Goal: Transaction & Acquisition: Purchase product/service

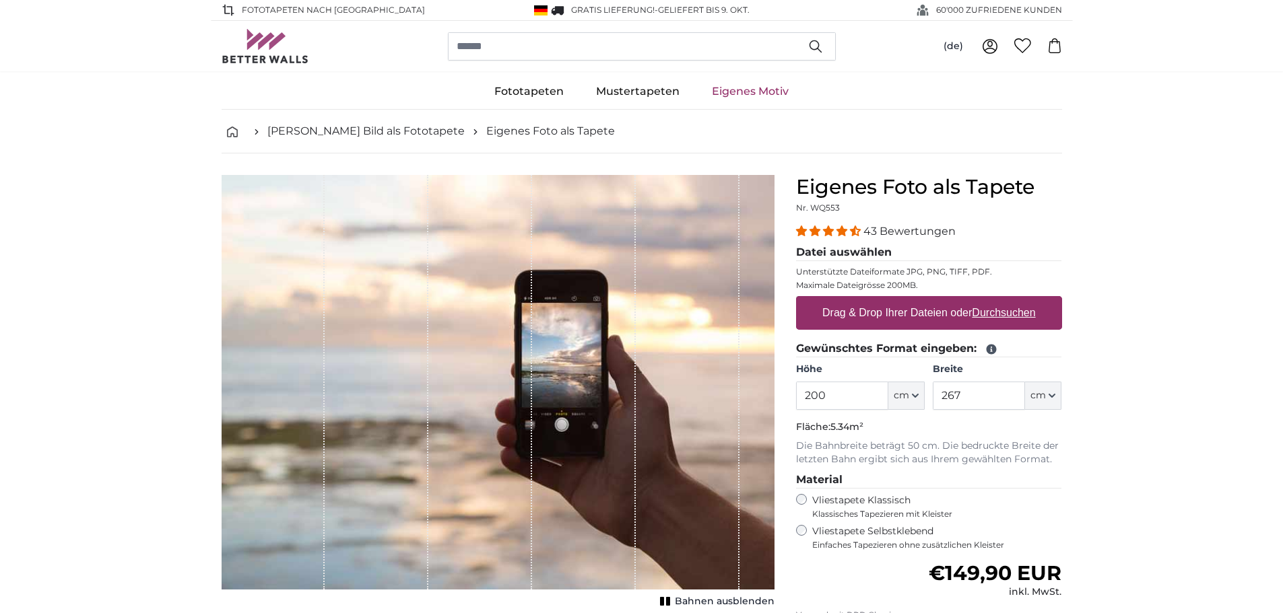
drag, startPoint x: 787, startPoint y: 401, endPoint x: 587, endPoint y: 401, distance: 200.7
click at [583, 401] on product-detail "Abbrechen Bild zuschneiden Bahnen ausblenden Eigenes Foto als Tapete Nr. WQ553 …" at bounding box center [642, 468] width 862 height 628
type input "280"
click at [999, 405] on input "267" at bounding box center [979, 396] width 92 height 28
click at [985, 402] on input "267" at bounding box center [979, 396] width 92 height 28
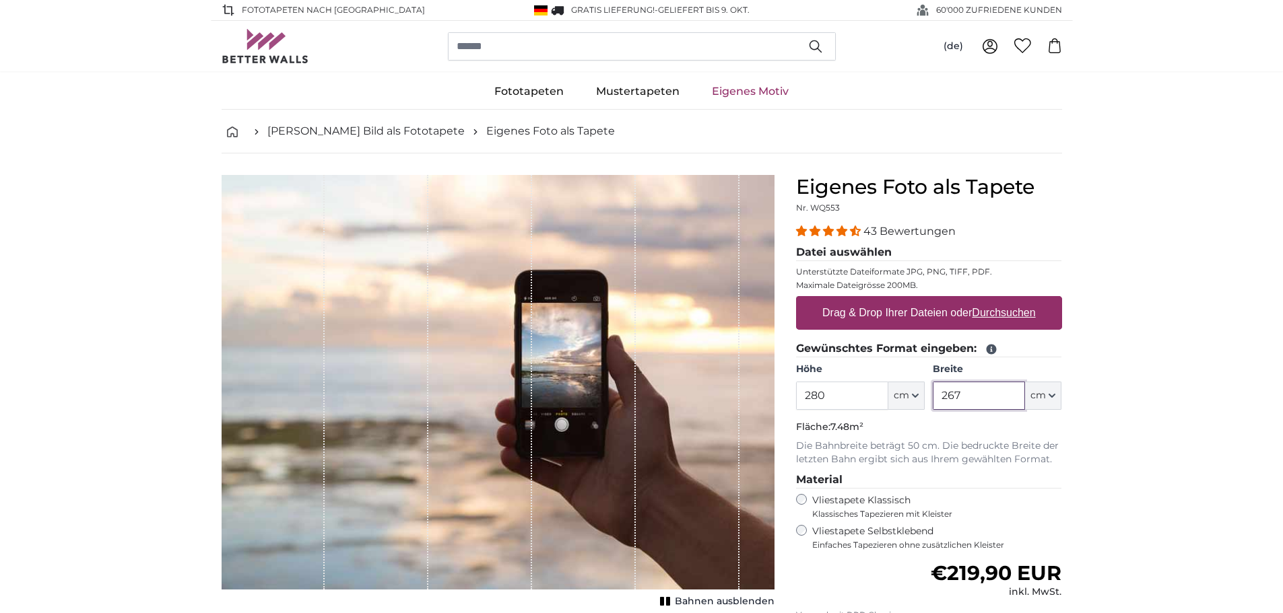
click at [984, 400] on input "267" at bounding box center [979, 396] width 92 height 28
type input "2"
type input "310"
click at [999, 317] on u "Durchsuchen" at bounding box center [1003, 312] width 63 height 11
click at [999, 300] on input "Drag & Drop Ihrer Dateien oder Durchsuchen" at bounding box center [929, 298] width 266 height 4
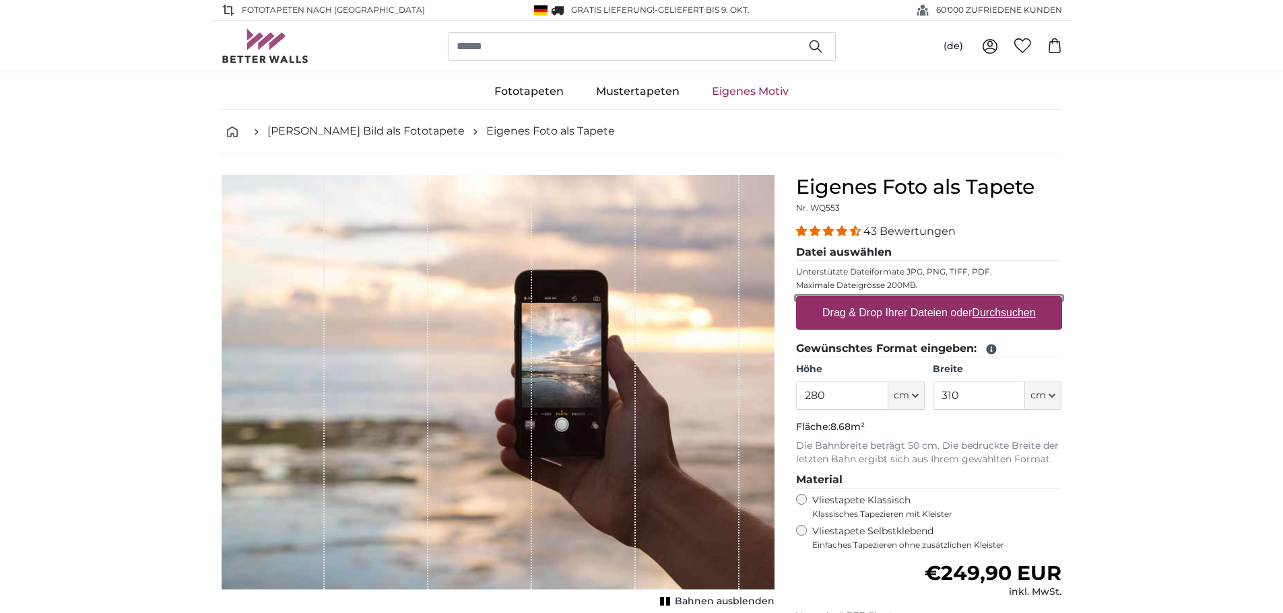
type input "**********"
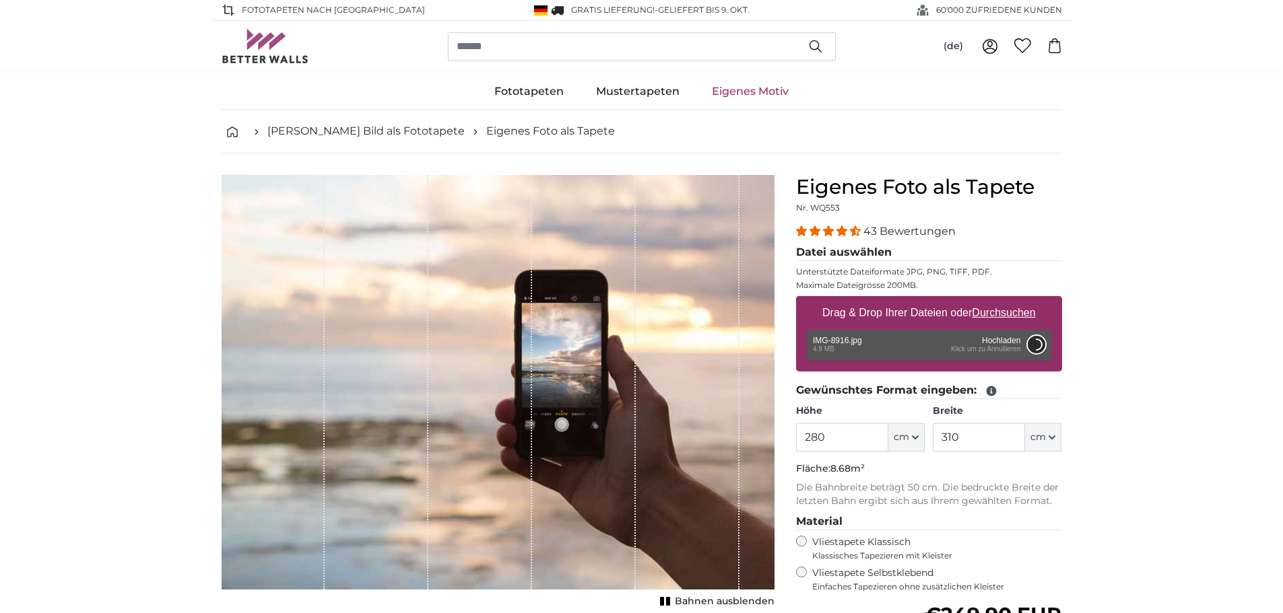
click at [1030, 344] on button "Abbrechen" at bounding box center [1036, 345] width 18 height 18
click at [999, 343] on div "Entfernen Nochmal versuchen Entfernen Hochladen Abbrechen Nochmal versuchen Ent…" at bounding box center [929, 345] width 244 height 31
click at [1037, 343] on button "Abbrechen" at bounding box center [1036, 345] width 18 height 18
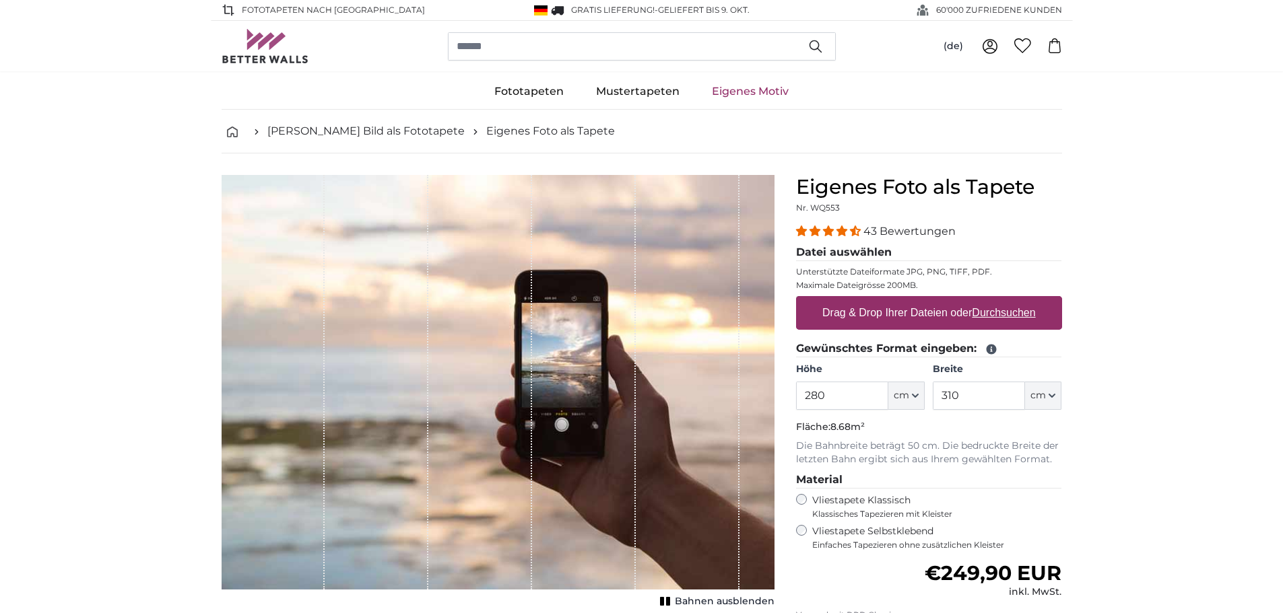
click at [1005, 304] on label "Drag & Drop Ihrer Dateien oder Durchsuchen" at bounding box center [929, 313] width 224 height 27
click at [1005, 300] on input "Drag & Drop Ihrer Dateien oder Durchsuchen" at bounding box center [929, 298] width 266 height 4
type input "**********"
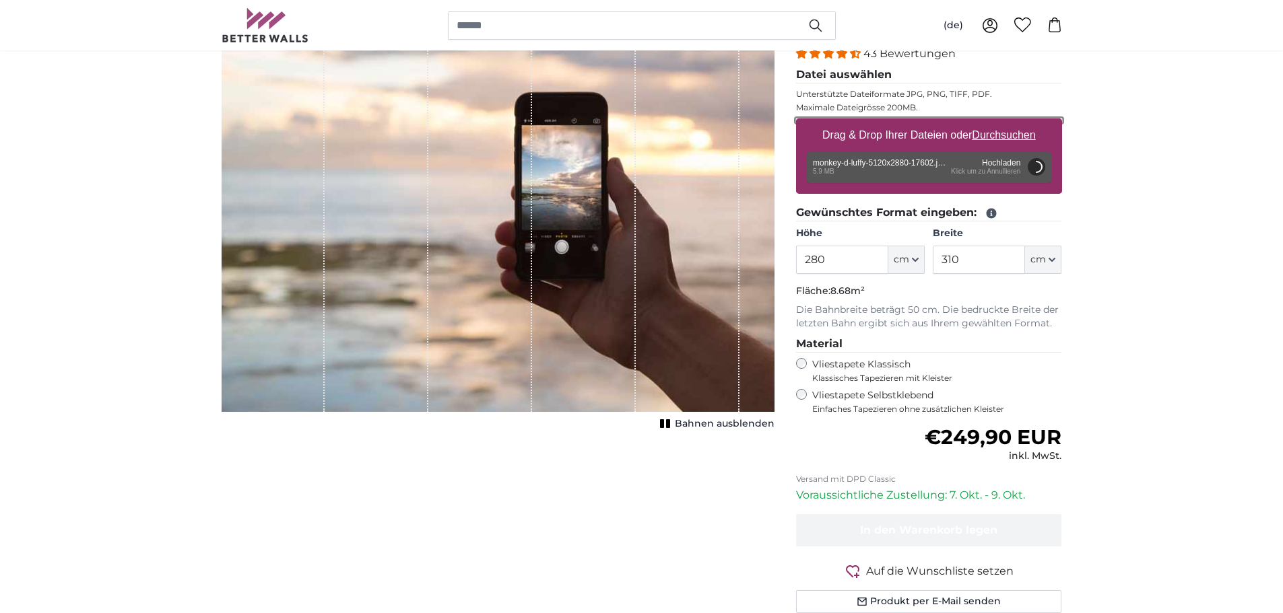
scroll to position [135, 0]
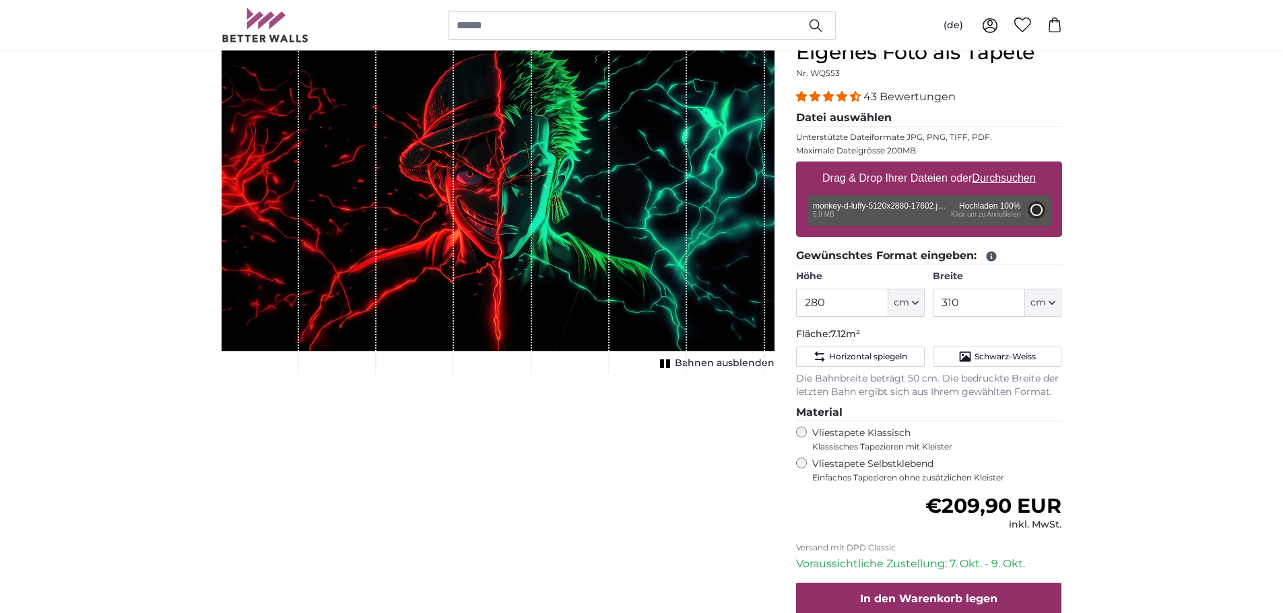
type input "200"
type input "356"
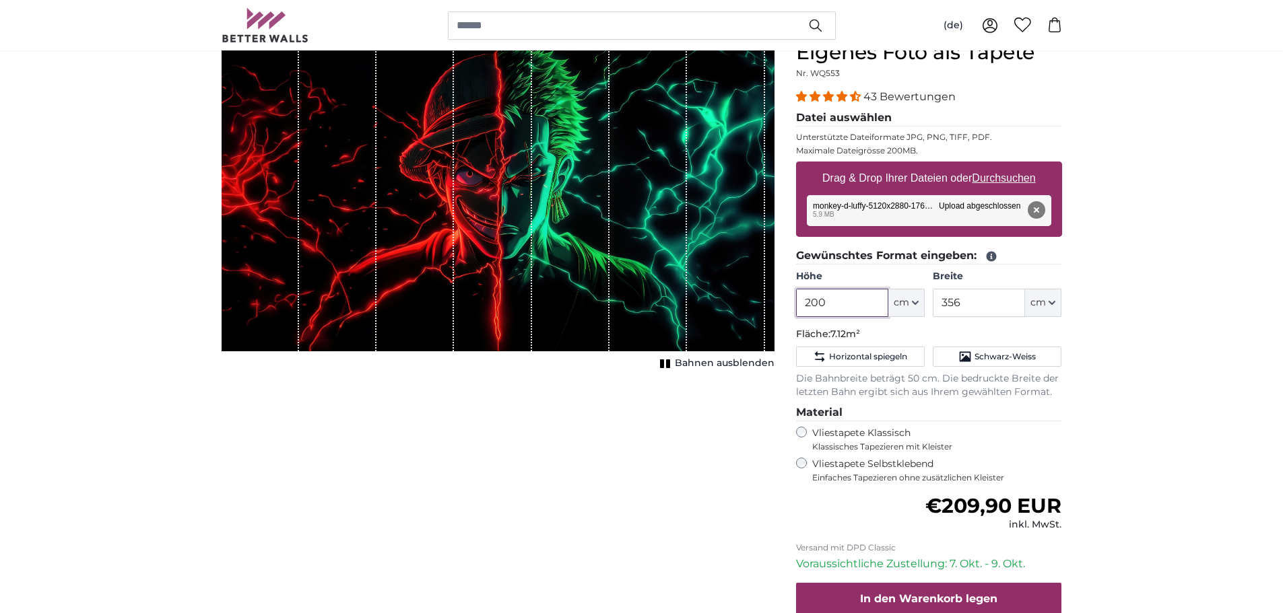
click at [868, 313] on input "200" at bounding box center [842, 303] width 92 height 28
click at [859, 307] on input "200" at bounding box center [842, 303] width 92 height 28
drag, startPoint x: 845, startPoint y: 298, endPoint x: 725, endPoint y: 300, distance: 120.5
click at [731, 300] on product-detail "Abbrechen Bild zuschneiden Bahnen ausblenden Eigenes Foto als Tapete Nr. WQ553 …" at bounding box center [642, 367] width 862 height 696
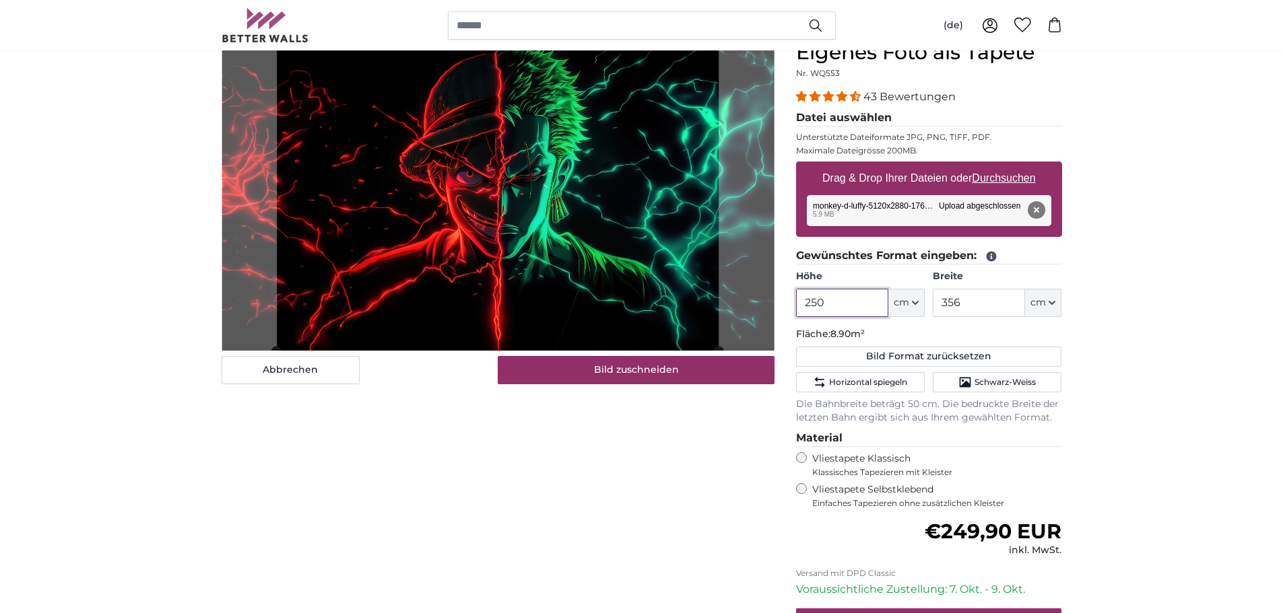
click at [850, 301] on input "250" at bounding box center [842, 303] width 92 height 28
click at [849, 306] on input "250" at bounding box center [842, 303] width 92 height 28
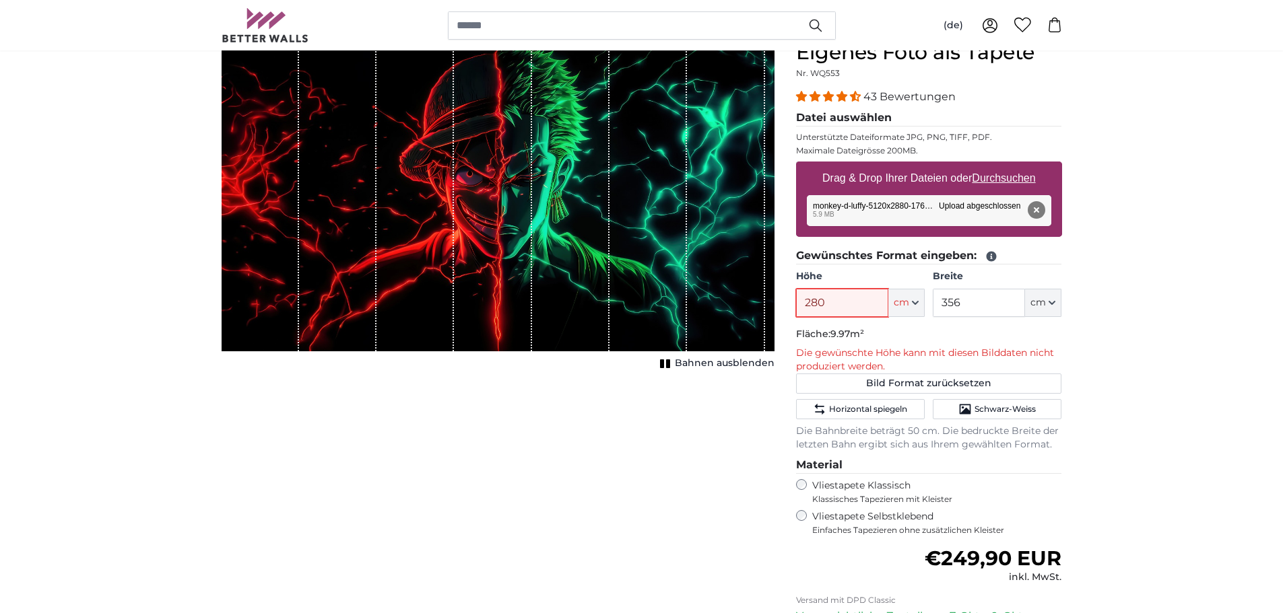
click at [868, 291] on input "280" at bounding box center [842, 303] width 92 height 28
click at [587, 436] on div "Abbrechen Bild zuschneiden Bahnen ausblenden" at bounding box center [498, 403] width 574 height 727
click at [840, 310] on input "260" at bounding box center [842, 303] width 92 height 28
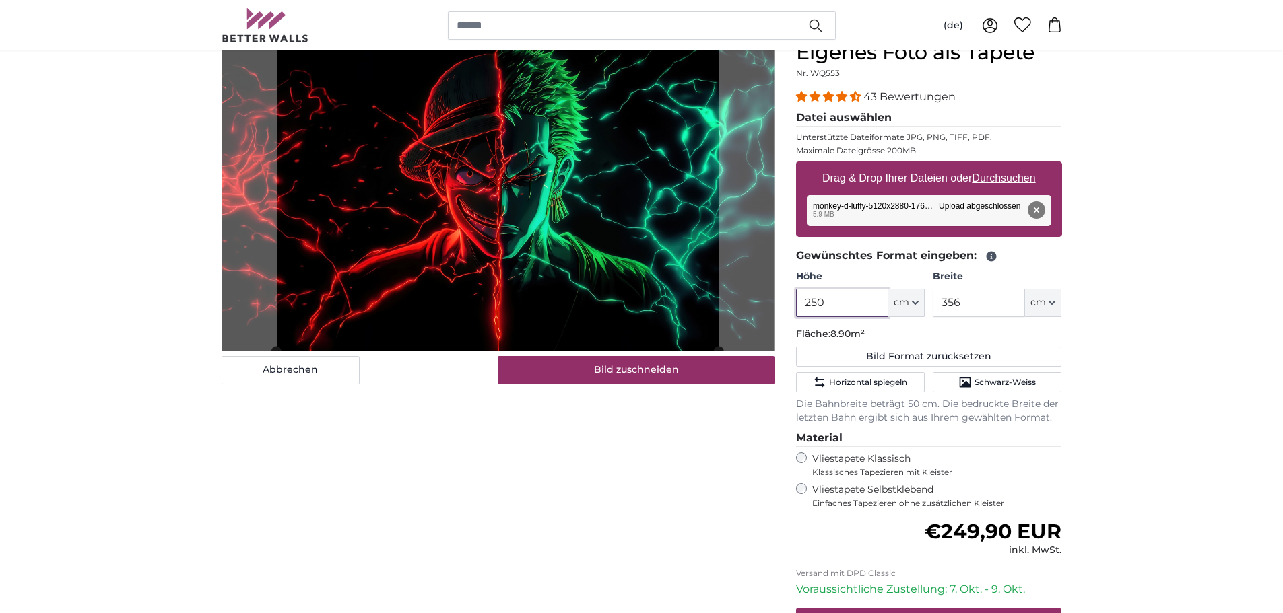
type input "250"
click at [389, 413] on div "Abbrechen Bild zuschneiden Bahnen ausblenden" at bounding box center [498, 390] width 574 height 700
drag, startPoint x: 960, startPoint y: 306, endPoint x: 874, endPoint y: 308, distance: 86.2
click at [874, 308] on div "Höhe 250 ft cm Centimeter (cm) Inches (inch) Feet (ft. in.) Breite 356 ft cm Ce…" at bounding box center [929, 293] width 266 height 47
type input "310"
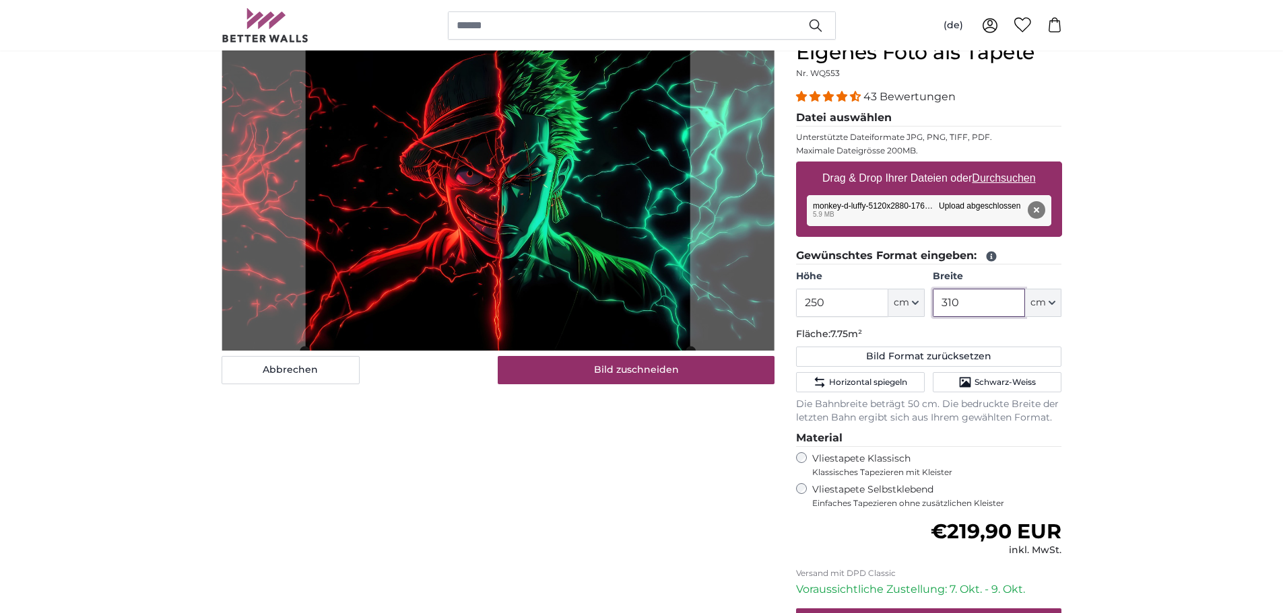
type input "310"
click at [506, 471] on div "Abbrechen Bild zuschneiden Bahnen ausblenden" at bounding box center [498, 390] width 574 height 700
click at [853, 312] on input "250" at bounding box center [842, 303] width 92 height 28
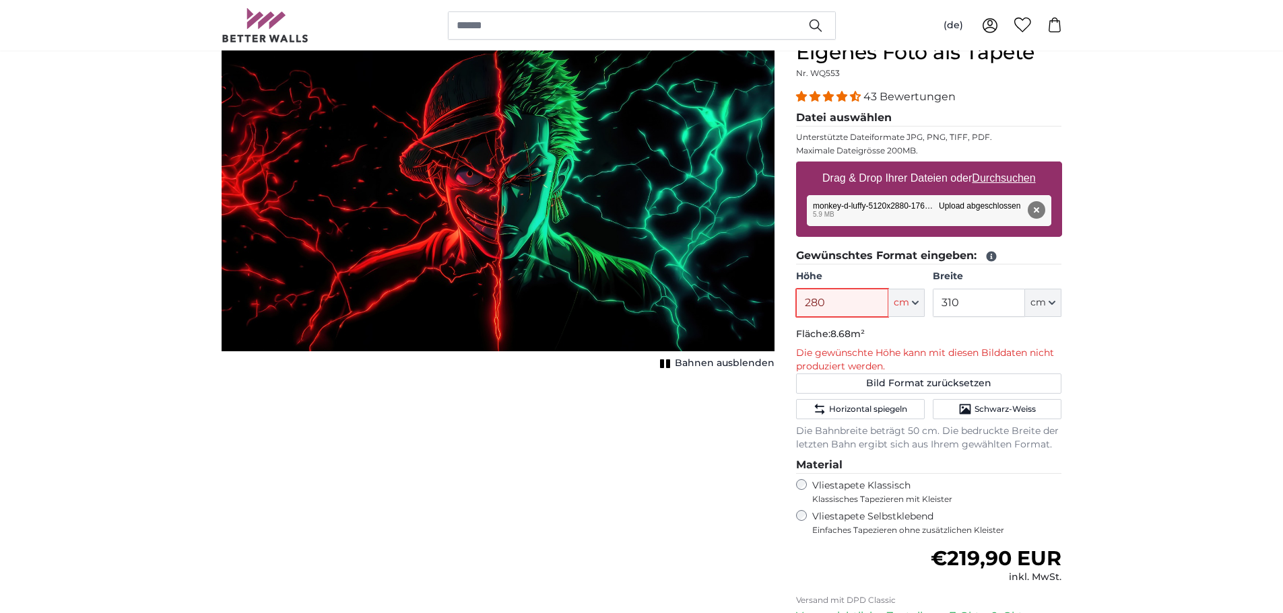
click at [838, 303] on input "280" at bounding box center [842, 303] width 92 height 28
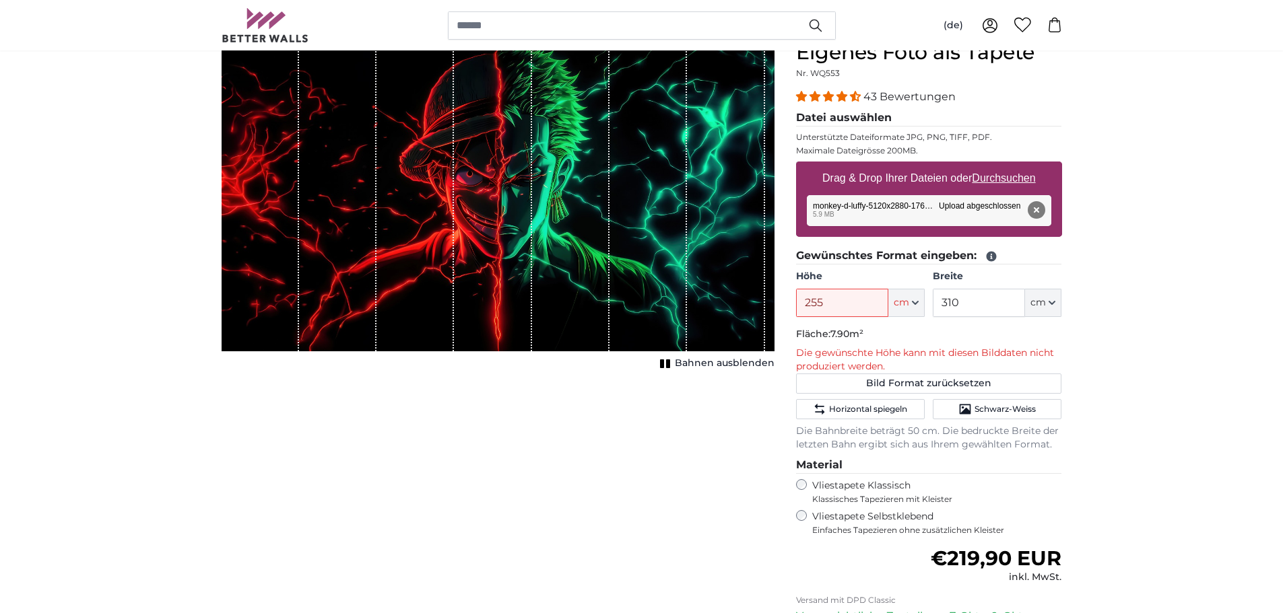
click at [624, 478] on div "Abbrechen Bild zuschneiden Bahnen ausblenden" at bounding box center [498, 403] width 574 height 727
click at [838, 305] on input "255" at bounding box center [842, 303] width 92 height 28
click at [707, 459] on div "Abbrechen Bild zuschneiden Bahnen ausblenden" at bounding box center [498, 403] width 574 height 727
click at [832, 307] on input "260" at bounding box center [842, 303] width 92 height 28
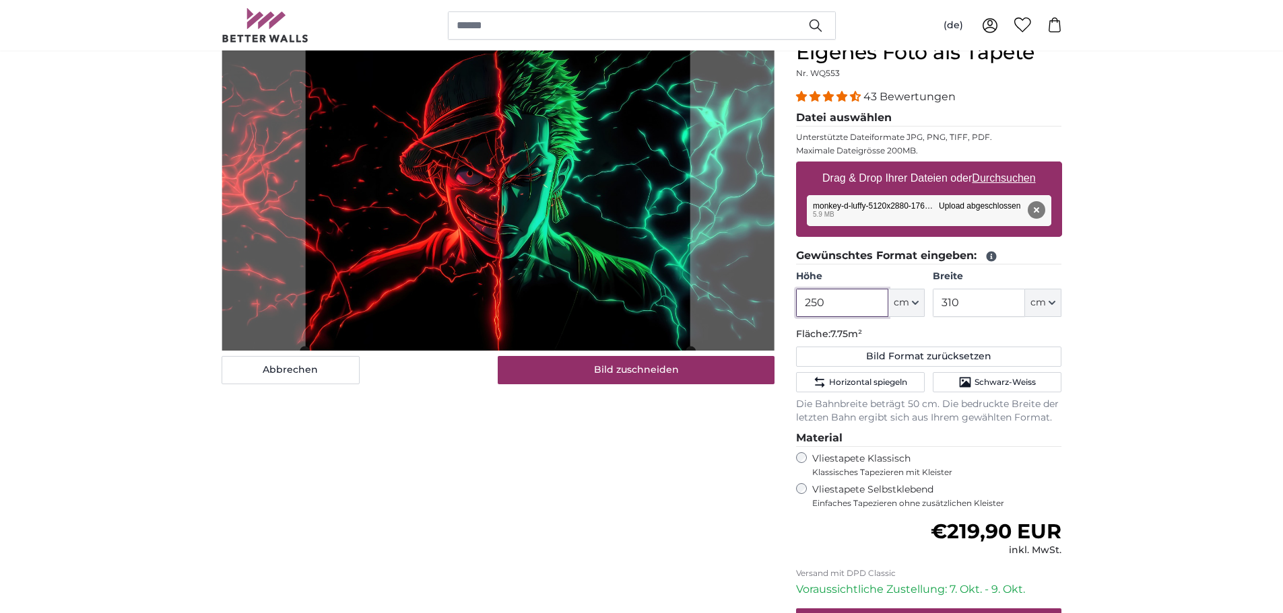
type input "250"
click at [576, 457] on div "Abbrechen Bild zuschneiden Bahnen ausblenden" at bounding box center [498, 390] width 574 height 700
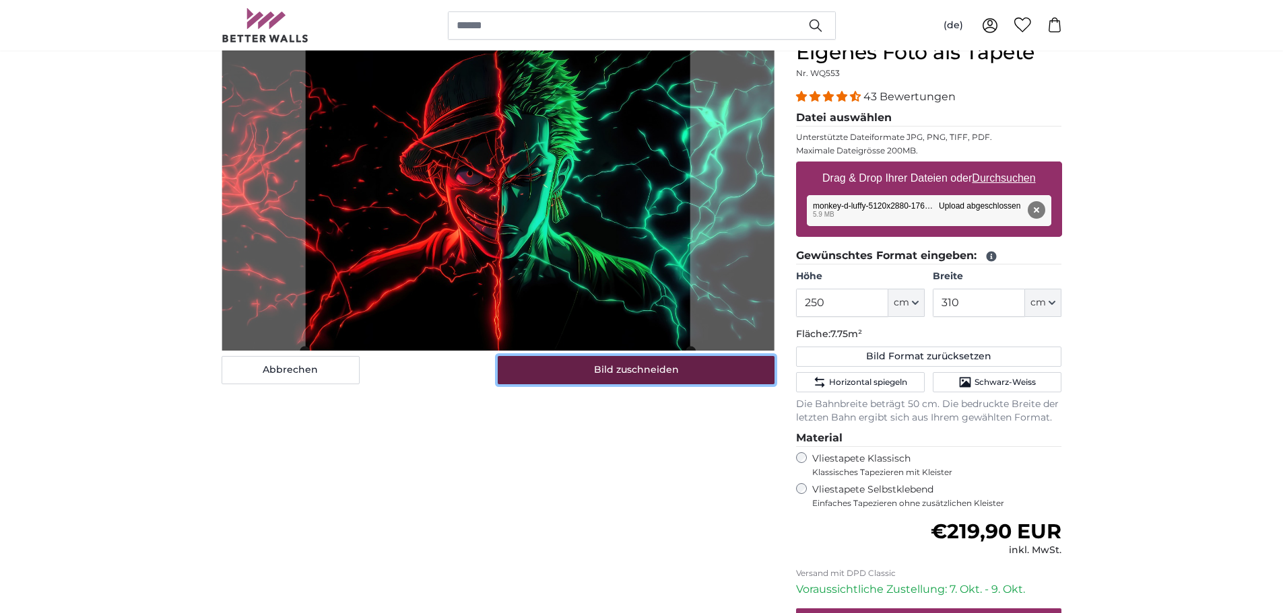
click at [621, 379] on button "Bild zuschneiden" at bounding box center [636, 370] width 277 height 28
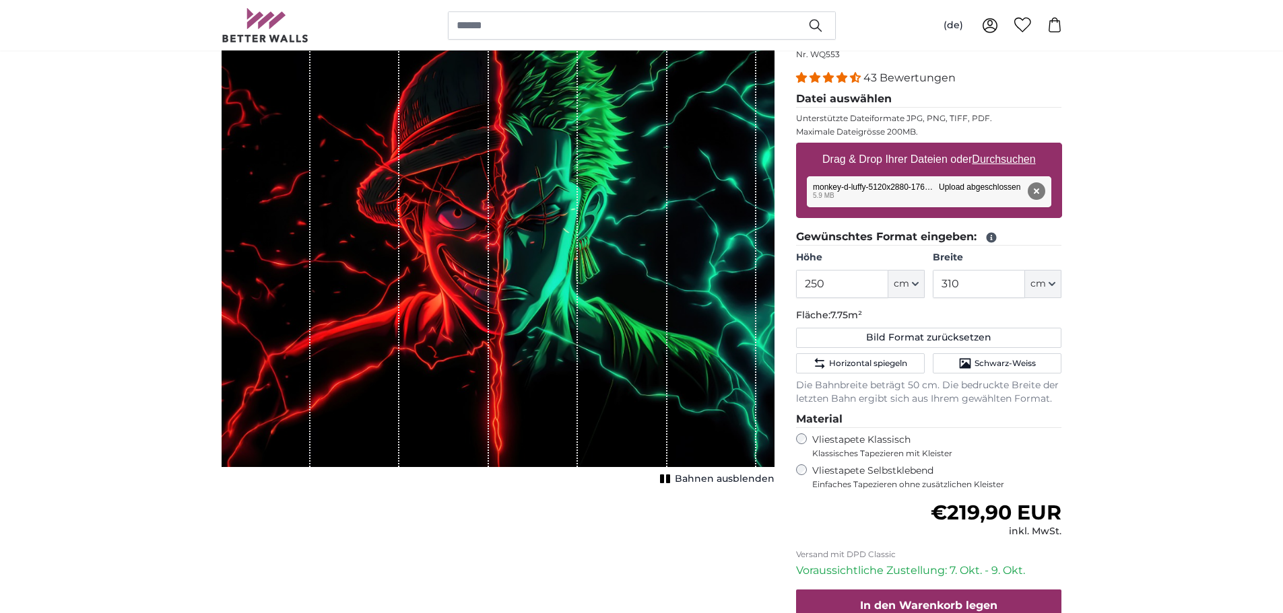
scroll to position [135, 0]
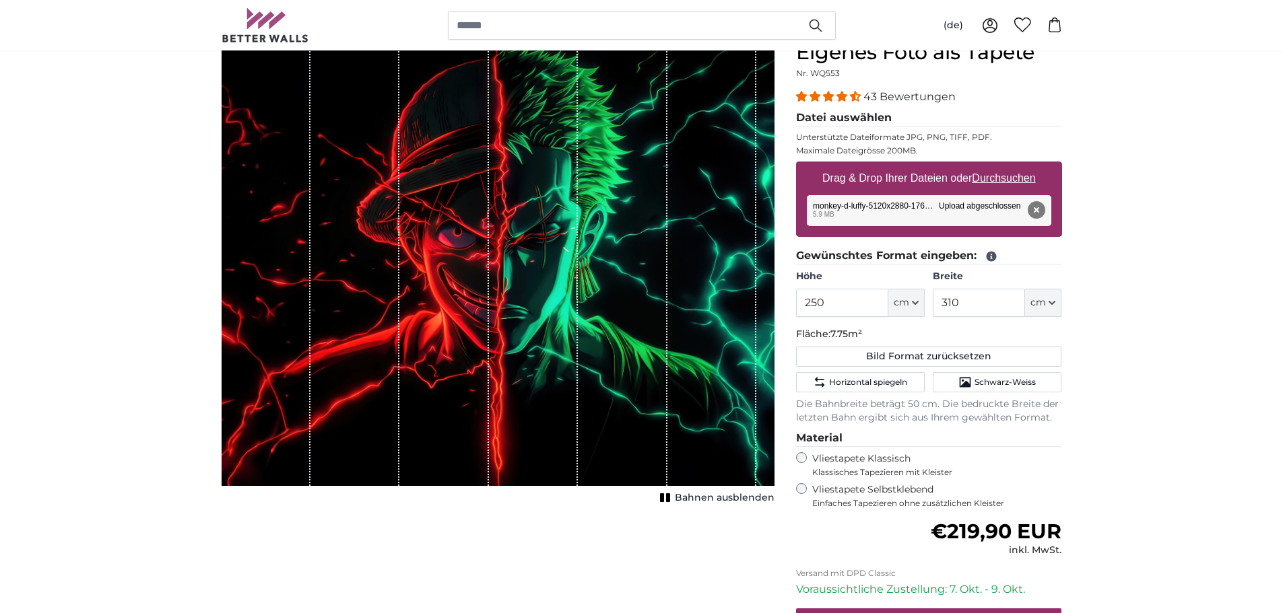
click at [720, 495] on span "Bahnen ausblenden" at bounding box center [725, 498] width 100 height 13
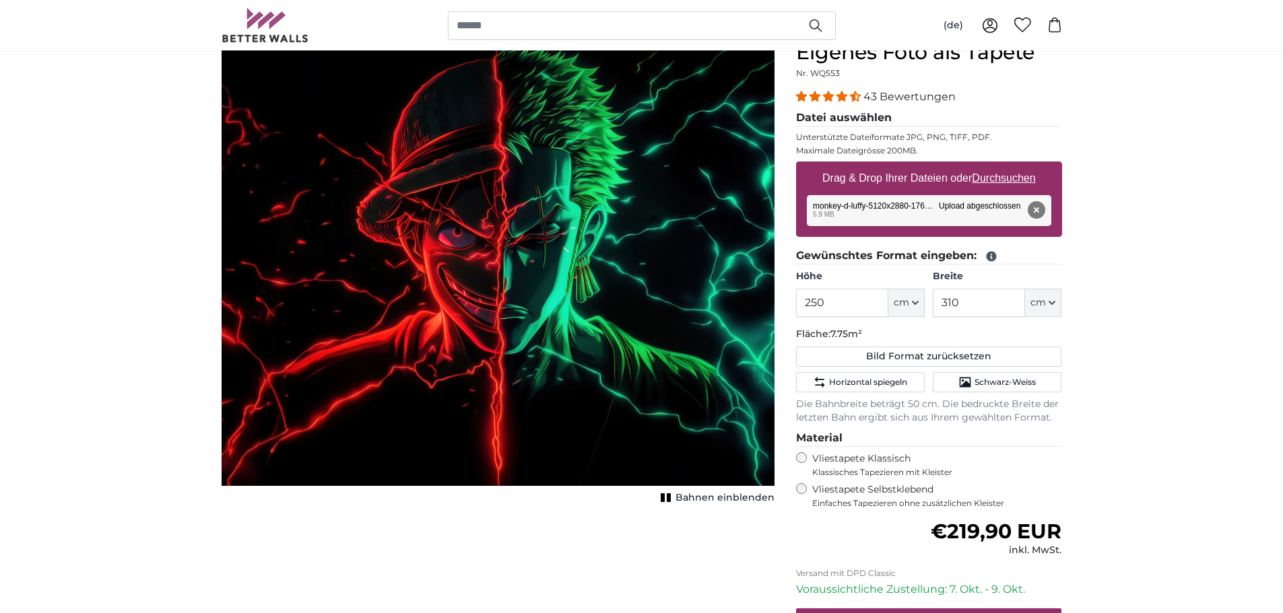
click at [720, 495] on span "Bahnen einblenden" at bounding box center [724, 498] width 99 height 13
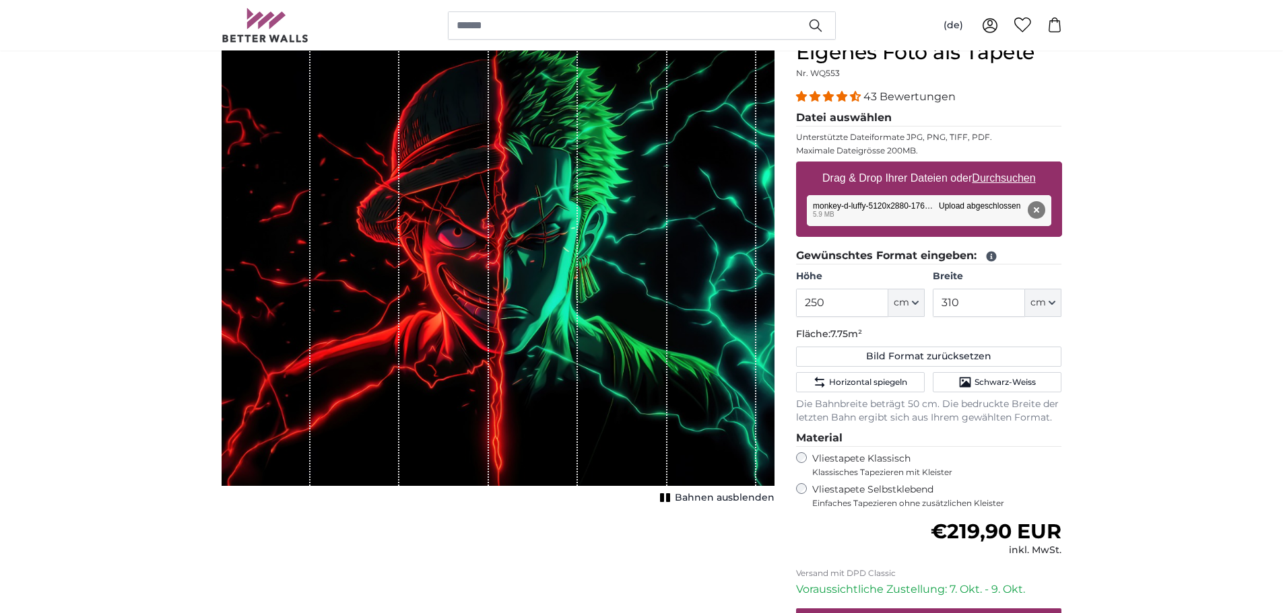
click at [720, 495] on span "Bahnen ausblenden" at bounding box center [725, 498] width 100 height 13
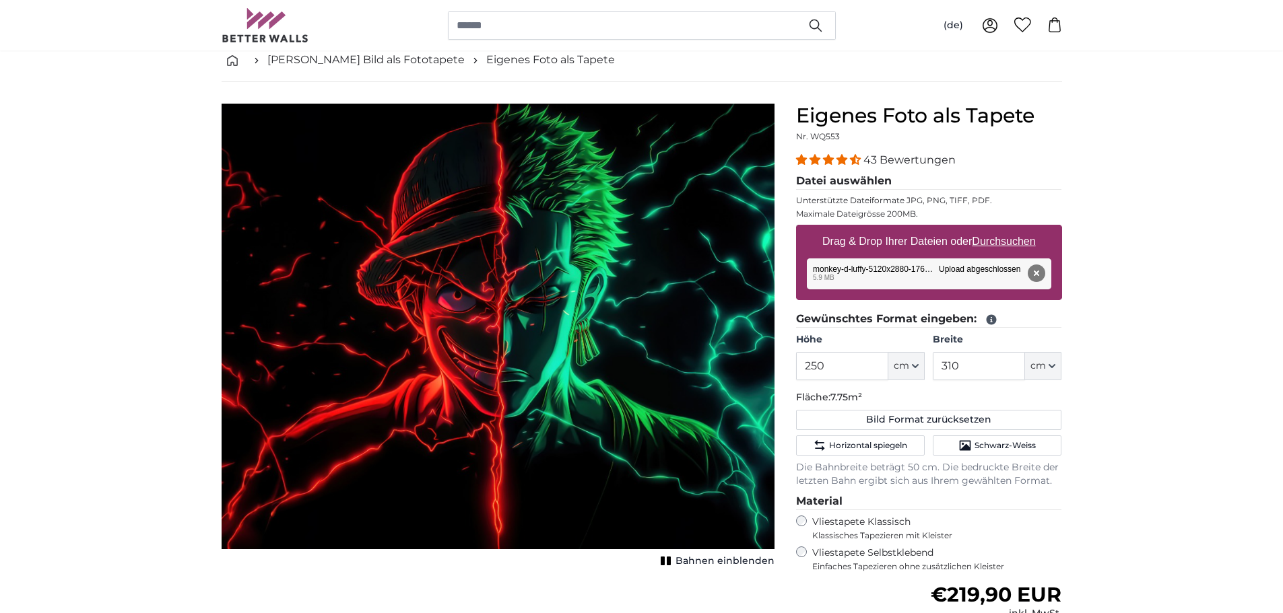
scroll to position [0, 0]
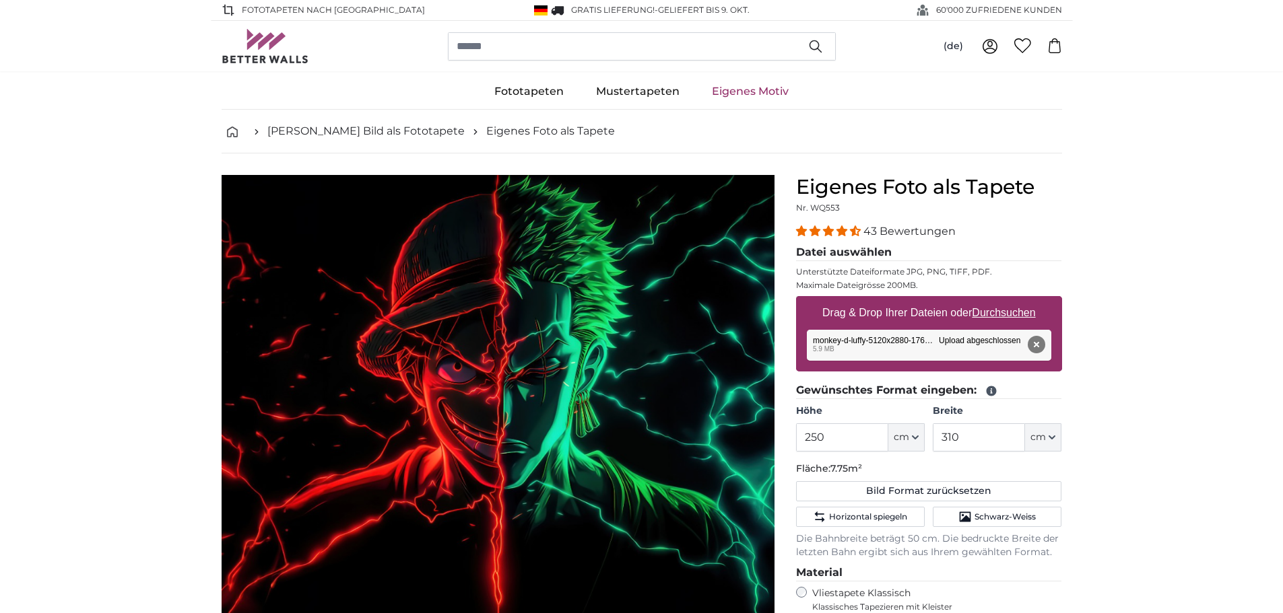
click at [999, 311] on u "Durchsuchen" at bounding box center [1003, 312] width 63 height 11
click at [999, 300] on input "Drag & Drop Ihrer Dateien oder Durchsuchen" at bounding box center [929, 298] width 266 height 4
type input "**********"
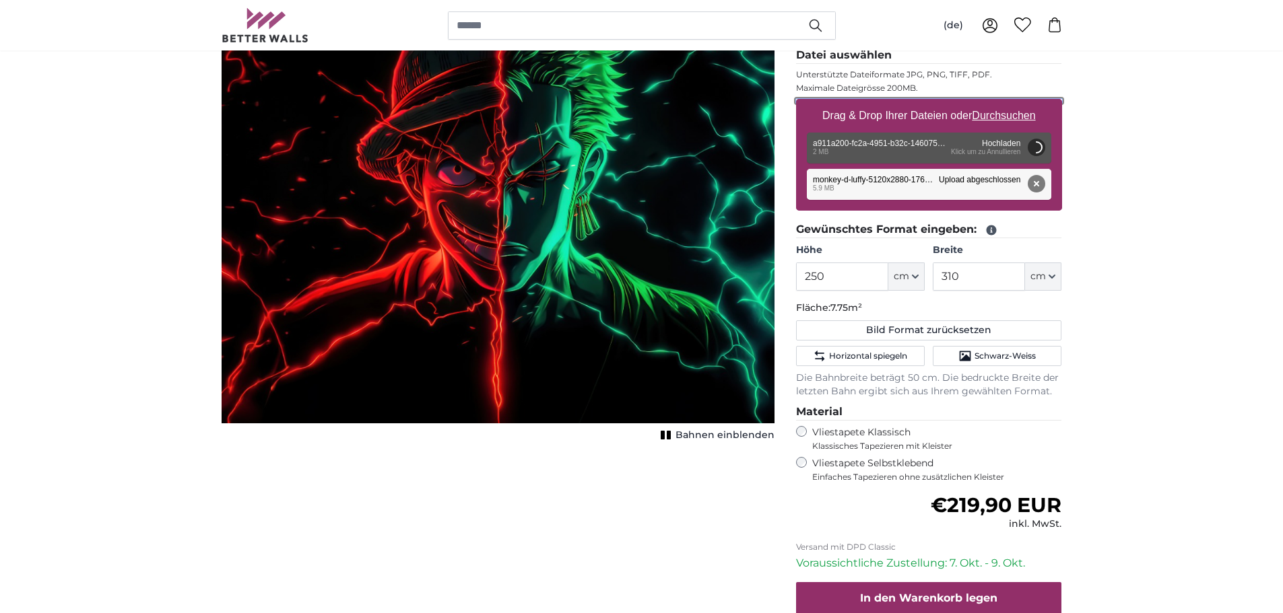
scroll to position [202, 0]
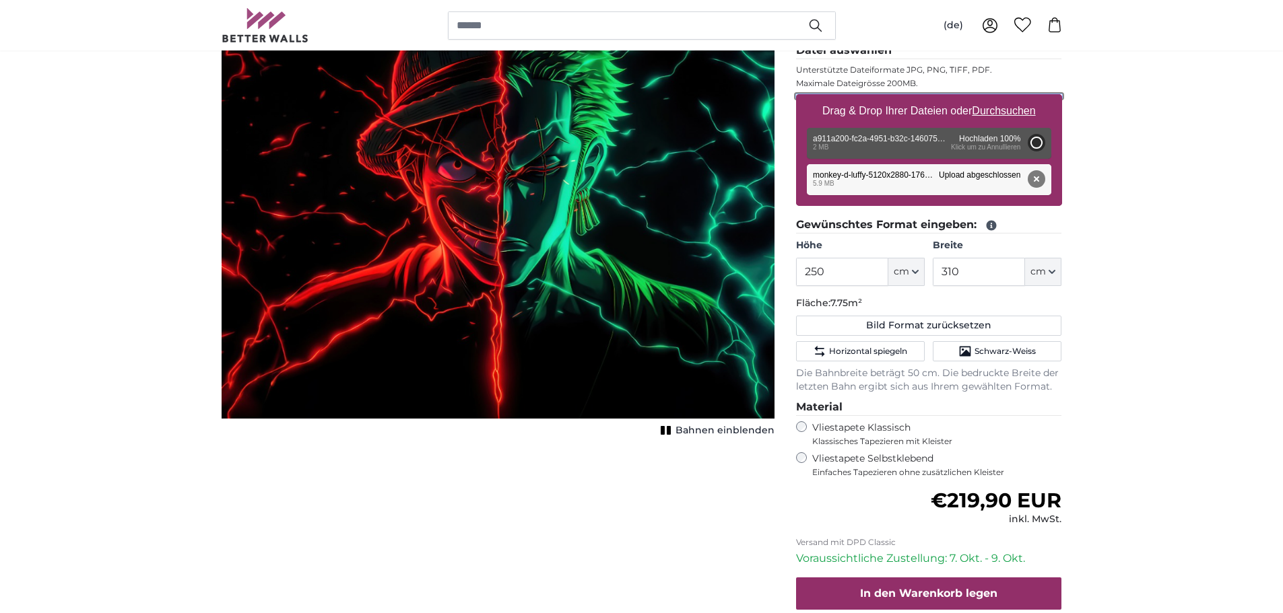
type input "66"
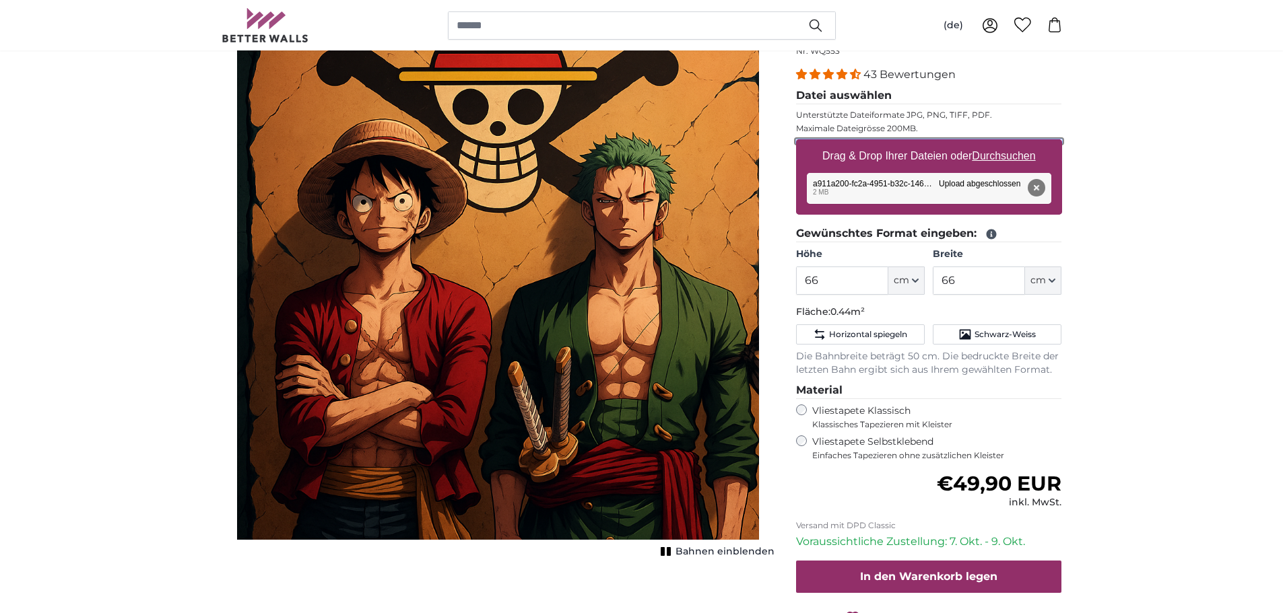
scroll to position [135, 0]
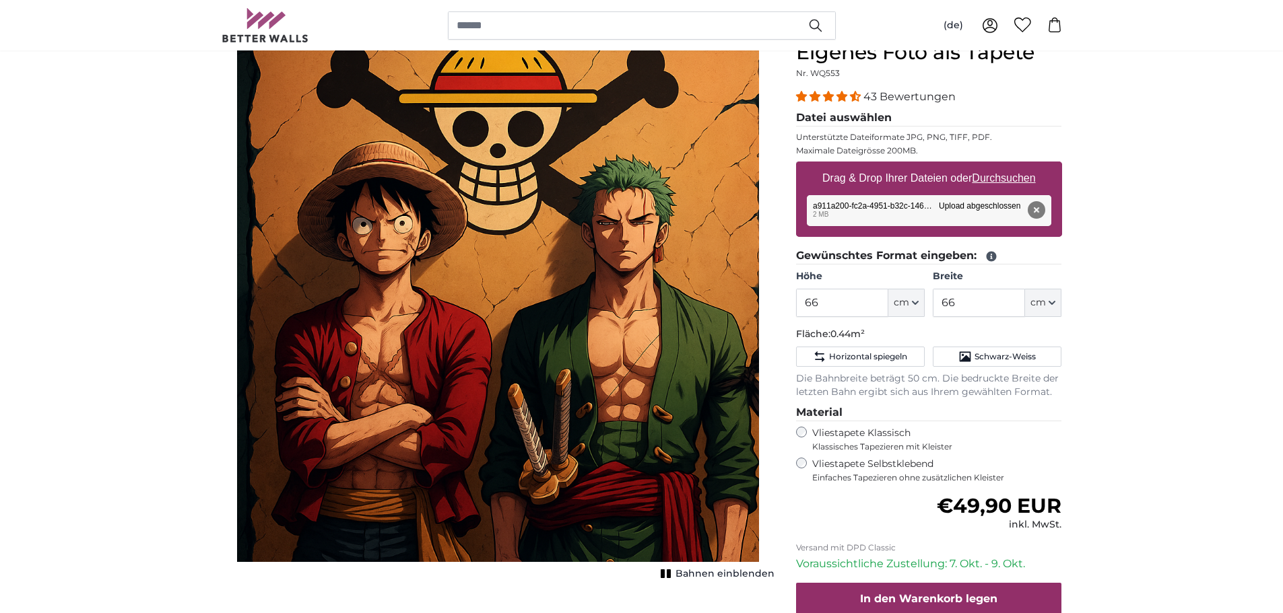
click at [790, 304] on div "Eigenes Foto als Tapete Nr. WQ553 43 Bewertungen Datei auswählen Unterstützte D…" at bounding box center [929, 377] width 288 height 674
click at [812, 304] on input "66" at bounding box center [842, 303] width 92 height 28
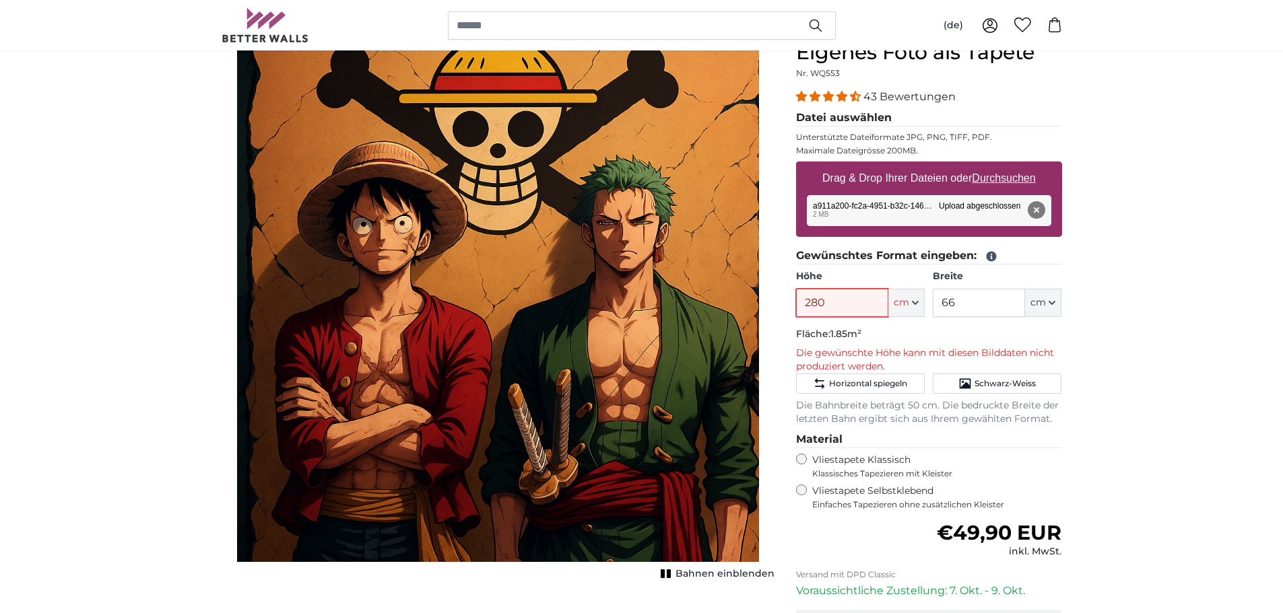
type input "280"
click at [999, 290] on input "66" at bounding box center [979, 303] width 92 height 28
drag, startPoint x: 999, startPoint y: 290, endPoint x: 971, endPoint y: 298, distance: 29.0
click at [998, 290] on input "66" at bounding box center [979, 303] width 92 height 28
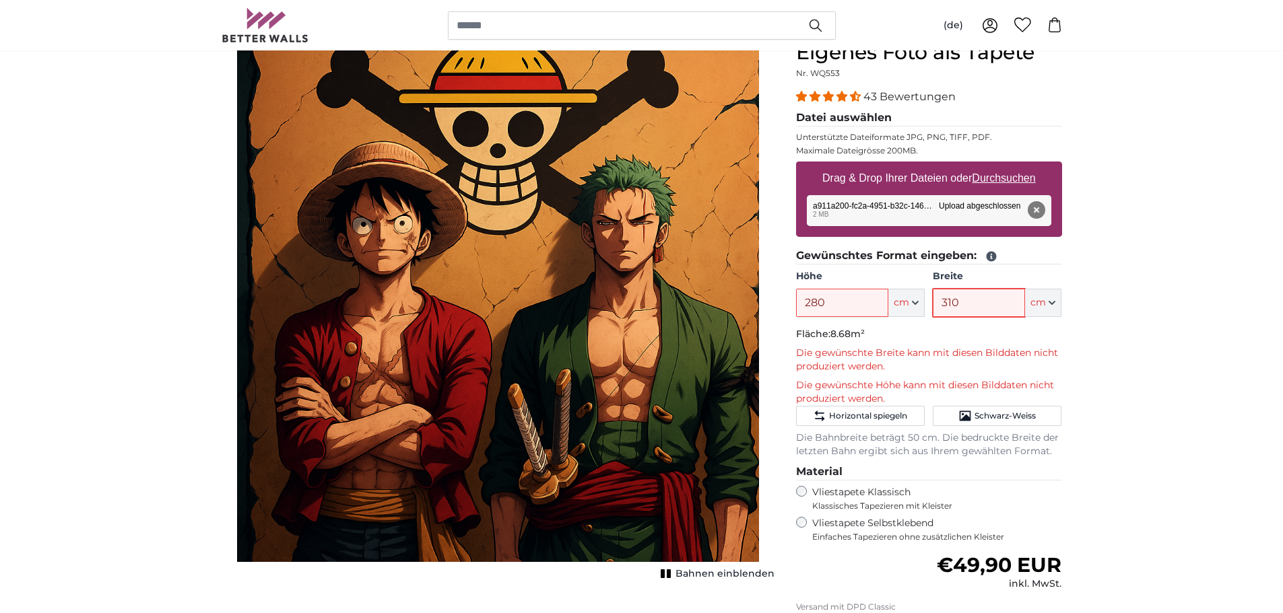
type input "310"
click at [846, 306] on input "280" at bounding box center [842, 303] width 92 height 28
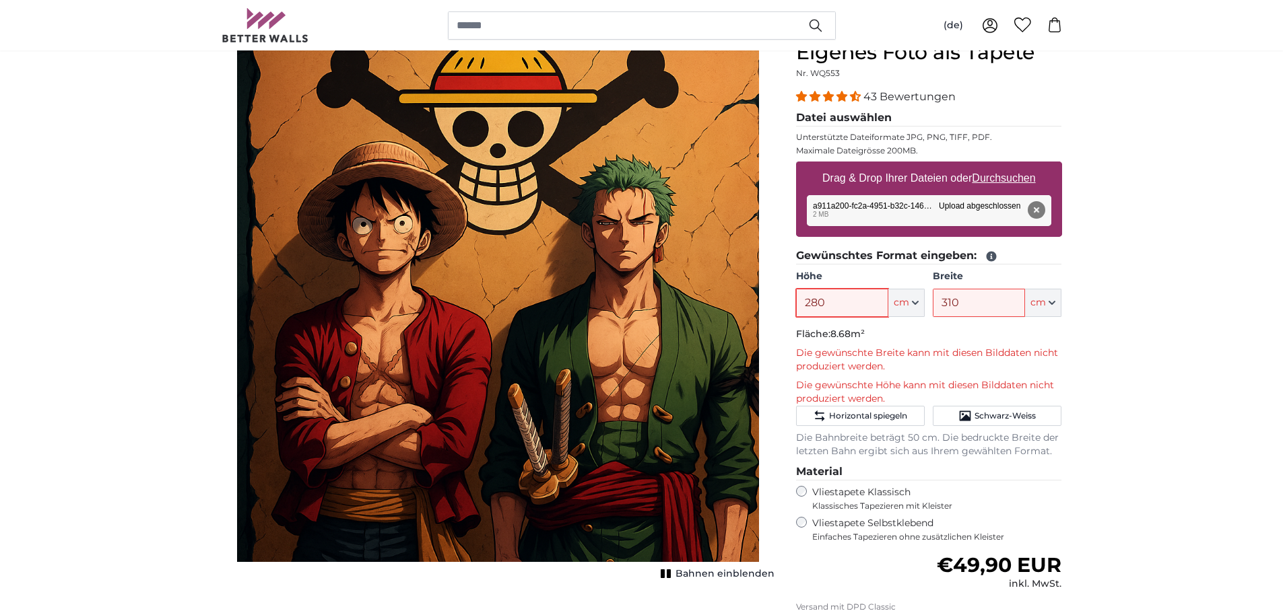
click at [852, 297] on input "280" at bounding box center [842, 303] width 92 height 28
click at [855, 301] on input "280" at bounding box center [842, 303] width 92 height 28
click at [1050, 307] on button "cm" at bounding box center [1043, 303] width 36 height 28
click at [986, 307] on input "310" at bounding box center [979, 303] width 92 height 28
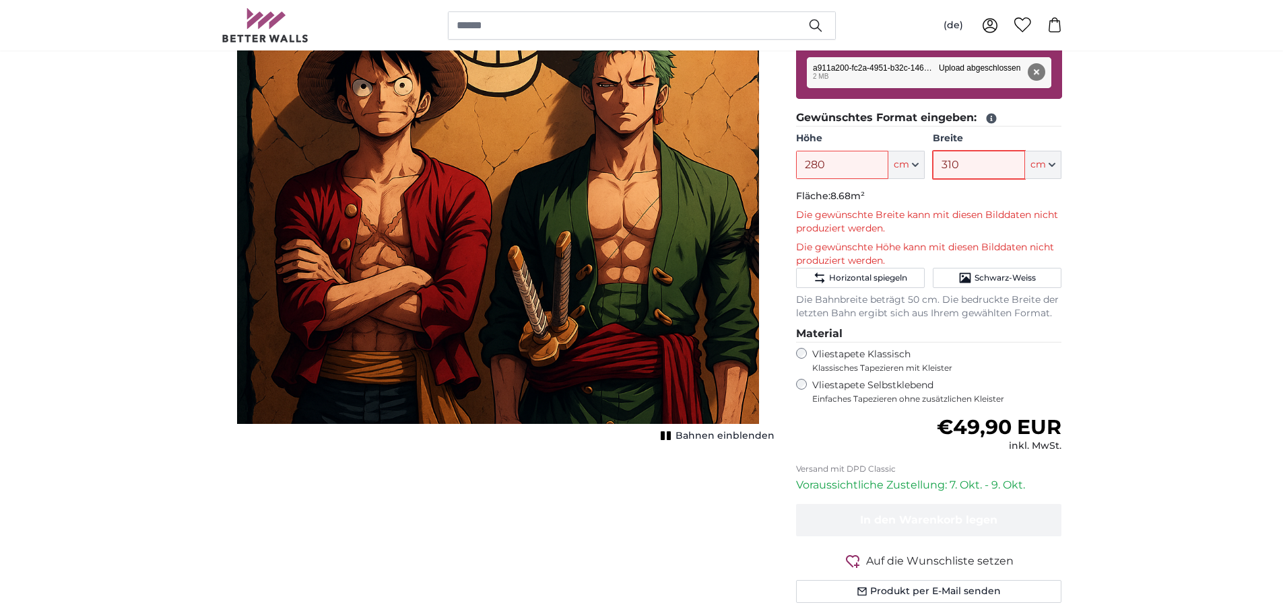
scroll to position [337, 0]
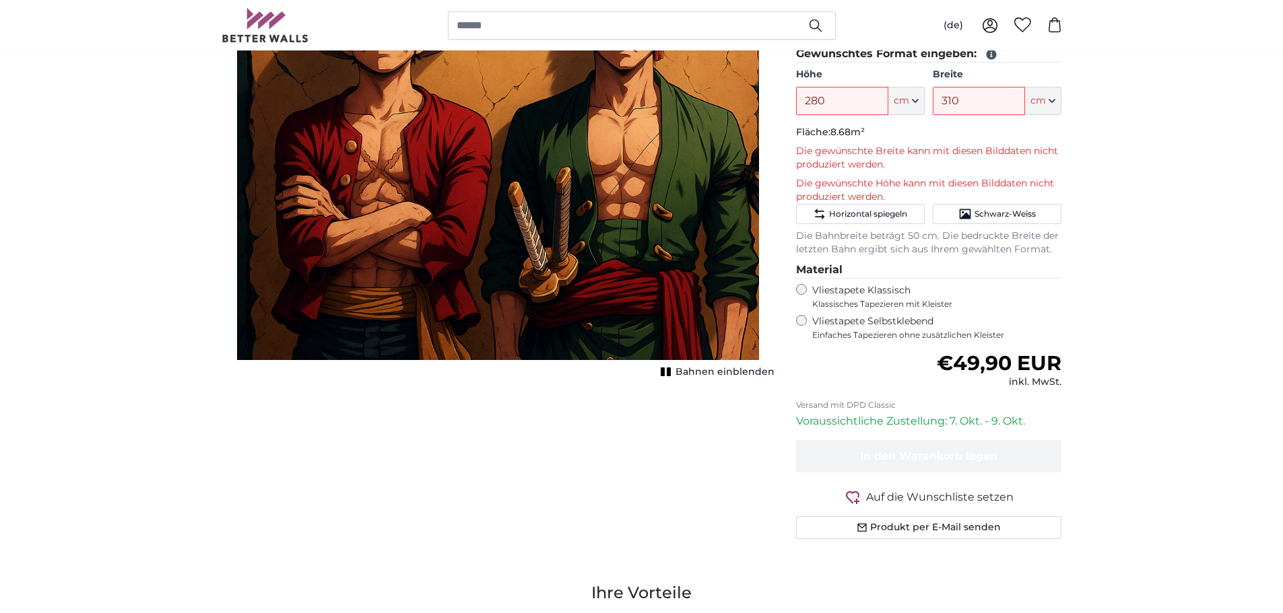
click at [548, 373] on div "Bahnen einblenden" at bounding box center [498, 107] width 553 height 539
click at [597, 353] on img "1 of 1" at bounding box center [498, 99] width 522 height 522
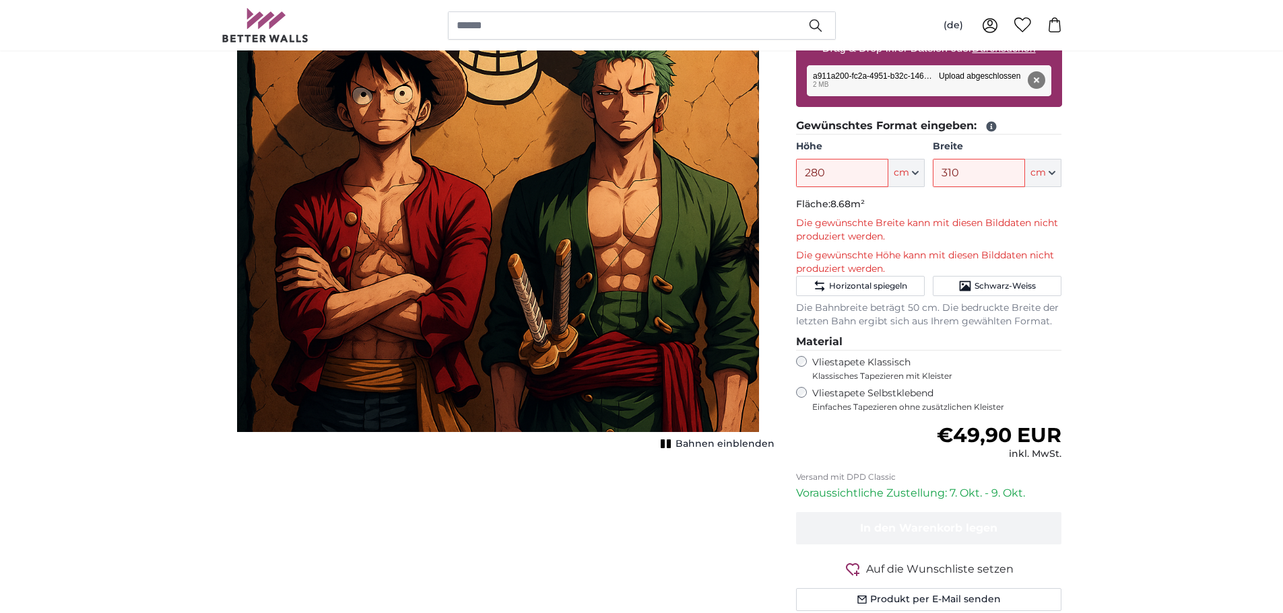
scroll to position [67, 0]
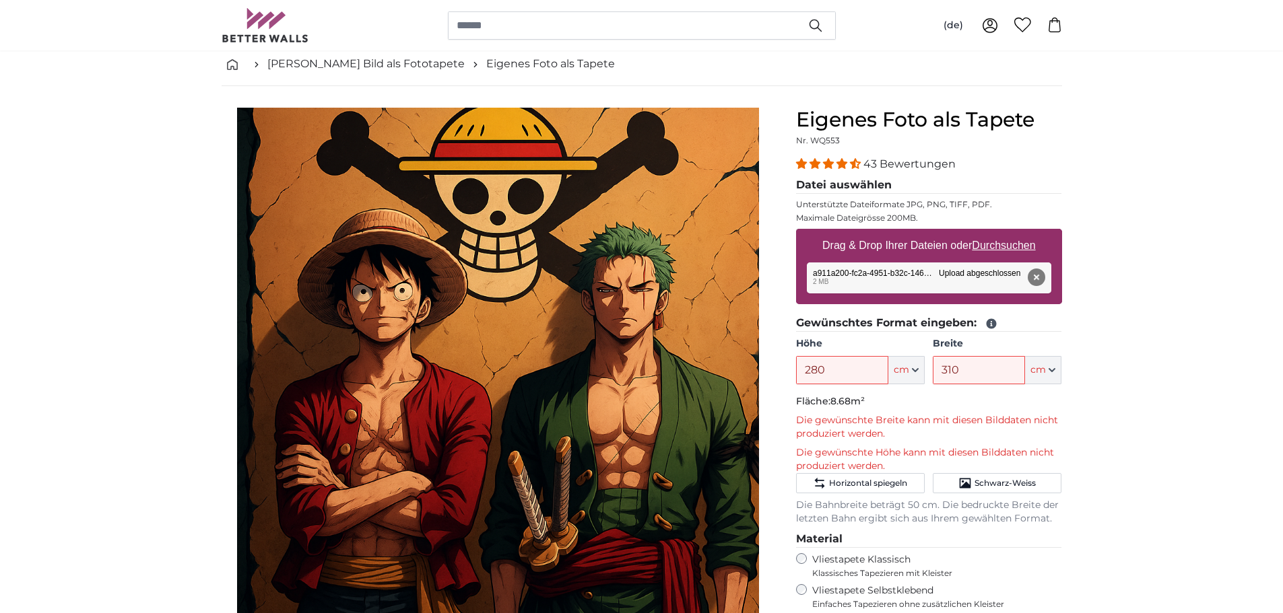
click at [538, 279] on img "1 of 1" at bounding box center [498, 369] width 522 height 522
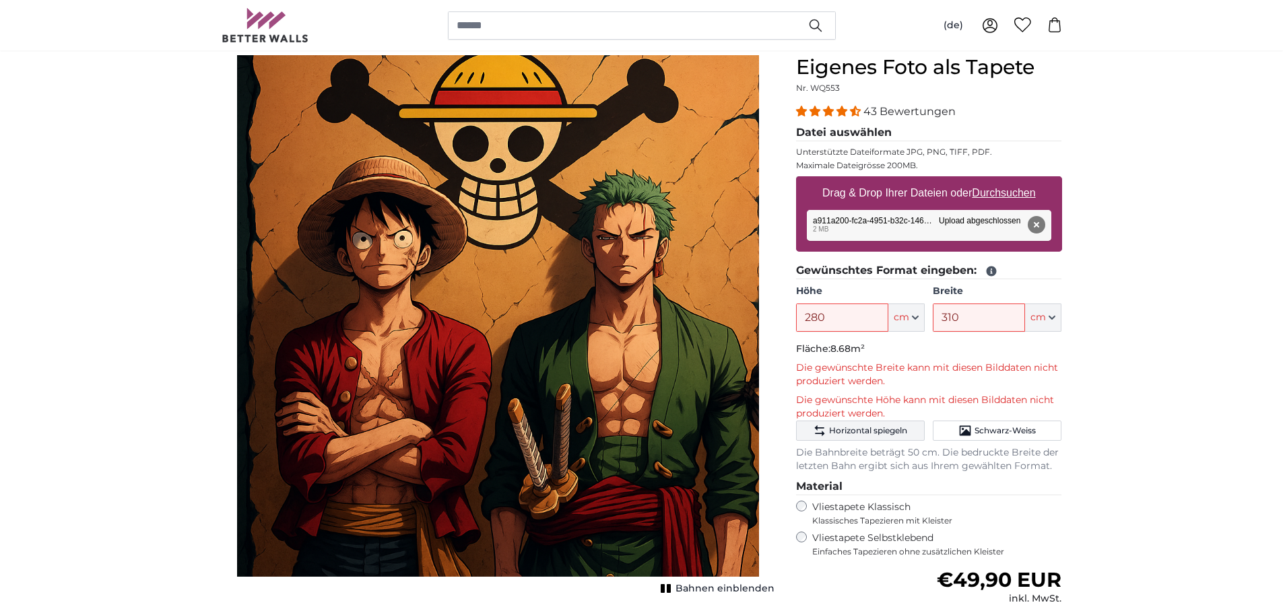
scroll to position [135, 0]
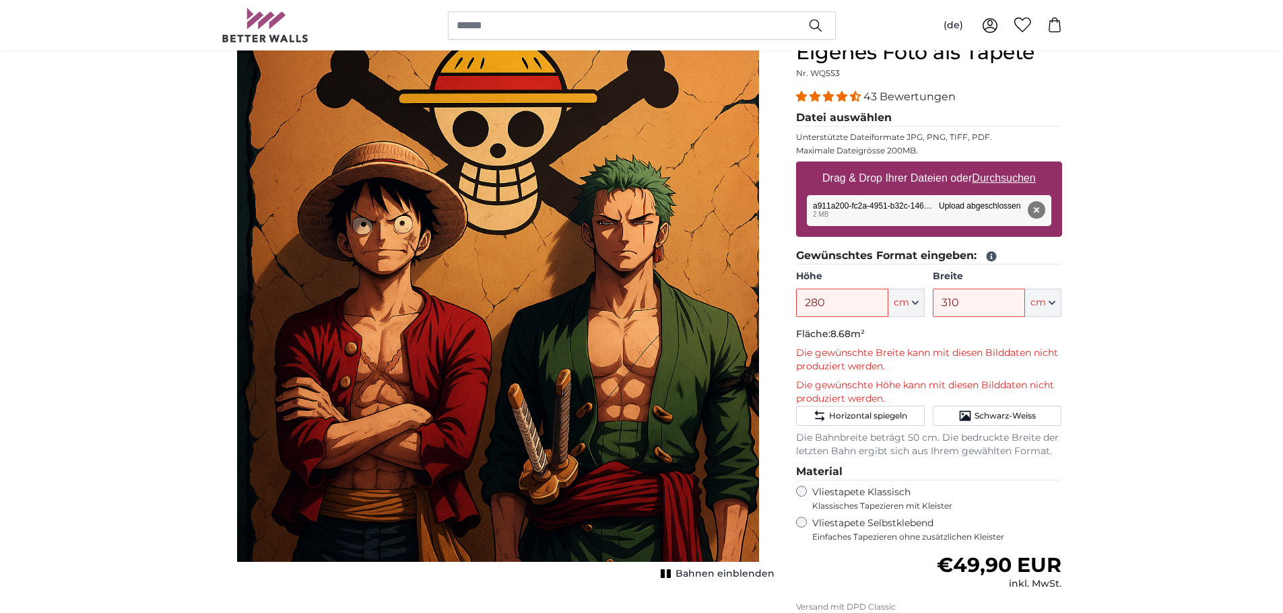
click at [989, 254] on icon at bounding box center [991, 257] width 10 height 10
click at [991, 257] on icon at bounding box center [991, 256] width 12 height 12
click at [988, 260] on icon at bounding box center [991, 257] width 10 height 10
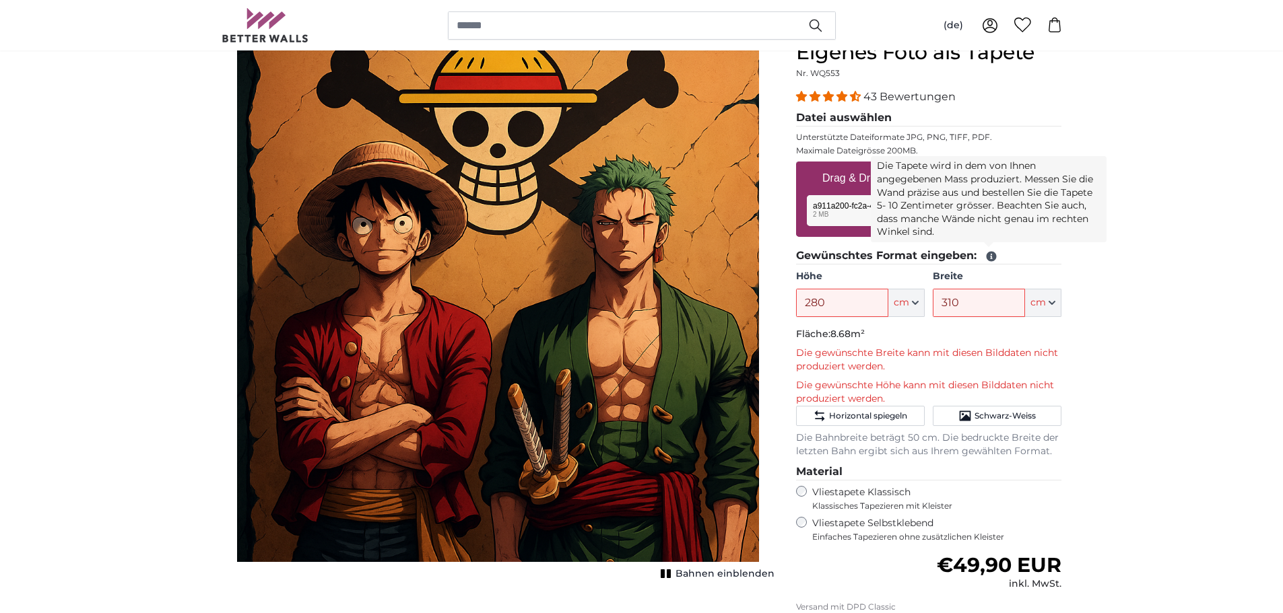
click at [993, 255] on icon at bounding box center [991, 257] width 10 height 10
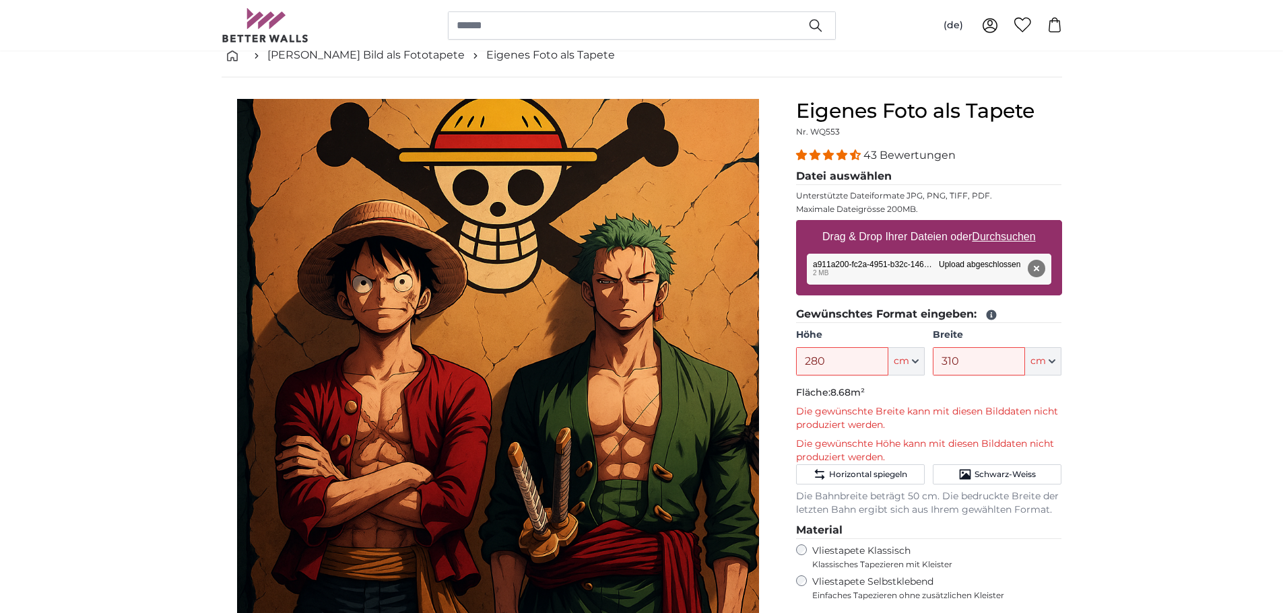
scroll to position [67, 0]
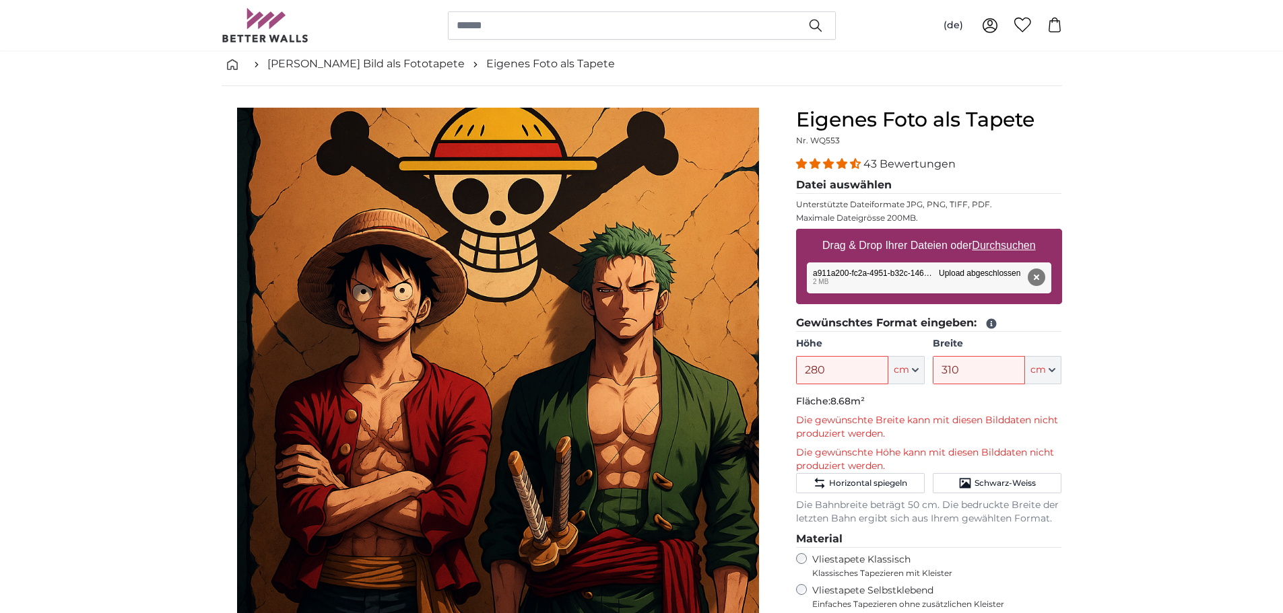
click at [862, 386] on fieldset "Gewünschtes Format eingeben: Höhe 280 ft cm Centimeter (cm) Inches (inch) Feet …" at bounding box center [929, 420] width 266 height 211
click at [904, 378] on button "cm" at bounding box center [906, 370] width 36 height 28
click at [912, 376] on button "cm" at bounding box center [906, 370] width 36 height 28
click at [985, 485] on span "Schwarz-Weiss" at bounding box center [1004, 483] width 61 height 11
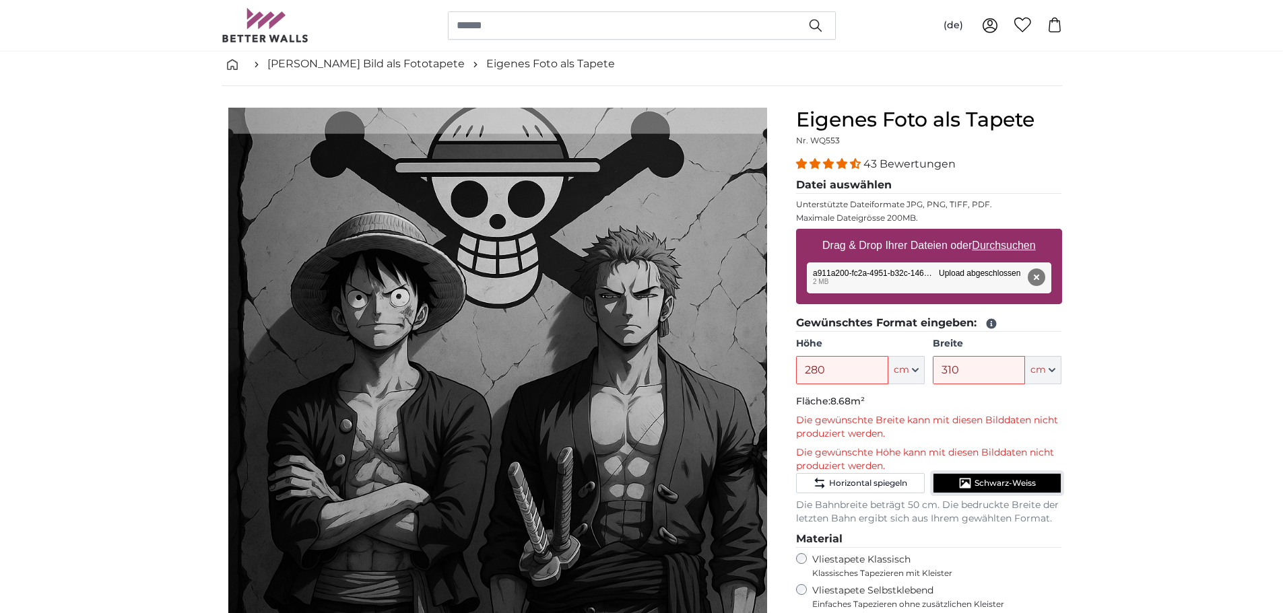
click at [993, 485] on span "Schwarz-Weiss" at bounding box center [1004, 483] width 61 height 11
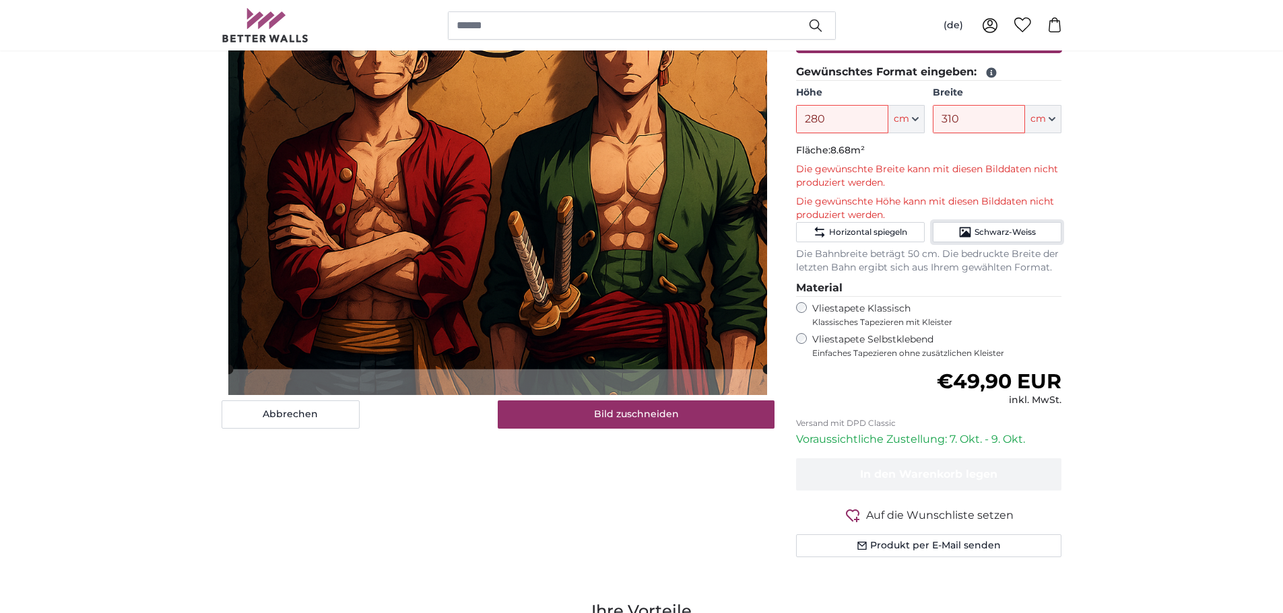
scroll to position [337, 0]
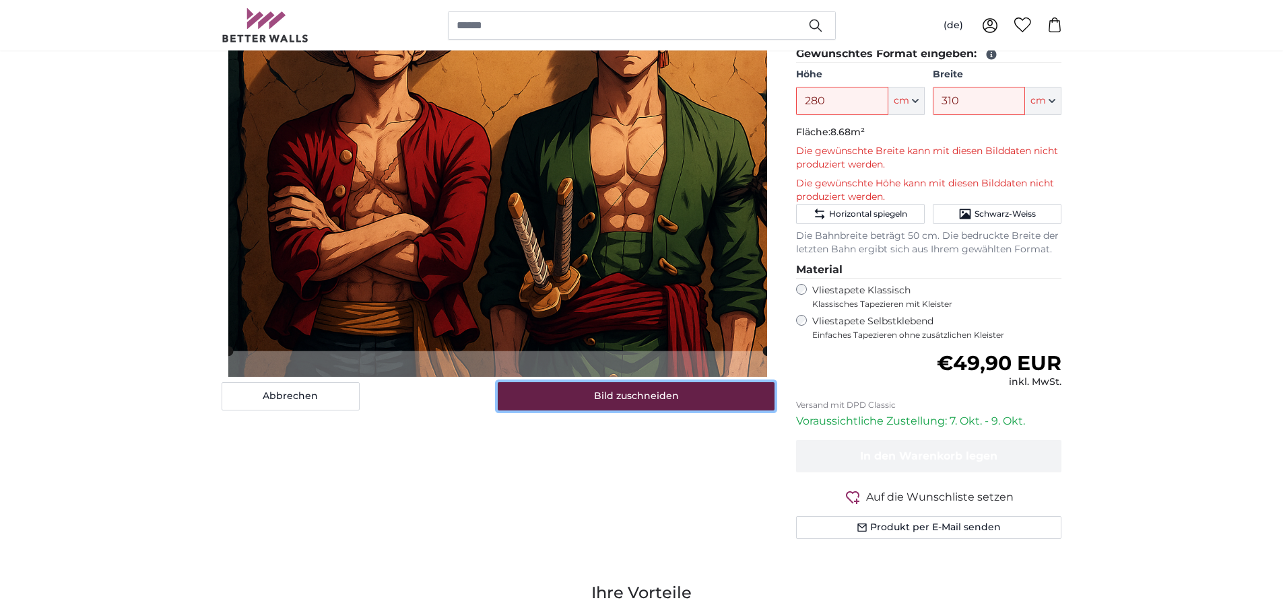
click at [617, 399] on button "Bild zuschneiden" at bounding box center [636, 396] width 277 height 28
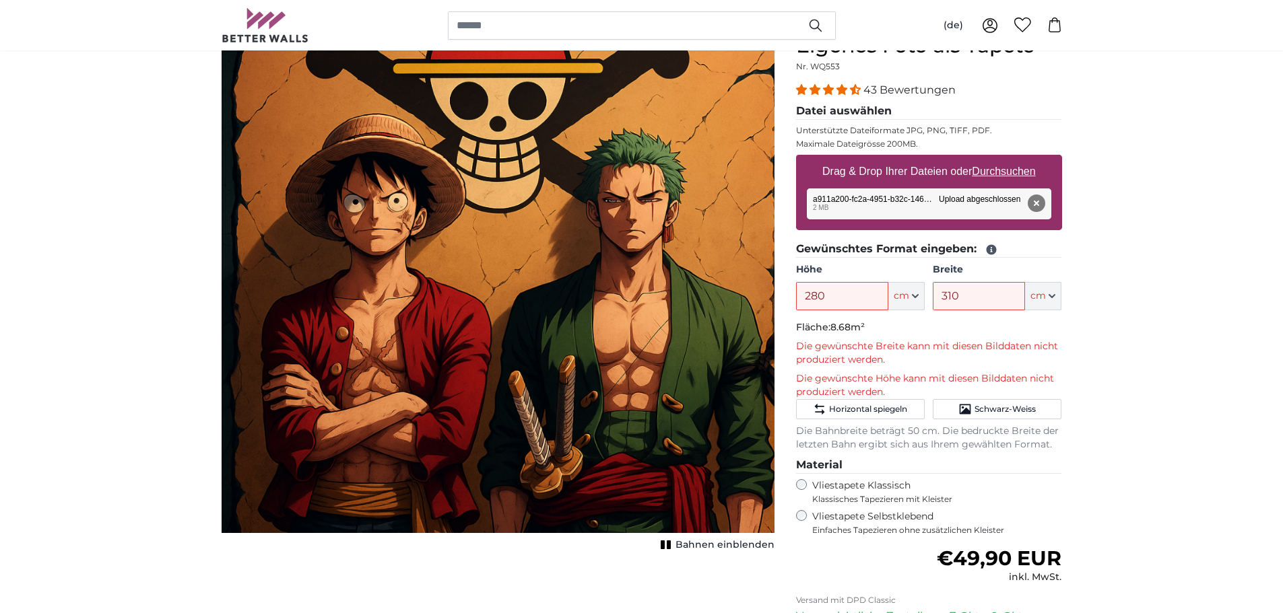
scroll to position [135, 0]
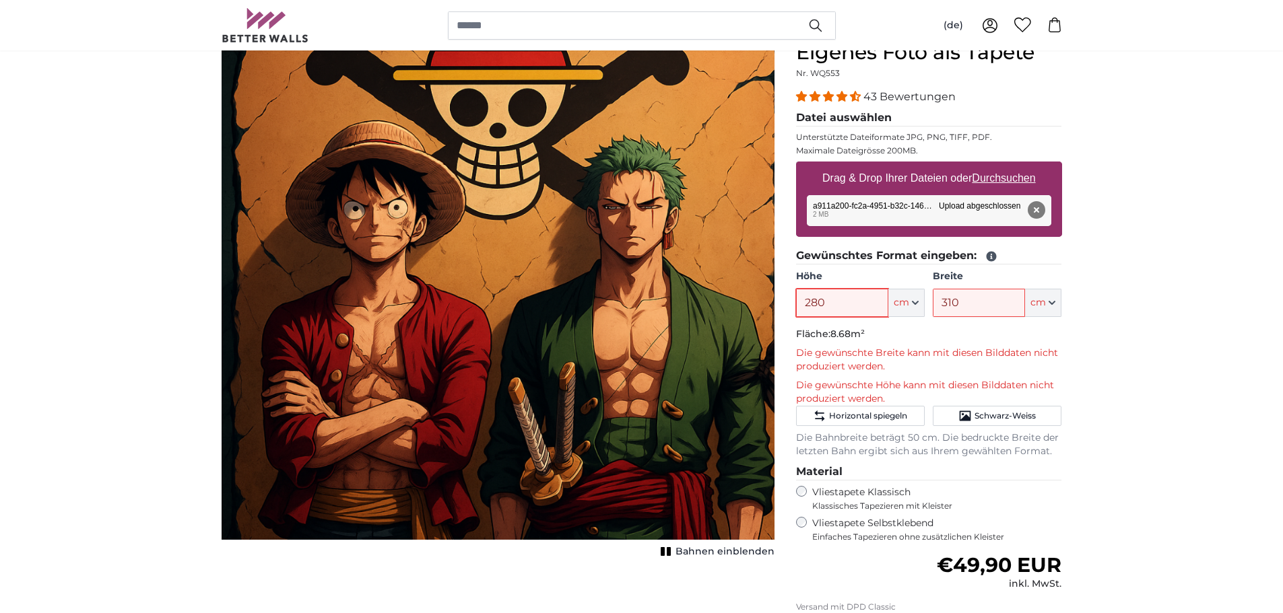
click at [842, 307] on input "280" at bounding box center [842, 303] width 92 height 28
click at [915, 314] on button "cm" at bounding box center [906, 303] width 36 height 28
click at [803, 314] on input "280" at bounding box center [842, 303] width 92 height 28
click at [869, 401] on p "Die gewünschte Höhe kann mit diesen Bilddaten nicht produziert werden." at bounding box center [929, 392] width 266 height 27
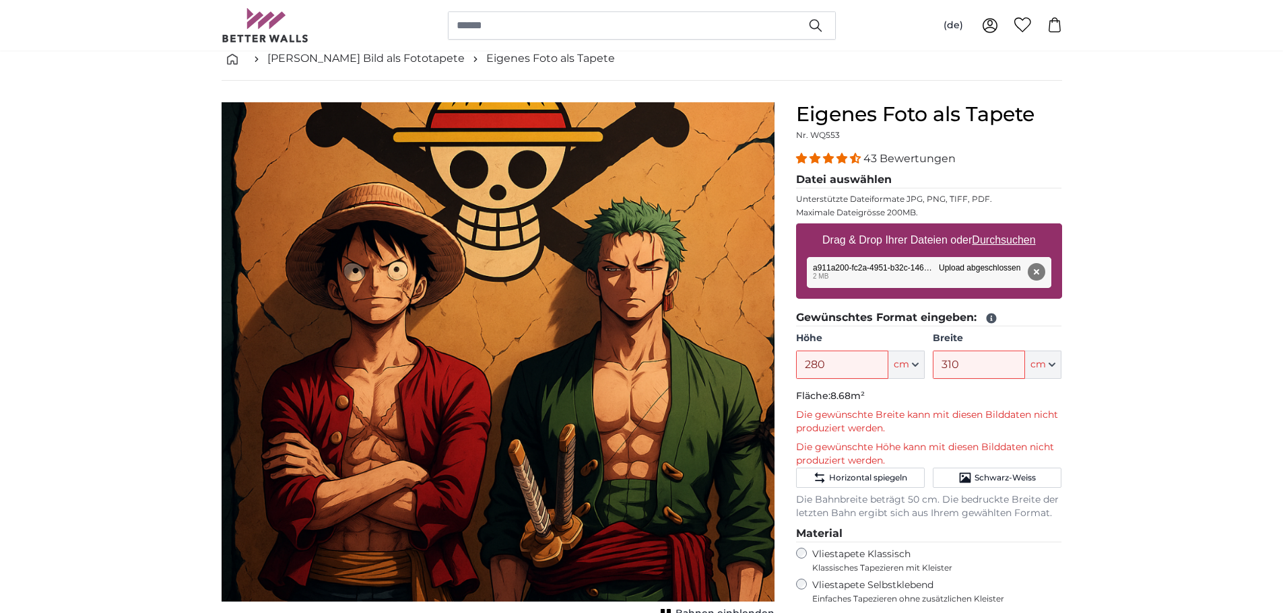
scroll to position [67, 0]
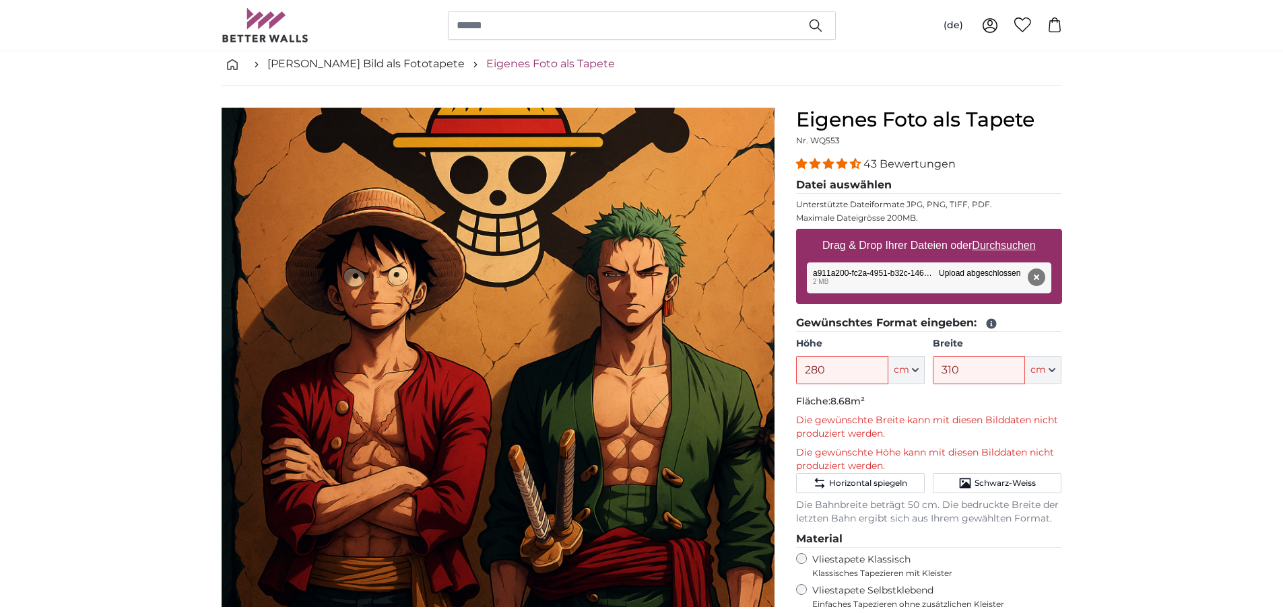
click at [486, 67] on link "Eigenes Foto als Tapete" at bounding box center [550, 64] width 129 height 16
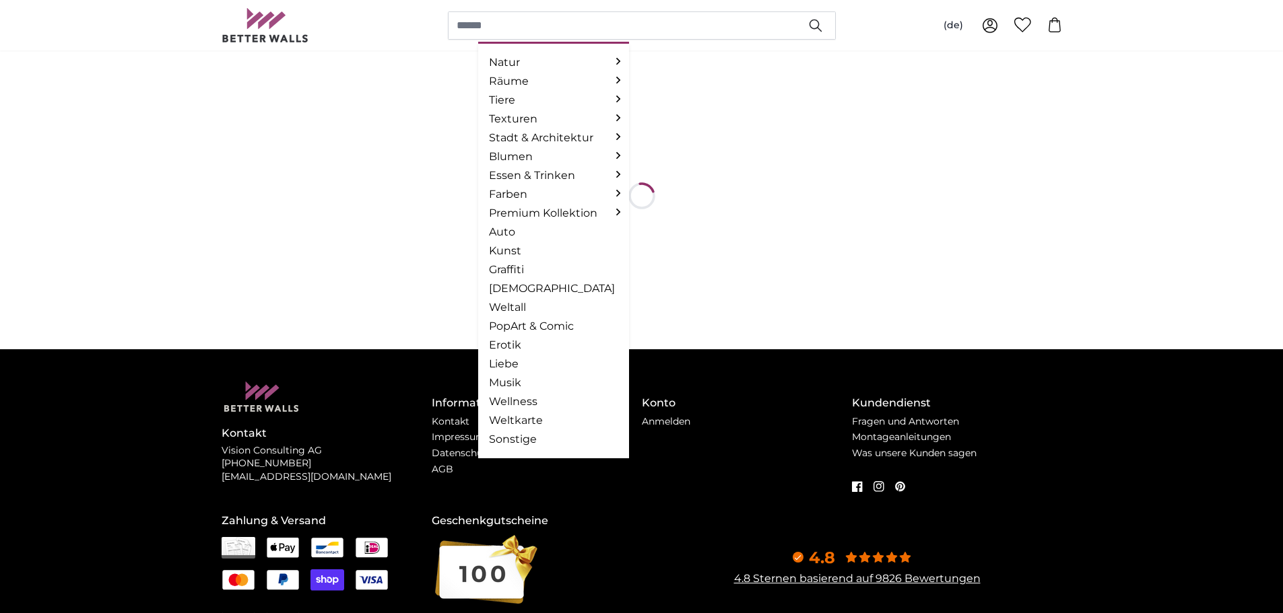
scroll to position [0, 0]
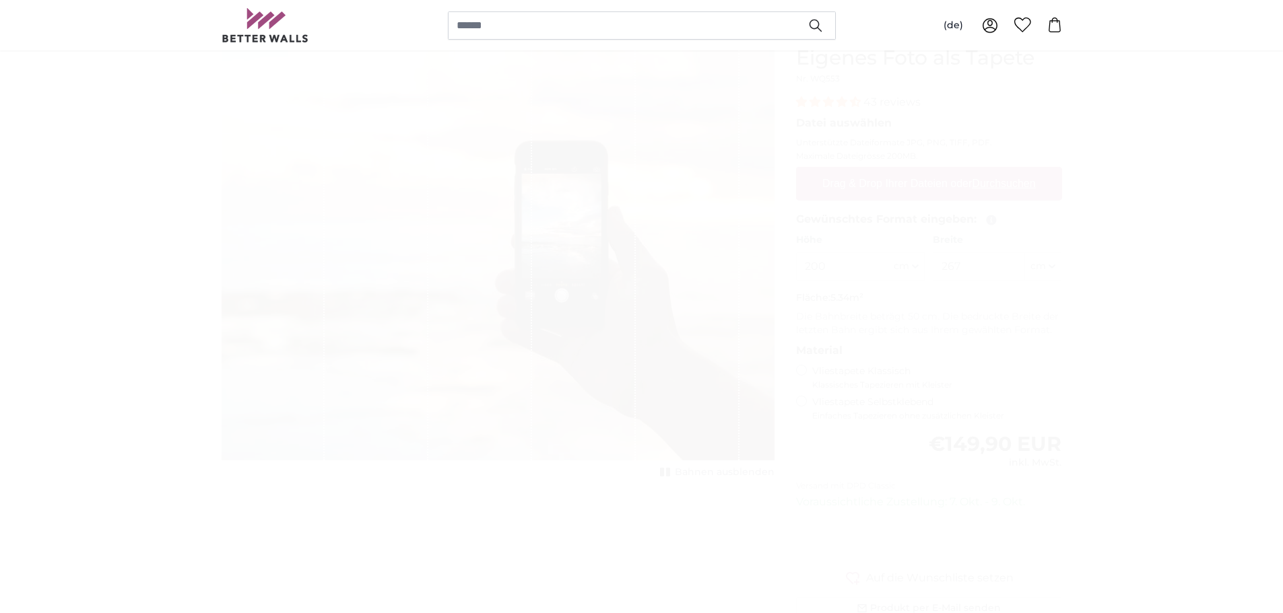
scroll to position [135, 0]
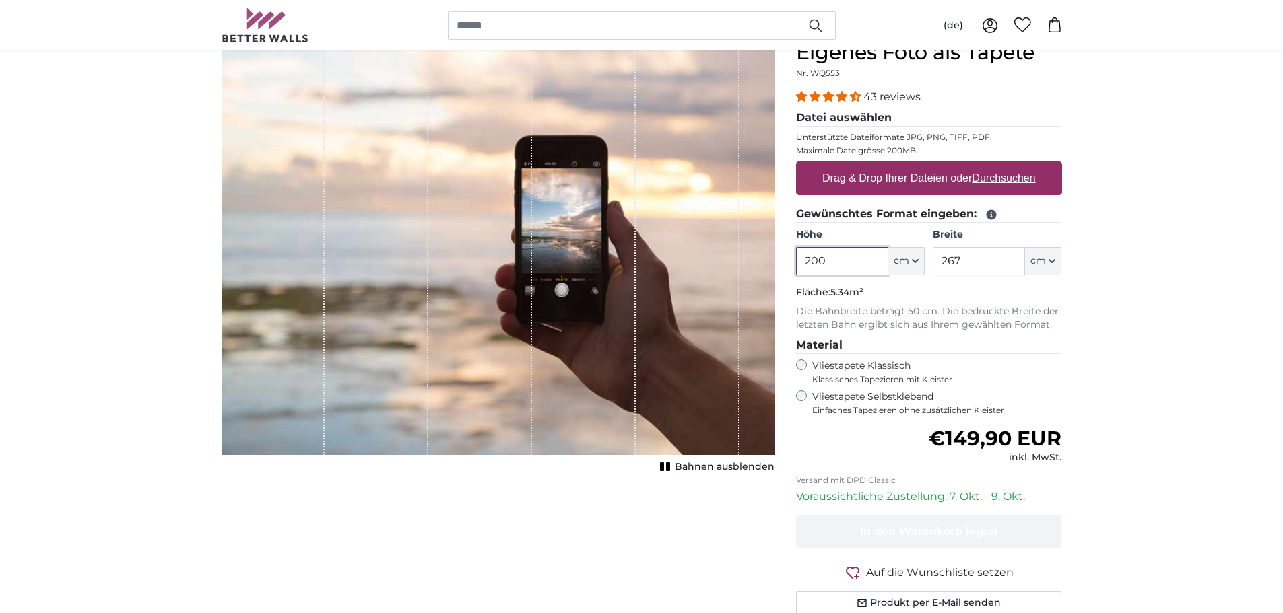
click at [867, 269] on input "200" at bounding box center [842, 261] width 92 height 28
type input "280"
click at [958, 263] on input "267" at bounding box center [979, 261] width 92 height 28
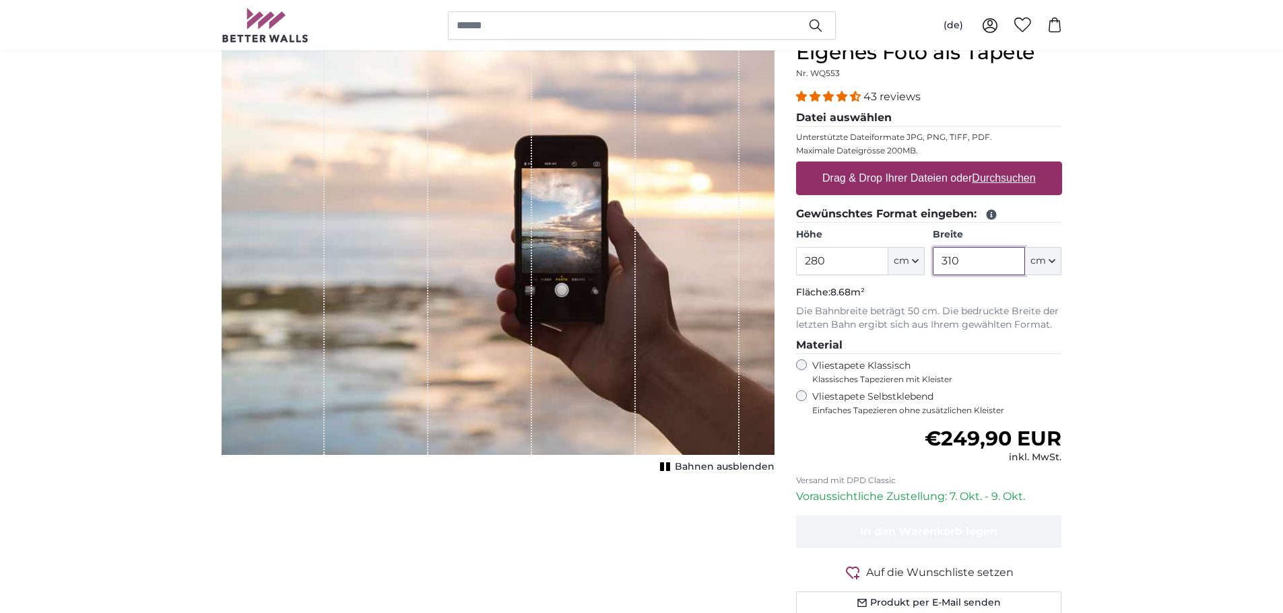
type input "310"
click at [899, 337] on legend "Material" at bounding box center [929, 345] width 266 height 17
click at [997, 167] on label "Drag & Drop Ihrer Dateien oder Durchsuchen" at bounding box center [929, 178] width 224 height 27
click at [997, 166] on input "Drag & Drop Ihrer Dateien oder Durchsuchen" at bounding box center [929, 164] width 266 height 4
type input "**********"
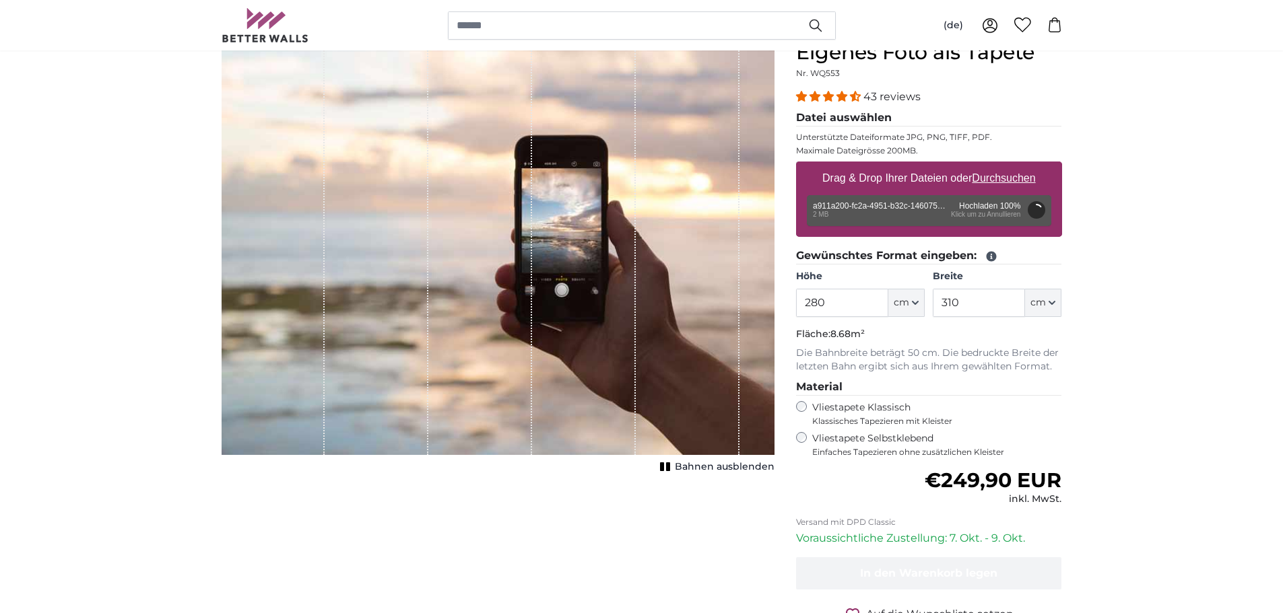
type input "66"
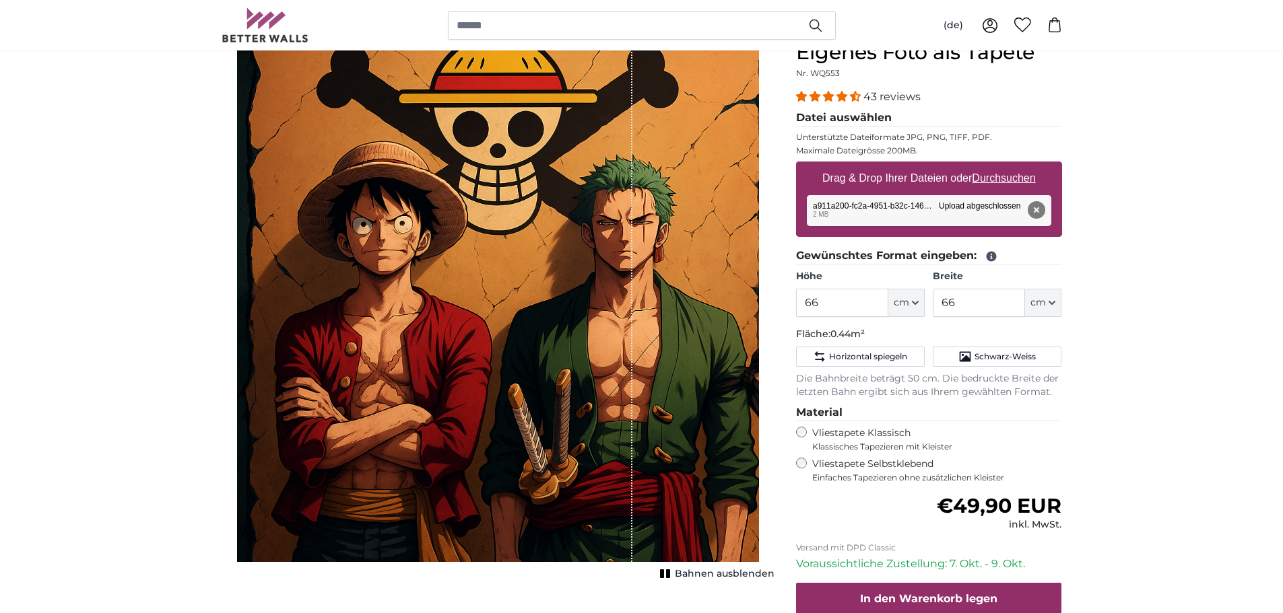
click at [1001, 175] on u "Durchsuchen" at bounding box center [1003, 177] width 63 height 11
click at [1001, 166] on input "Drag & Drop Ihrer Dateien oder Durchsuchen" at bounding box center [929, 164] width 266 height 4
type input "**********"
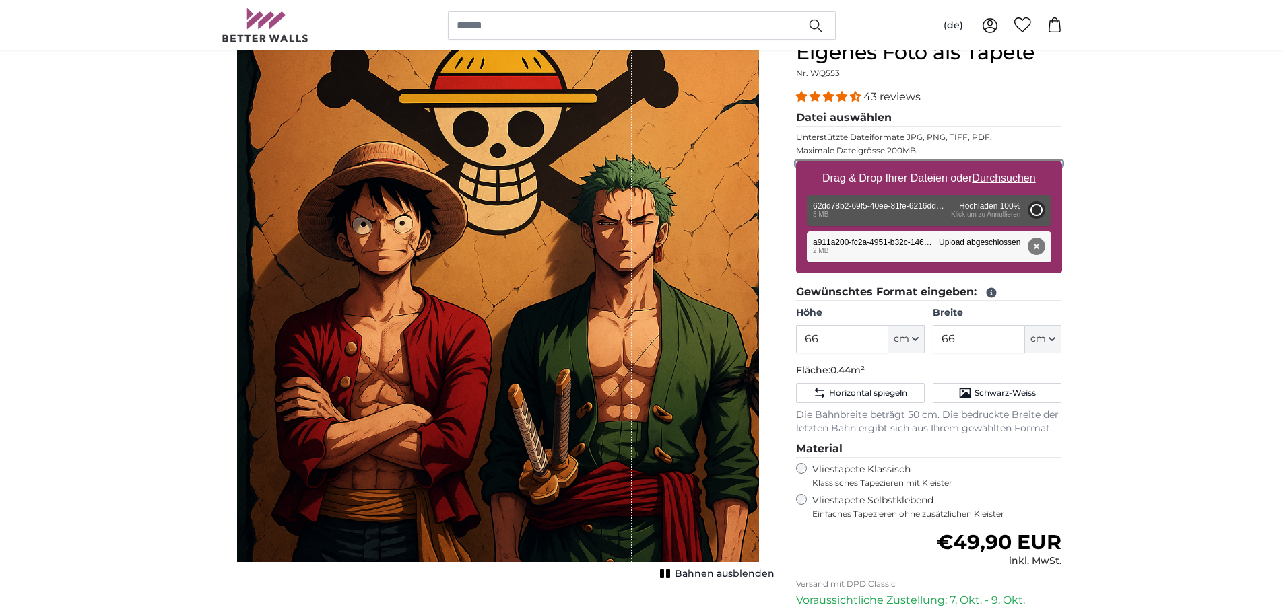
type input "98.5"
type input "66"
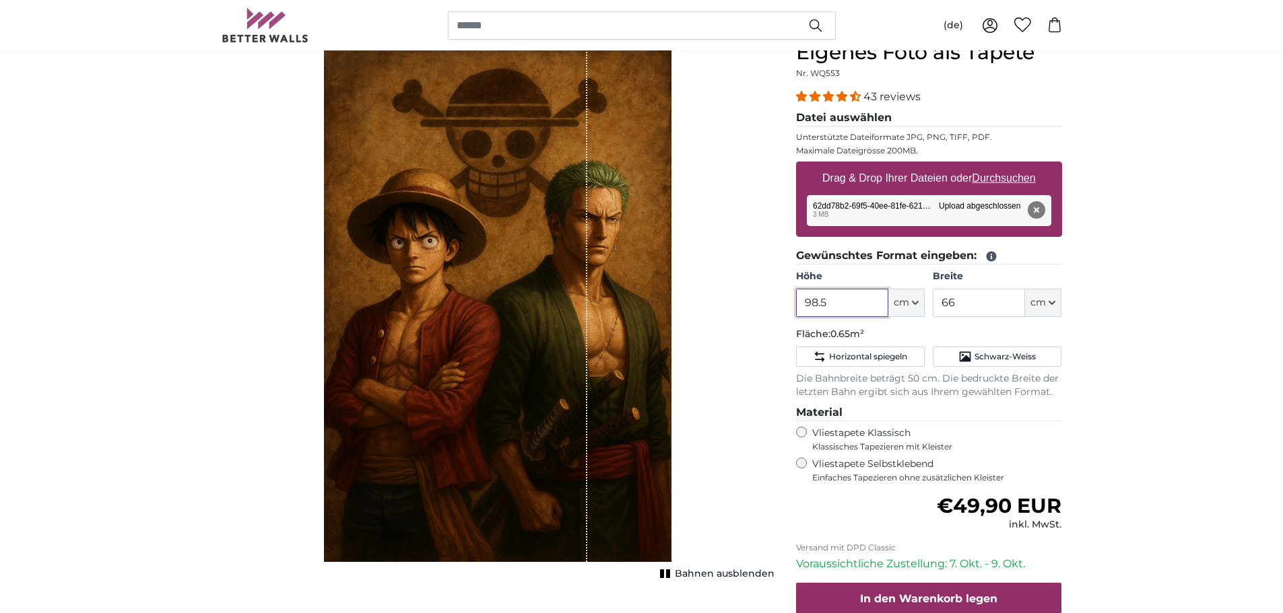
drag, startPoint x: 857, startPoint y: 297, endPoint x: 858, endPoint y: 310, distance: 12.9
click at [857, 302] on input "98.5" at bounding box center [842, 303] width 92 height 28
click at [858, 310] on input "98.5" at bounding box center [842, 303] width 92 height 28
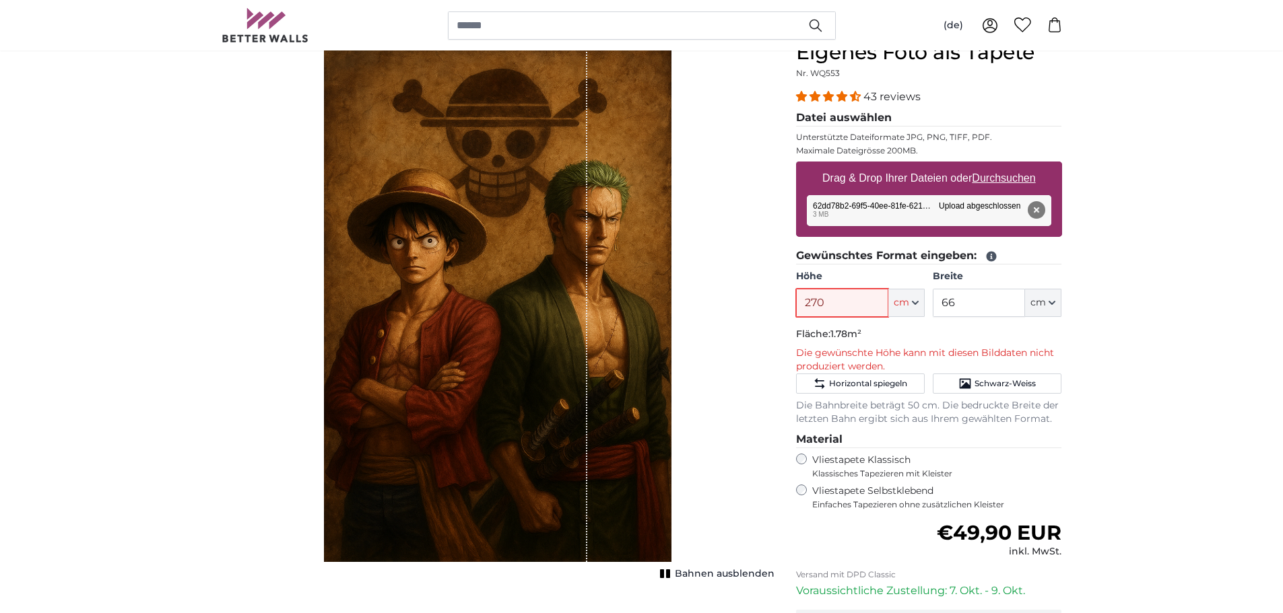
type input "270"
click at [973, 301] on input "66" at bounding box center [979, 303] width 92 height 28
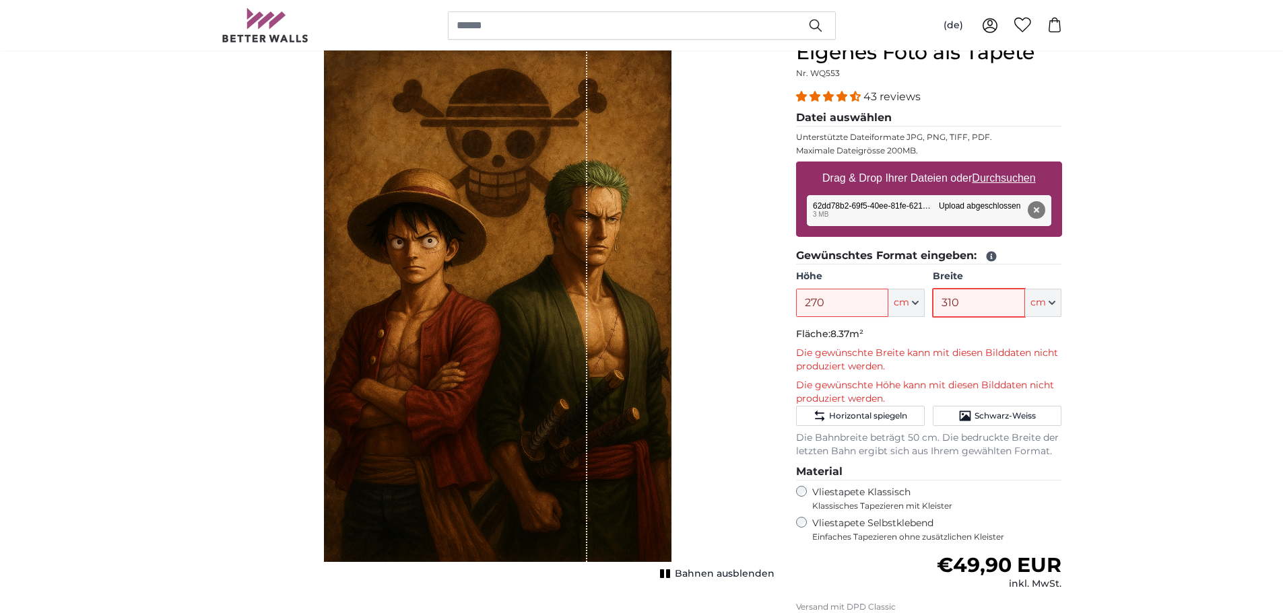
type input "310"
click at [1034, 210] on button "Entfernen" at bounding box center [1036, 210] width 18 height 18
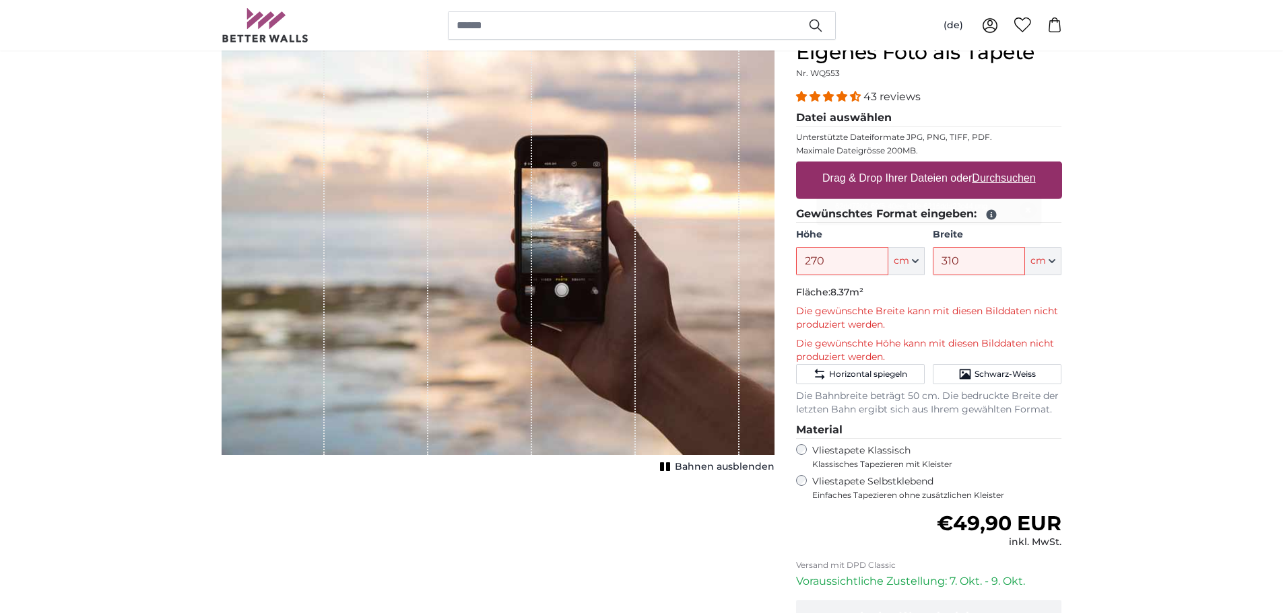
click at [994, 160] on fieldset "Datei auswählen Unterstützte Dateiformate JPG, PNG, TIFF, PDF. Maximale Dateigr…" at bounding box center [929, 158] width 266 height 96
click at [1001, 178] on u "Durchsuchen" at bounding box center [1003, 177] width 63 height 11
click at [1001, 166] on input "Drag & Drop Ihrer Dateien oder Durchsuchen" at bounding box center [929, 164] width 266 height 4
type input "**********"
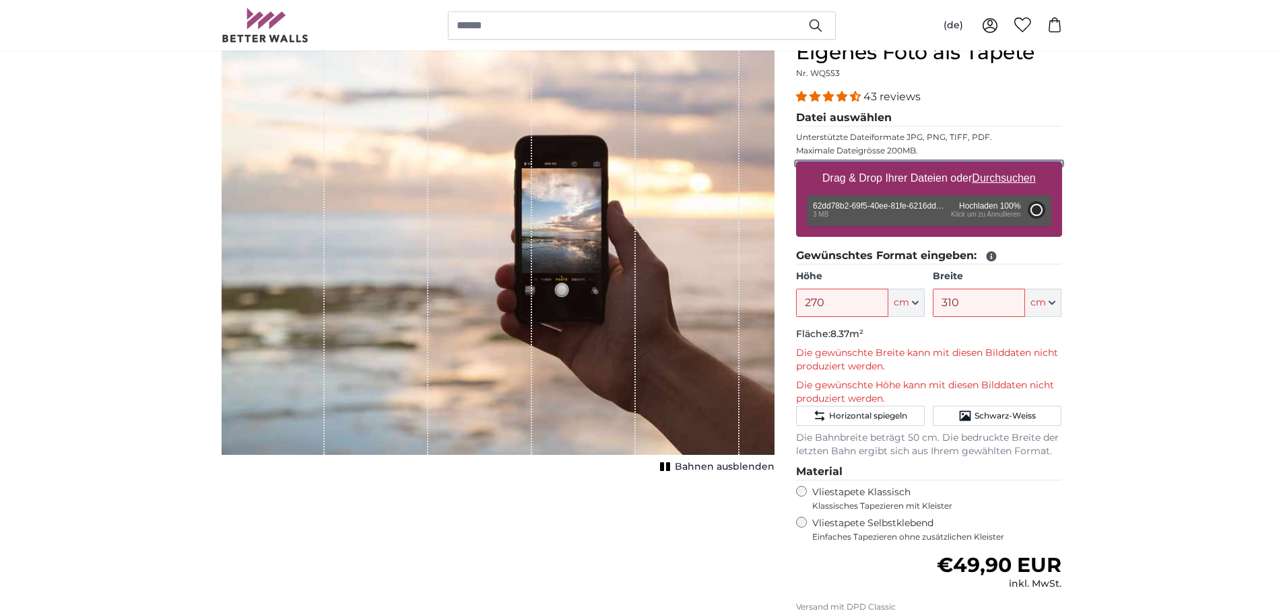
type input "98.5"
type input "66"
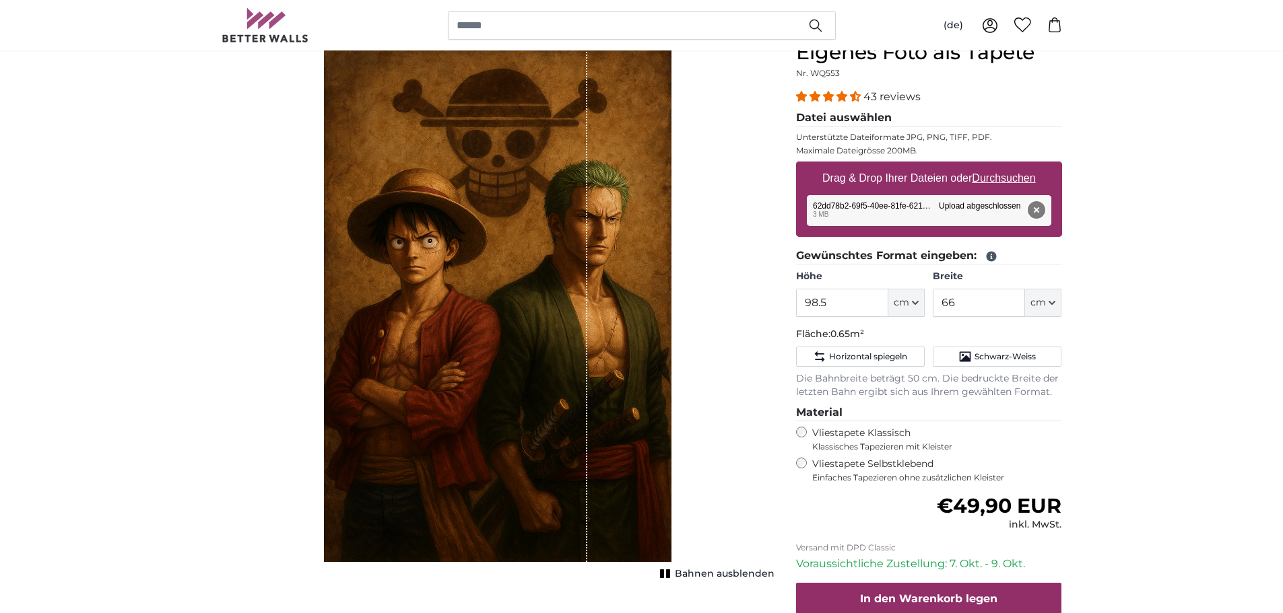
click at [1040, 210] on button "Entfernen" at bounding box center [1036, 210] width 18 height 18
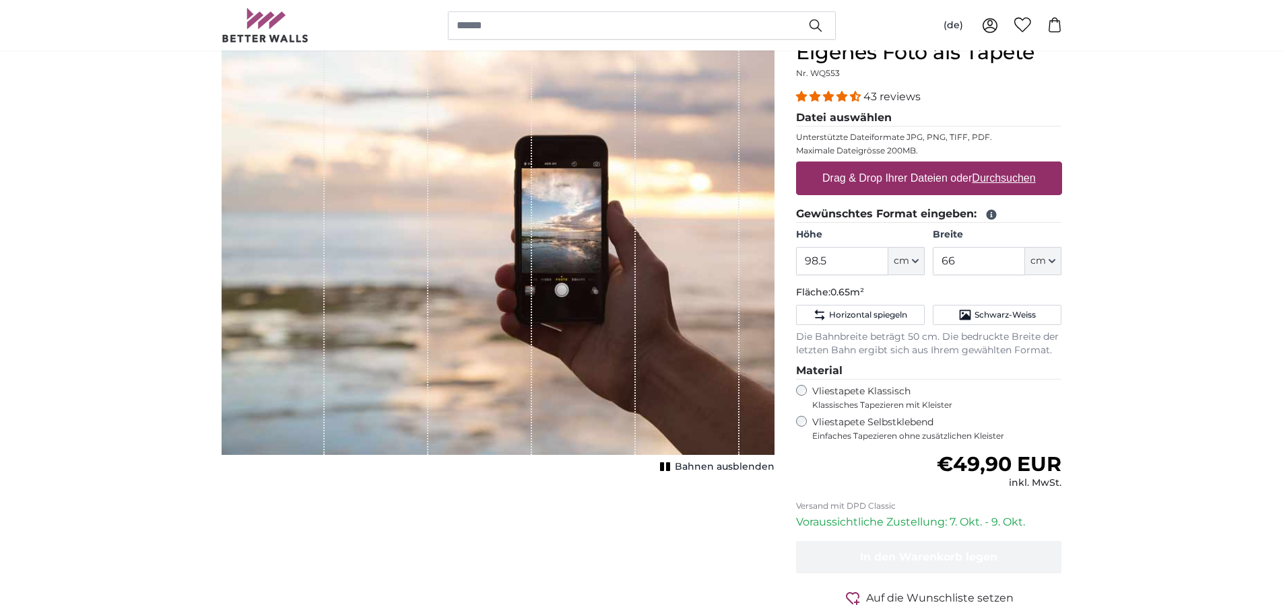
click at [1003, 182] on u "Durchsuchen" at bounding box center [1003, 177] width 63 height 11
click at [1003, 166] on input "Drag & Drop Ihrer Dateien oder Durchsuchen" at bounding box center [929, 164] width 266 height 4
type input "**********"
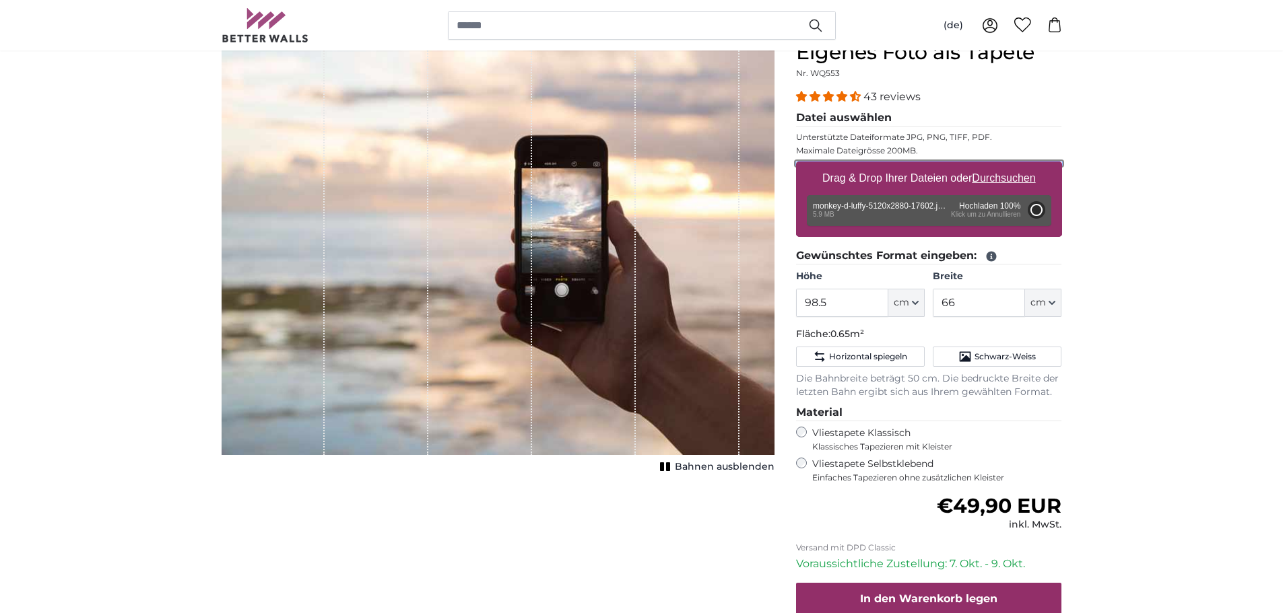
type input "200"
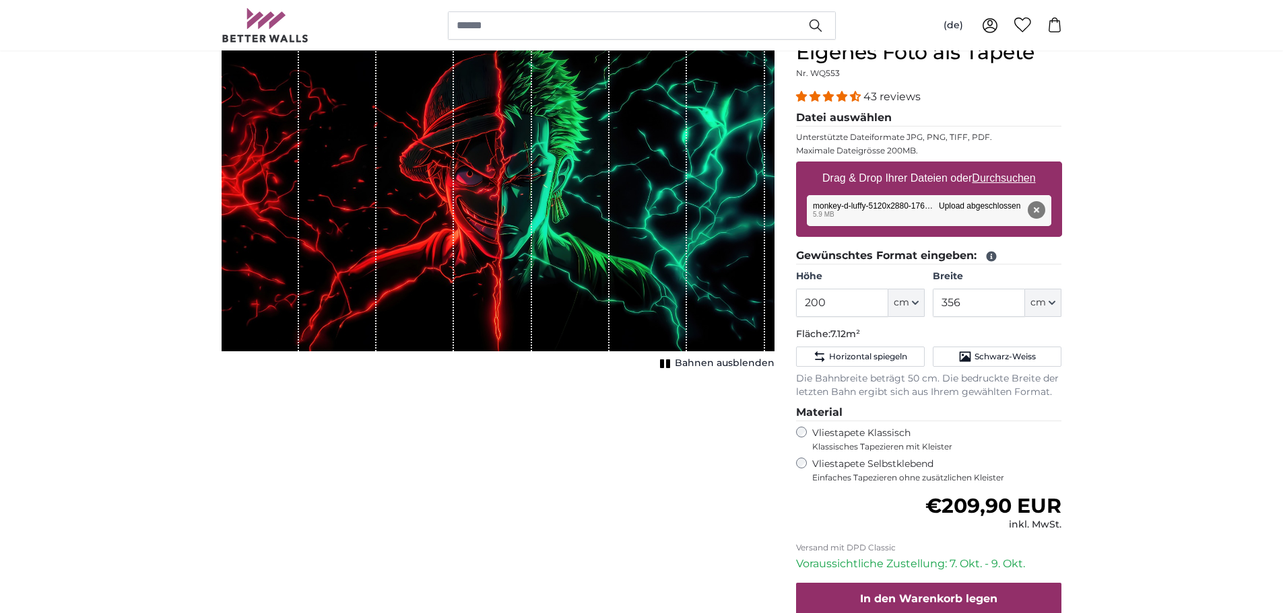
drag, startPoint x: 688, startPoint y: 364, endPoint x: 685, endPoint y: 381, distance: 17.6
click at [689, 362] on span "Bahnen ausblenden" at bounding box center [725, 363] width 100 height 13
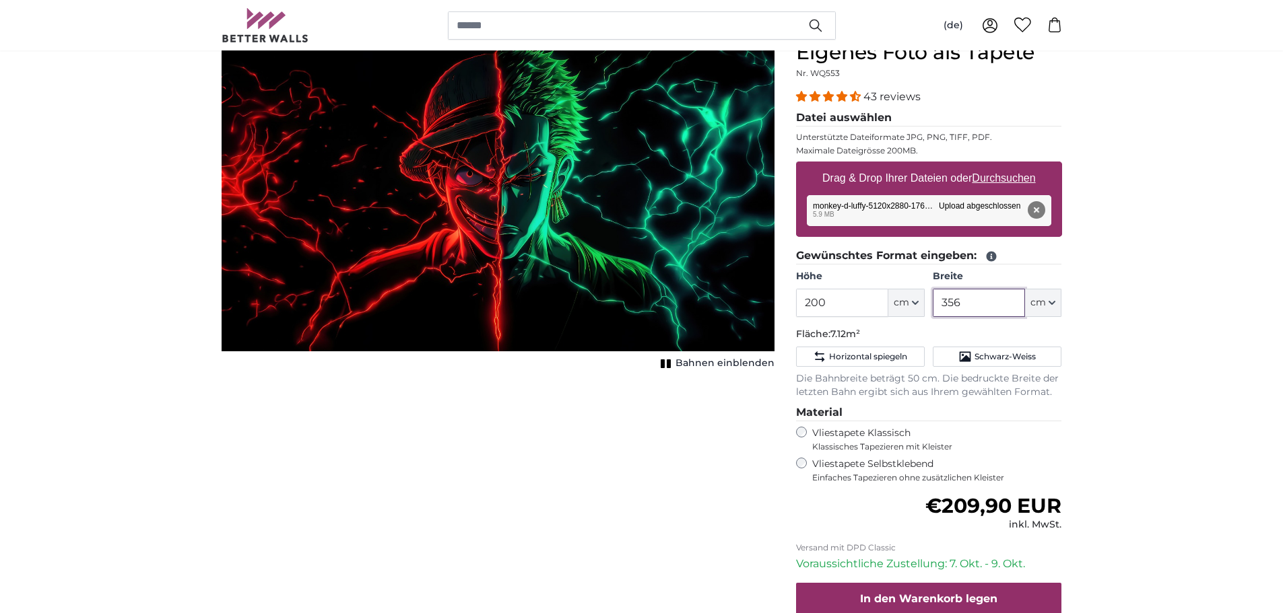
drag, startPoint x: 1003, startPoint y: 306, endPoint x: 763, endPoint y: 308, distance: 240.4
click at [763, 308] on product-detail "Abbrechen Bild zuschneiden Bahnen einblenden Eigenes Foto als Tapete Nr. WQ553 …" at bounding box center [642, 367] width 862 height 696
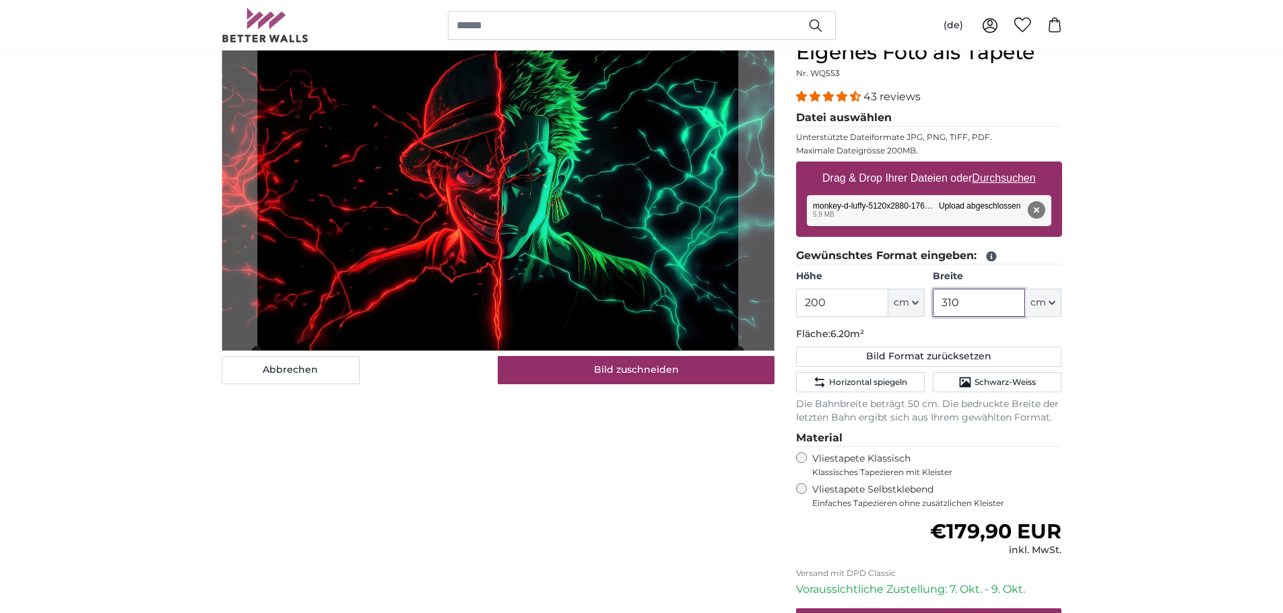
type input "310"
click at [824, 298] on input "200" at bounding box center [842, 303] width 92 height 28
type input "250"
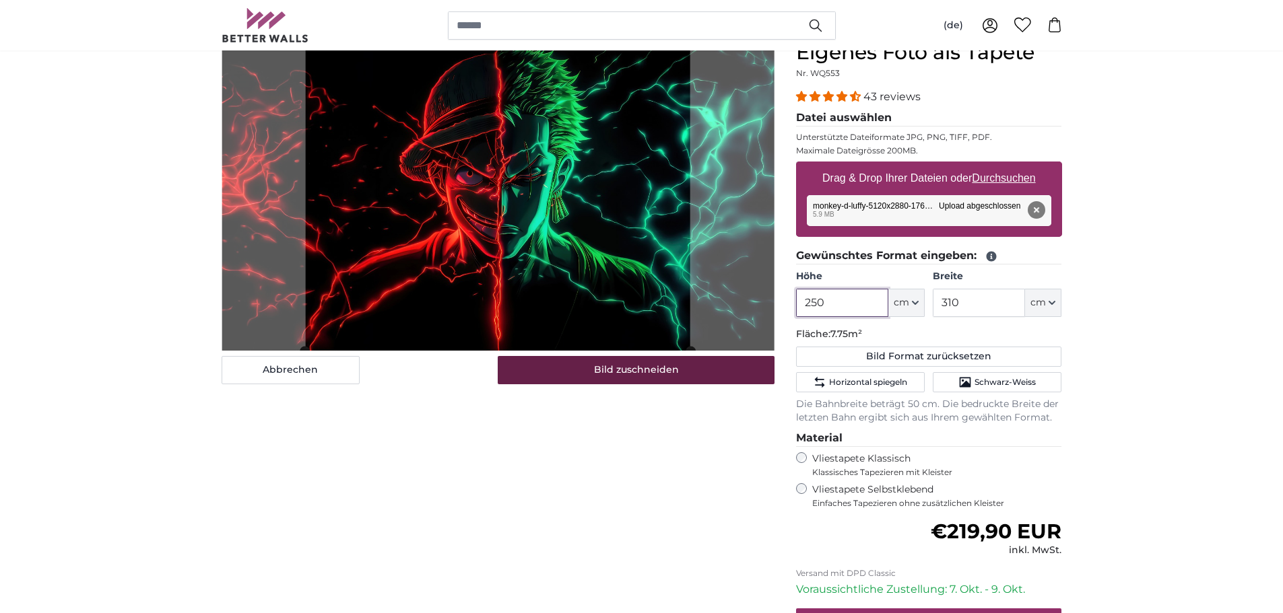
type input "250"
click at [560, 374] on button "Bild zuschneiden" at bounding box center [636, 370] width 277 height 28
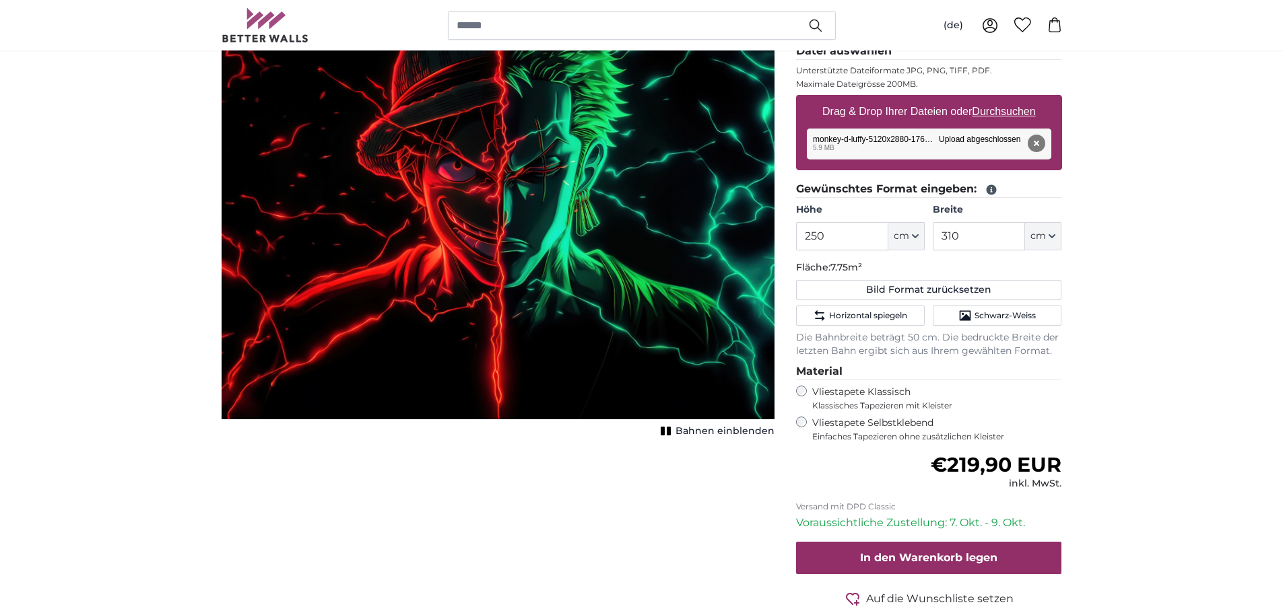
scroll to position [202, 0]
click at [698, 432] on span "Bahnen einblenden" at bounding box center [724, 430] width 99 height 13
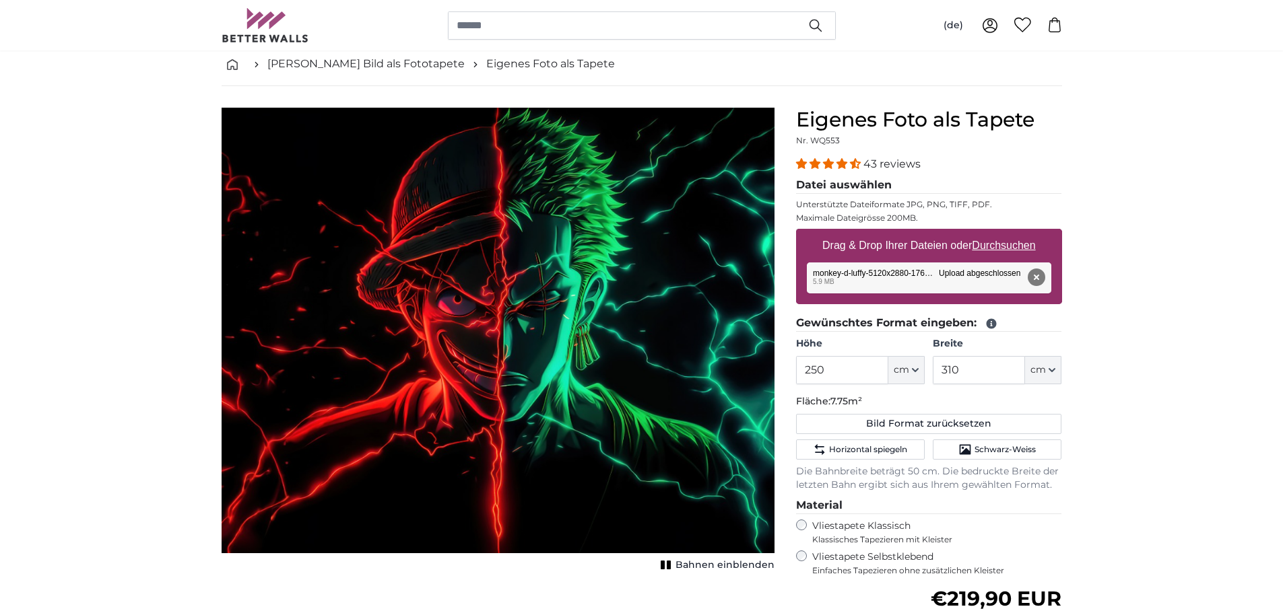
scroll to position [135, 0]
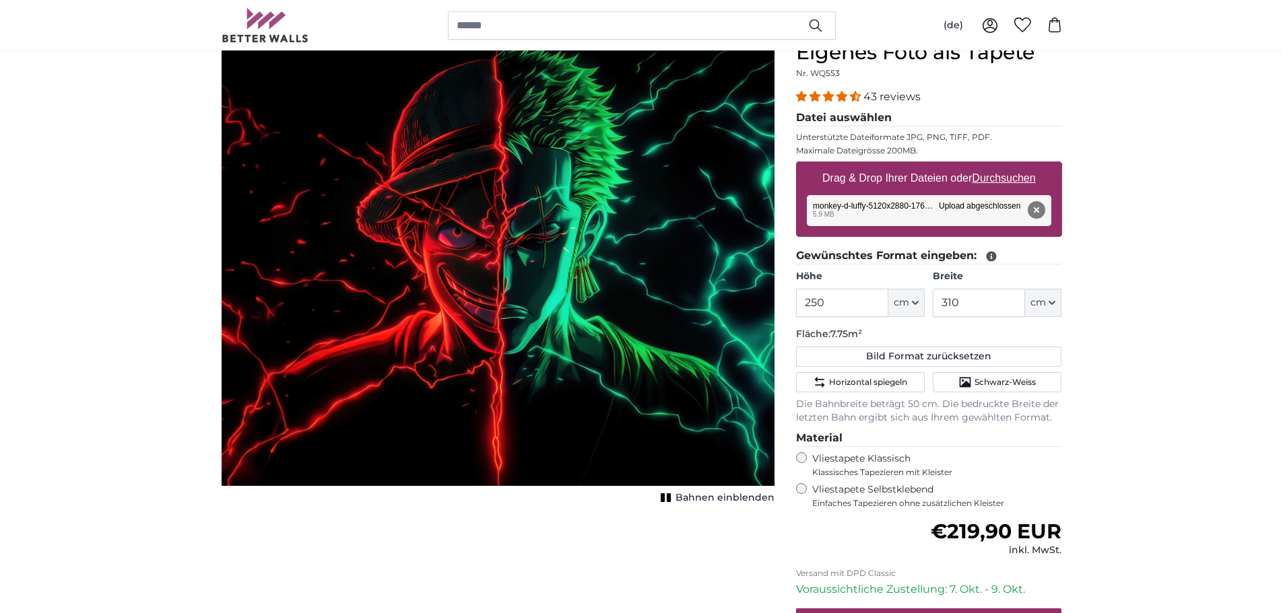
click at [1013, 178] on u "Durchsuchen" at bounding box center [1003, 177] width 63 height 11
click at [1013, 166] on input "Drag & Drop Ihrer Dateien oder Durchsuchen" at bounding box center [929, 164] width 266 height 4
type input "**********"
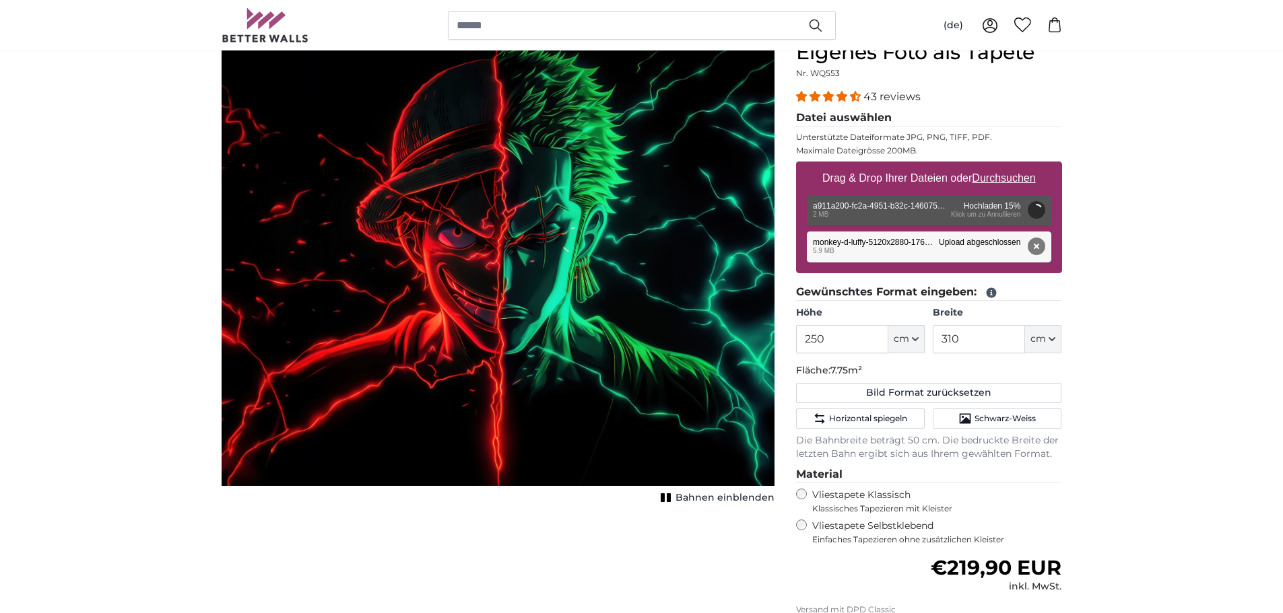
drag, startPoint x: 38, startPoint y: 296, endPoint x: 20, endPoint y: 230, distance: 68.4
type input "66"
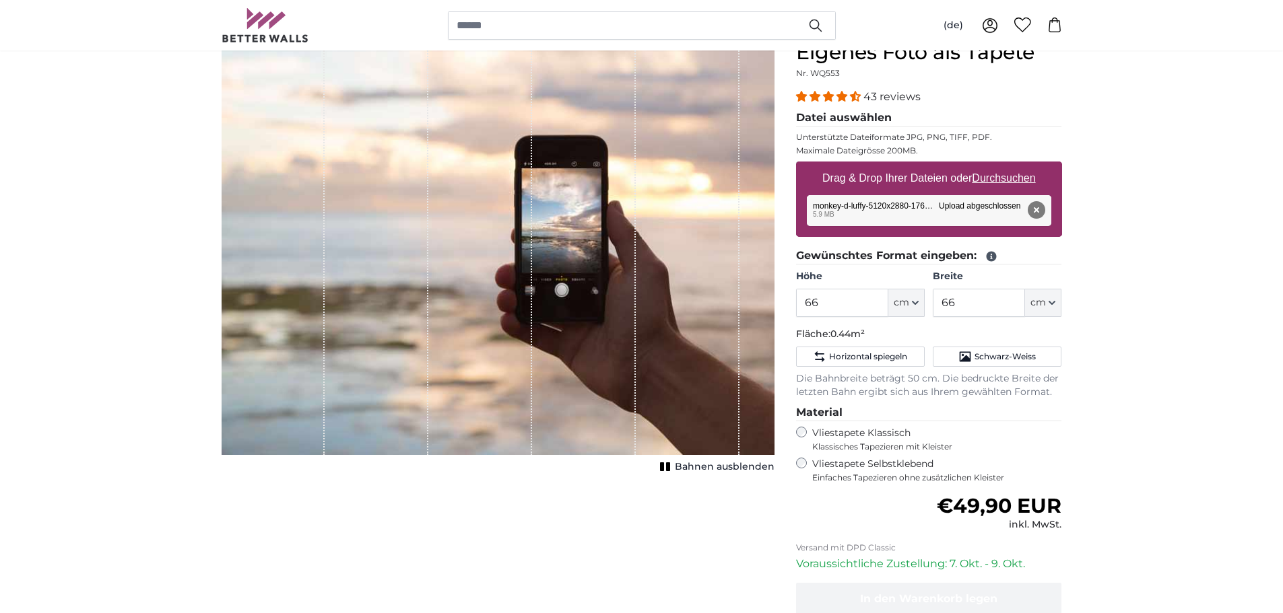
click at [605, 279] on div "1 of 1" at bounding box center [584, 247] width 104 height 415
click at [811, 296] on input "66" at bounding box center [842, 303] width 92 height 28
click at [879, 202] on div "Entfernen Nochmal versuchen Entfernen Hochladen Abbrechen Nochmal versuchen Ent…" at bounding box center [929, 210] width 244 height 31
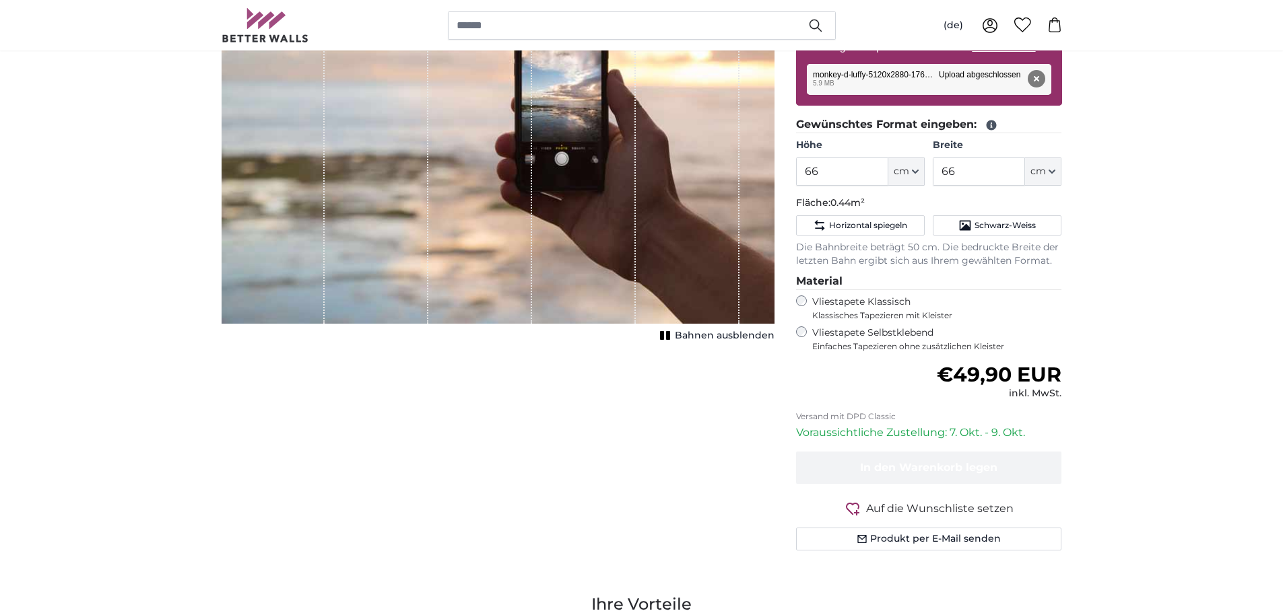
drag, startPoint x: 644, startPoint y: 390, endPoint x: 642, endPoint y: 383, distance: 7.0
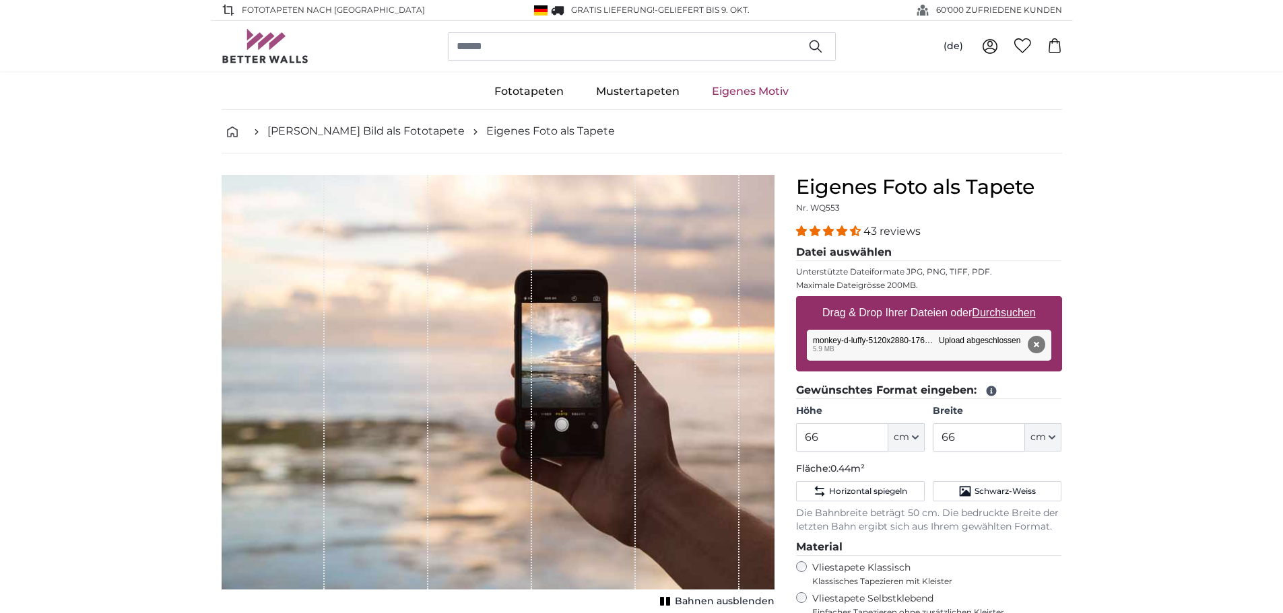
drag, startPoint x: 642, startPoint y: 383, endPoint x: 158, endPoint y: 272, distance: 496.1
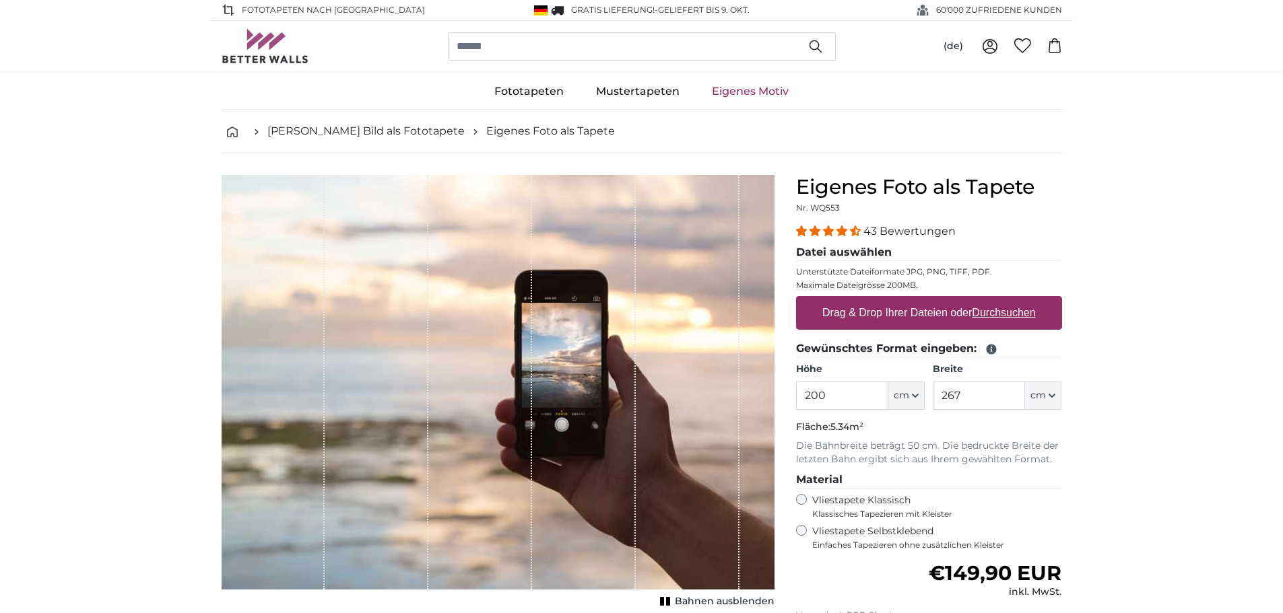
click at [1044, 324] on div "Drag & Drop Ihrer Dateien oder Durchsuchen" at bounding box center [929, 313] width 266 height 34
click at [796, 296] on input "Drag & Drop Ihrer Dateien oder Durchsuchen" at bounding box center [929, 298] width 266 height 4
type input "**********"
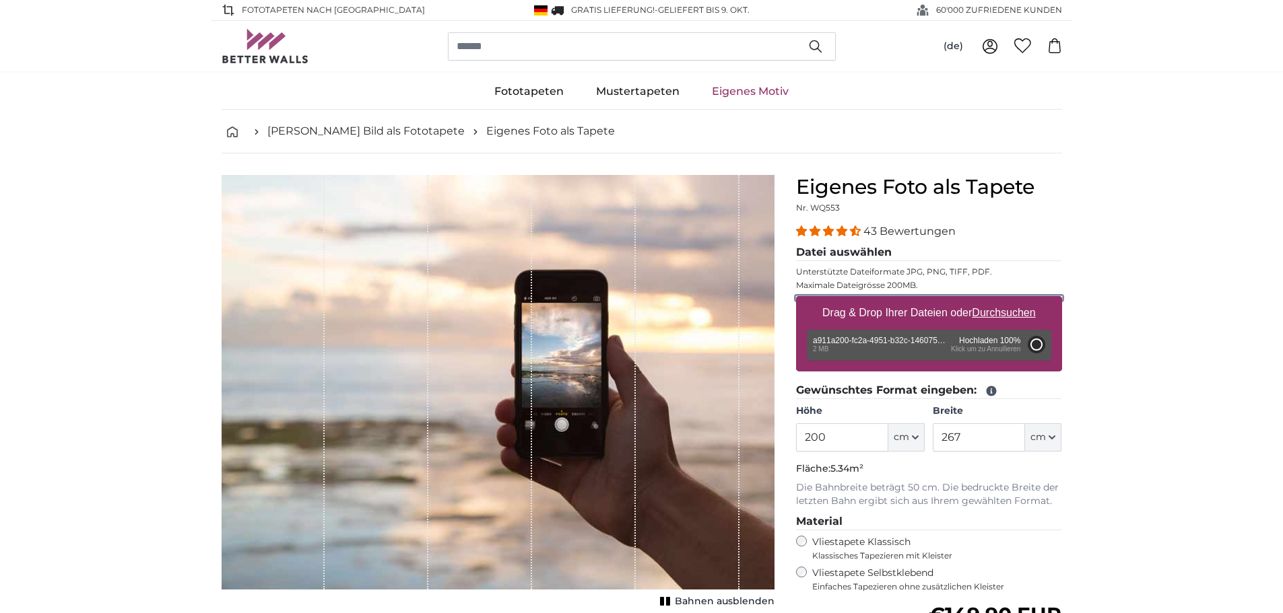
type input "66"
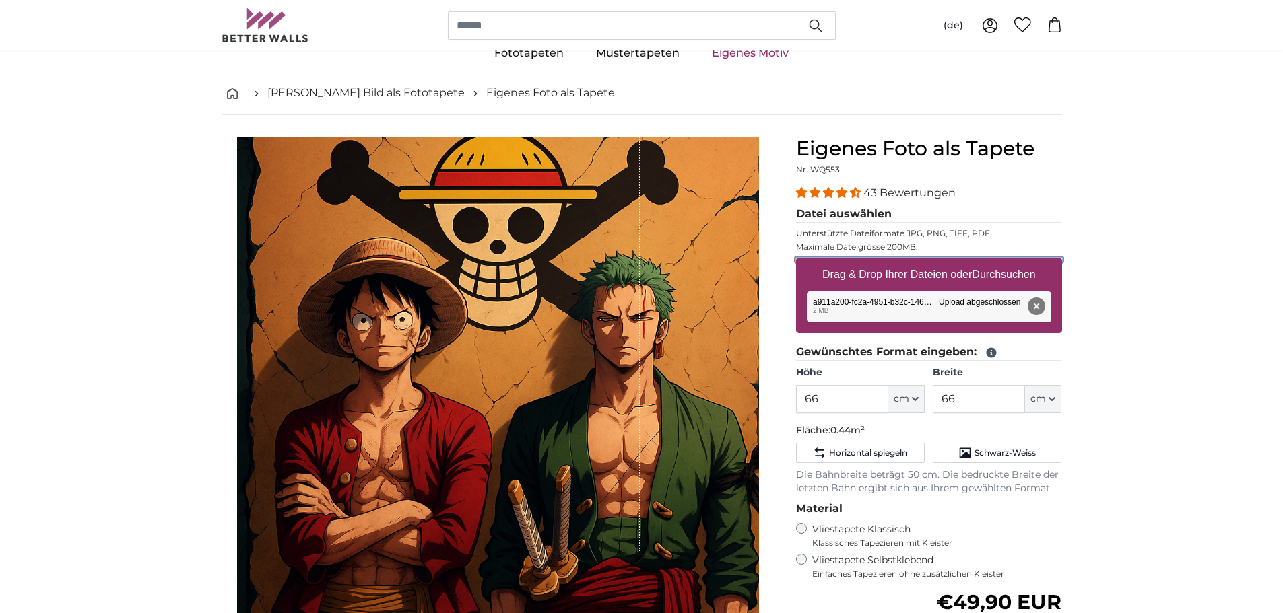
scroll to position [135, 0]
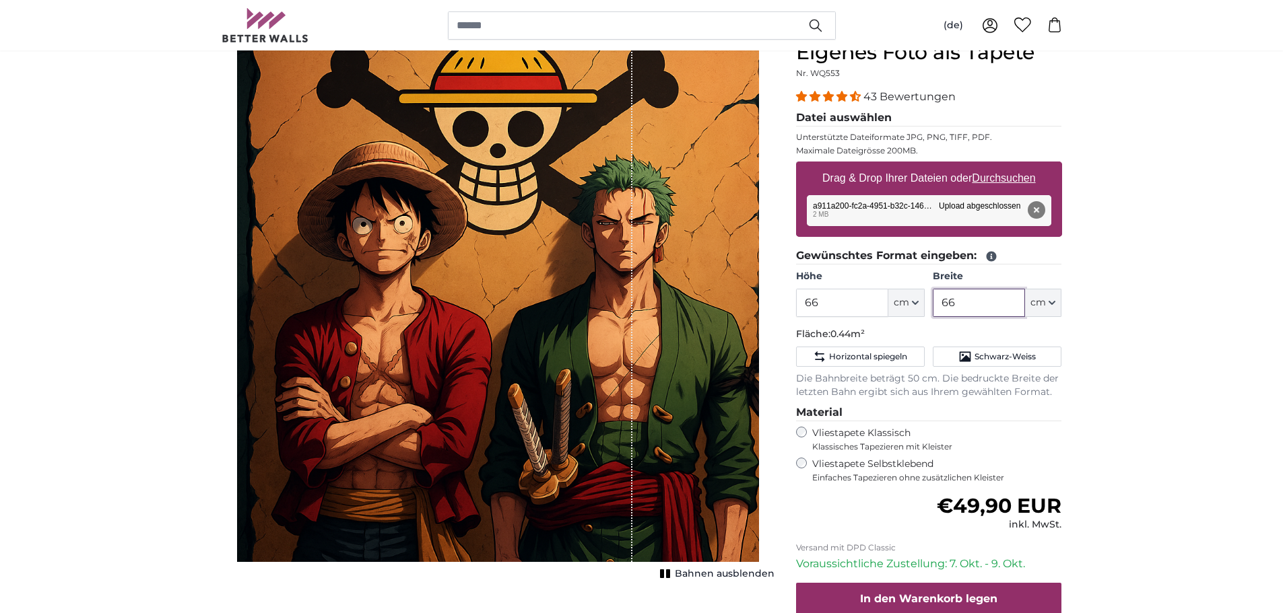
click at [1001, 298] on input "66" at bounding box center [979, 303] width 92 height 28
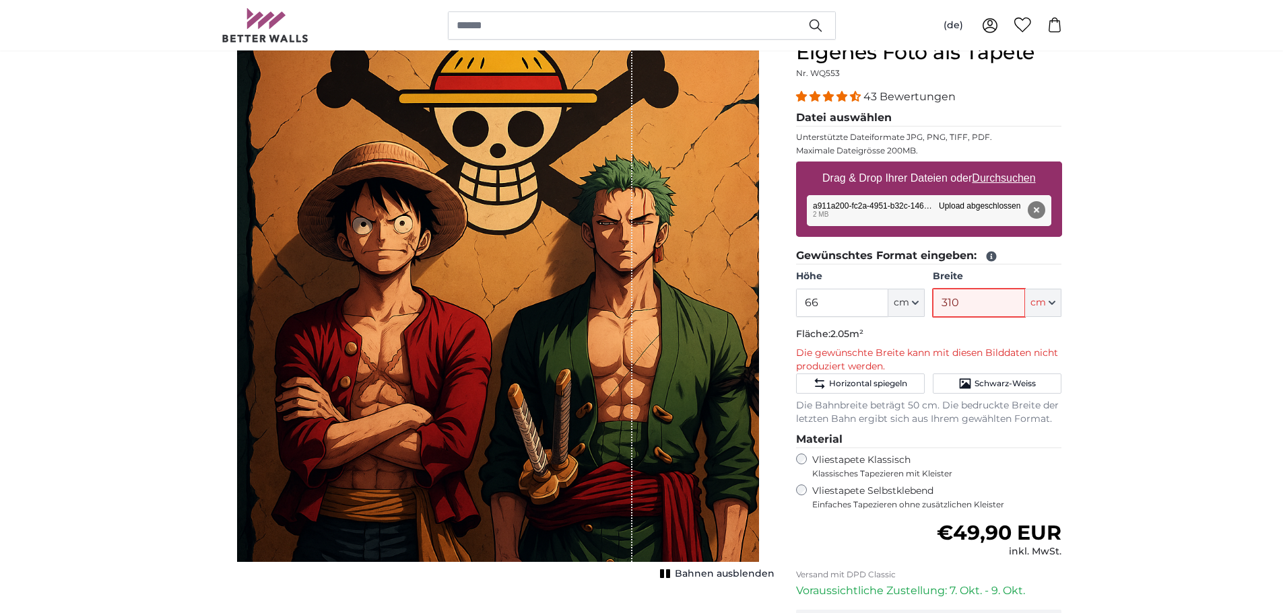
type input "310"
click at [846, 318] on fieldset "Gewünschtes Format eingeben: Höhe 66 ft cm Centimeter (cm) Inches (inch) Feet (…" at bounding box center [929, 337] width 266 height 178
click at [847, 316] on input "66" at bounding box center [842, 303] width 92 height 28
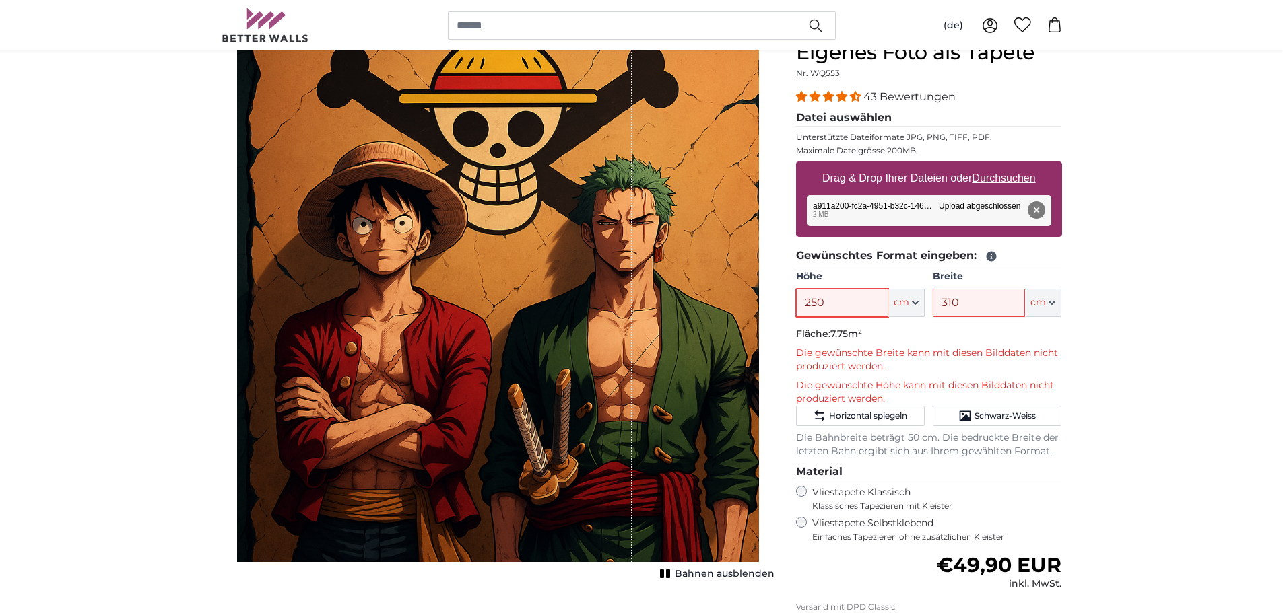
type input "250"
click at [941, 343] on fieldset "Gewünschtes Format eingeben: Höhe 250 ft cm Centimeter (cm) Inches (inch) Feet …" at bounding box center [929, 353] width 266 height 211
click at [973, 306] on input "310" at bounding box center [979, 303] width 92 height 28
type input "300"
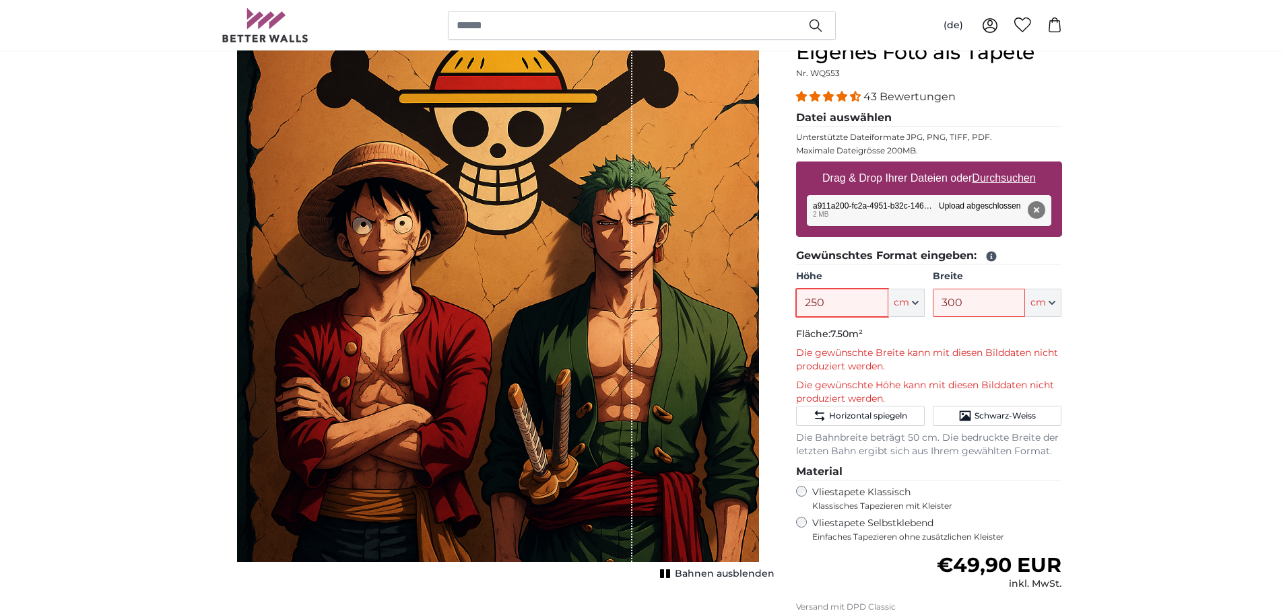
click at [834, 295] on input "250" at bounding box center [842, 303] width 92 height 28
click at [829, 296] on input "250" at bounding box center [842, 303] width 92 height 28
click at [822, 296] on input "250" at bounding box center [842, 303] width 92 height 28
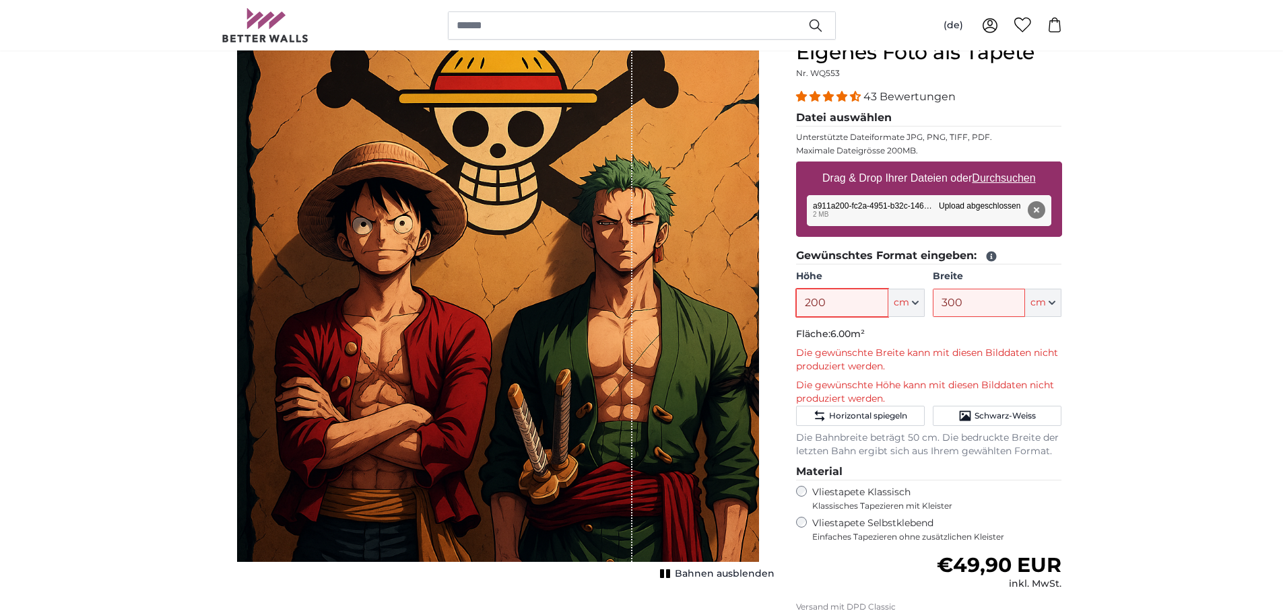
click at [847, 311] on input "200" at bounding box center [842, 303] width 92 height 28
click at [867, 294] on input "200" at bounding box center [842, 303] width 92 height 28
click at [1011, 302] on input "300" at bounding box center [979, 303] width 92 height 28
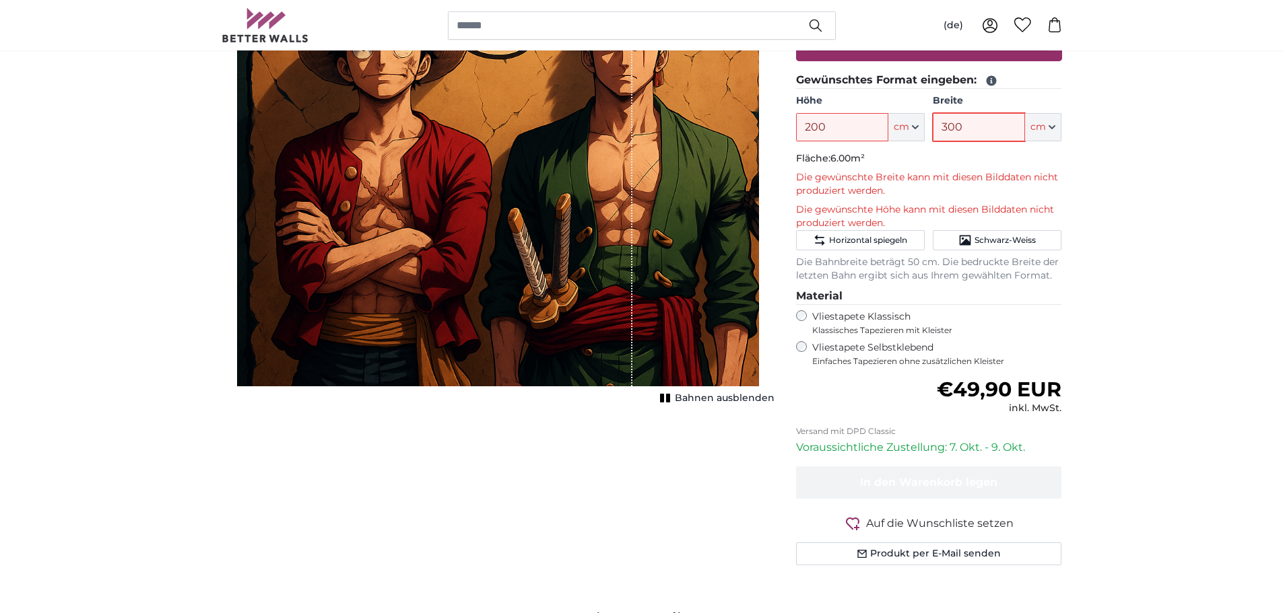
scroll to position [471, 0]
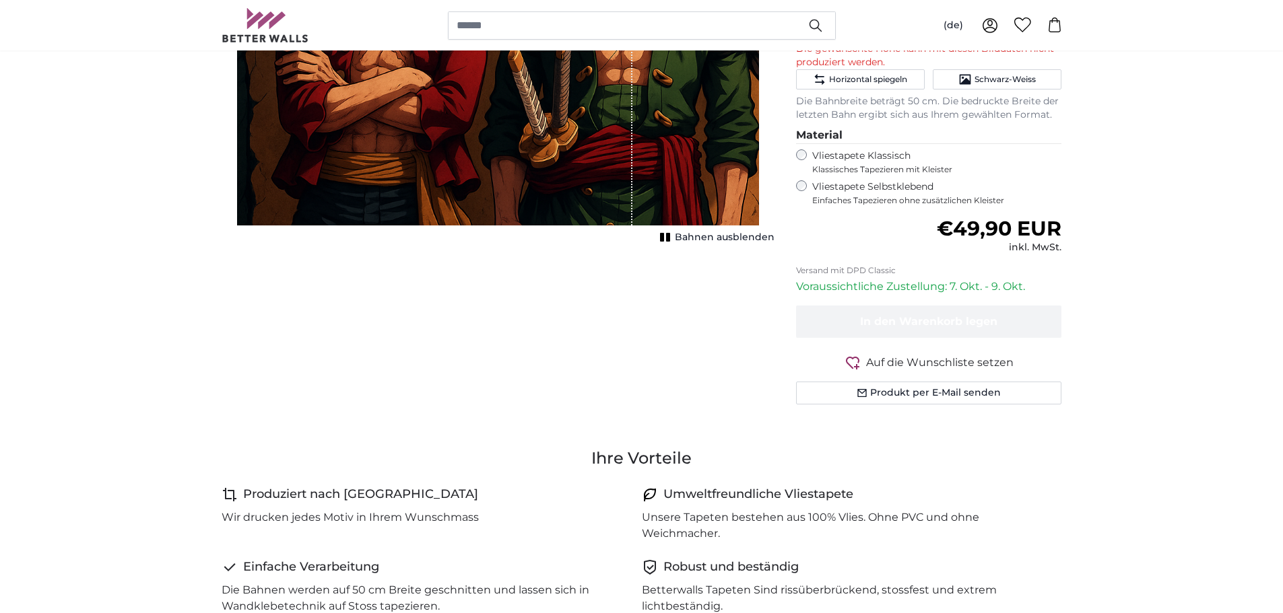
click at [675, 234] on button "Bahnen ausblenden" at bounding box center [715, 237] width 119 height 19
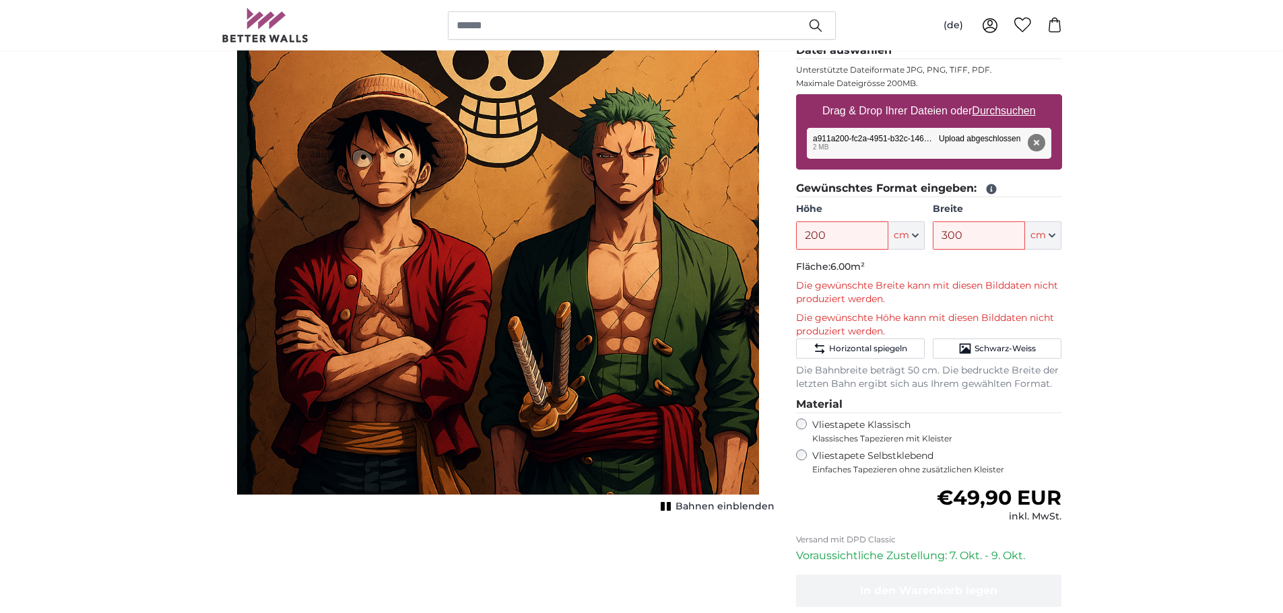
click at [237, 269] on img "1 of 1" at bounding box center [498, 234] width 522 height 522
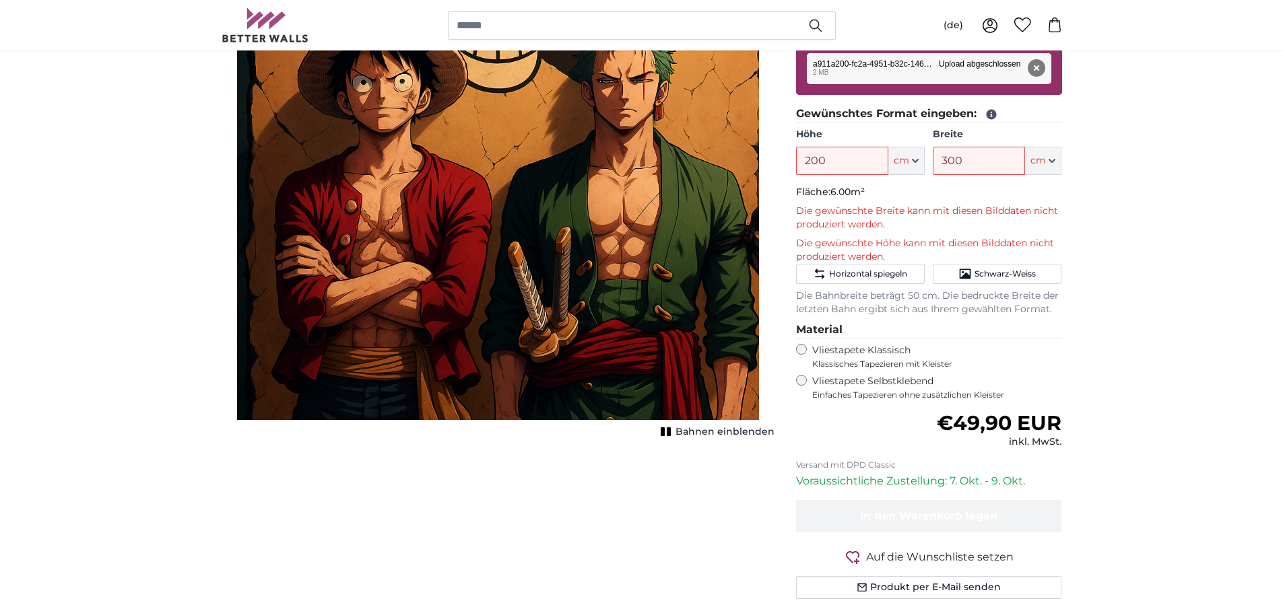
scroll to position [269, 0]
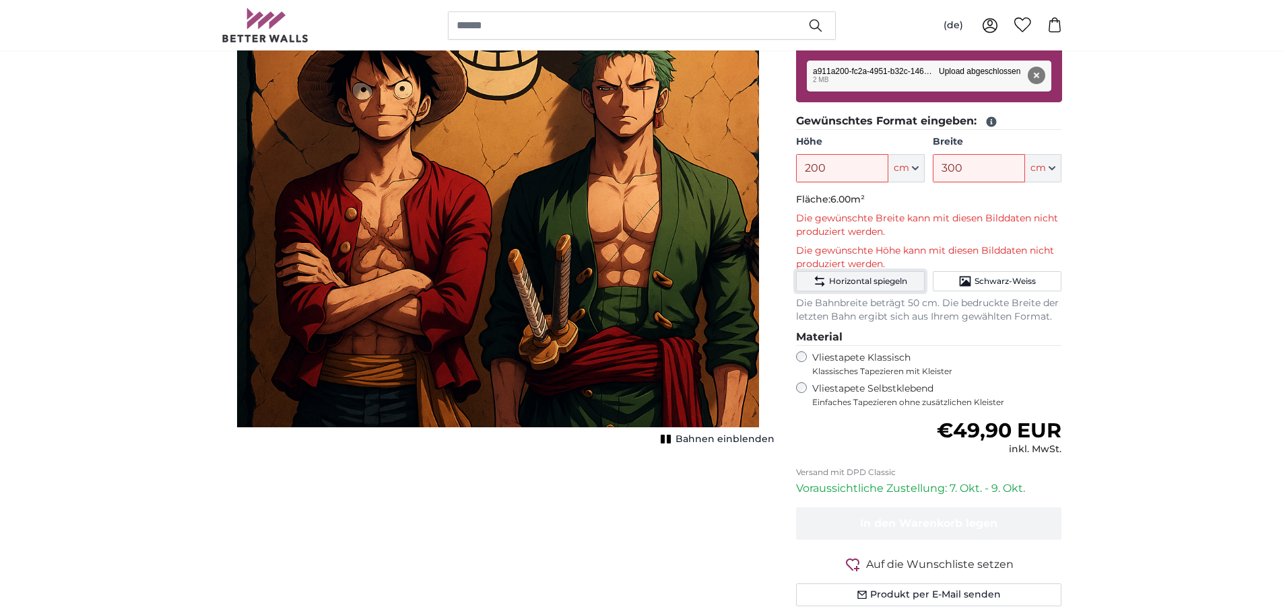
click at [857, 282] on span "Horizontal spiegeln" at bounding box center [868, 281] width 78 height 11
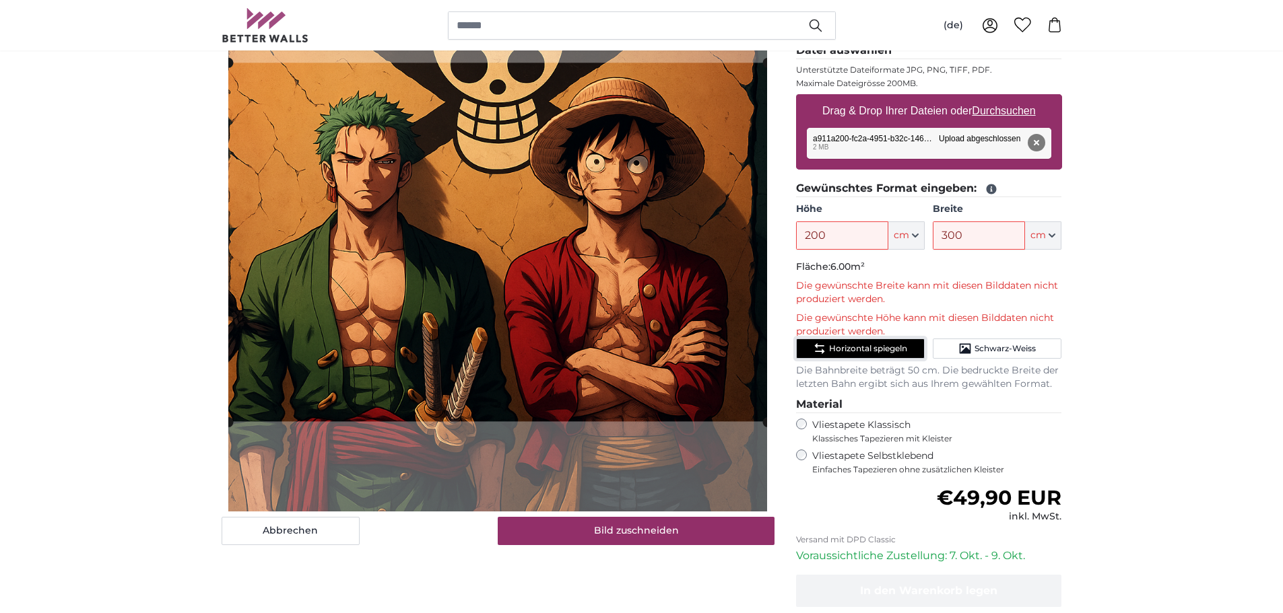
scroll to position [135, 0]
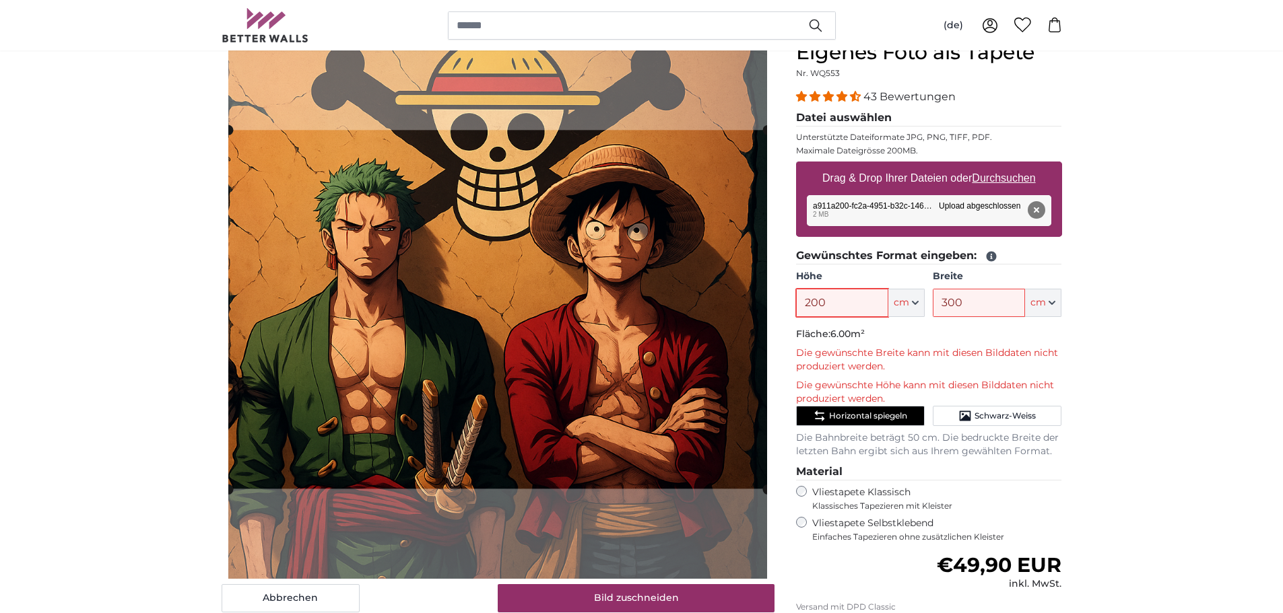
click at [865, 316] on input "200" at bounding box center [842, 303] width 92 height 28
click at [862, 310] on input "200" at bounding box center [842, 303] width 92 height 28
click at [857, 312] on input "200" at bounding box center [842, 303] width 92 height 28
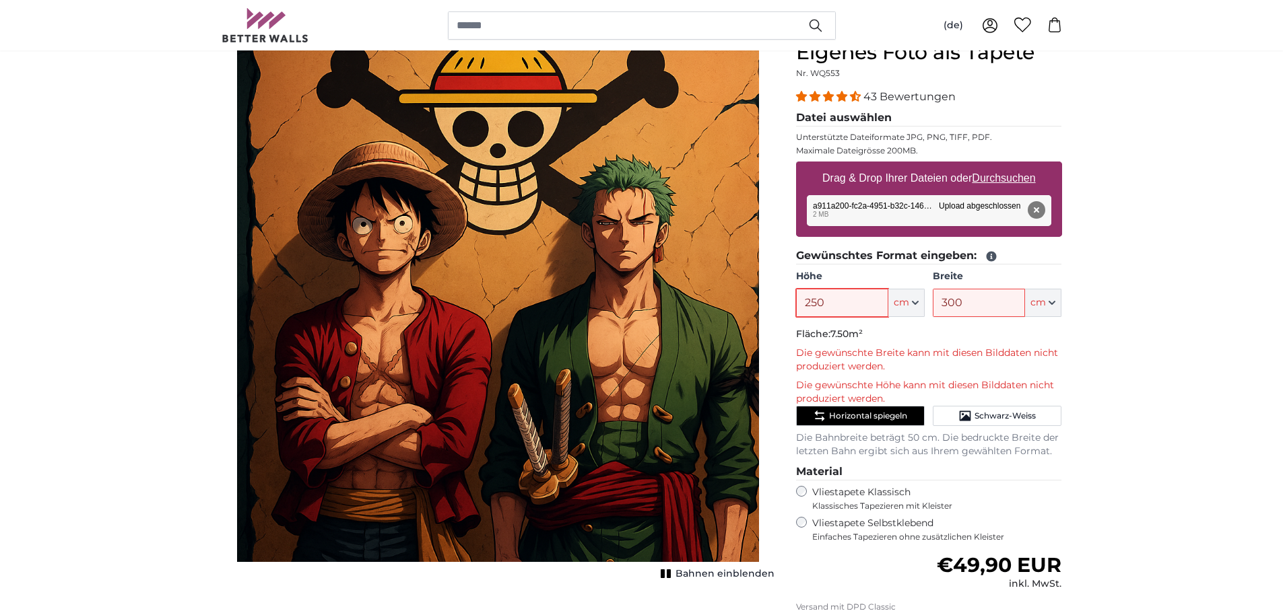
type input "250"
click at [955, 299] on input "300" at bounding box center [979, 303] width 92 height 28
type input "310"
click at [880, 411] on span "Horizontal spiegeln" at bounding box center [868, 416] width 78 height 11
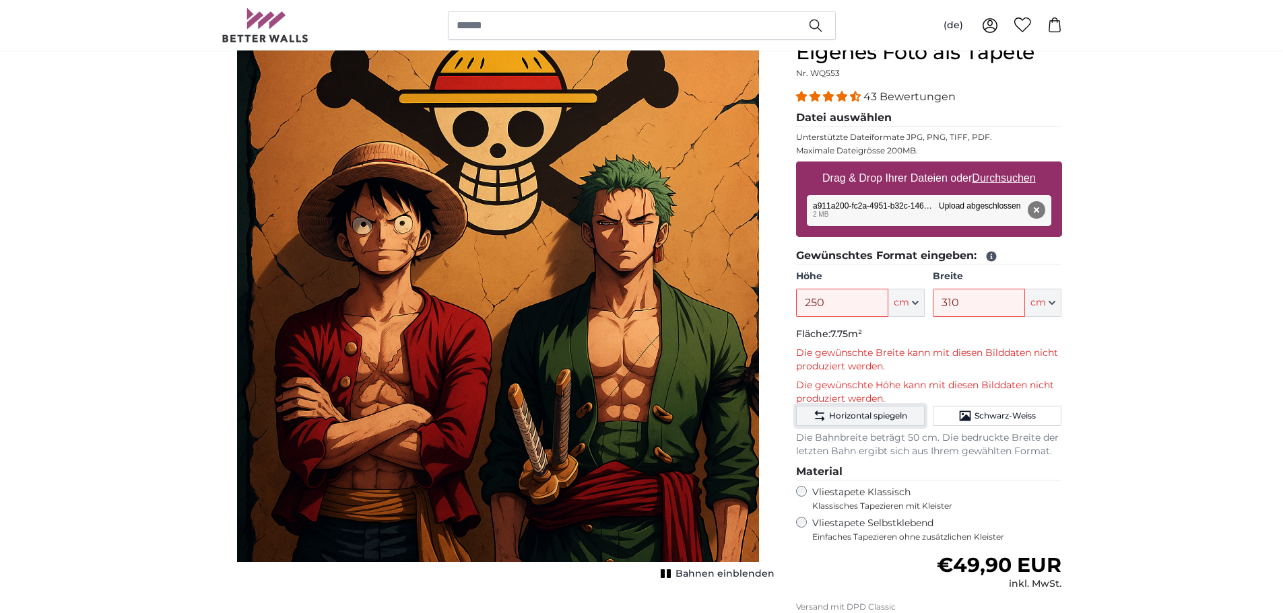
click at [880, 417] on span "Horizontal spiegeln" at bounding box center [868, 416] width 78 height 11
click at [880, 416] on span "Horizontal spiegeln" at bounding box center [868, 416] width 78 height 11
click at [879, 415] on span "Horizontal spiegeln" at bounding box center [868, 416] width 78 height 11
click at [986, 412] on span "Schwarz-Weiss" at bounding box center [1004, 416] width 61 height 11
click at [994, 412] on span "Schwarz-Weiss" at bounding box center [1004, 416] width 61 height 11
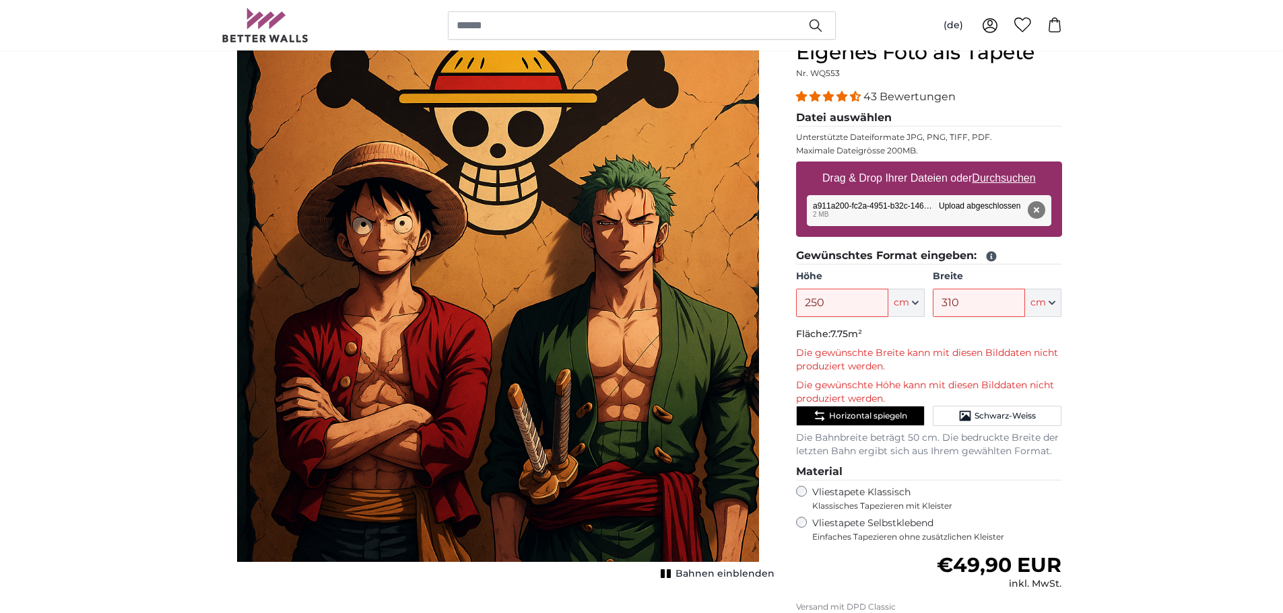
click at [725, 578] on span "Bahnen einblenden" at bounding box center [724, 574] width 99 height 13
click at [854, 425] on button "Horizontal spiegeln" at bounding box center [860, 416] width 129 height 20
click at [846, 320] on fieldset "Gewünschtes Format eingeben: Höhe 250 ft cm Centimeter (cm) Inches (inch) Feet …" at bounding box center [929, 353] width 266 height 211
click at [846, 300] on input "250" at bounding box center [842, 303] width 92 height 28
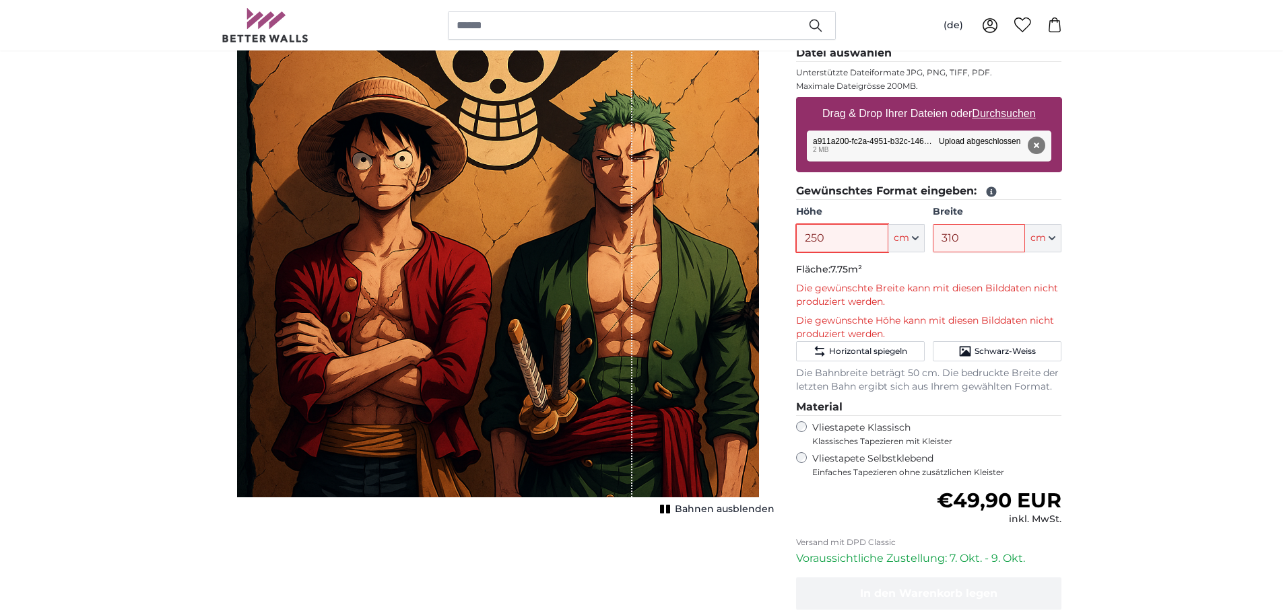
scroll to position [269, 0]
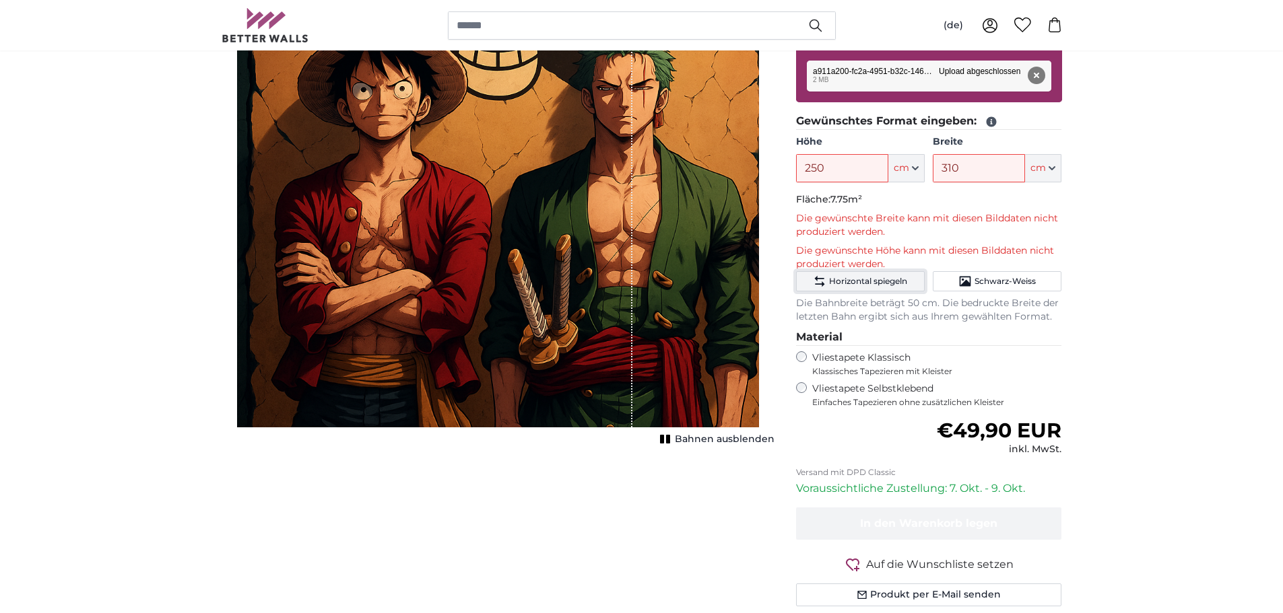
click at [836, 283] on span "Horizontal spiegeln" at bounding box center [868, 281] width 78 height 11
click at [846, 282] on span "Horizontal spiegeln" at bounding box center [868, 281] width 78 height 11
click at [722, 432] on button "Bahnen ausblenden" at bounding box center [715, 439] width 119 height 19
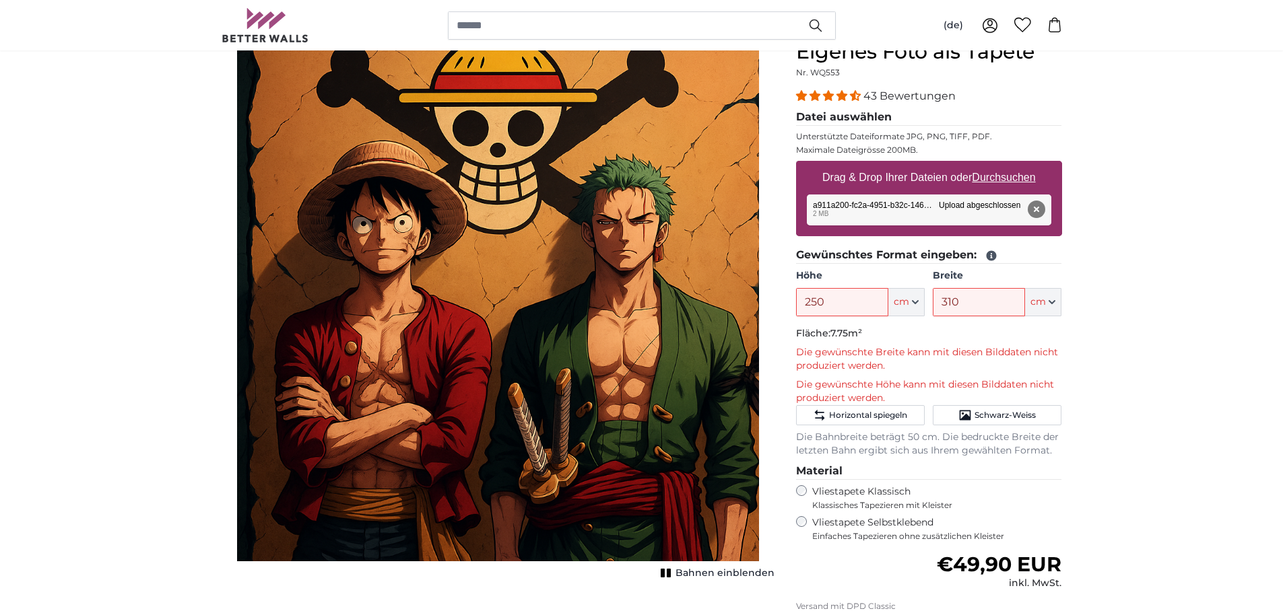
scroll to position [135, 0]
click at [867, 410] on button "Horizontal spiegeln" at bounding box center [860, 416] width 129 height 20
click at [864, 419] on span "Horizontal spiegeln" at bounding box center [868, 416] width 78 height 11
click at [870, 419] on span "Horizontal spiegeln" at bounding box center [868, 416] width 78 height 11
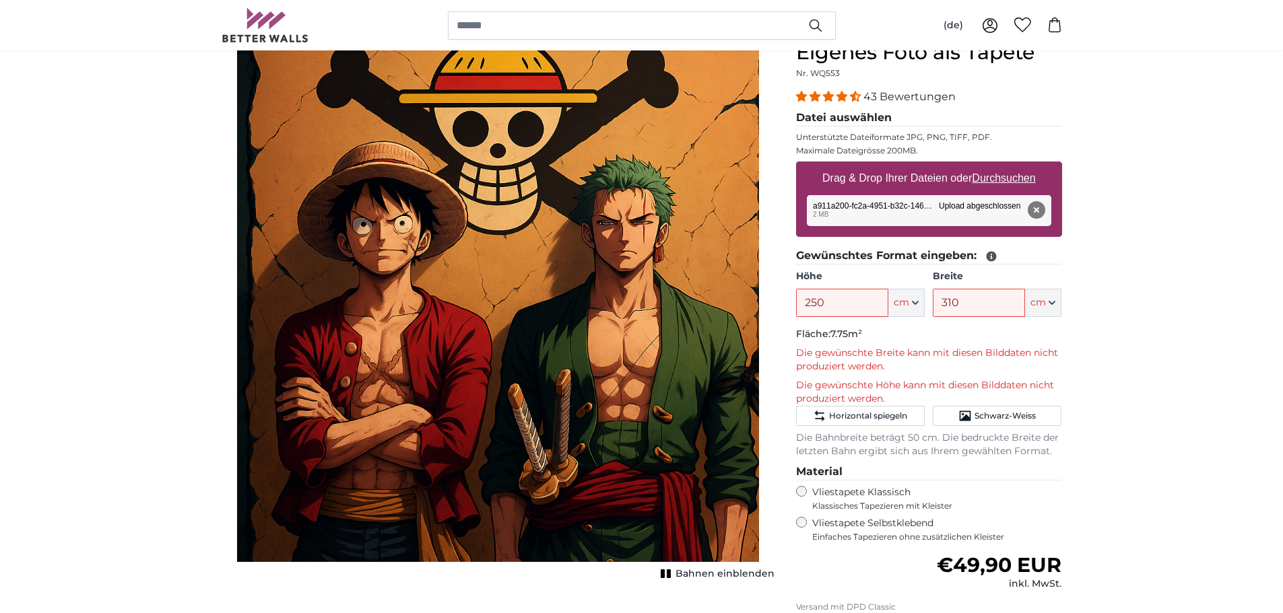
click at [684, 394] on img "1 of 1" at bounding box center [498, 301] width 522 height 522
click at [683, 393] on img "1 of 1" at bounding box center [498, 301] width 522 height 522
click at [860, 201] on div "Entfernen Nochmal versuchen Entfernen Hochladen Abbrechen Nochmal versuchen Ent…" at bounding box center [929, 210] width 244 height 31
click at [856, 296] on input "250" at bounding box center [842, 303] width 92 height 28
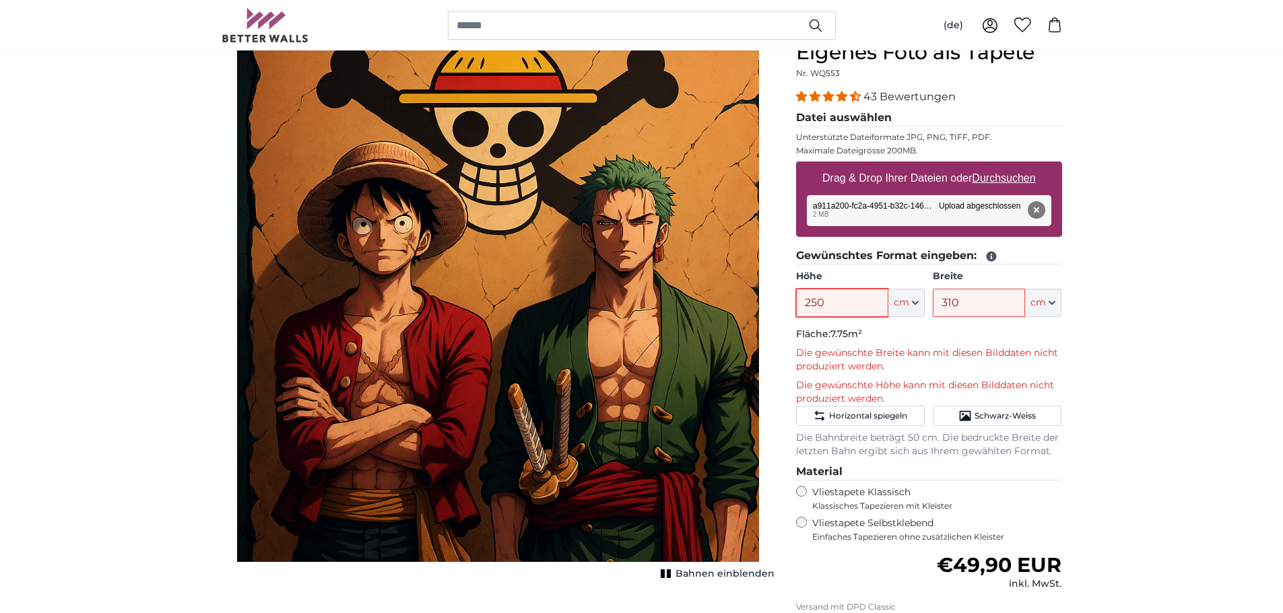
click at [878, 304] on input "250" at bounding box center [842, 303] width 92 height 28
type input "150"
click at [970, 301] on input "310" at bounding box center [979, 303] width 92 height 28
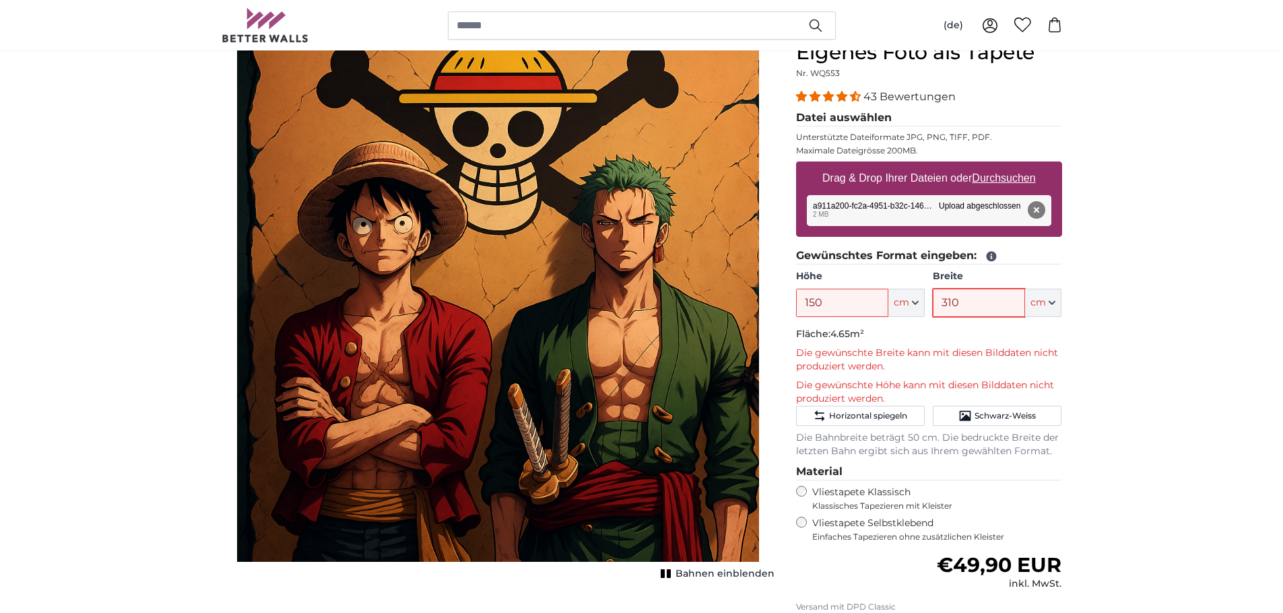
click at [965, 298] on input "310" at bounding box center [979, 303] width 92 height 28
click at [973, 298] on input "310" at bounding box center [979, 303] width 92 height 28
type input "200"
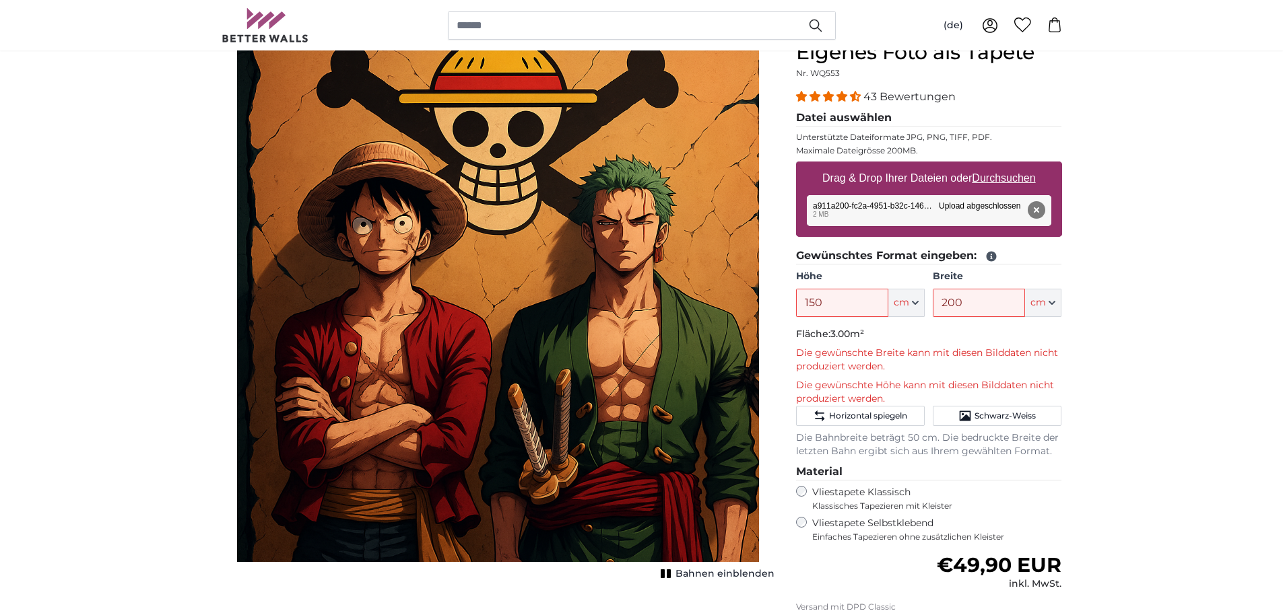
click at [900, 405] on p "Die gewünschte Höhe kann mit diesen Bilddaten nicht produziert werden." at bounding box center [929, 392] width 266 height 27
click at [898, 416] on span "Horizontal spiegeln" at bounding box center [868, 416] width 78 height 11
click at [898, 419] on span "Horizontal spiegeln" at bounding box center [868, 416] width 78 height 11
drag, startPoint x: 277, startPoint y: 294, endPoint x: 217, endPoint y: 259, distance: 69.7
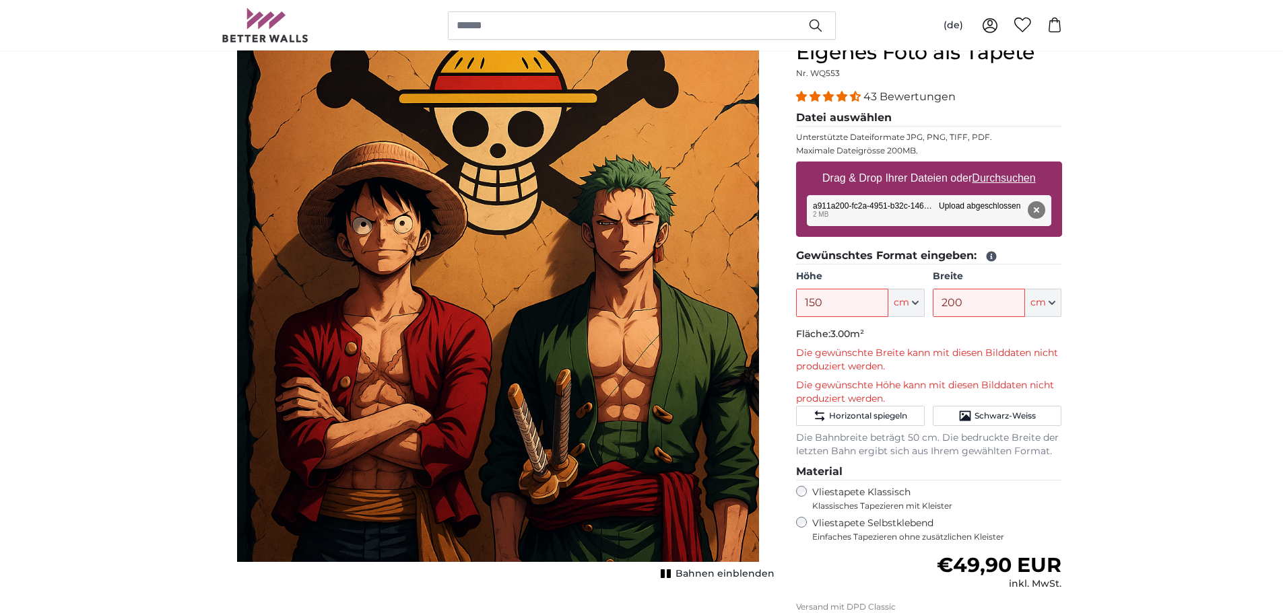
click at [217, 259] on div "Abbrechen Bild zuschneiden Bahnen einblenden" at bounding box center [498, 406] width 574 height 733
click at [1033, 209] on button "Entfernen" at bounding box center [1036, 210] width 18 height 18
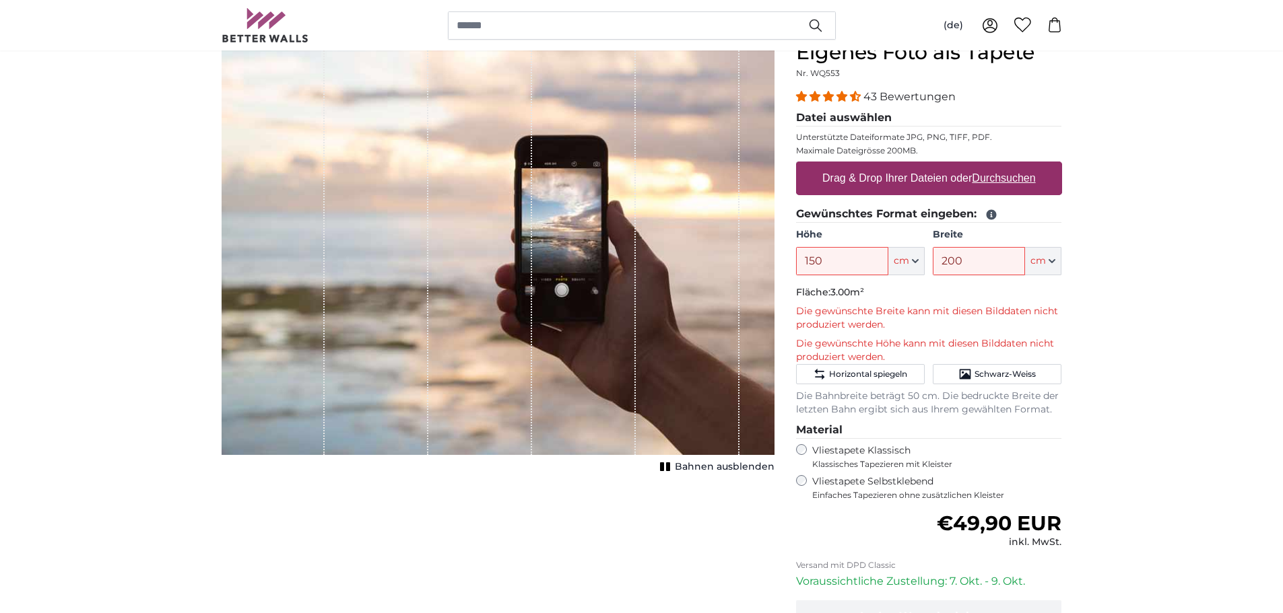
click at [1021, 177] on u "Durchsuchen" at bounding box center [1003, 177] width 63 height 11
click at [1021, 166] on input "Drag & Drop Ihrer Dateien oder Durchsuchen" at bounding box center [929, 164] width 266 height 4
type input "**********"
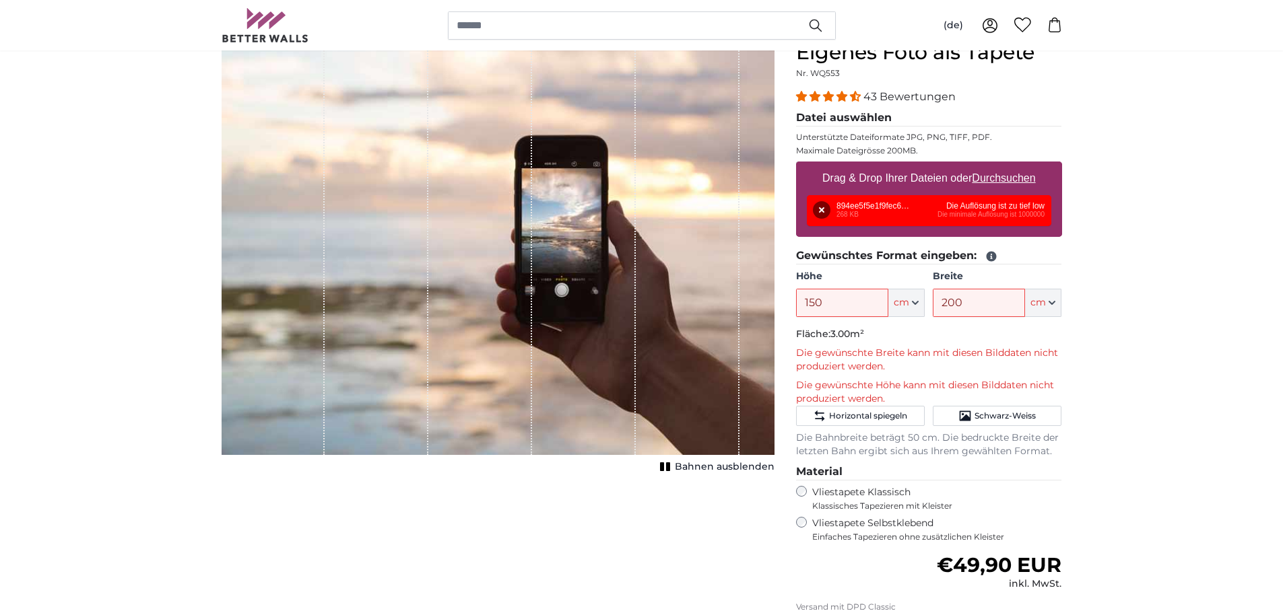
click at [991, 213] on div "Entfernen Nochmal versuchen Entfernen Hochladen Abbrechen Nochmal versuchen Ent…" at bounding box center [929, 210] width 244 height 31
click at [1007, 211] on div "Entfernen Nochmal versuchen Entfernen Hochladen Abbrechen Nochmal versuchen Ent…" at bounding box center [929, 210] width 244 height 31
click at [1013, 216] on div "Entfernen Nochmal versuchen Entfernen Hochladen Abbrechen Nochmal versuchen Ent…" at bounding box center [929, 210] width 244 height 31
click at [1019, 184] on u "Durchsuchen" at bounding box center [1003, 177] width 63 height 11
click at [1019, 166] on input "Drag & Drop Ihrer Dateien oder Durchsuchen" at bounding box center [929, 164] width 266 height 4
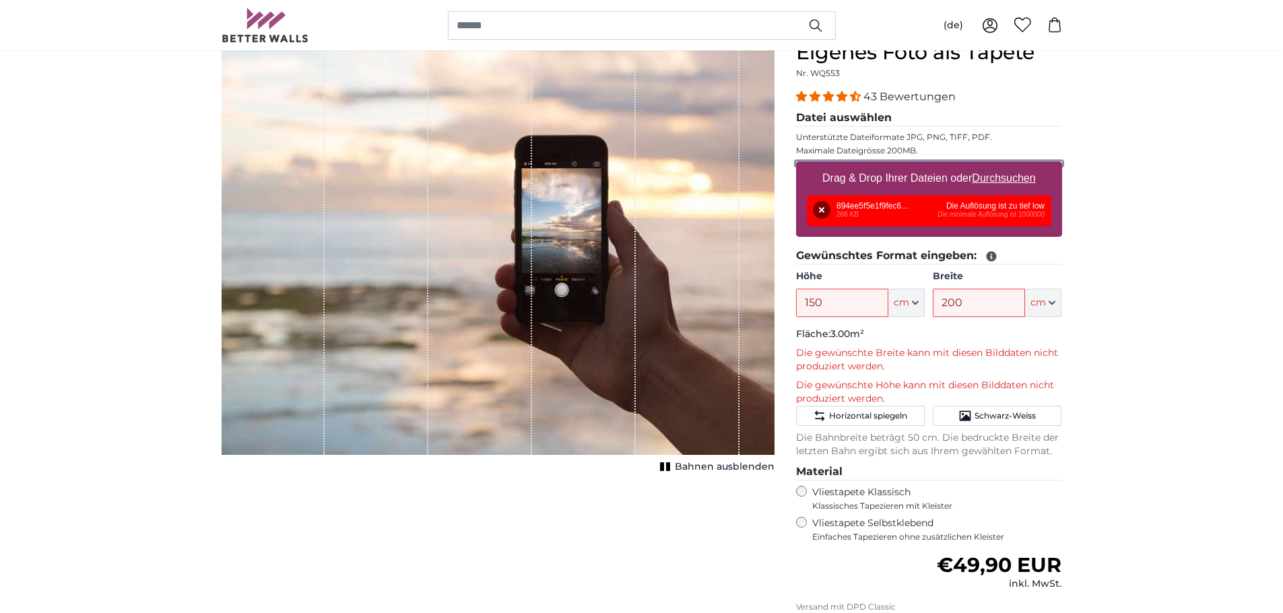
type input "**********"
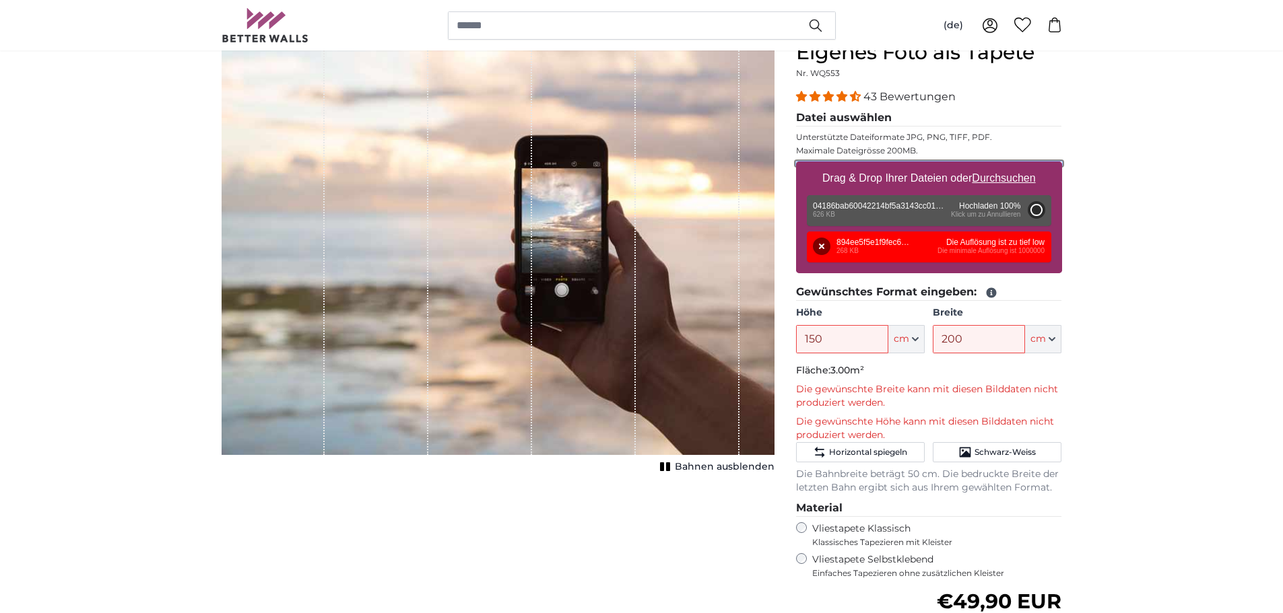
type input "200"
type input "300"
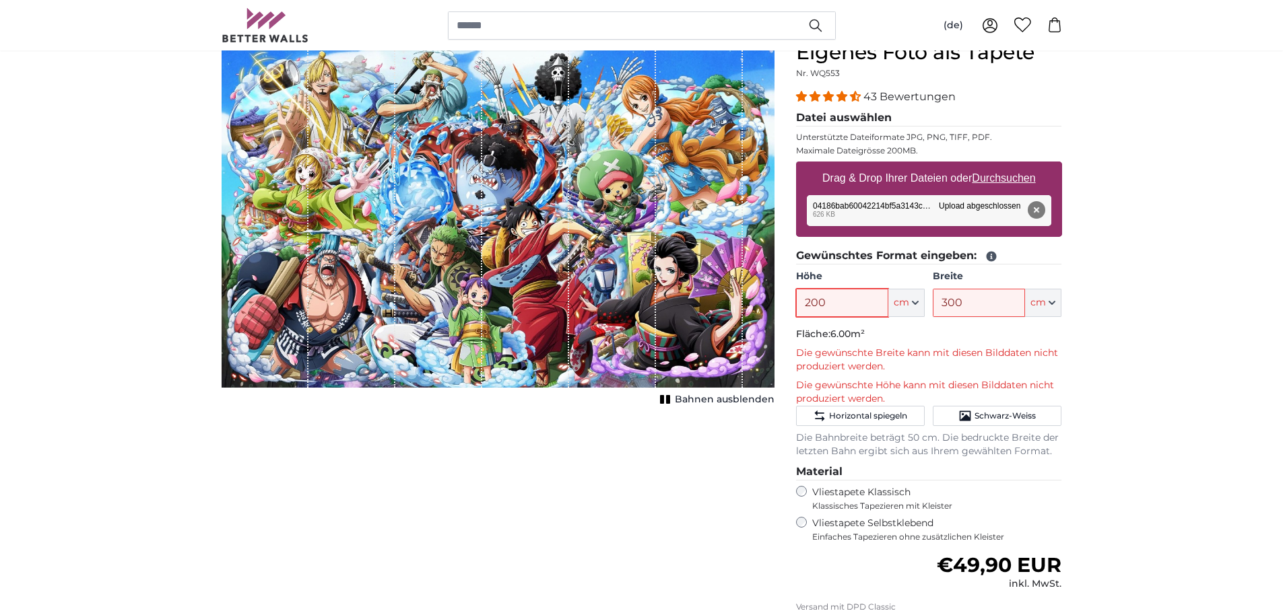
click at [852, 307] on input "200" at bounding box center [842, 303] width 92 height 28
type input "280"
click at [973, 292] on input "300" at bounding box center [979, 303] width 92 height 28
type input "3"
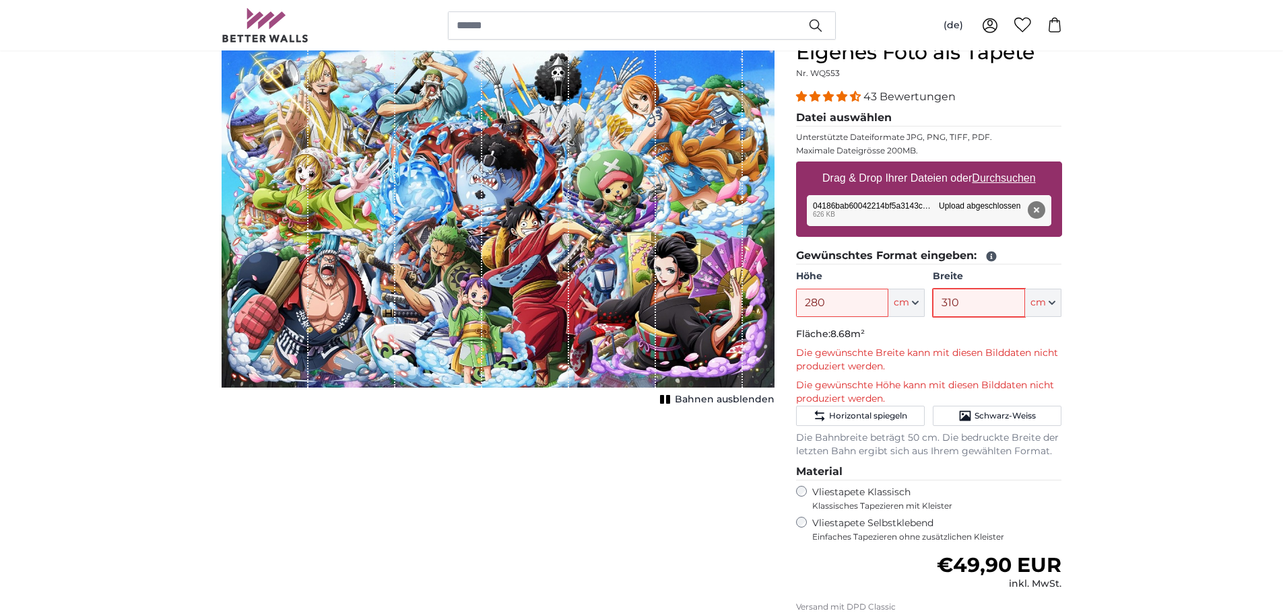
type input "310"
click at [687, 465] on div "Abbrechen Bild zuschneiden Bahnen ausblenden" at bounding box center [498, 406] width 574 height 733
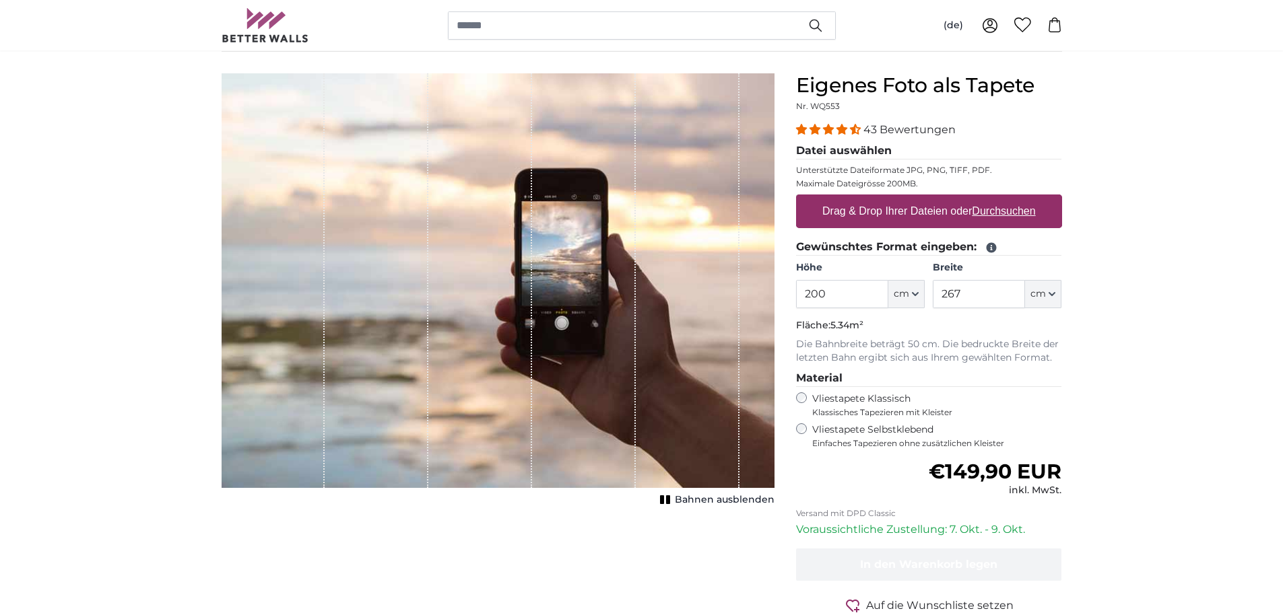
scroll to position [135, 0]
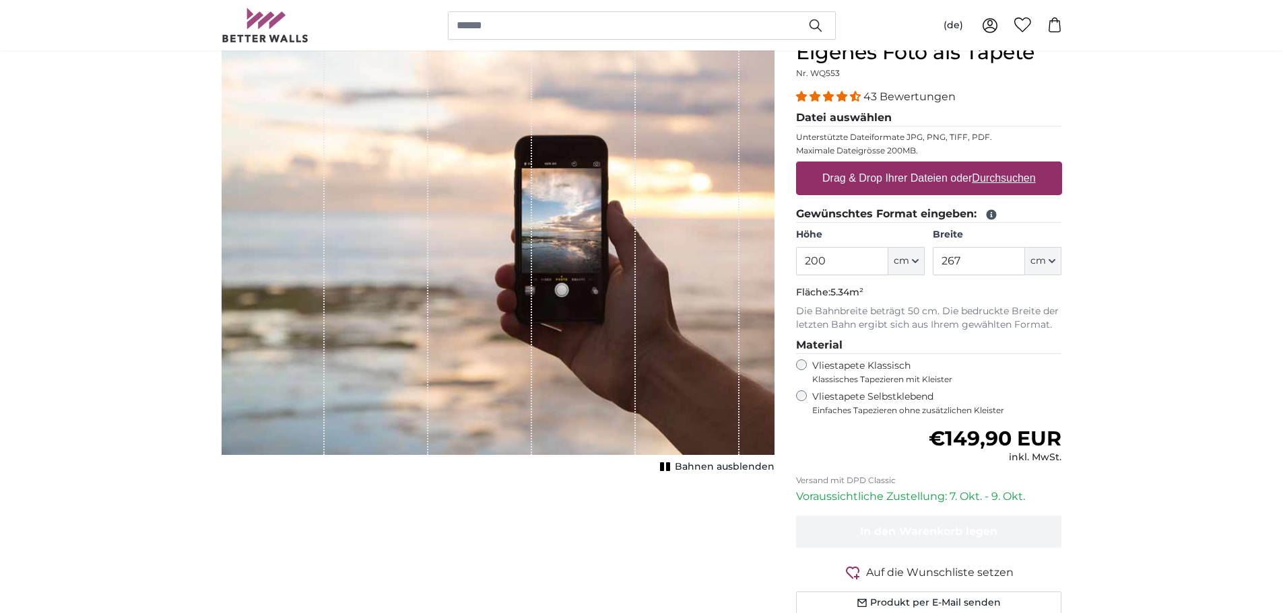
click at [993, 178] on u "Durchsuchen" at bounding box center [1003, 177] width 63 height 11
click at [993, 166] on input "Drag & Drop Ihrer Dateien oder Durchsuchen" at bounding box center [929, 164] width 266 height 4
type input "**********"
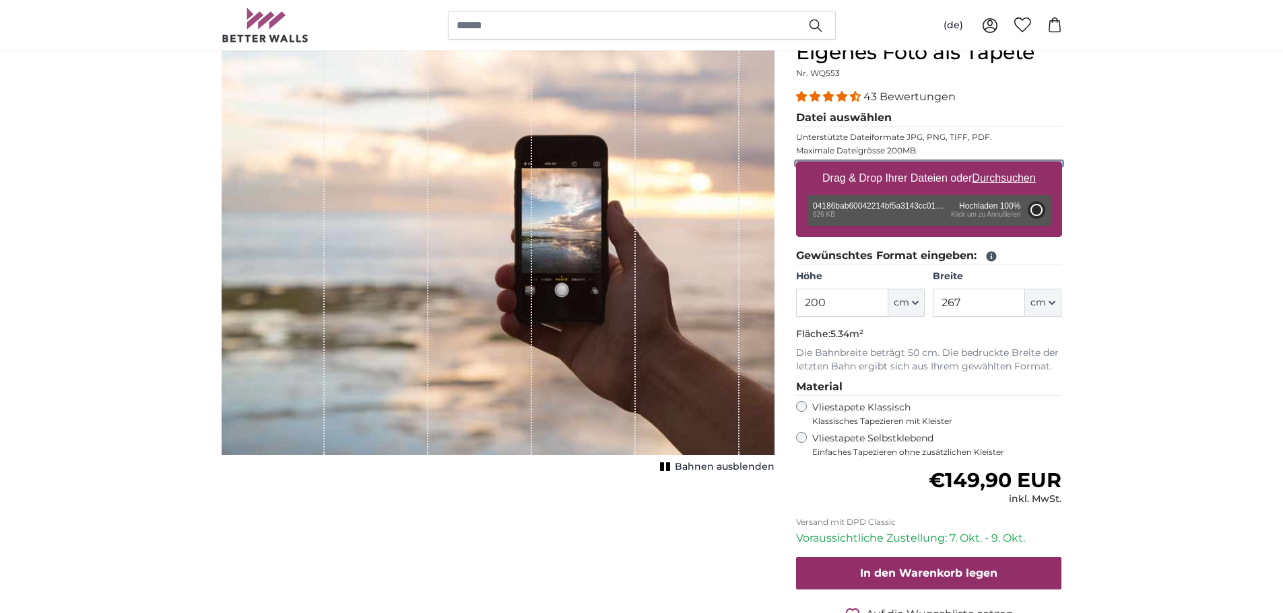
type input "81"
type input "128.8"
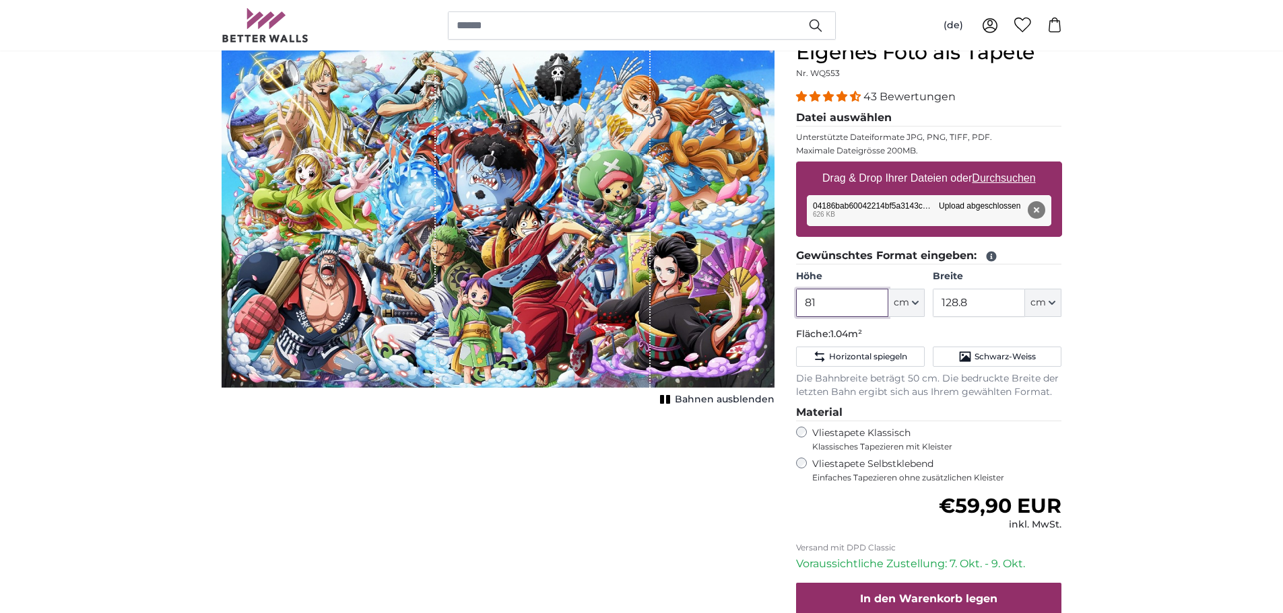
click at [853, 306] on input "81" at bounding box center [842, 303] width 92 height 28
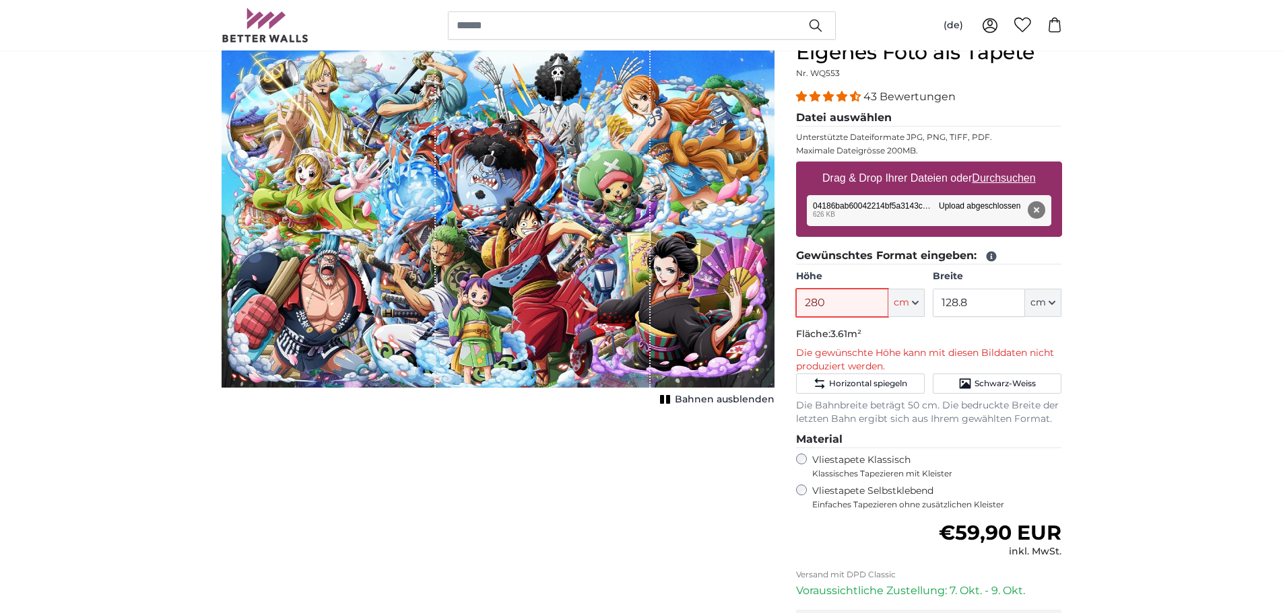
type input "280"
click at [996, 310] on input "128.8" at bounding box center [979, 303] width 92 height 28
click at [995, 310] on input "128.8" at bounding box center [979, 303] width 92 height 28
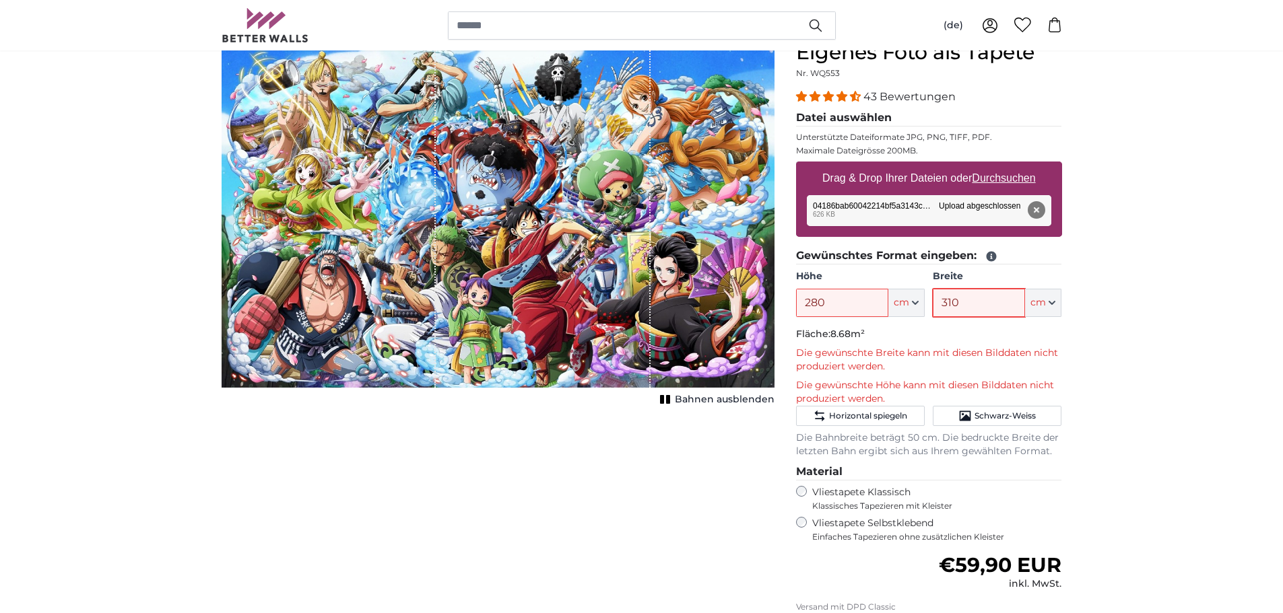
type input "310"
click at [871, 300] on input "280" at bounding box center [842, 303] width 92 height 28
drag, startPoint x: 871, startPoint y: 300, endPoint x: 863, endPoint y: 300, distance: 8.1
click at [871, 300] on input "280" at bounding box center [842, 303] width 92 height 28
click at [729, 400] on span "Bahnen ausblenden" at bounding box center [725, 399] width 100 height 13
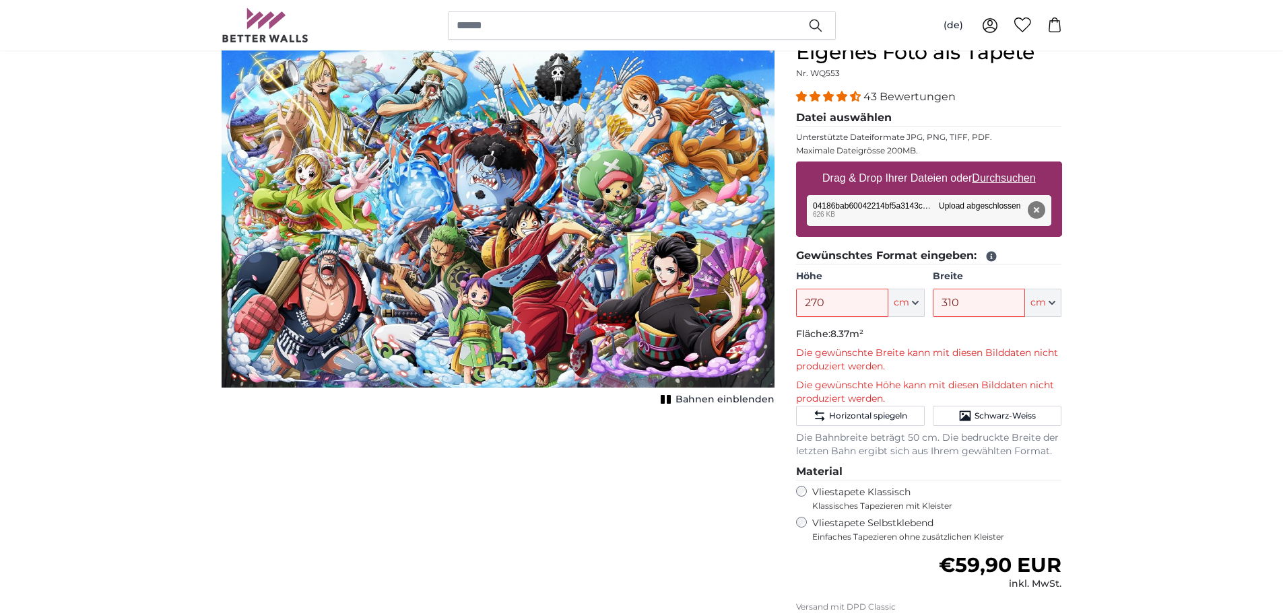
click at [666, 415] on div "Abbrechen Bild zuschneiden Bahnen einblenden" at bounding box center [498, 406] width 574 height 733
click at [603, 321] on img "1 of 1" at bounding box center [498, 213] width 553 height 347
click at [516, 259] on img "1 of 1" at bounding box center [498, 213] width 553 height 347
click at [511, 263] on img "1 of 1" at bounding box center [498, 213] width 553 height 347
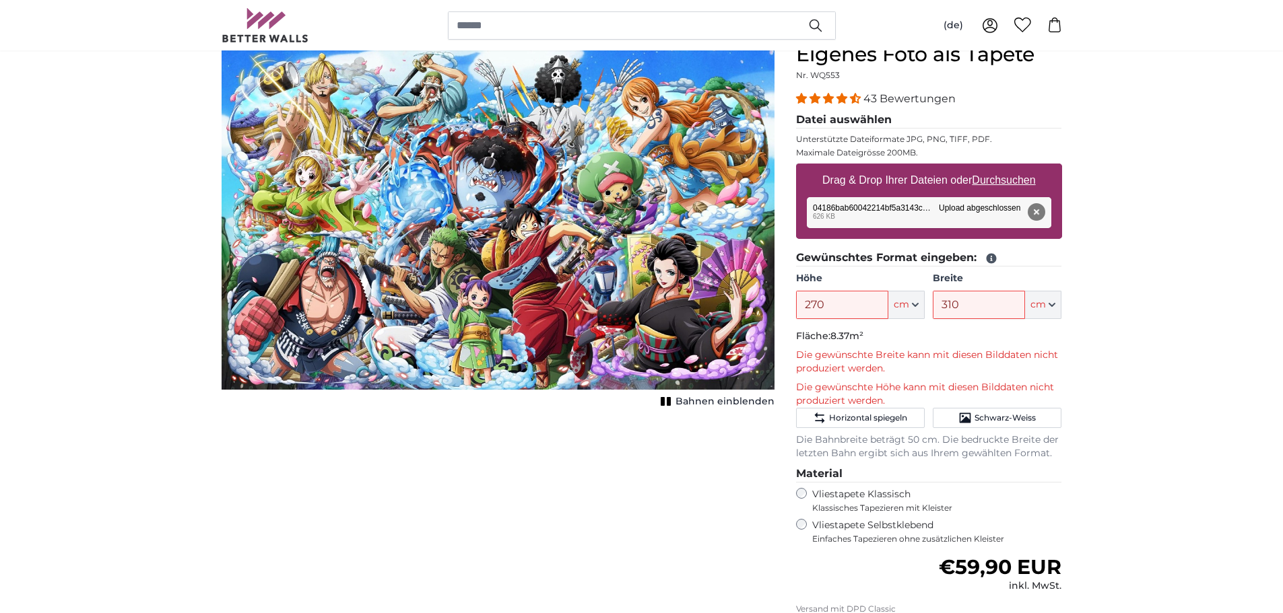
scroll to position [67, 0]
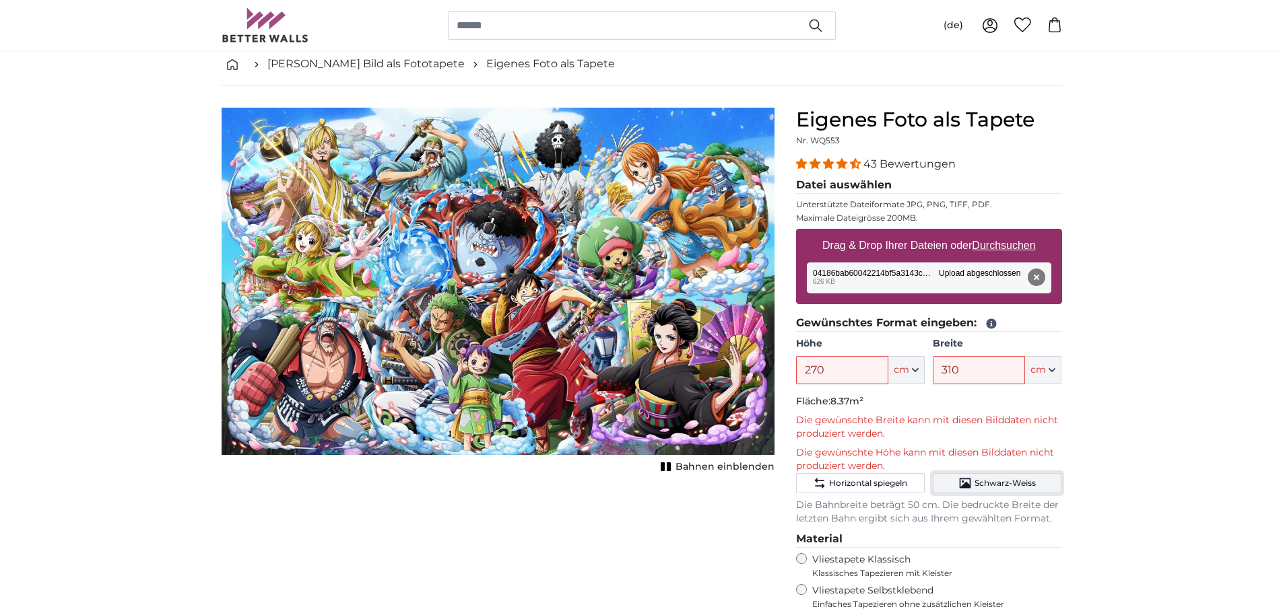
click at [987, 488] on span "Schwarz-Weiss" at bounding box center [1004, 483] width 61 height 11
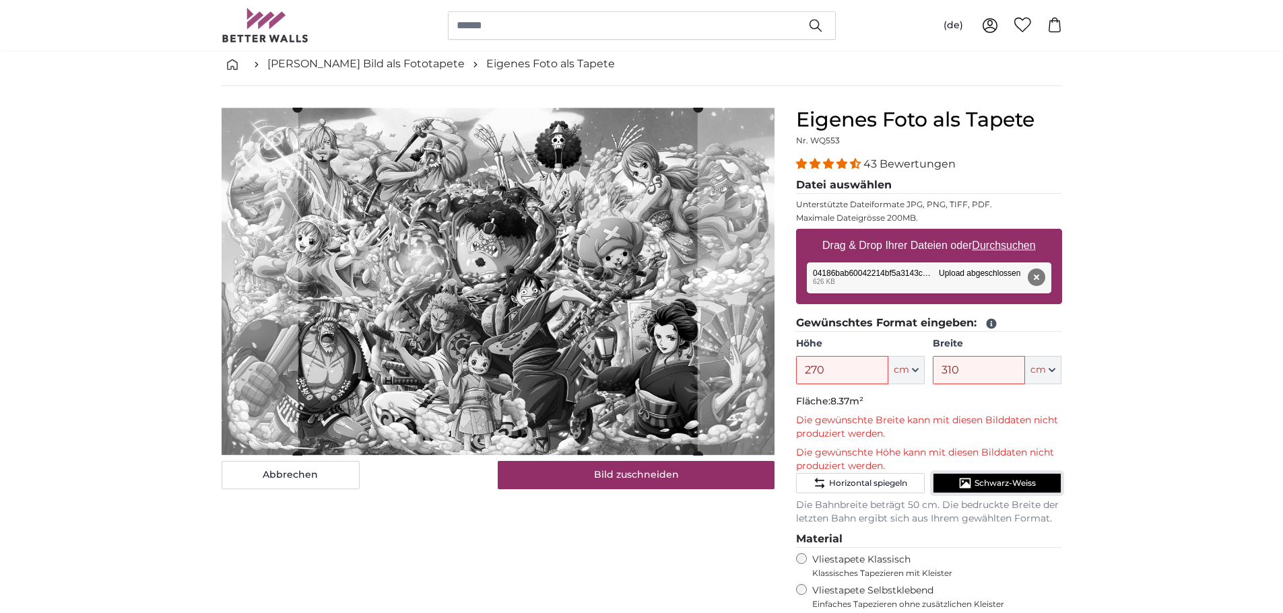
click at [1003, 476] on button "Schwarz-Weiss" at bounding box center [997, 483] width 129 height 20
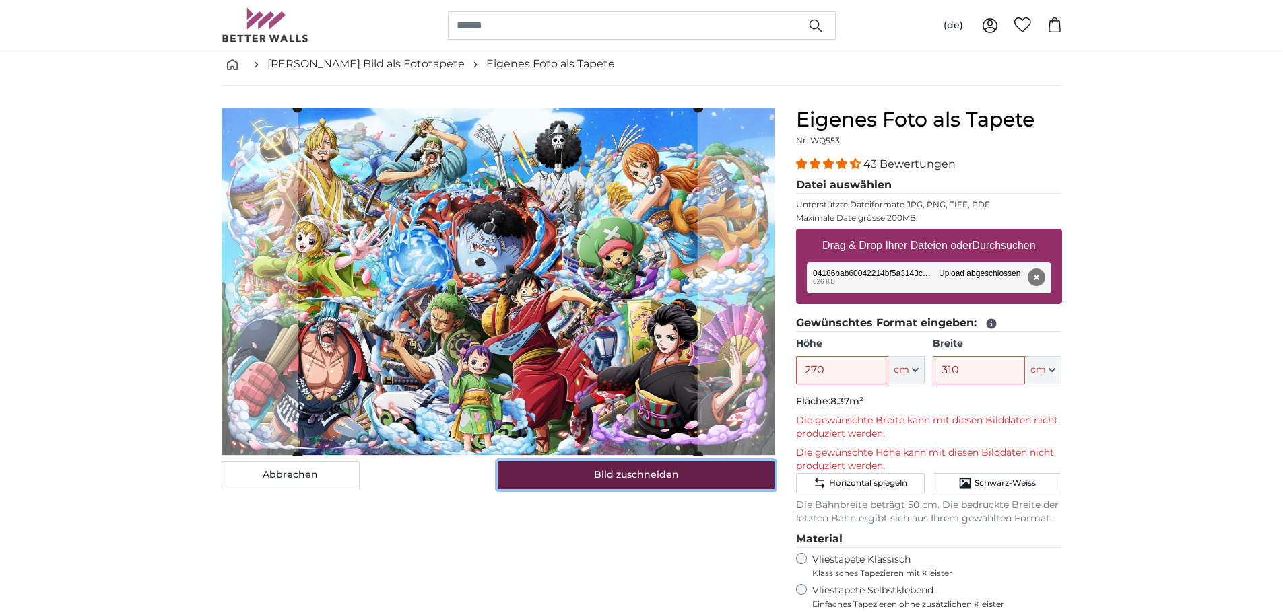
click at [546, 479] on button "Bild zuschneiden" at bounding box center [636, 475] width 277 height 28
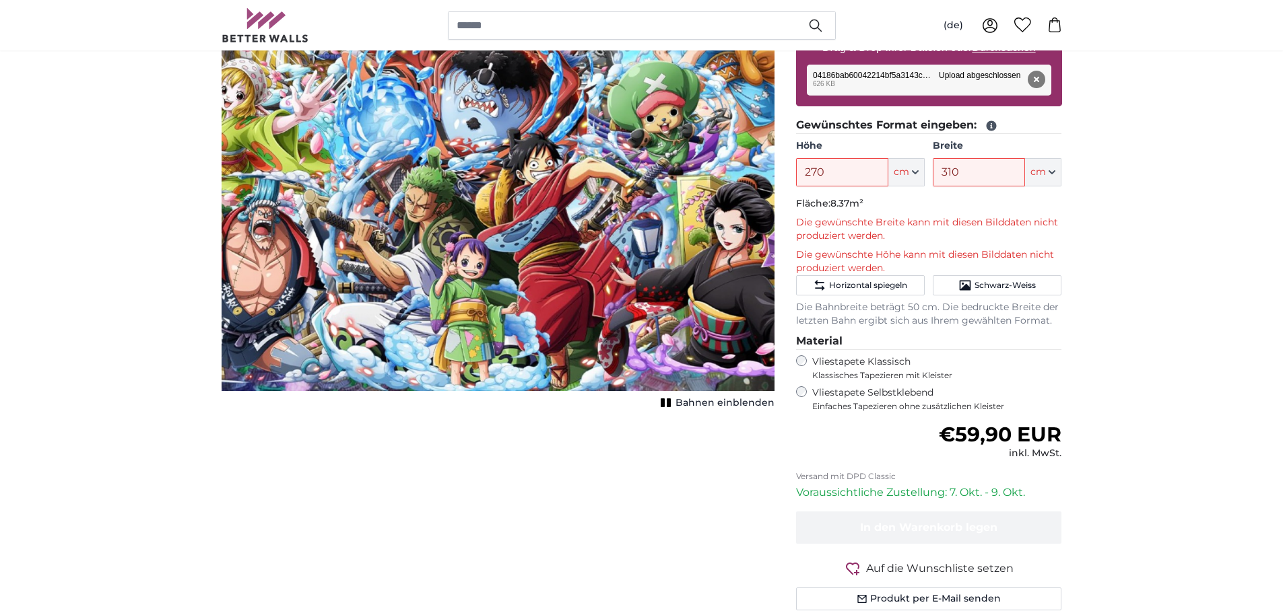
scroll to position [269, 0]
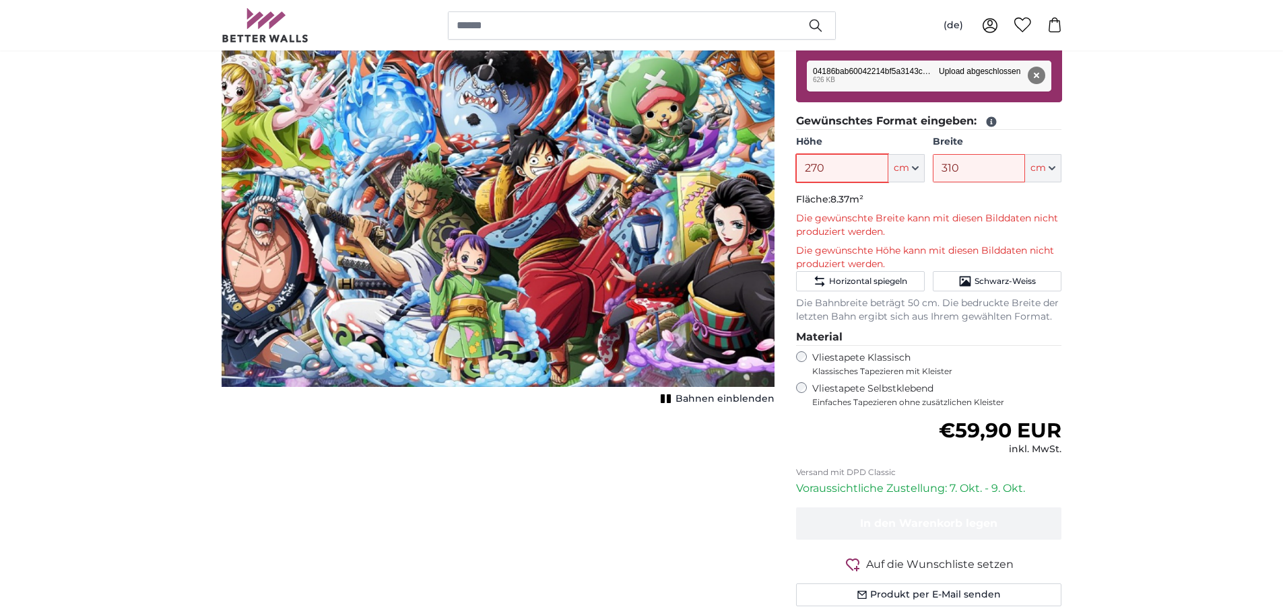
click at [842, 161] on input "270" at bounding box center [842, 168] width 92 height 28
click at [852, 165] on input "270" at bounding box center [842, 168] width 92 height 28
click at [816, 166] on input "270" at bounding box center [842, 168] width 92 height 28
click at [882, 289] on button "Horizontal spiegeln" at bounding box center [860, 281] width 129 height 20
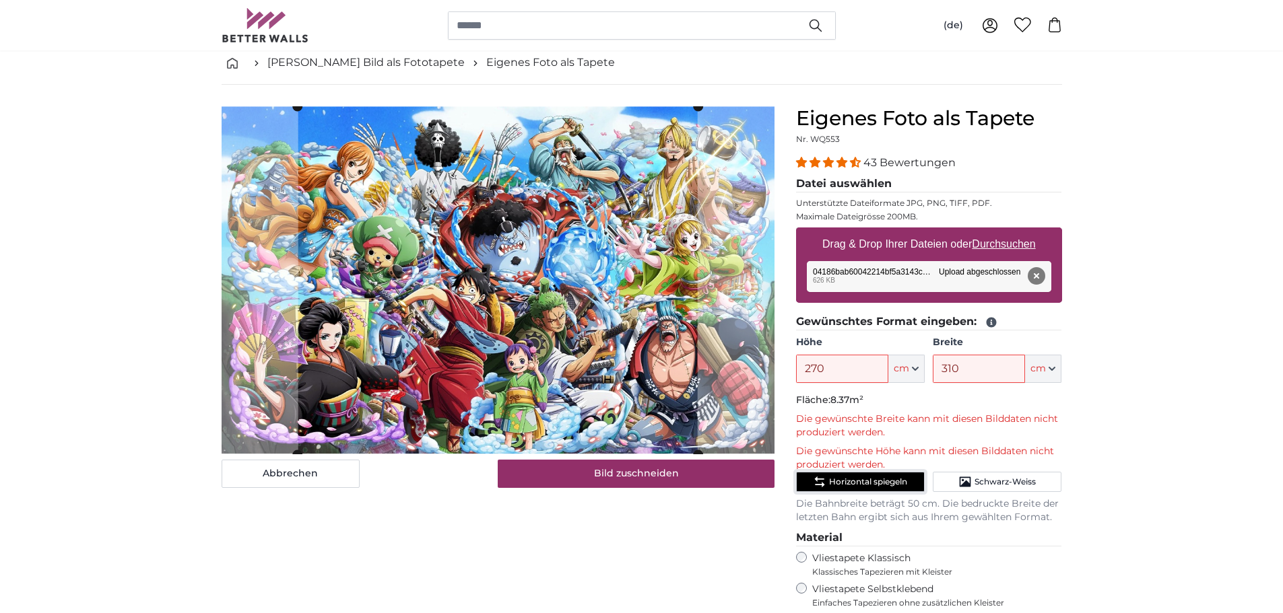
scroll to position [67, 0]
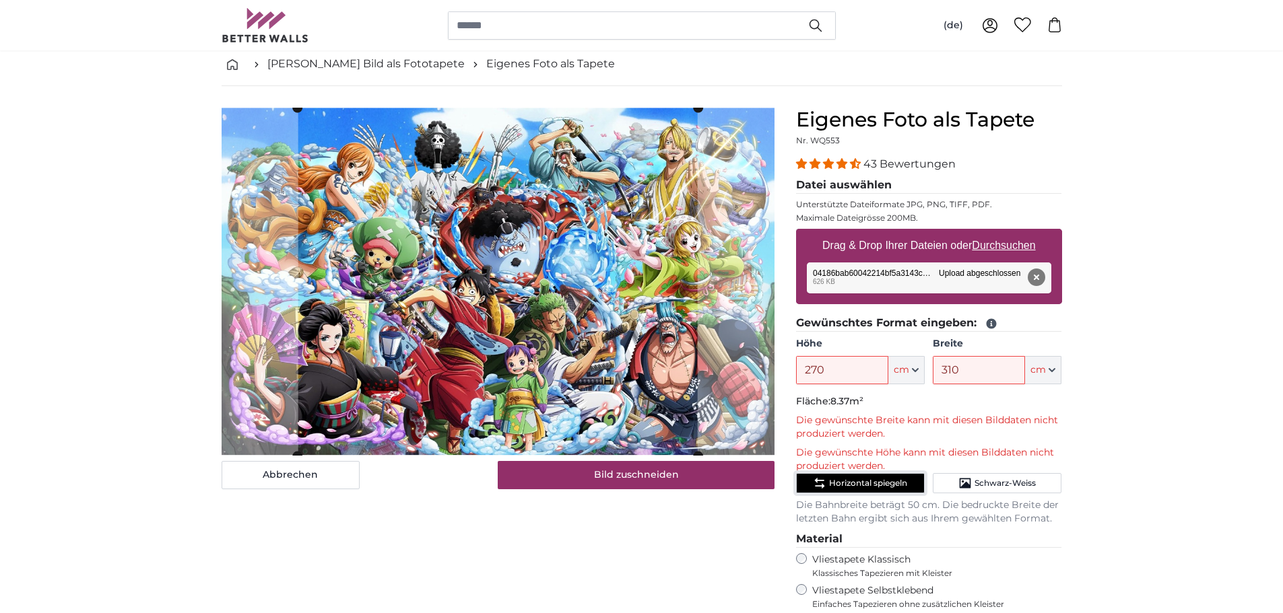
click at [877, 478] on span "Horizontal spiegeln" at bounding box center [868, 483] width 78 height 11
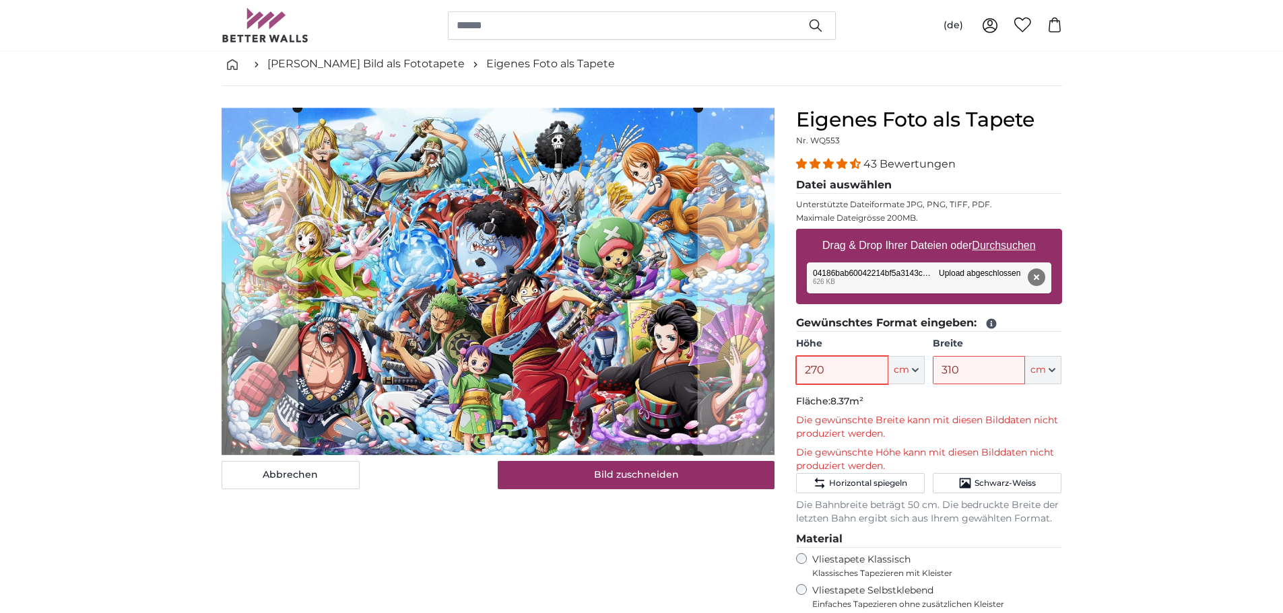
click at [841, 360] on input "270" at bounding box center [842, 370] width 92 height 28
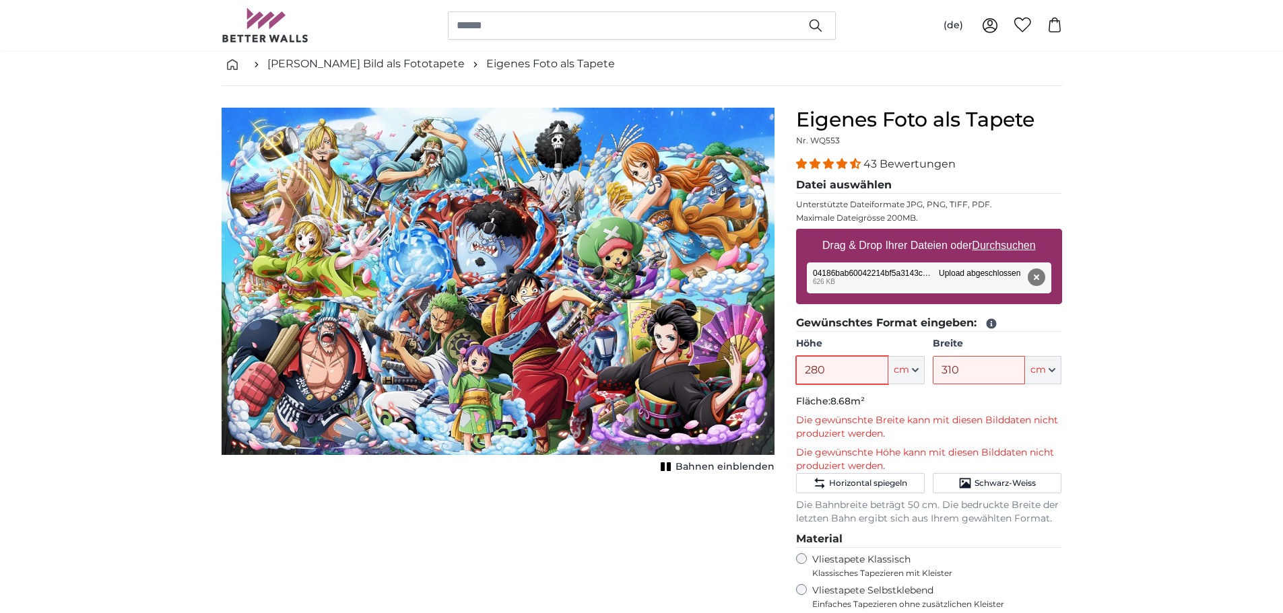
type input "280"
click at [960, 372] on input "310" at bounding box center [979, 370] width 92 height 28
click at [953, 367] on input "310" at bounding box center [979, 370] width 92 height 28
type input "0"
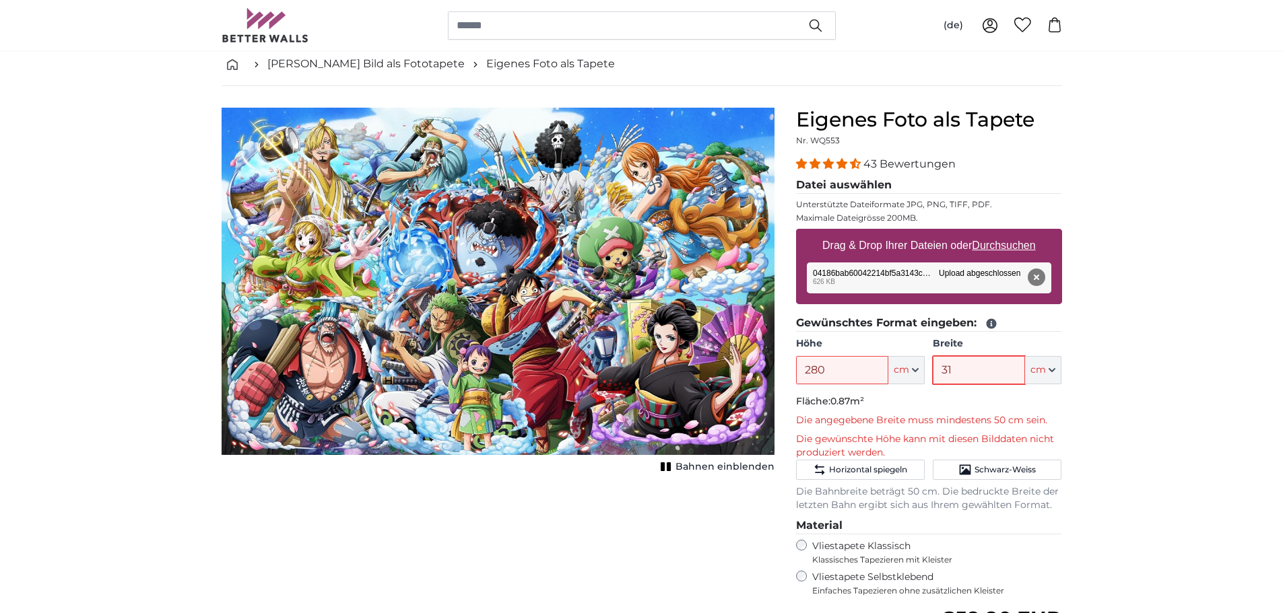
type input "3"
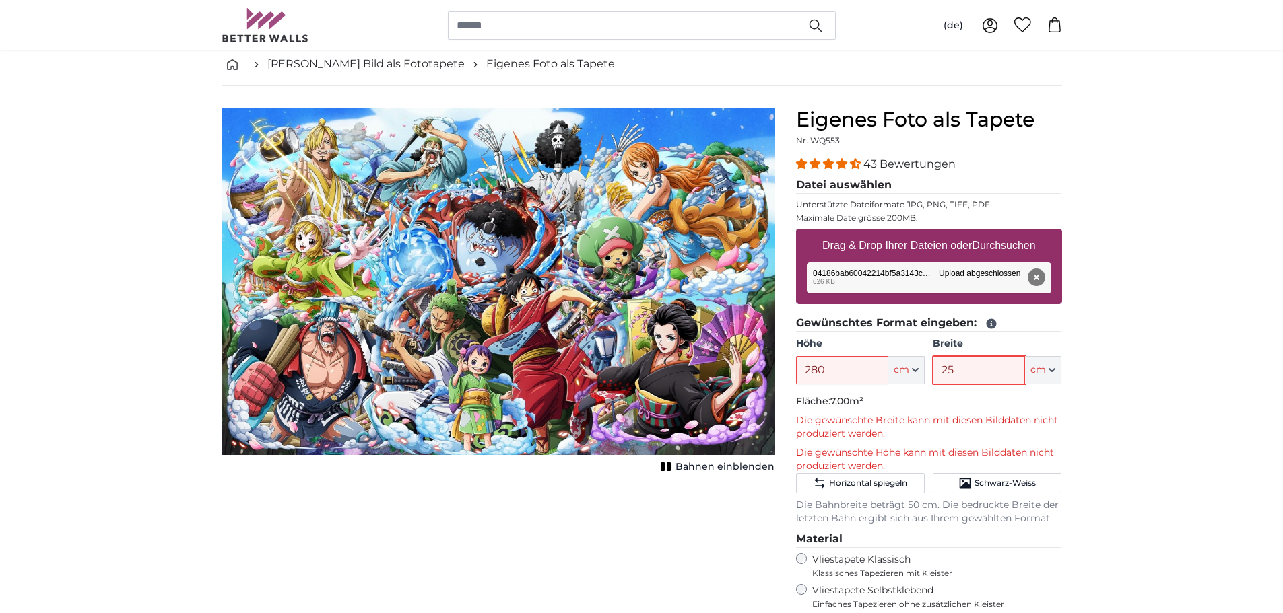
type input "2"
type input "4"
click at [615, 472] on div "Bahnen einblenden" at bounding box center [498, 292] width 553 height 369
click at [976, 374] on input "310" at bounding box center [979, 370] width 92 height 28
type input "300"
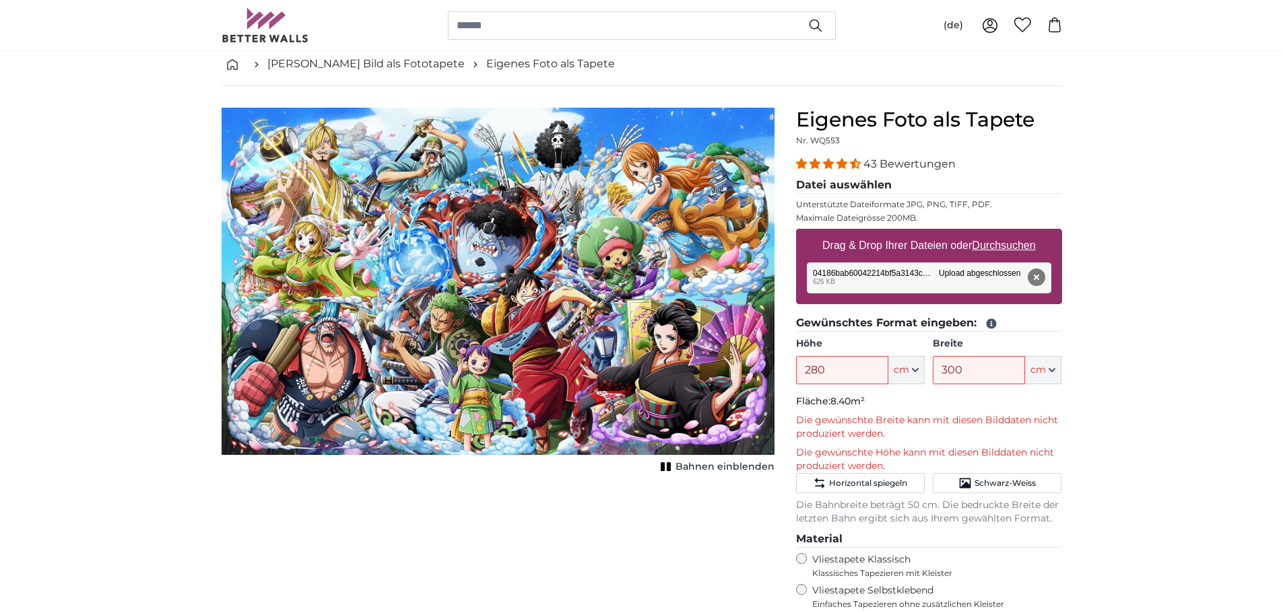
click at [634, 488] on div "Abbrechen Bild zuschneiden Bahnen einblenden" at bounding box center [498, 474] width 574 height 733
click at [541, 352] on img "1 of 1" at bounding box center [498, 281] width 553 height 347
click at [532, 360] on img "1 of 1" at bounding box center [498, 281] width 553 height 347
drag, startPoint x: 532, startPoint y: 360, endPoint x: 639, endPoint y: 502, distance: 177.9
click at [532, 362] on img "1 of 1" at bounding box center [498, 281] width 553 height 347
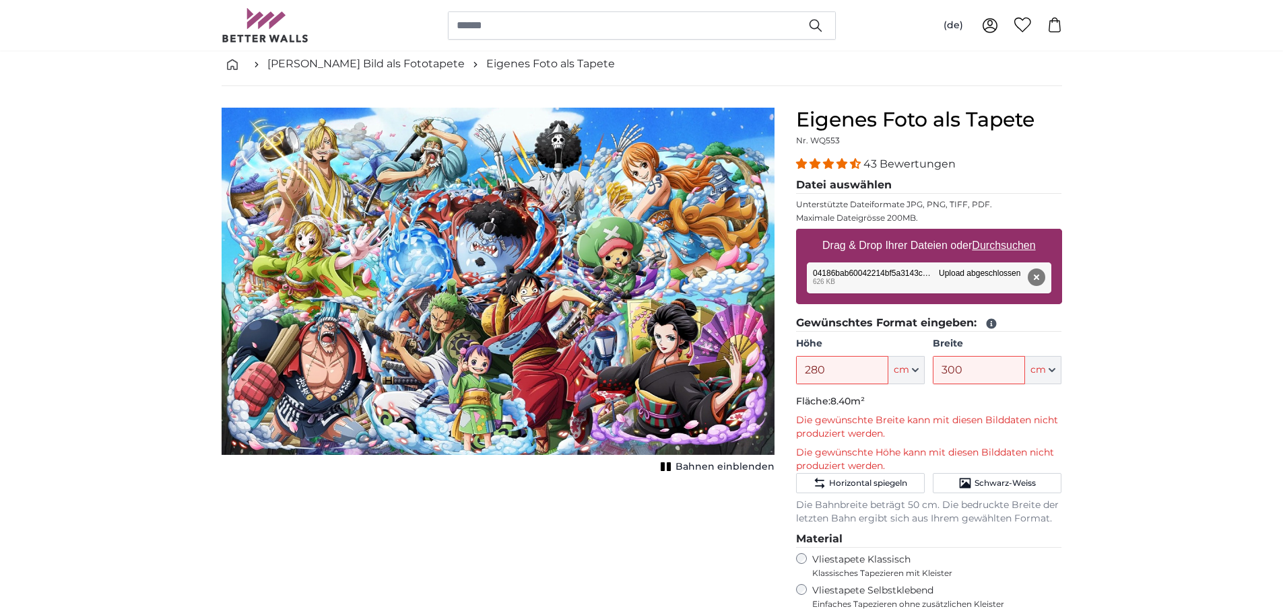
click at [676, 479] on div "Abbrechen Bild zuschneiden Bahnen einblenden" at bounding box center [498, 474] width 574 height 733
click at [675, 477] on div "Abbrechen Bild zuschneiden Bahnen einblenden" at bounding box center [498, 474] width 574 height 733
click at [671, 466] on rect "1 of 1" at bounding box center [669, 467] width 4 height 9
click at [672, 468] on icon "1 of 1" at bounding box center [665, 467] width 13 height 10
click at [648, 387] on img "1 of 1" at bounding box center [498, 281] width 553 height 347
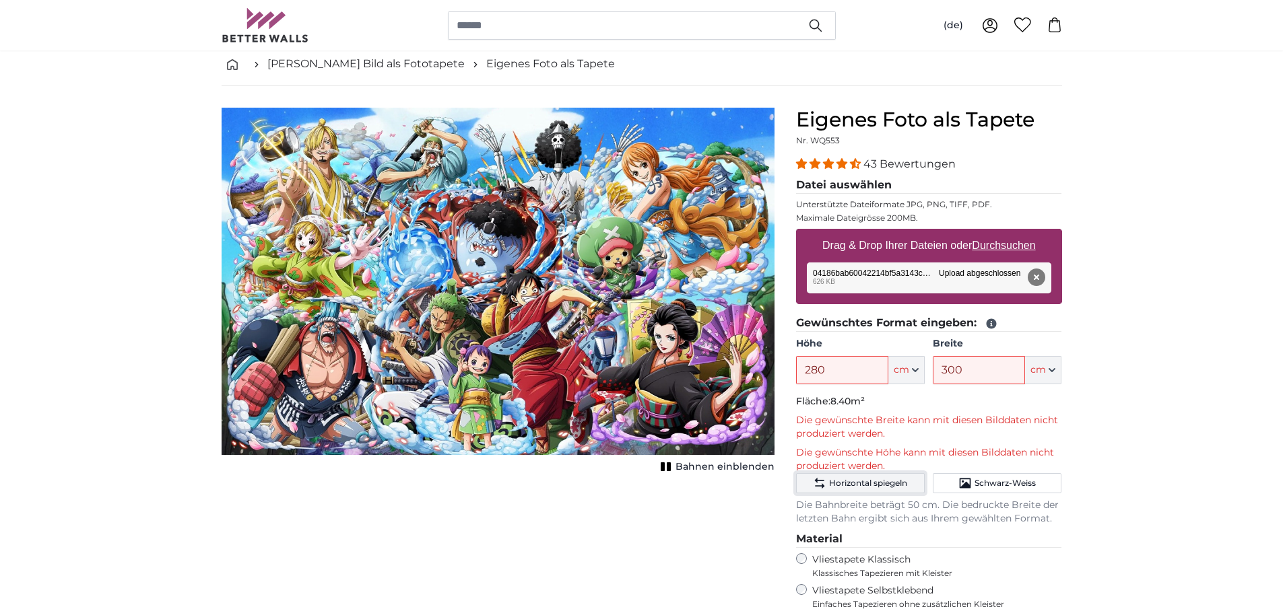
click at [875, 481] on span "Horizontal spiegeln" at bounding box center [868, 483] width 78 height 11
click at [872, 490] on button "Horizontal spiegeln" at bounding box center [860, 483] width 129 height 20
click at [868, 492] on button "Horizontal spiegeln" at bounding box center [860, 483] width 129 height 20
click at [1036, 491] on button "Schwarz-Weiss" at bounding box center [997, 483] width 129 height 20
click at [1015, 490] on button "Schwarz-Weiss" at bounding box center [997, 483] width 129 height 20
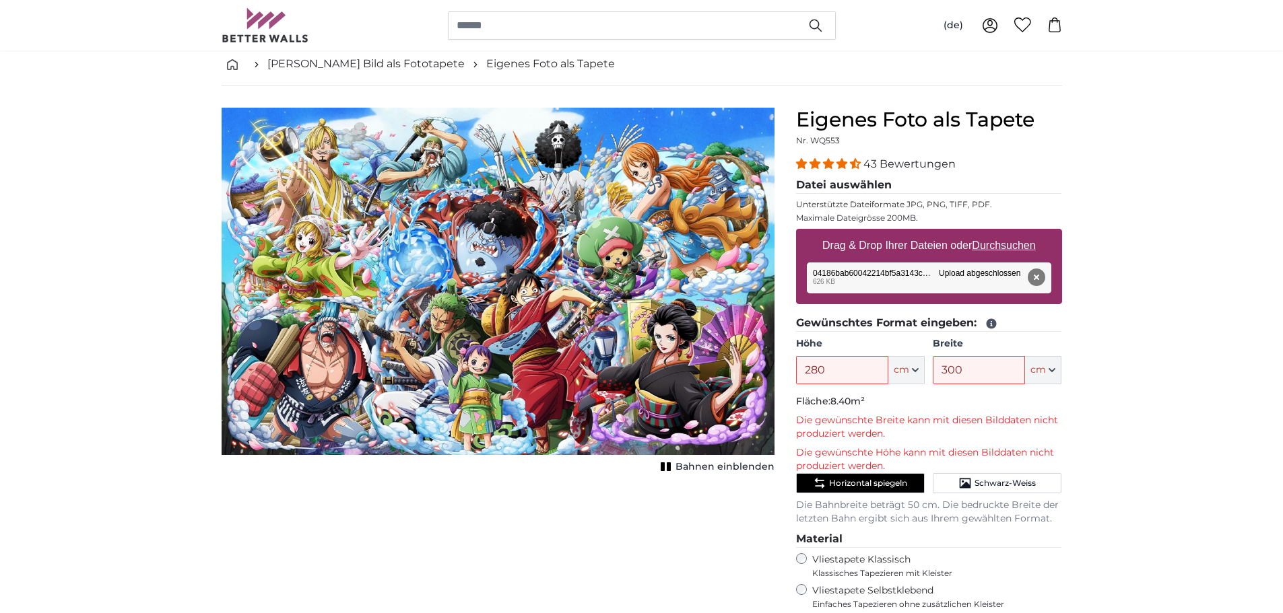
click at [356, 172] on img "1 of 1" at bounding box center [498, 281] width 553 height 347
click at [352, 170] on img "1 of 1" at bounding box center [498, 281] width 553 height 347
click at [881, 377] on input "280" at bounding box center [842, 370] width 92 height 28
click at [879, 375] on input "280" at bounding box center [842, 370] width 92 height 28
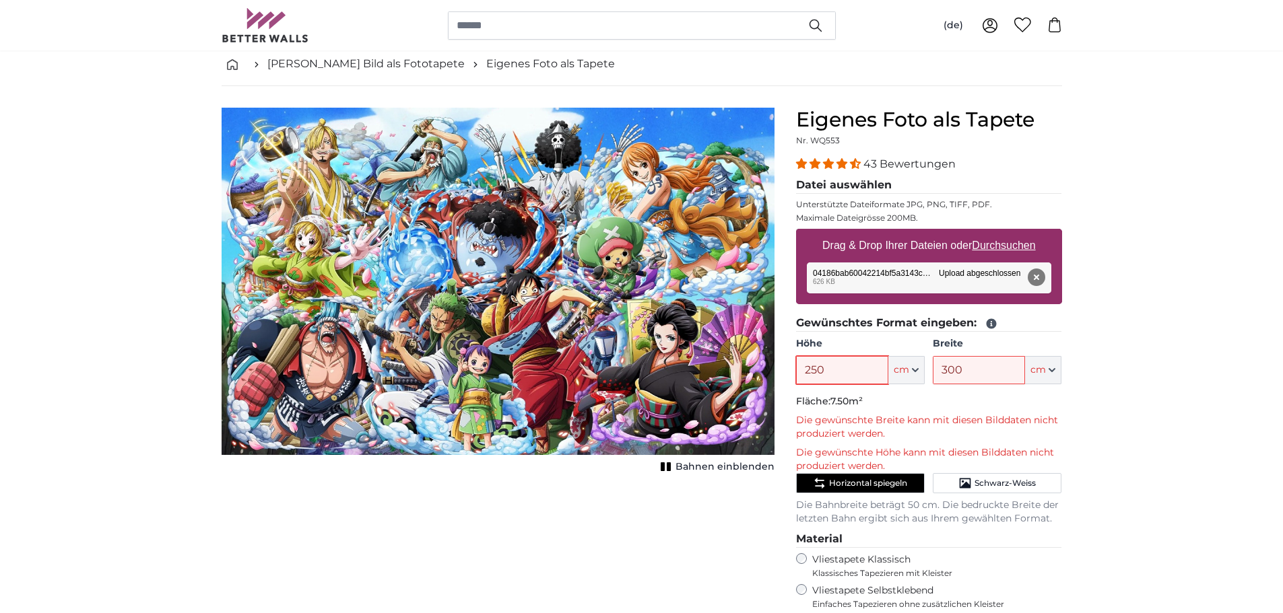
type input "250"
click at [641, 539] on div "Abbrechen Bild zuschneiden Bahnen einblenden" at bounding box center [498, 474] width 574 height 733
click at [942, 368] on input "250" at bounding box center [979, 370] width 92 height 28
click at [978, 373] on input "280" at bounding box center [979, 370] width 92 height 28
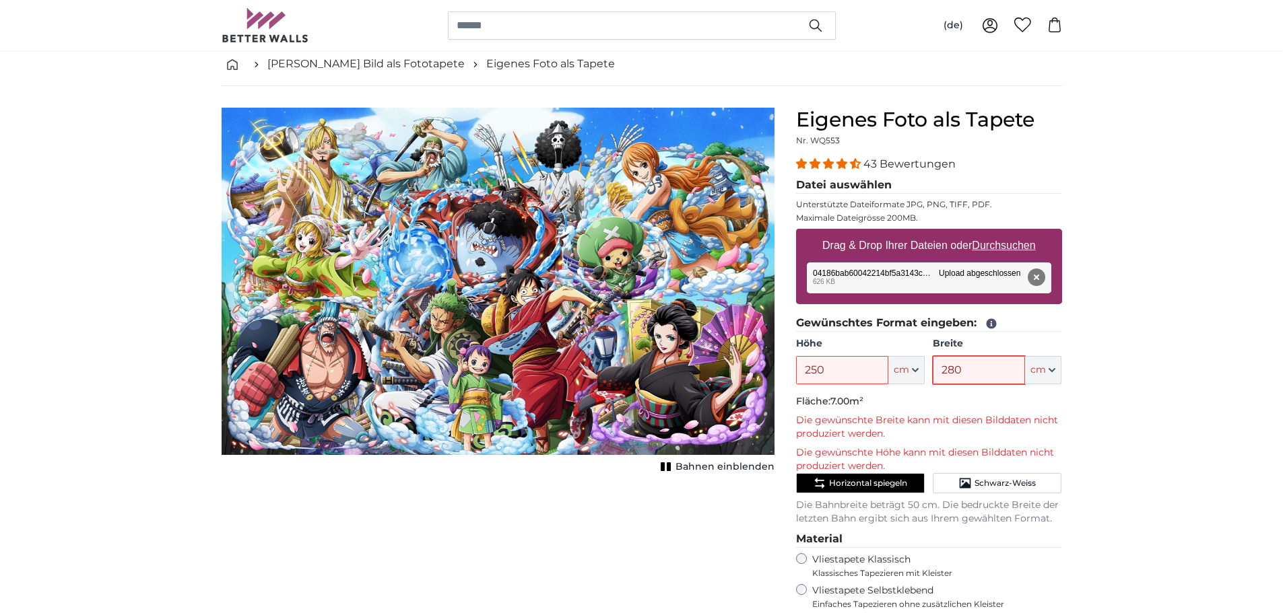
click at [980, 375] on input "280" at bounding box center [979, 370] width 92 height 28
type input "280"
click at [836, 352] on div "Höhe 250 ft cm Centimeter (cm) Inches (inch) Feet (ft. in.)" at bounding box center [860, 360] width 129 height 47
click at [830, 373] on input "250" at bounding box center [842, 370] width 92 height 28
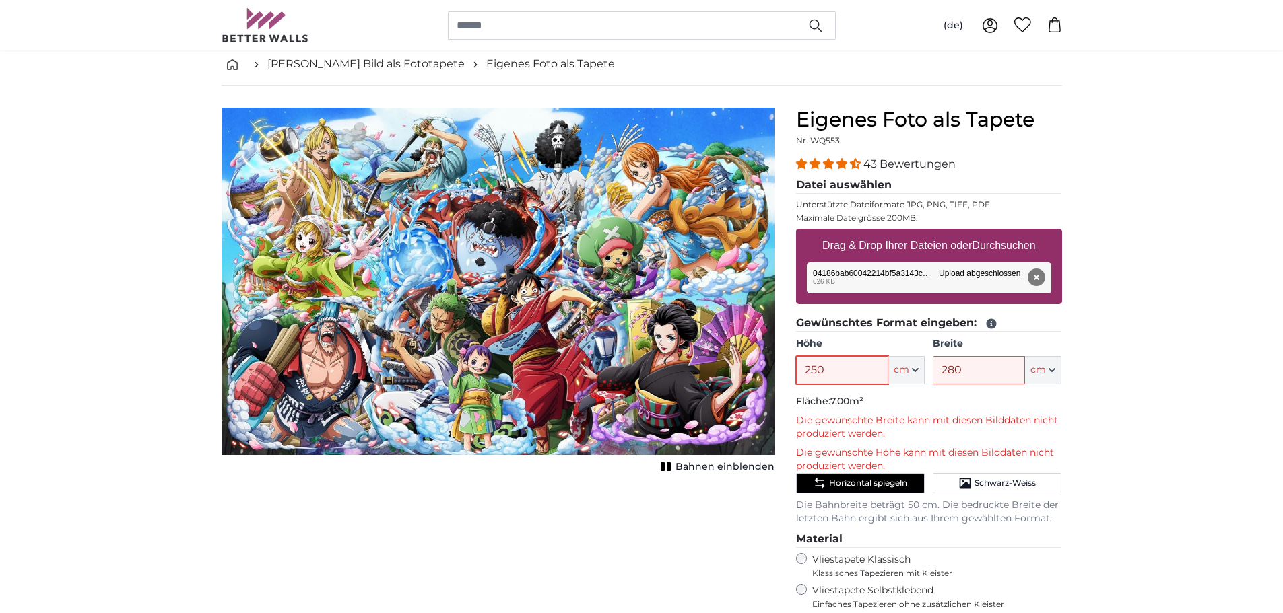
click at [830, 373] on input "250" at bounding box center [842, 370] width 92 height 28
type input "280"
click at [956, 365] on input "280" at bounding box center [979, 370] width 92 height 28
type input "250"
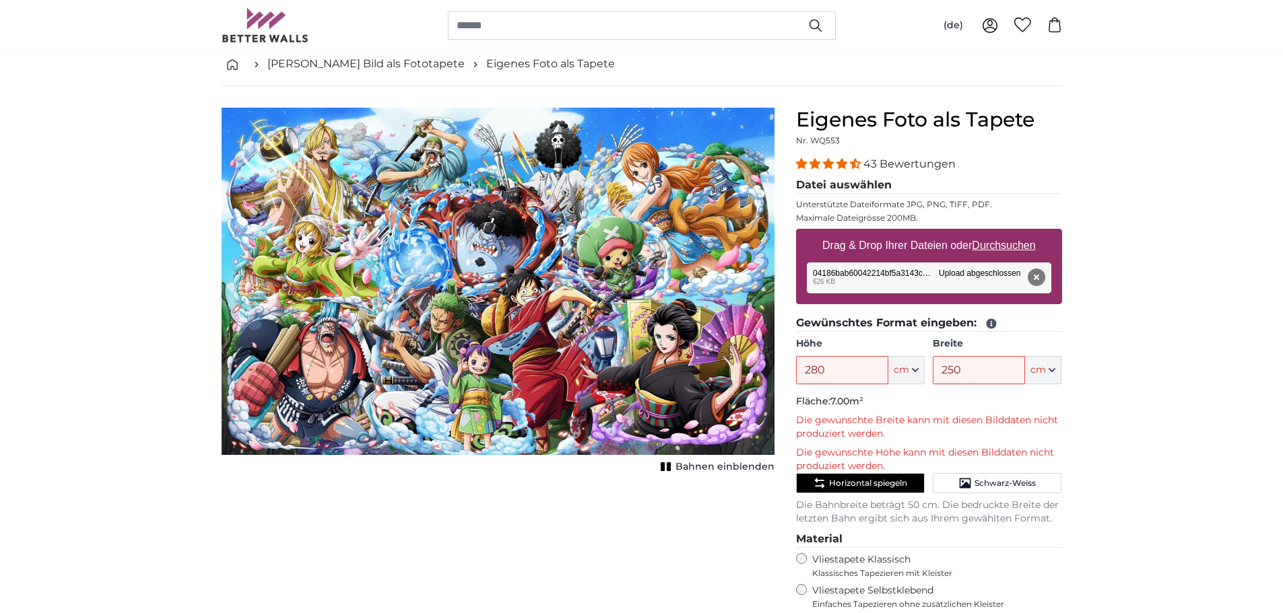
click at [737, 535] on div "Abbrechen Bild zuschneiden Bahnen einblenden" at bounding box center [498, 474] width 574 height 733
click at [999, 470] on p "Die gewünschte Höhe kann mit diesen Bilddaten nicht produziert werden." at bounding box center [929, 459] width 266 height 27
click at [1003, 478] on span "Schwarz-Weiss" at bounding box center [1004, 483] width 61 height 11
click at [1016, 479] on span "Schwarz-Weiss" at bounding box center [1004, 483] width 61 height 11
click at [869, 483] on span "Horizontal spiegeln" at bounding box center [868, 483] width 78 height 11
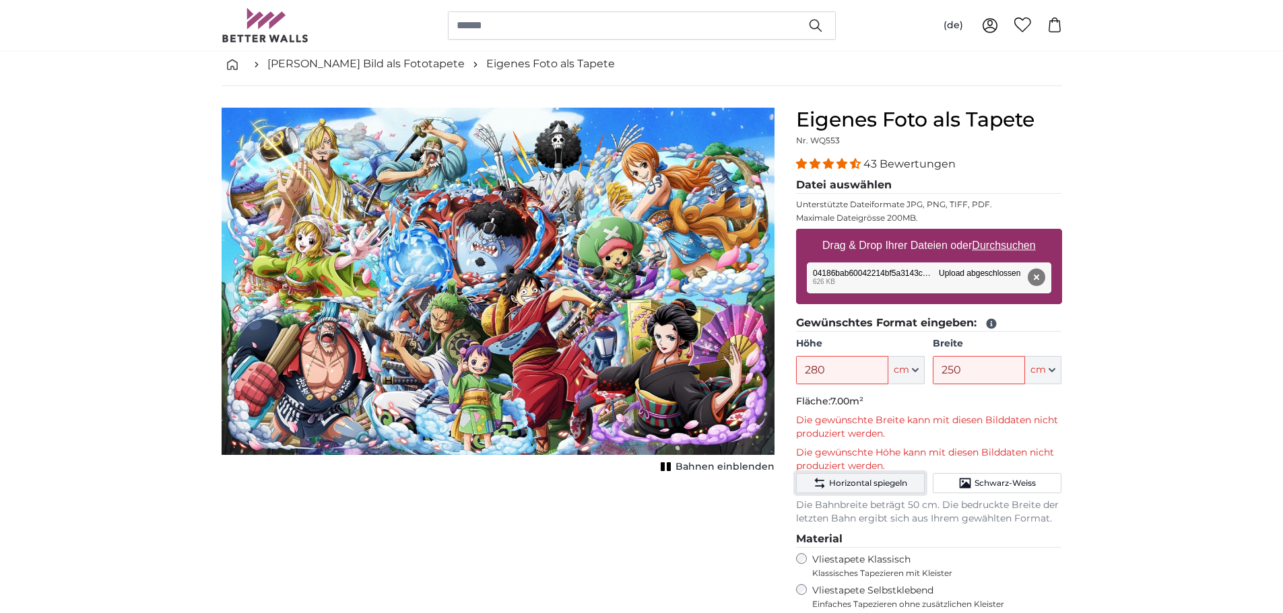
click at [861, 489] on span "Horizontal spiegeln" at bounding box center [868, 483] width 78 height 11
click at [714, 488] on div "Abbrechen Bild zuschneiden Bahnen einblenden" at bounding box center [498, 474] width 574 height 733
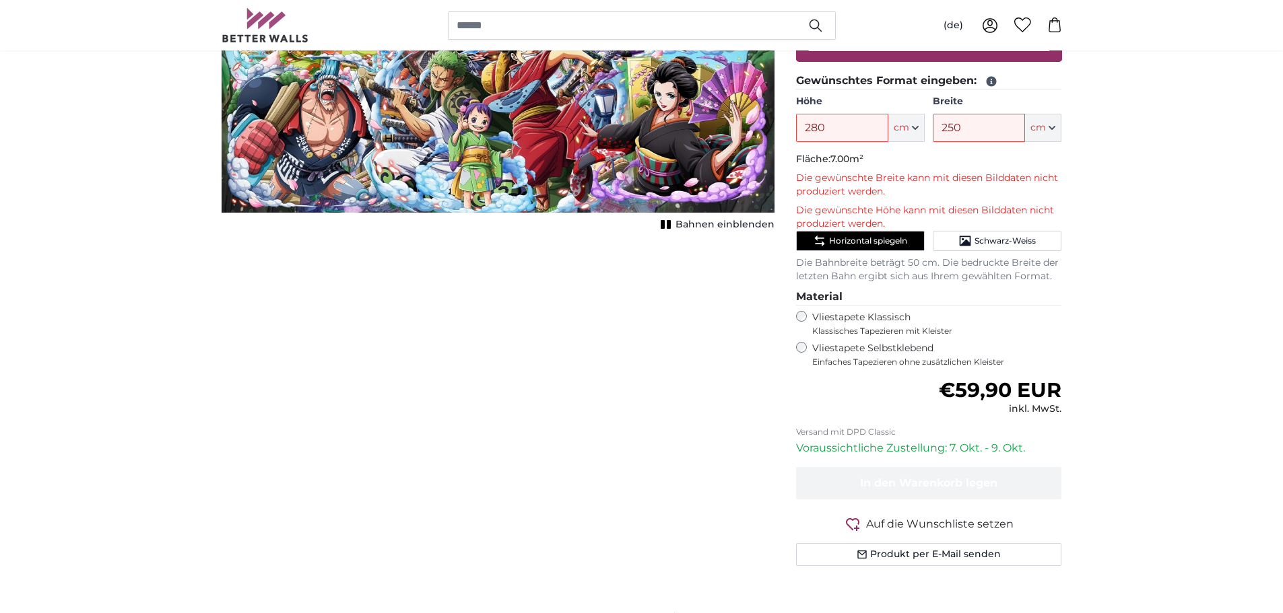
scroll to position [0, 0]
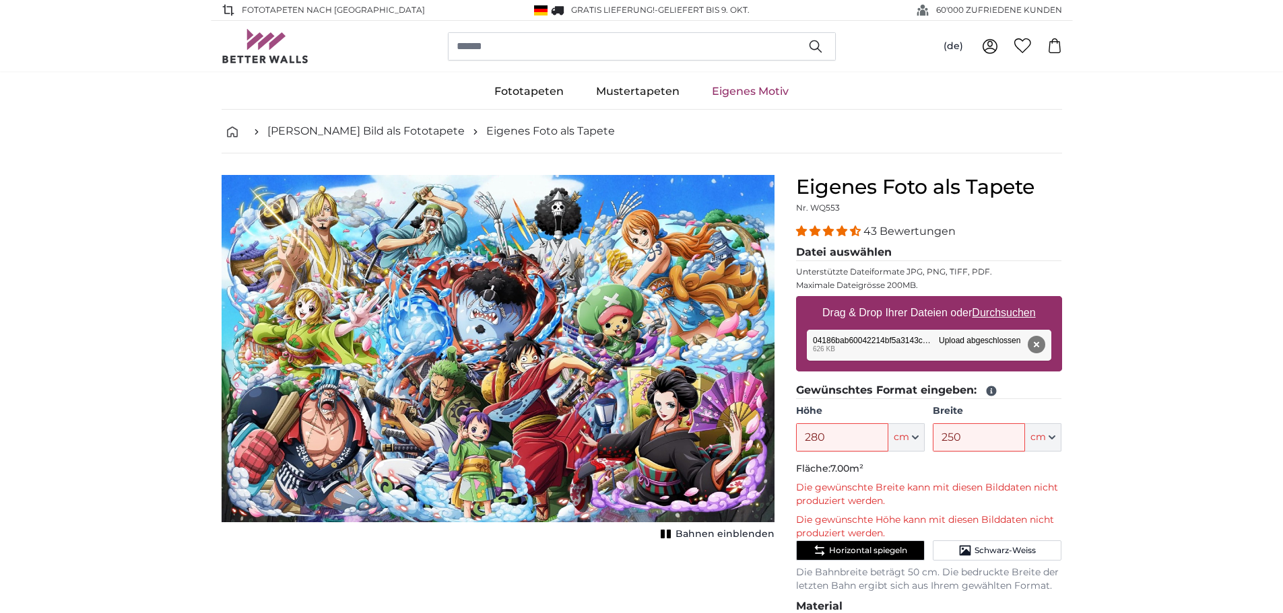
click at [1029, 315] on u "Durchsuchen" at bounding box center [1003, 312] width 63 height 11
click at [1029, 300] on input "Drag & Drop Ihrer Dateien oder Durchsuchen" at bounding box center [929, 298] width 266 height 4
type input "**********"
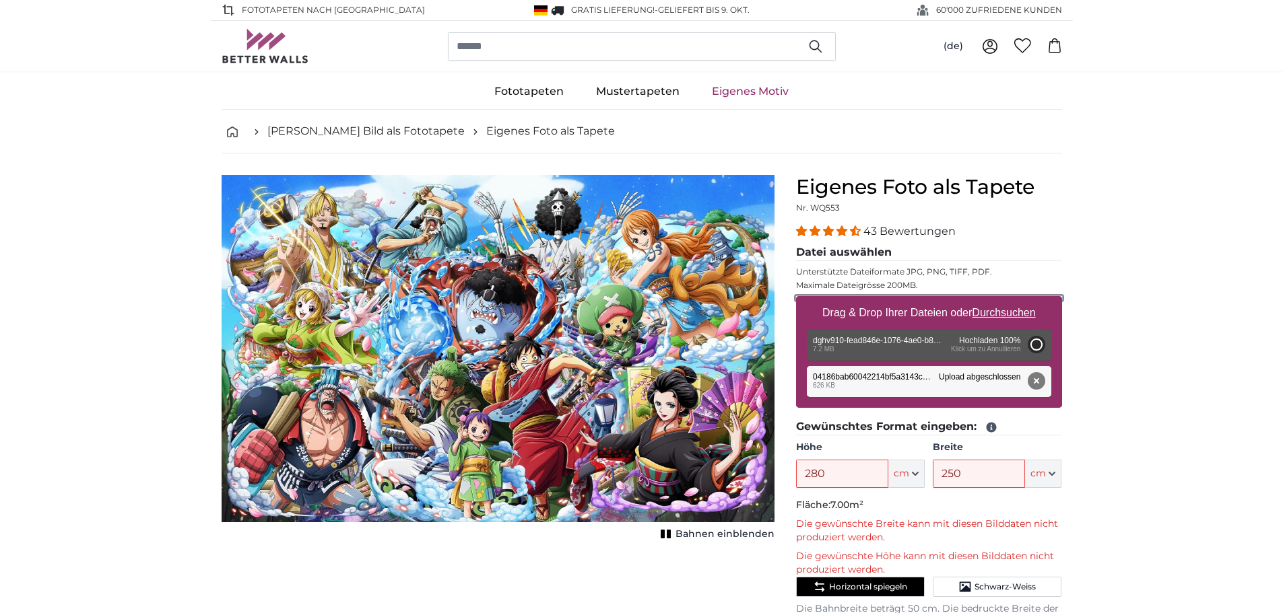
type input "270"
type input "310"
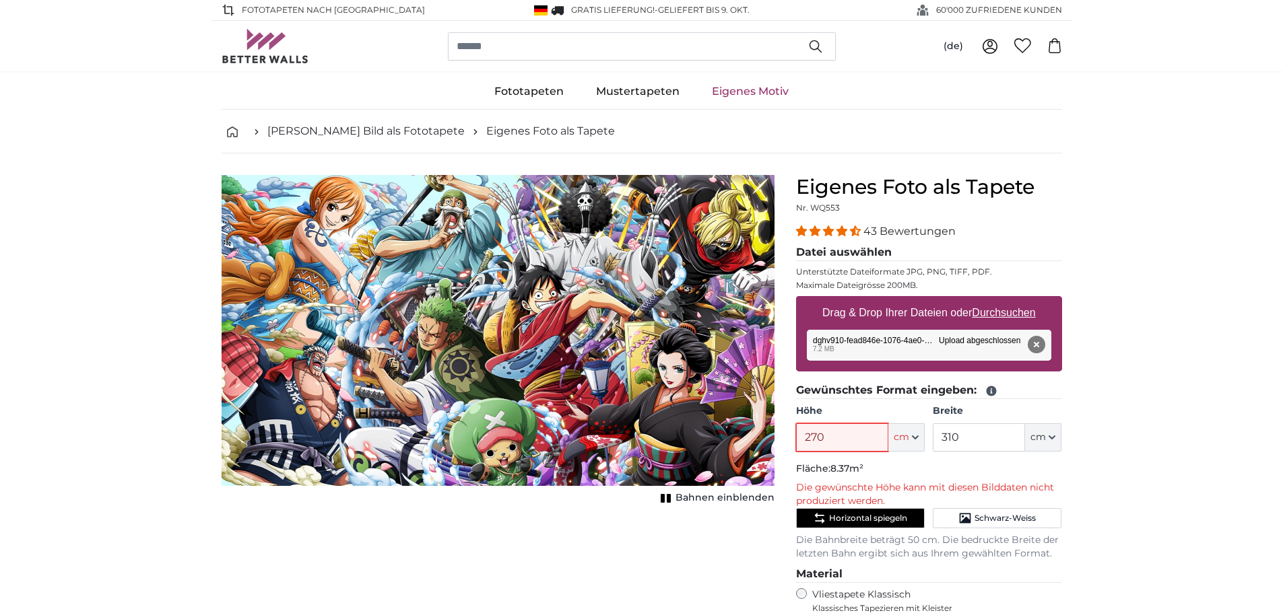
click at [846, 442] on input "270" at bounding box center [842, 438] width 92 height 28
click at [839, 432] on input "270" at bounding box center [842, 438] width 92 height 28
type input "2"
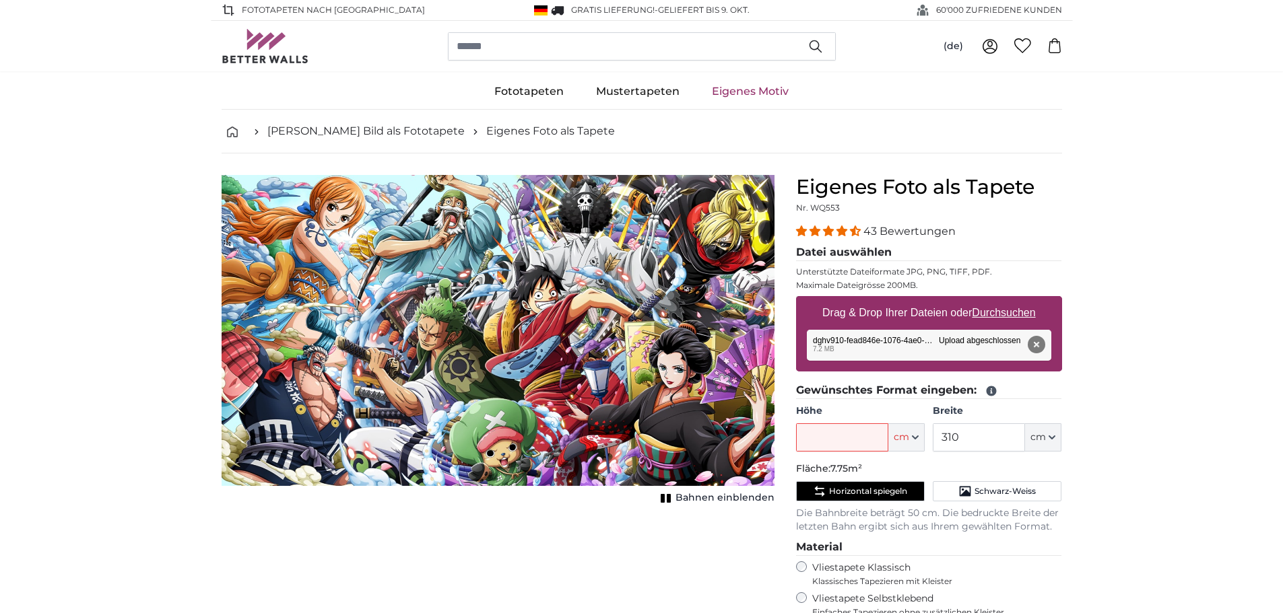
click at [695, 504] on button "Bahnen einblenden" at bounding box center [716, 498] width 118 height 19
click at [695, 500] on span "Bahnen ausblenden" at bounding box center [725, 498] width 100 height 13
click at [960, 492] on icon "Schwarz-Weiss" at bounding box center [965, 492] width 11 height 10
click at [1005, 492] on span "Schwarz-Weiss" at bounding box center [1004, 491] width 61 height 11
click at [832, 434] on input "Höhe" at bounding box center [842, 438] width 92 height 28
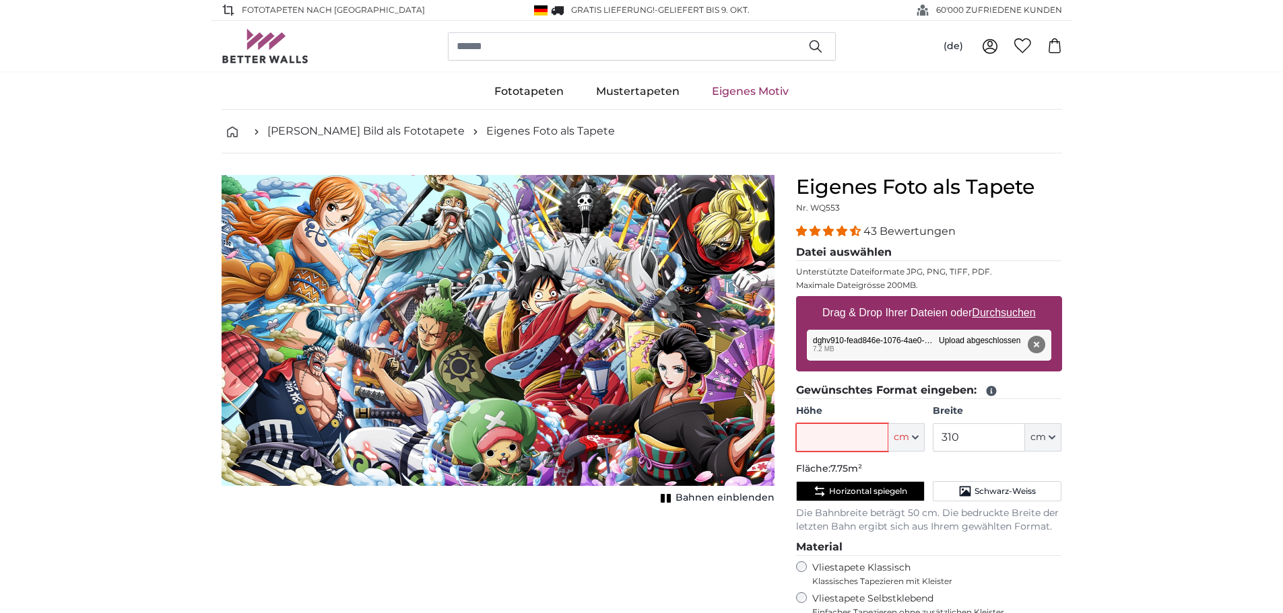
click at [830, 432] on input "Höhe" at bounding box center [842, 438] width 92 height 28
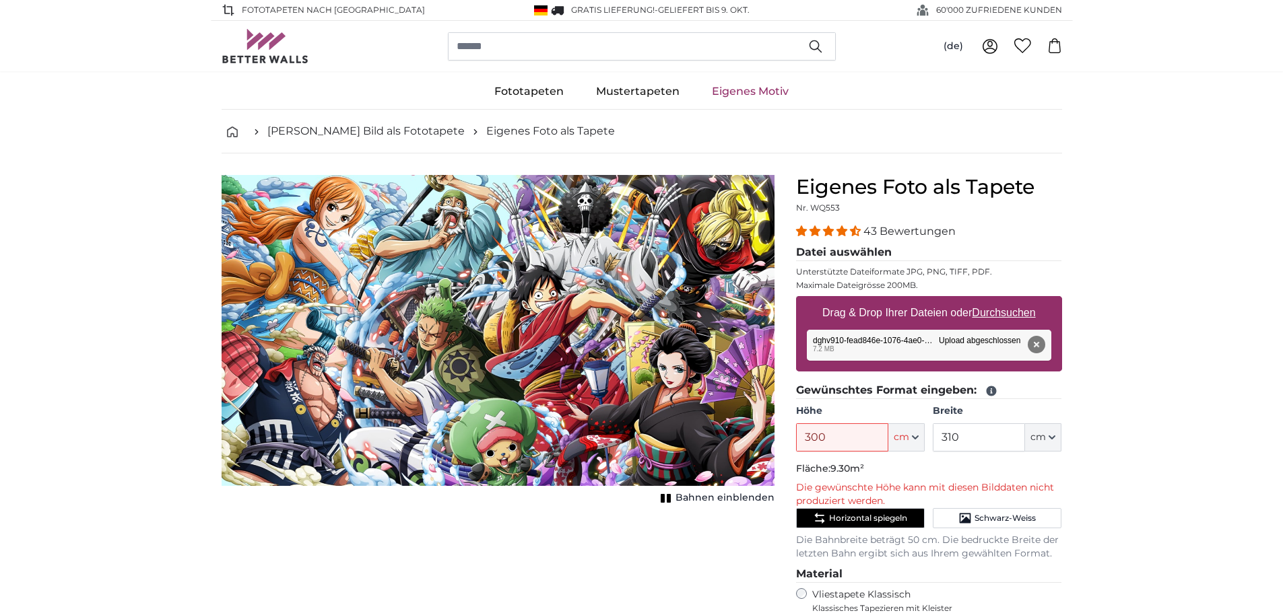
click at [513, 547] on div "Abbrechen Bild zuschneiden Bahnen einblenden" at bounding box center [498, 525] width 574 height 701
click at [827, 425] on input "300" at bounding box center [842, 438] width 92 height 28
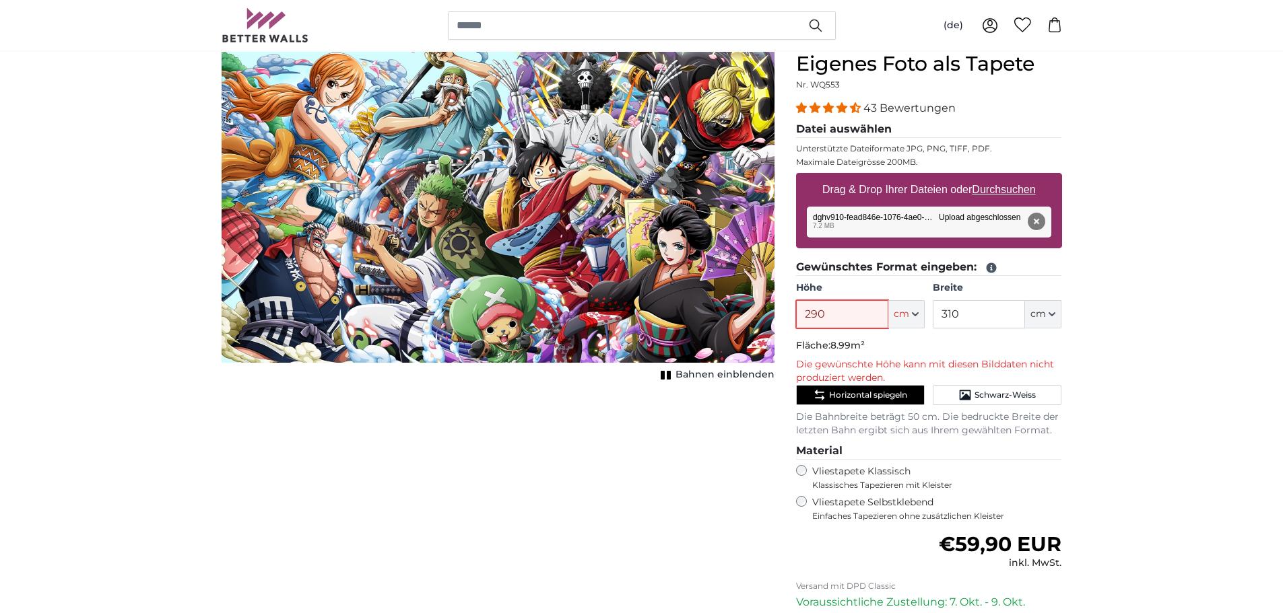
scroll to position [135, 0]
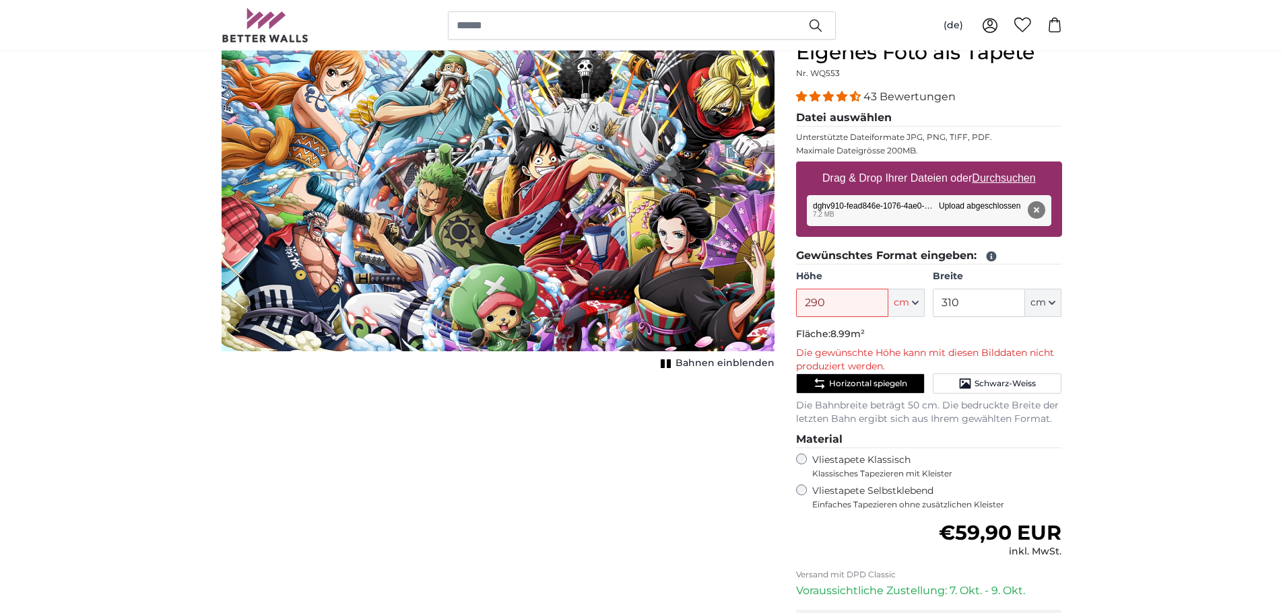
click at [654, 438] on div "Abbrechen Bild zuschneiden Bahnen einblenden" at bounding box center [498, 390] width 574 height 701
click at [815, 290] on input "290" at bounding box center [842, 303] width 92 height 28
type input "2"
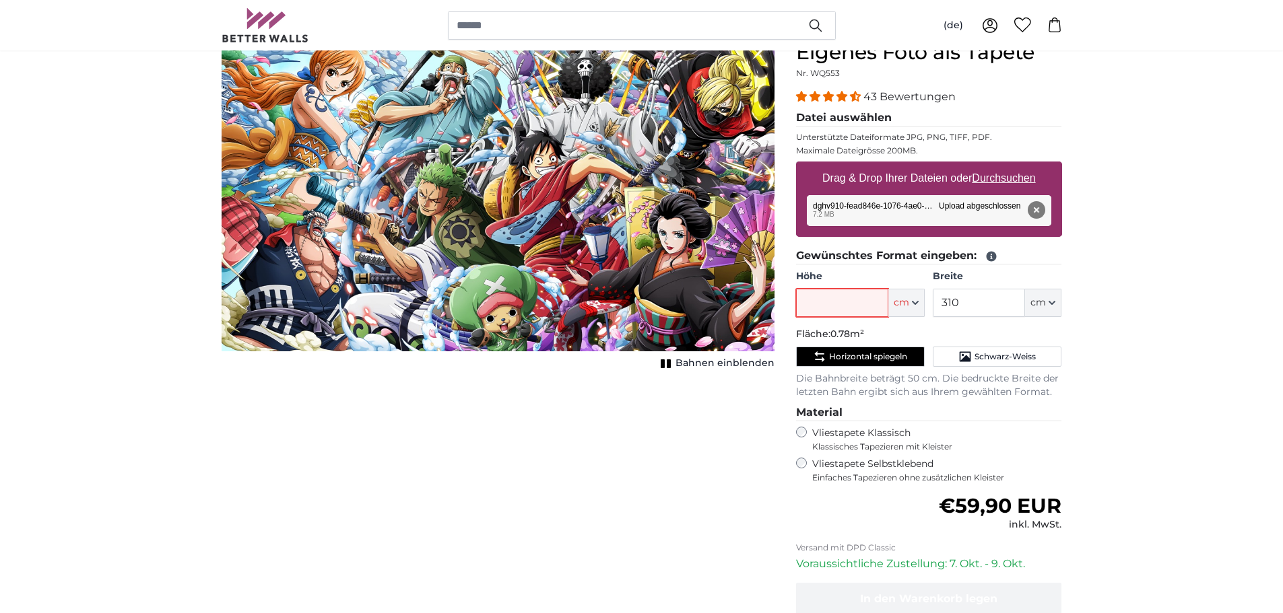
drag, startPoint x: 838, startPoint y: 292, endPoint x: 844, endPoint y: 289, distance: 7.5
click at [843, 290] on input "Höhe" at bounding box center [842, 303] width 92 height 28
click at [883, 297] on input "Höhe" at bounding box center [842, 303] width 92 height 28
type input "280"
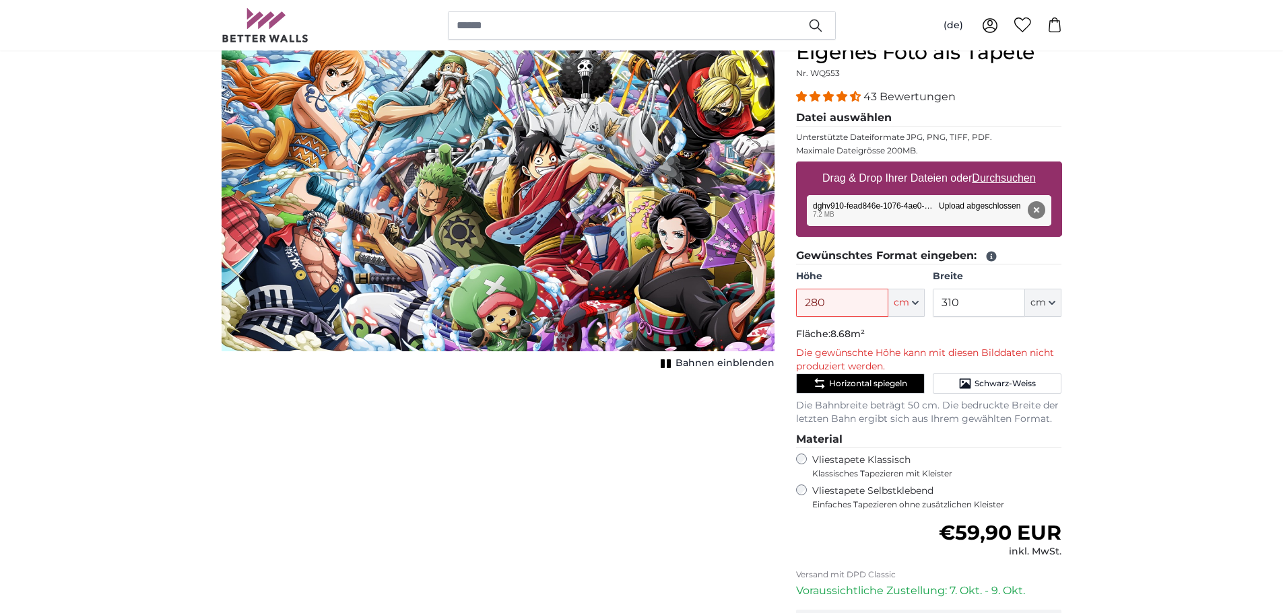
click at [637, 294] on img "1 of 1" at bounding box center [498, 195] width 553 height 311
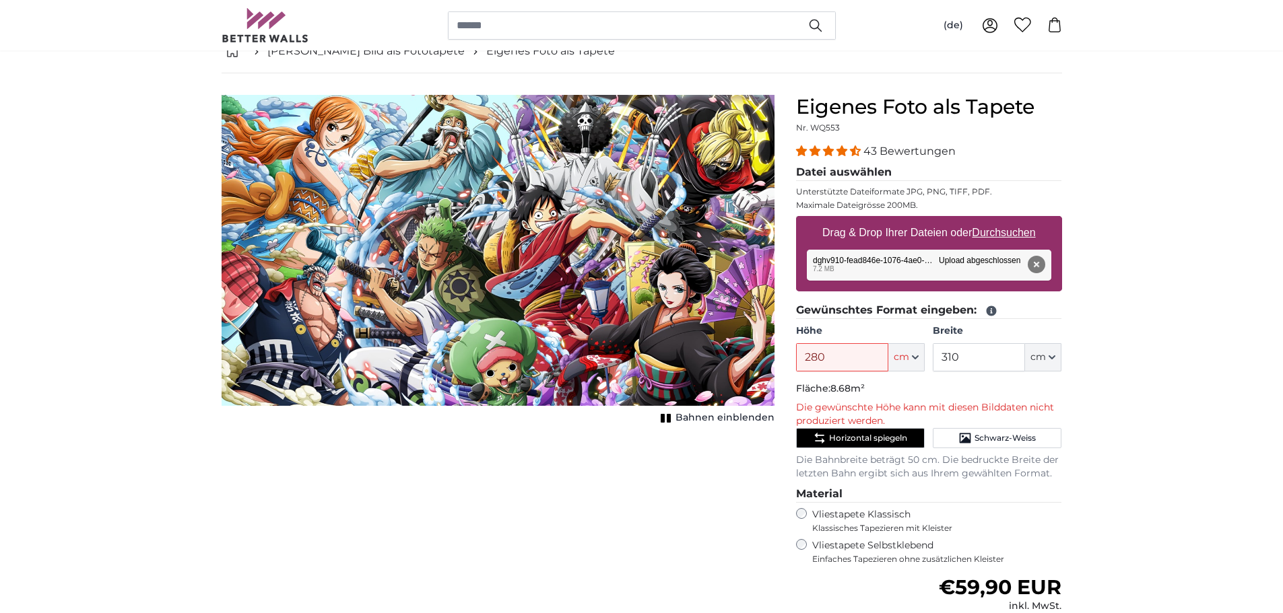
scroll to position [0, 0]
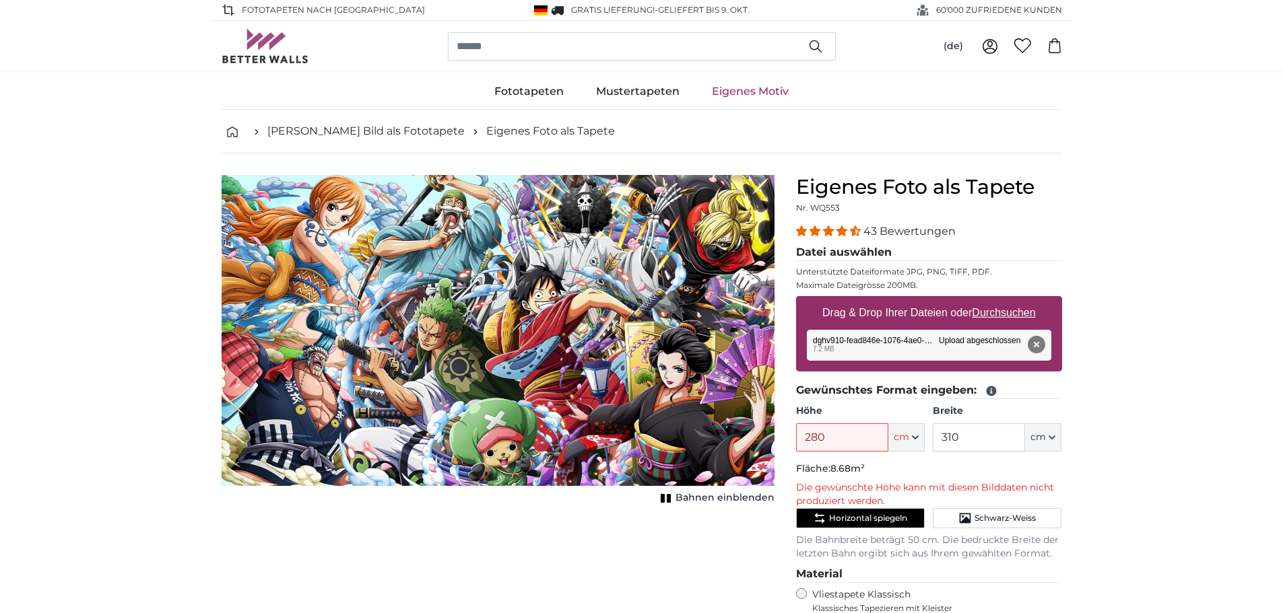
click at [1016, 312] on u "Durchsuchen" at bounding box center [1003, 312] width 63 height 11
click at [1016, 300] on input "Drag & Drop Ihrer Dateien oder Durchsuchen" at bounding box center [929, 298] width 266 height 4
type input "**********"
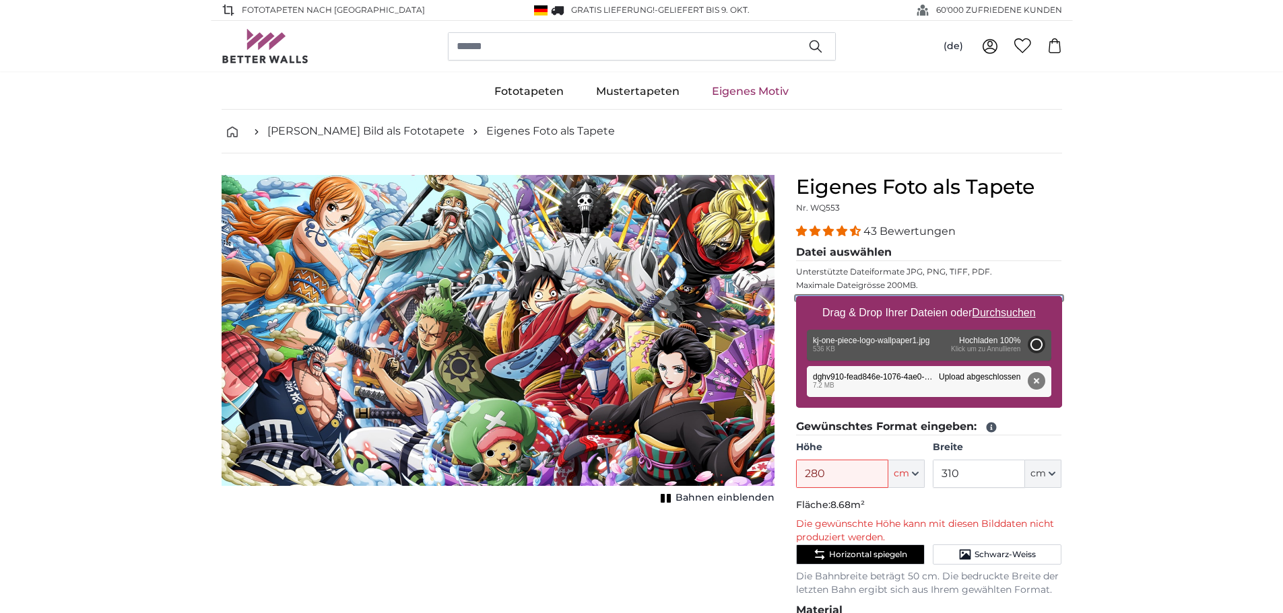
type input "270"
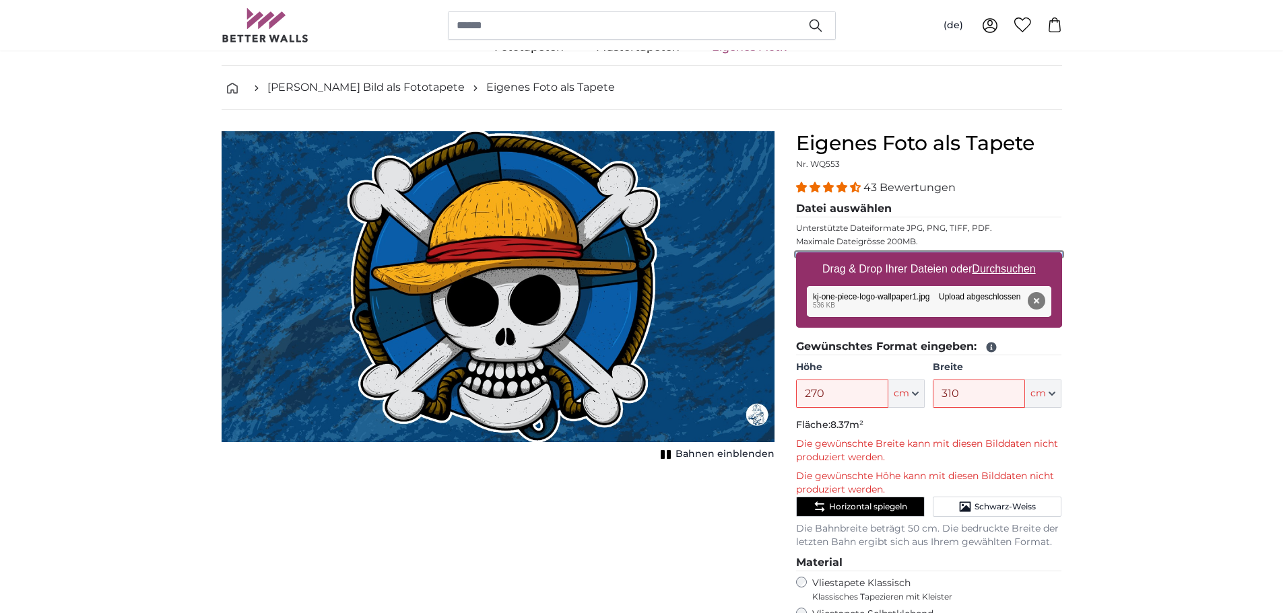
scroll to position [67, 0]
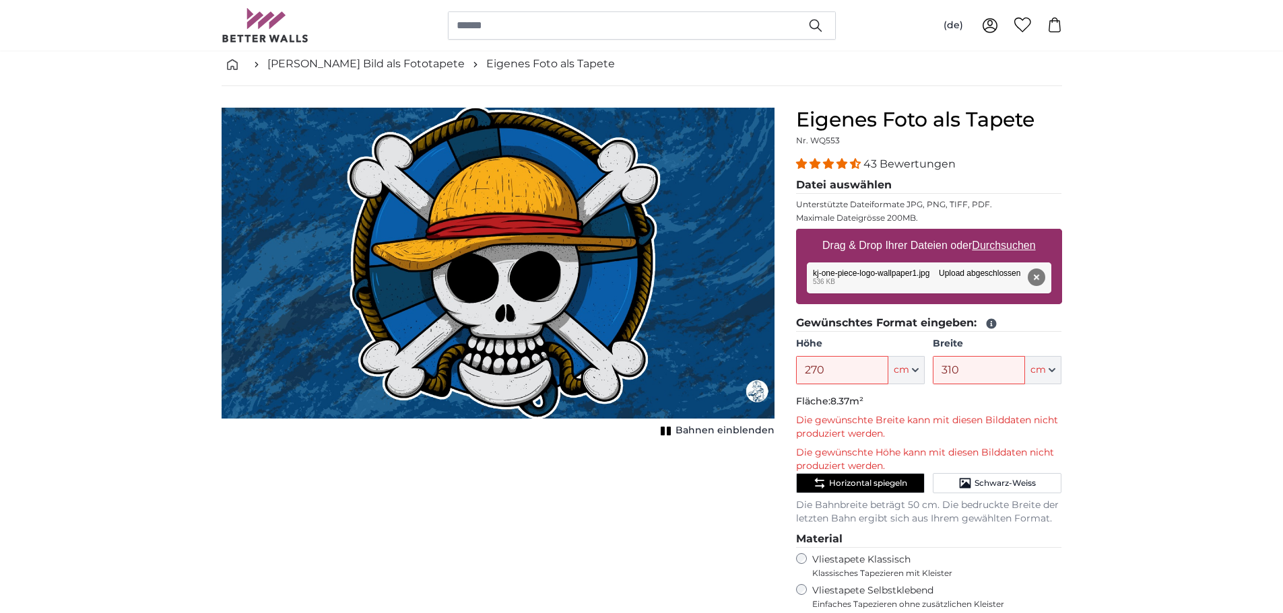
click at [1009, 247] on u "Durchsuchen" at bounding box center [1003, 245] width 63 height 11
click at [1009, 233] on input "Drag & Drop Ihrer Dateien oder Durchsuchen" at bounding box center [929, 231] width 266 height 4
type input "**********"
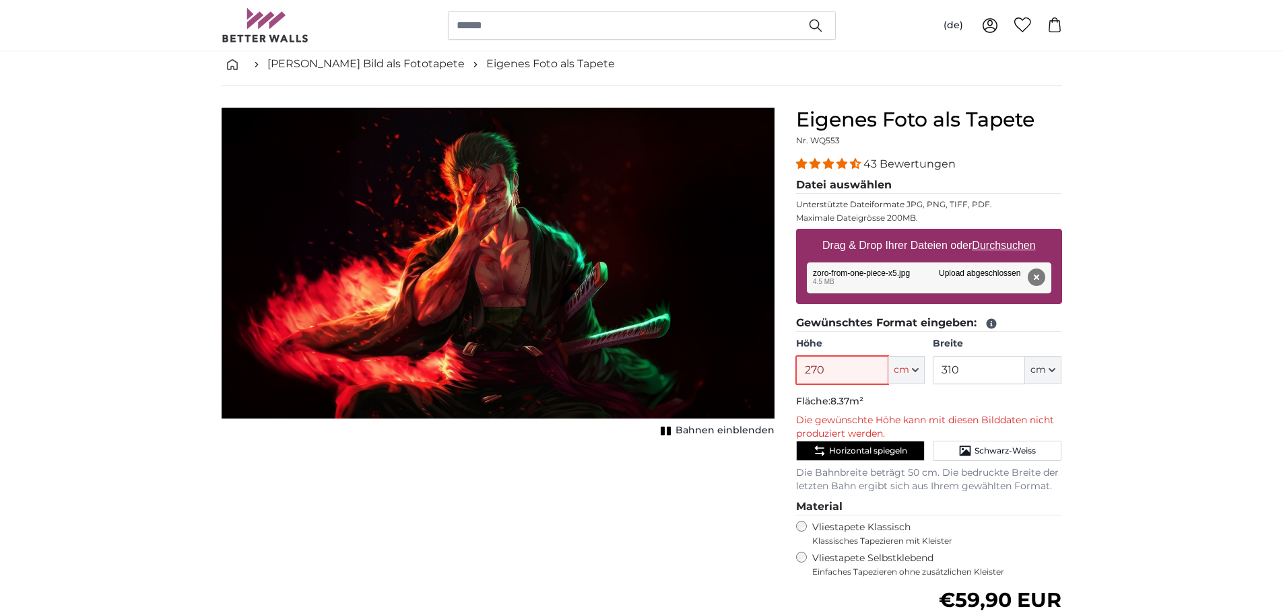
click at [861, 378] on input "270" at bounding box center [842, 370] width 92 height 28
click at [841, 368] on input "270" at bounding box center [842, 370] width 92 height 28
click at [833, 380] on input "270" at bounding box center [842, 370] width 92 height 28
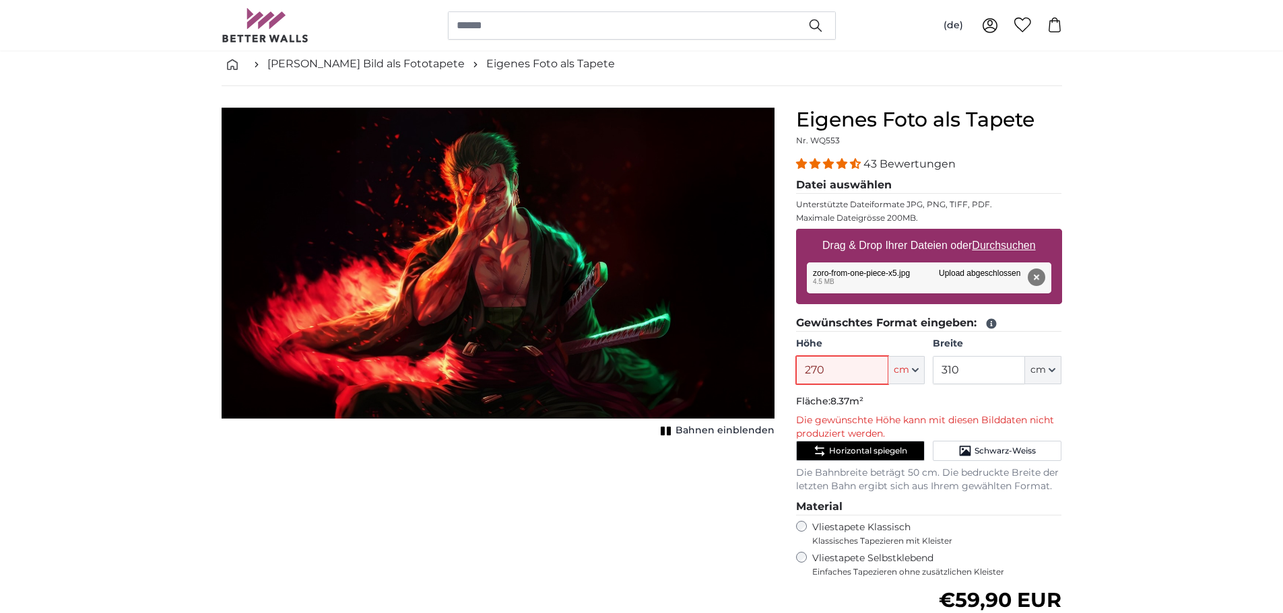
click at [832, 370] on input "270" at bounding box center [842, 370] width 92 height 28
type input "200"
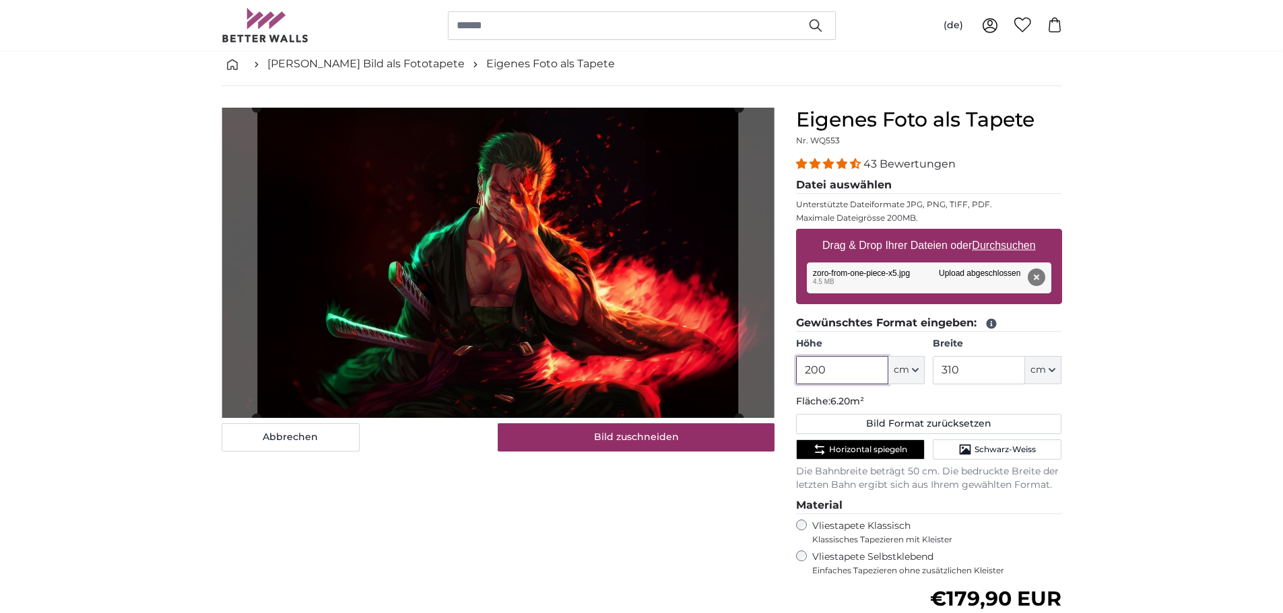
click at [834, 370] on input "200" at bounding box center [842, 370] width 92 height 28
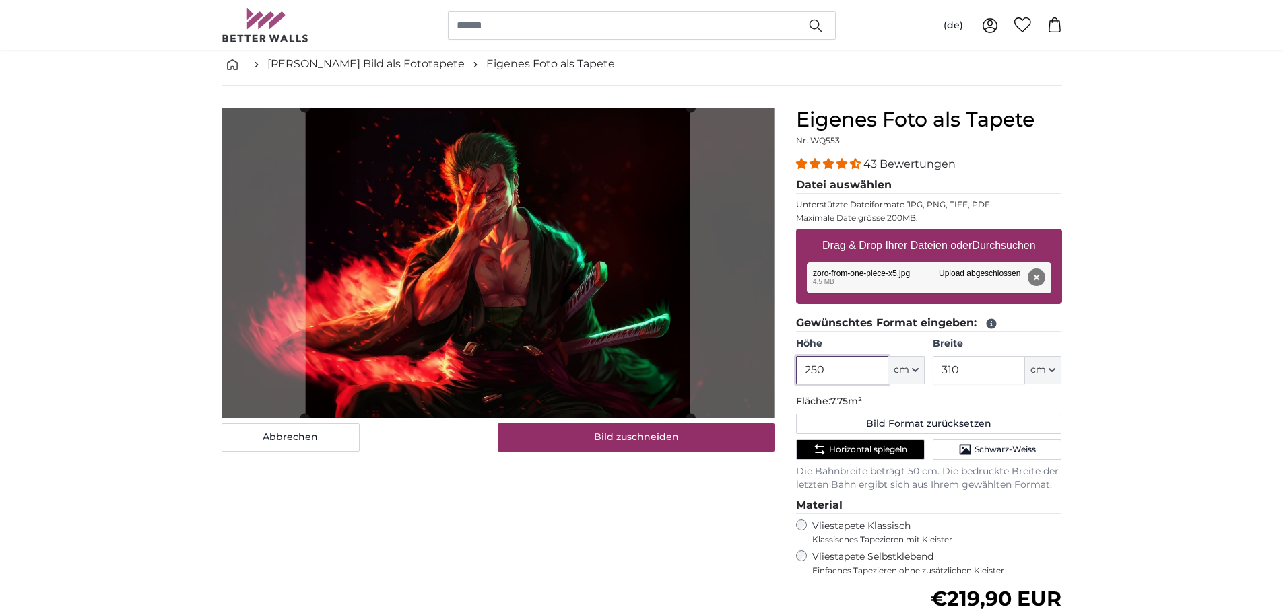
type input "250"
click at [953, 376] on input "310" at bounding box center [979, 370] width 92 height 28
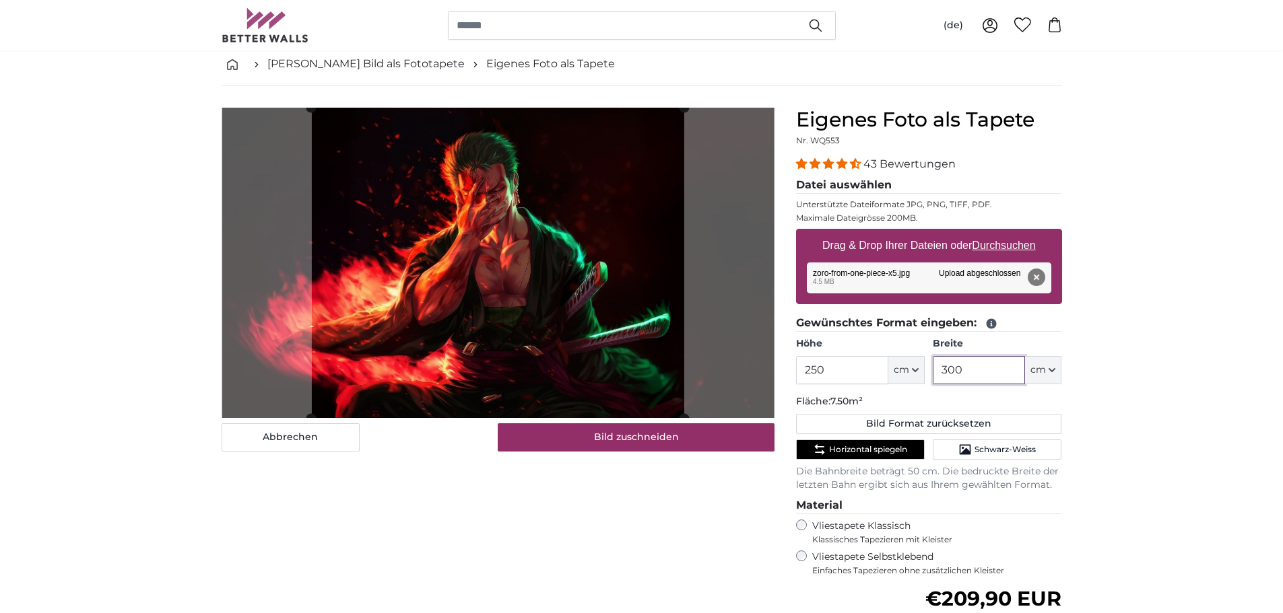
type input "300"
click at [843, 371] on input "250" at bounding box center [842, 370] width 92 height 28
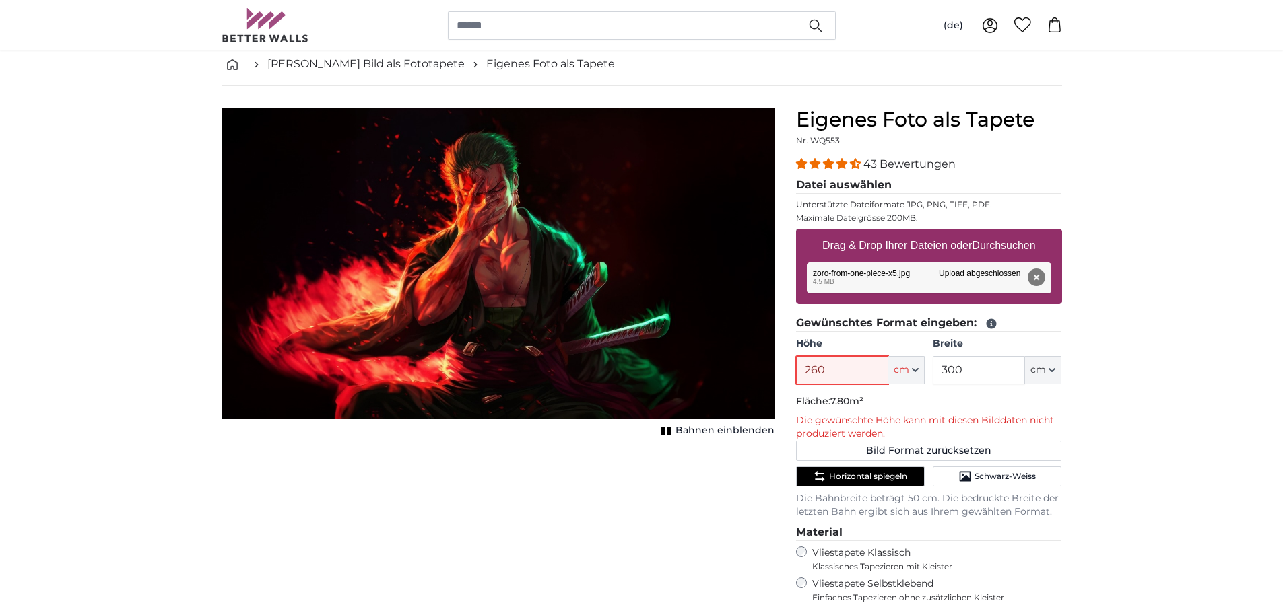
type input "260"
click at [972, 364] on input "300" at bounding box center [979, 370] width 92 height 28
type input "320"
click at [853, 376] on input "260" at bounding box center [842, 370] width 92 height 28
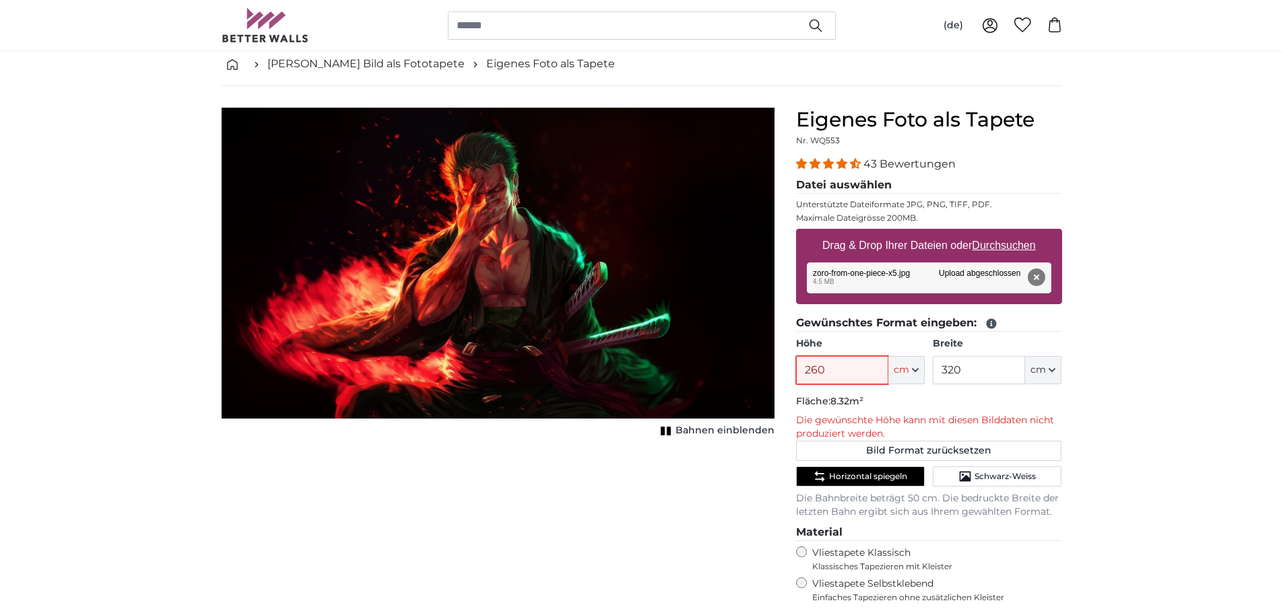
click at [853, 376] on input "260" at bounding box center [842, 370] width 92 height 28
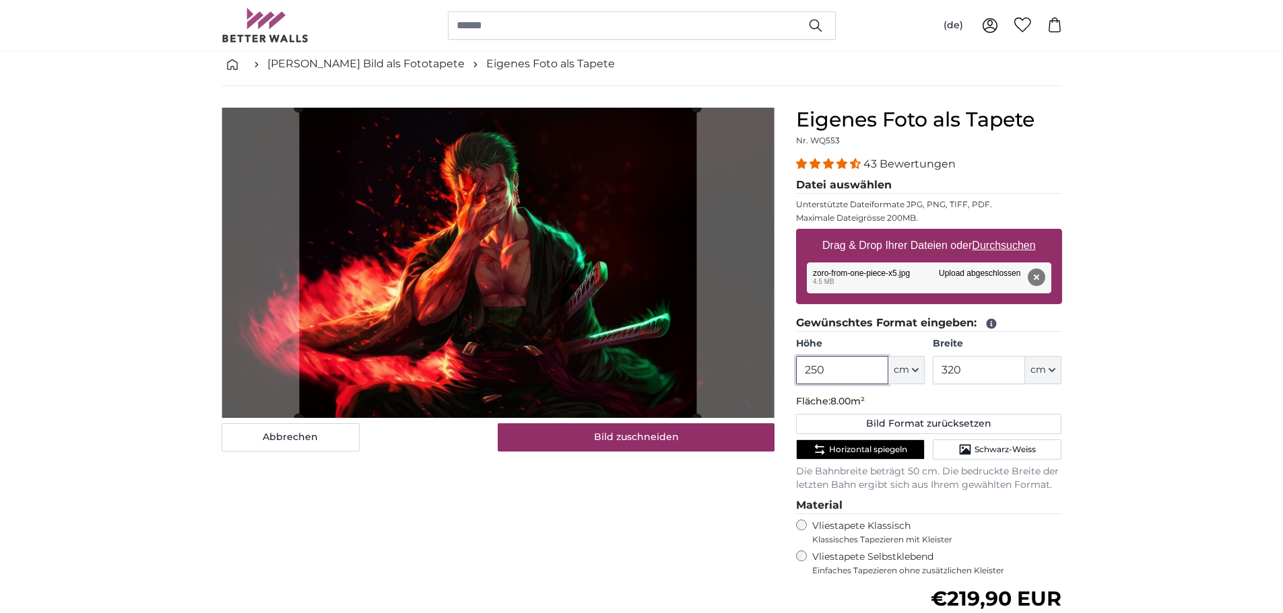
type input "250"
click at [982, 373] on input "320" at bounding box center [979, 370] width 92 height 28
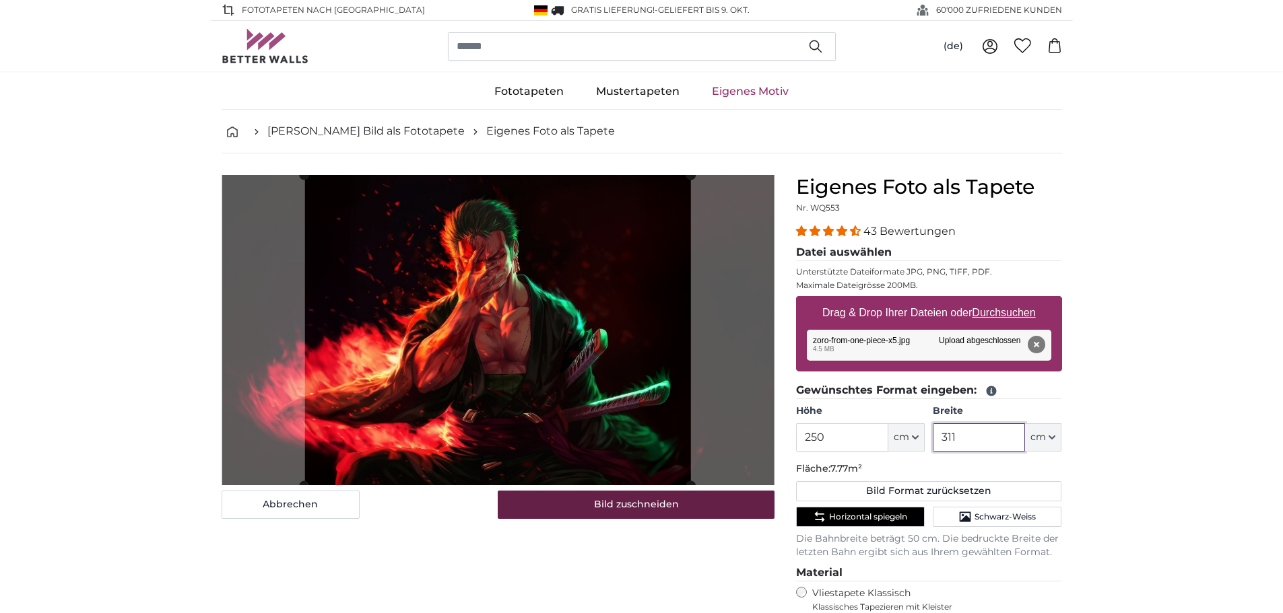
type input "311"
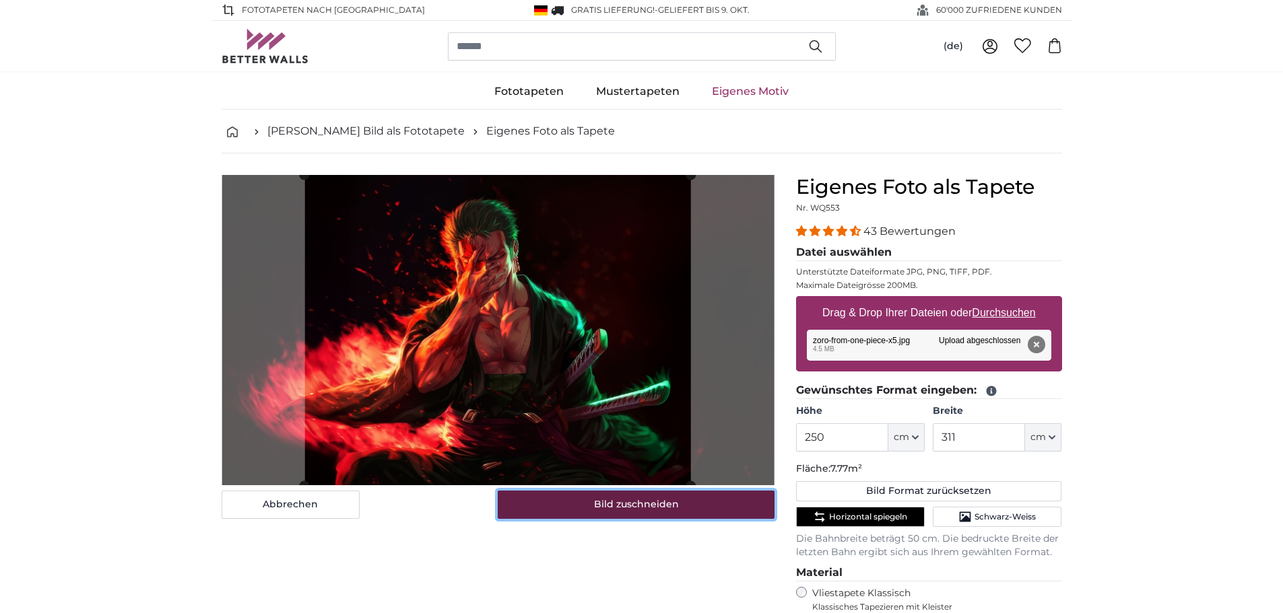
click at [565, 502] on button "Bild zuschneiden" at bounding box center [636, 505] width 277 height 28
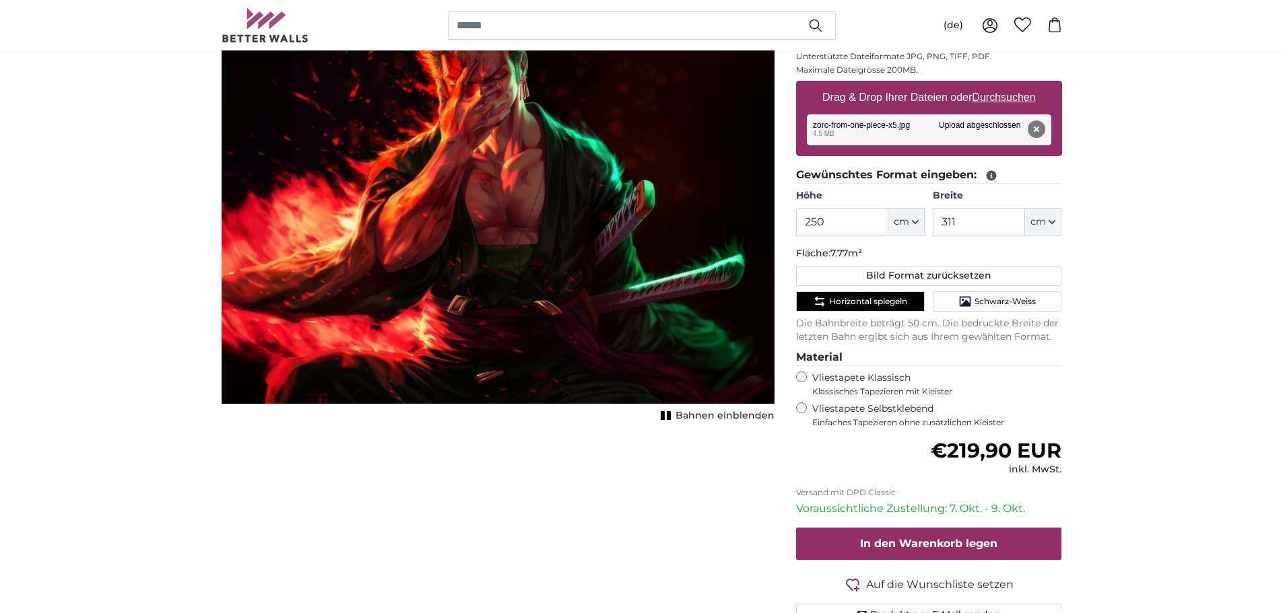
scroll to position [135, 0]
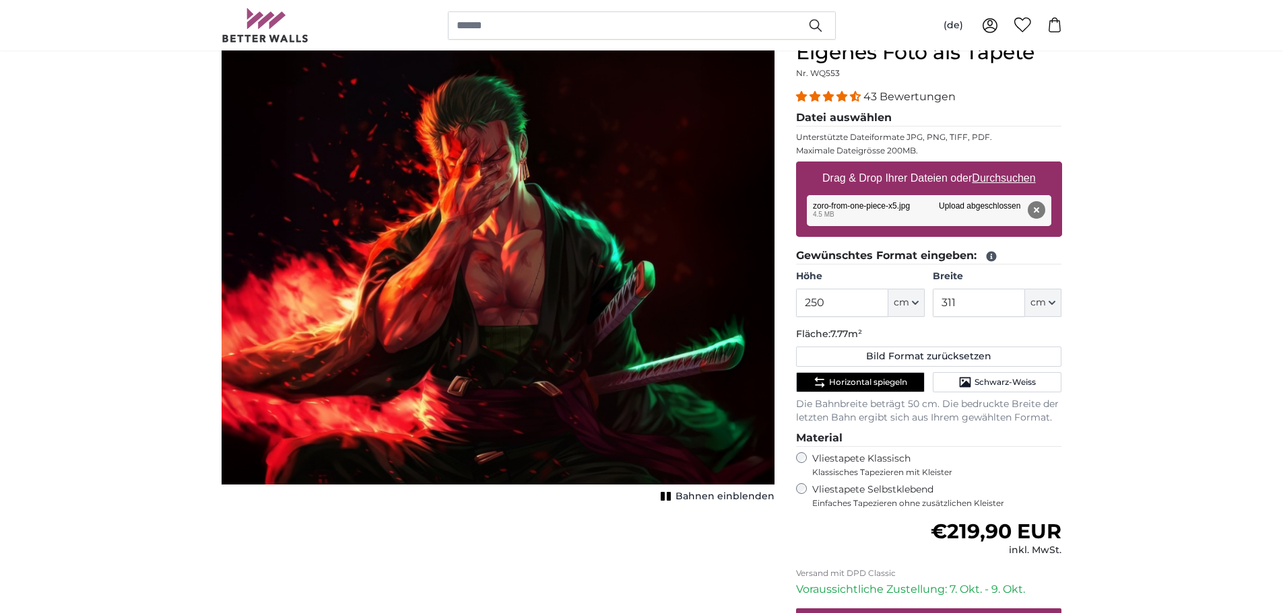
drag, startPoint x: 414, startPoint y: 468, endPoint x: 576, endPoint y: 497, distance: 164.8
drag, startPoint x: 576, startPoint y: 497, endPoint x: 143, endPoint y: 173, distance: 541.3
click at [1018, 174] on u "Durchsuchen" at bounding box center [1003, 177] width 63 height 11
click at [1018, 166] on input "Drag & Drop Ihrer Dateien oder Durchsuchen" at bounding box center [929, 164] width 266 height 4
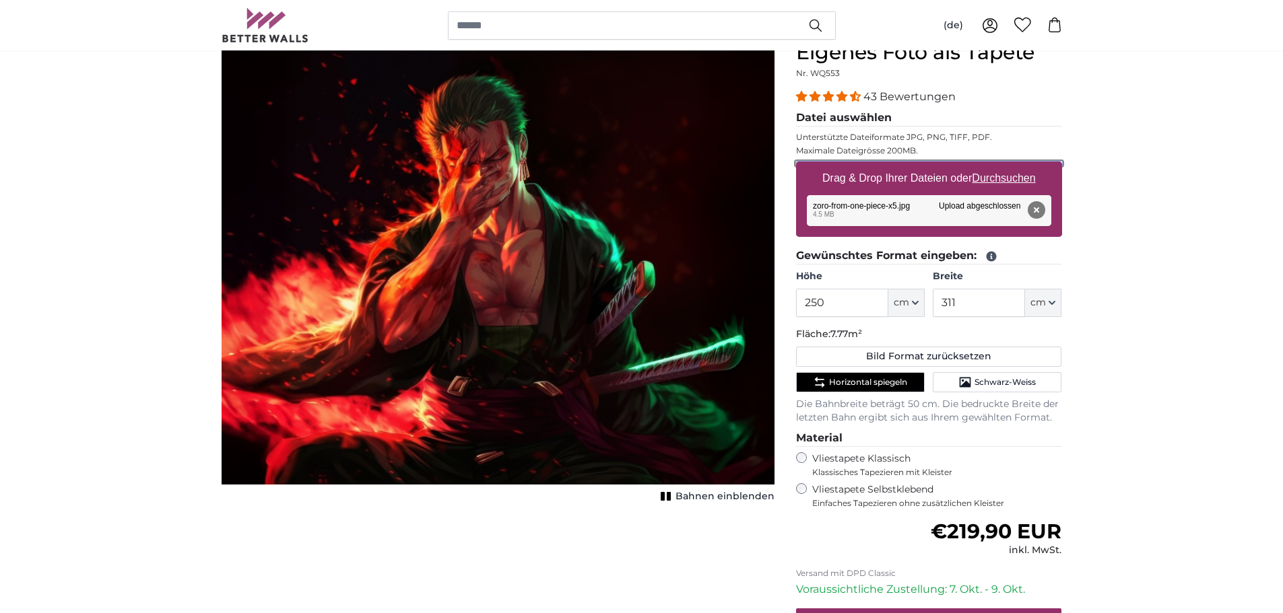
type input "**********"
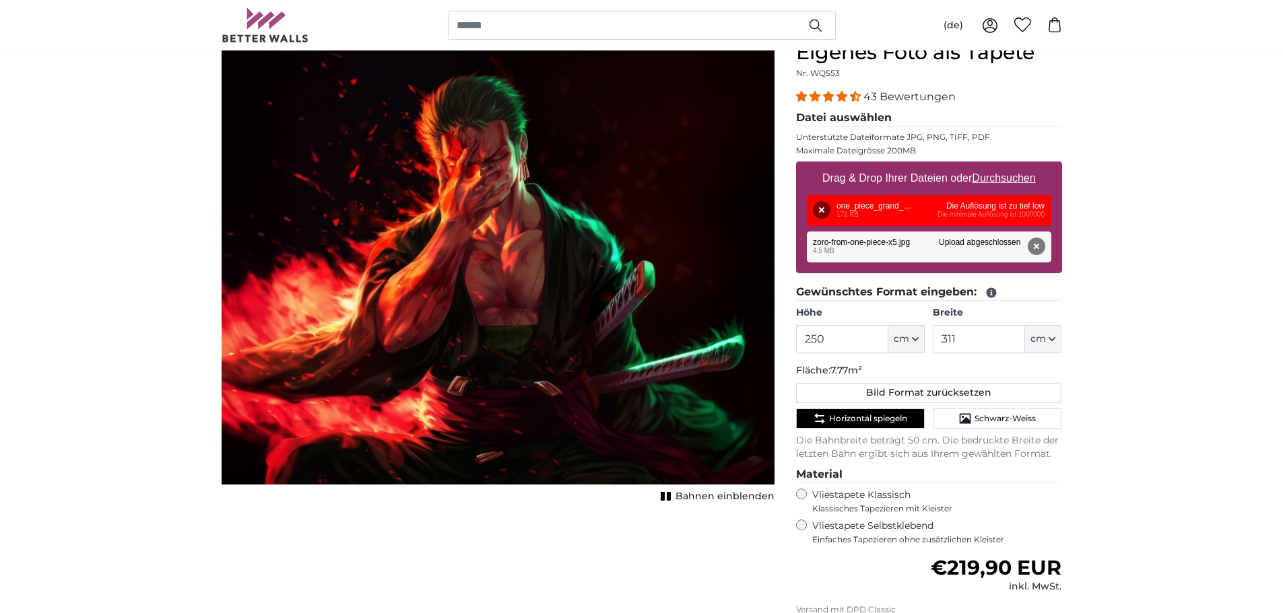
click at [1030, 179] on u "Durchsuchen" at bounding box center [1003, 177] width 63 height 11
click at [1030, 166] on input "Drag & Drop Ihrer Dateien oder Durchsuchen" at bounding box center [929, 164] width 266 height 4
type input "**********"
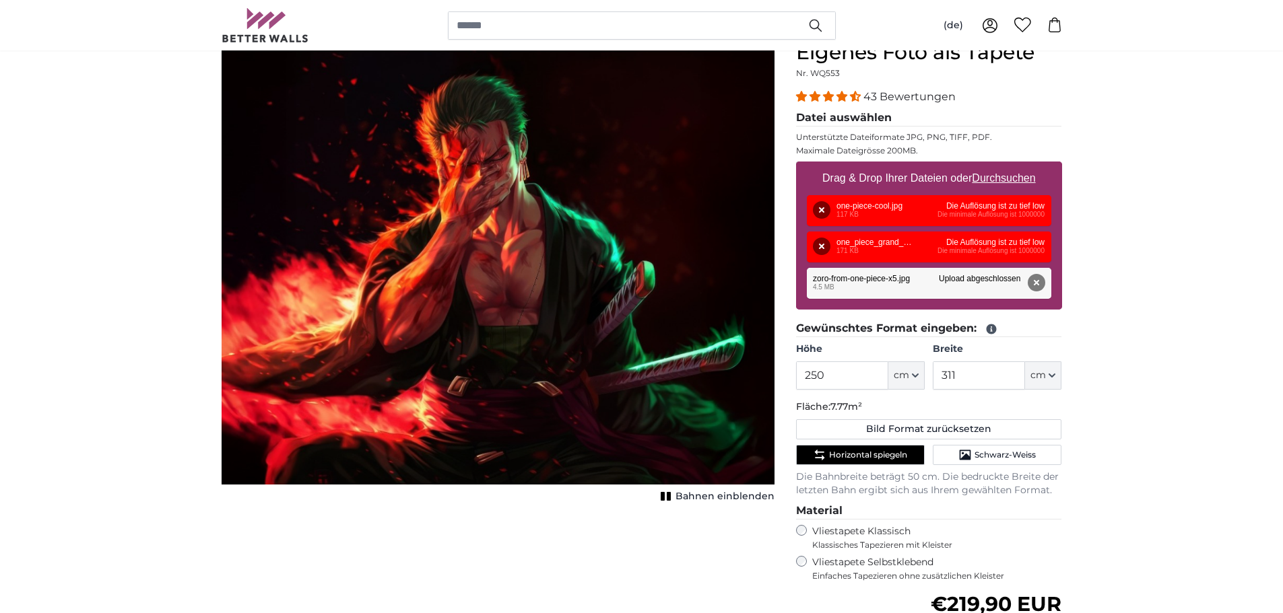
drag, startPoint x: 1032, startPoint y: 261, endPoint x: 848, endPoint y: 246, distance: 183.7
click at [848, 246] on div "Entfernen Nochmal versuchen Entfernen Hochladen Abbrechen Nochmal versuchen Ent…" at bounding box center [929, 247] width 244 height 31
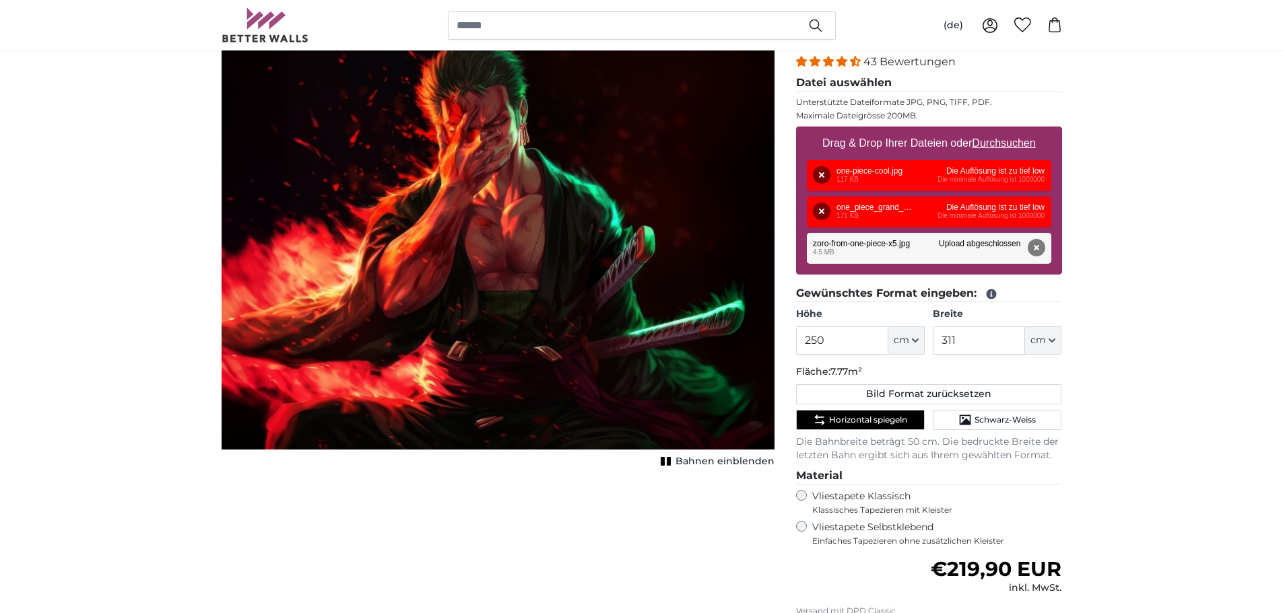
scroll to position [202, 0]
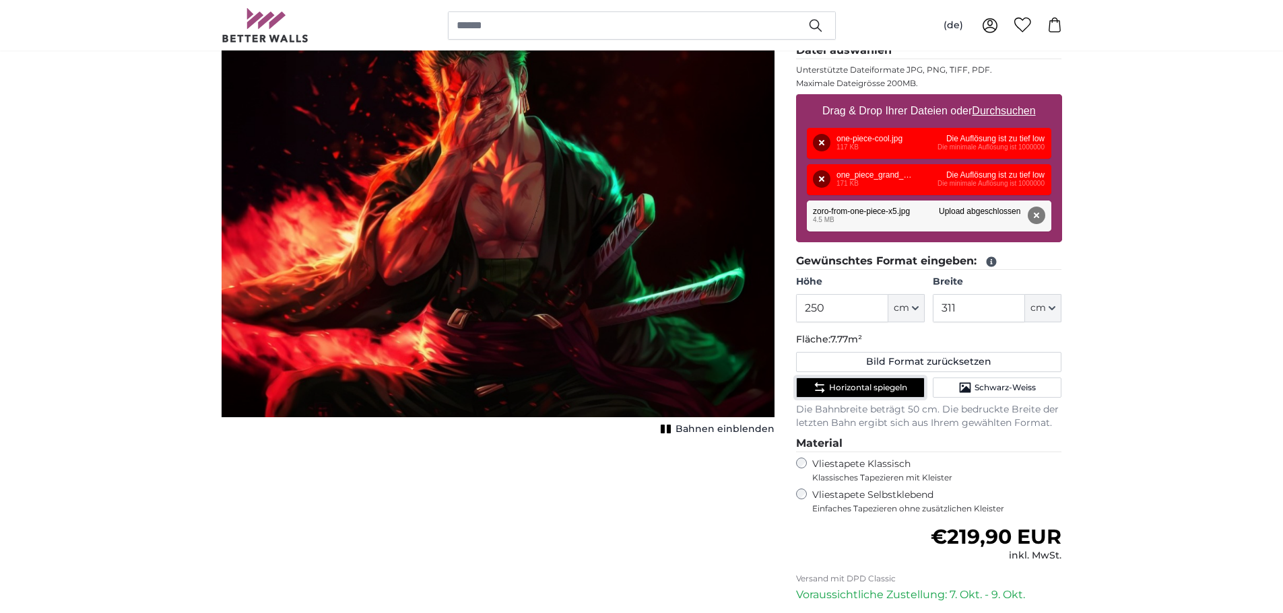
click at [883, 389] on span "Horizontal spiegeln" at bounding box center [868, 387] width 78 height 11
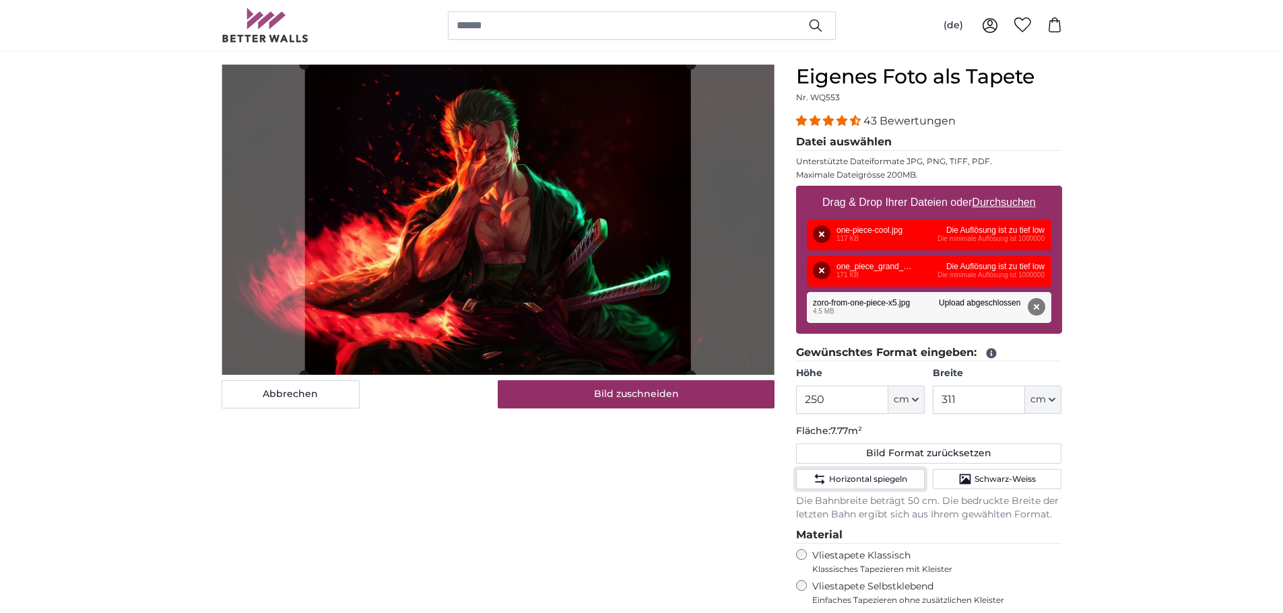
scroll to position [135, 0]
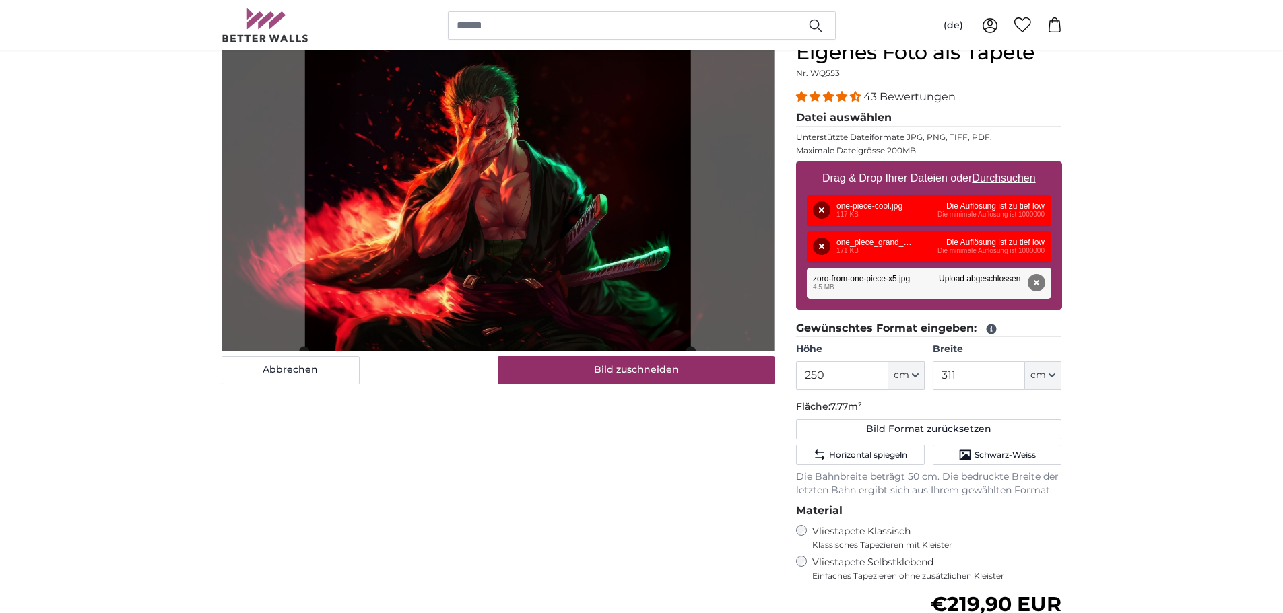
click at [1028, 466] on fieldset "Gewünschtes Format eingeben: Höhe 250 ft cm Centimeter (cm) Inches (inch) Feet …" at bounding box center [929, 409] width 266 height 177
click at [1024, 461] on button "Schwarz-Weiss" at bounding box center [997, 455] width 129 height 20
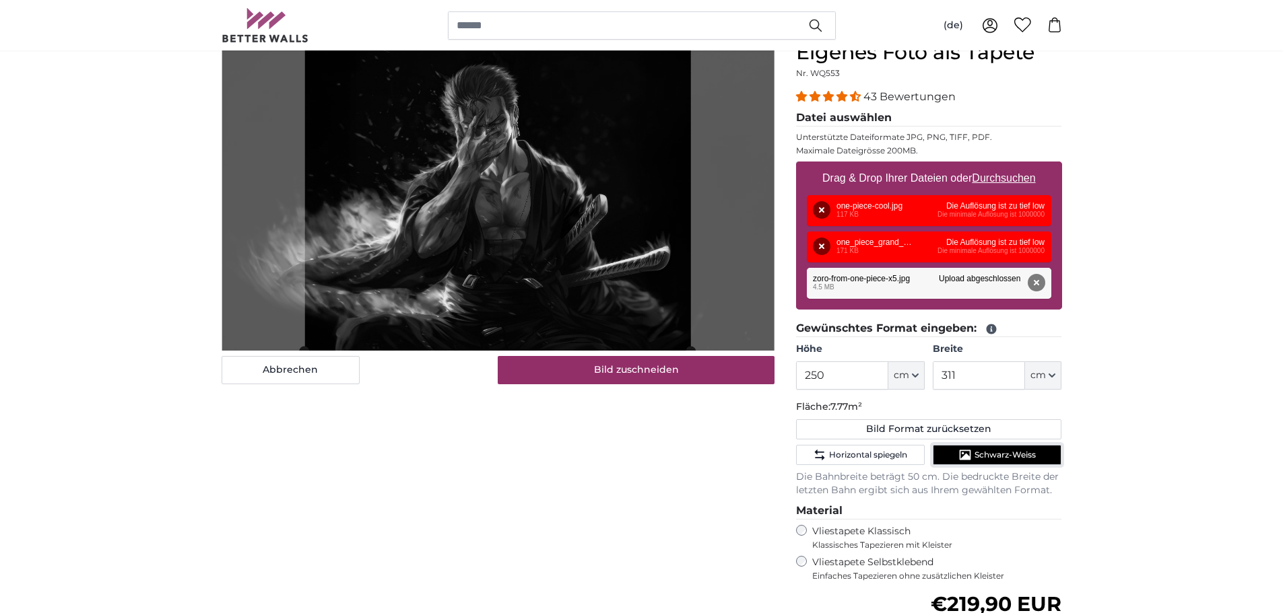
click at [1024, 461] on span "Schwarz-Weiss" at bounding box center [1004, 455] width 61 height 11
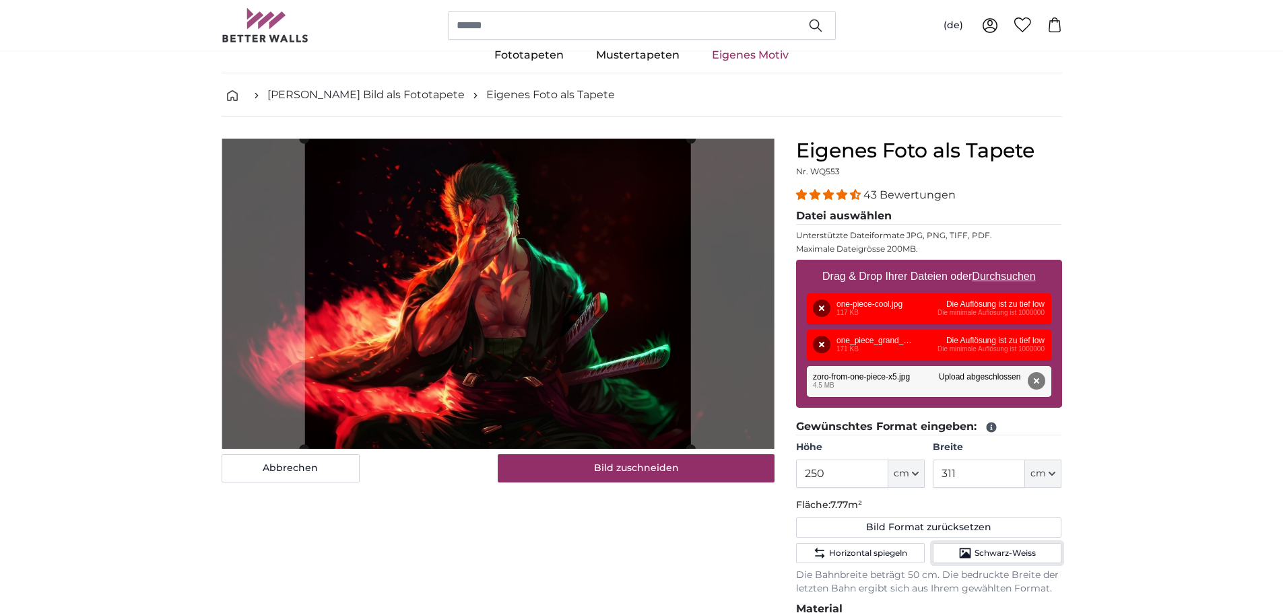
scroll to position [67, 0]
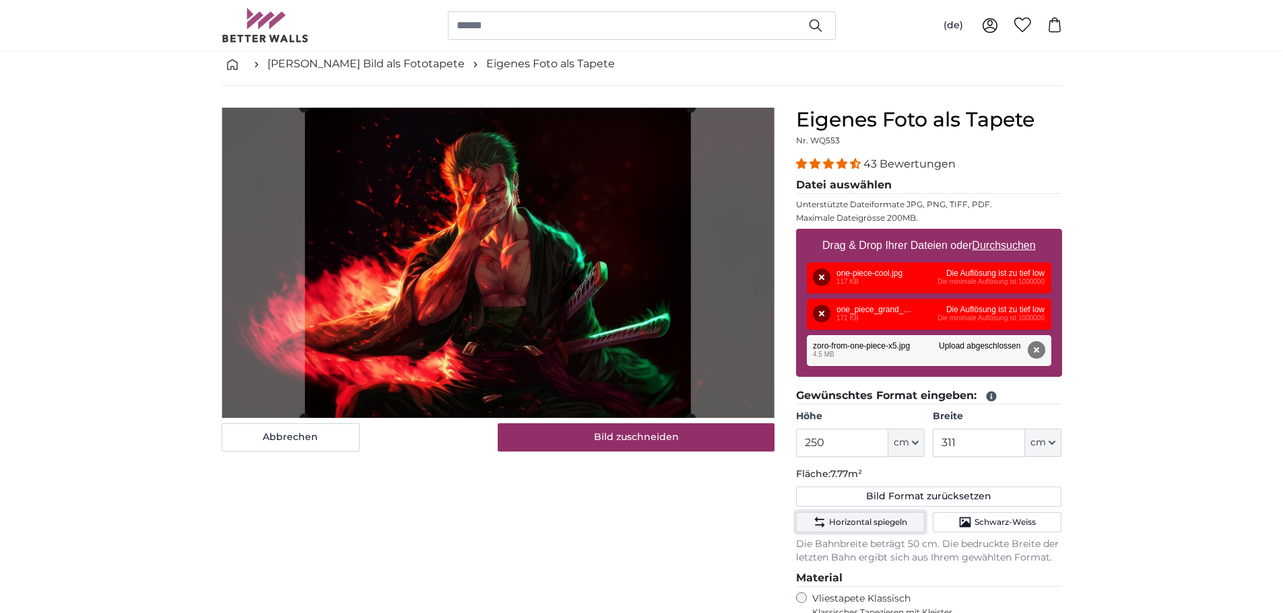
click at [873, 529] on button "Horizontal spiegeln" at bounding box center [860, 522] width 129 height 20
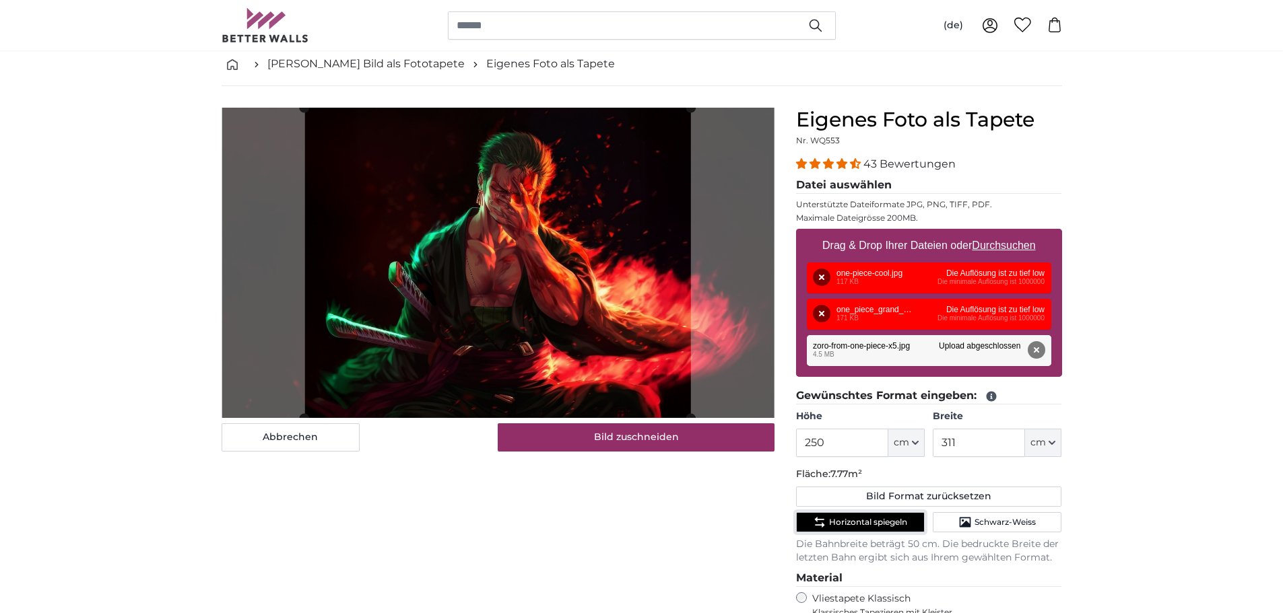
click at [873, 529] on button "Horizontal spiegeln" at bounding box center [860, 522] width 129 height 20
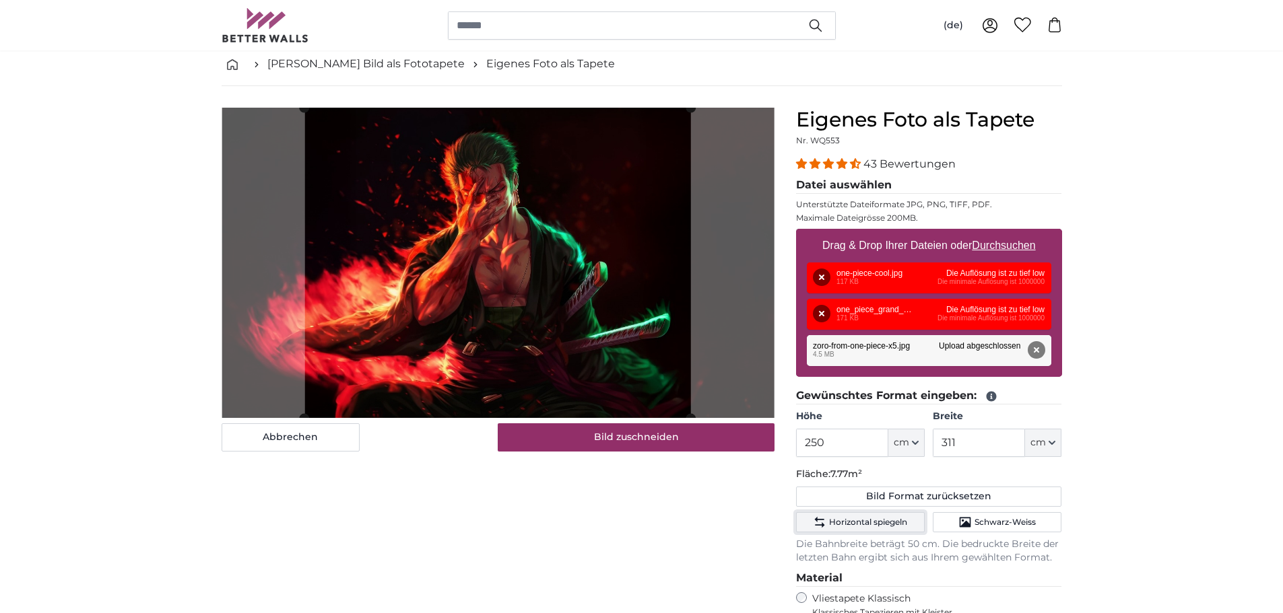
click at [873, 529] on button "Horizontal spiegeln" at bounding box center [860, 522] width 129 height 20
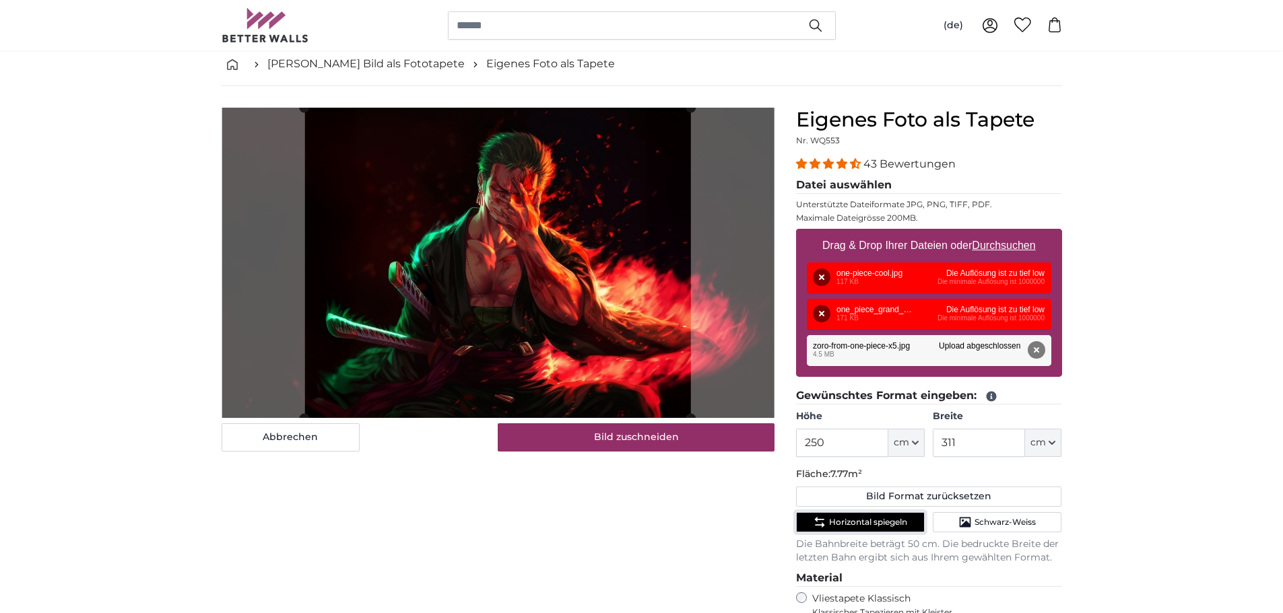
click at [873, 529] on button "Horizontal spiegeln" at bounding box center [860, 522] width 129 height 20
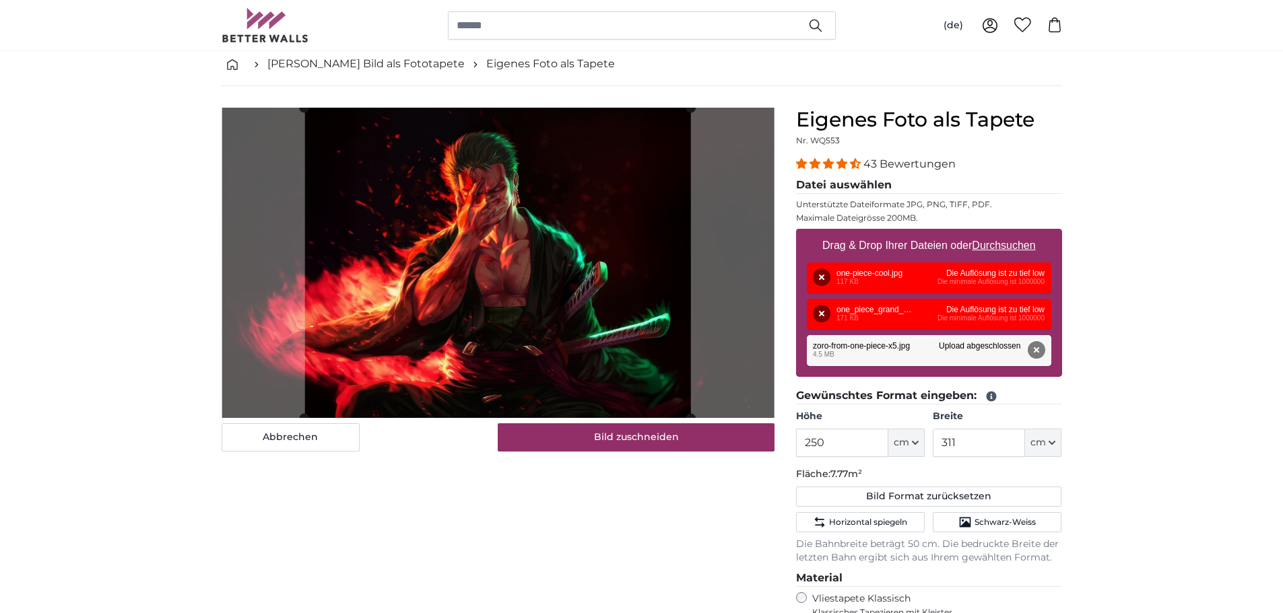
click at [1002, 244] on u "Durchsuchen" at bounding box center [1003, 245] width 63 height 11
click at [1002, 233] on input "Drag & Drop Ihrer Dateien oder Durchsuchen" at bounding box center [929, 231] width 266 height 4
type input "**********"
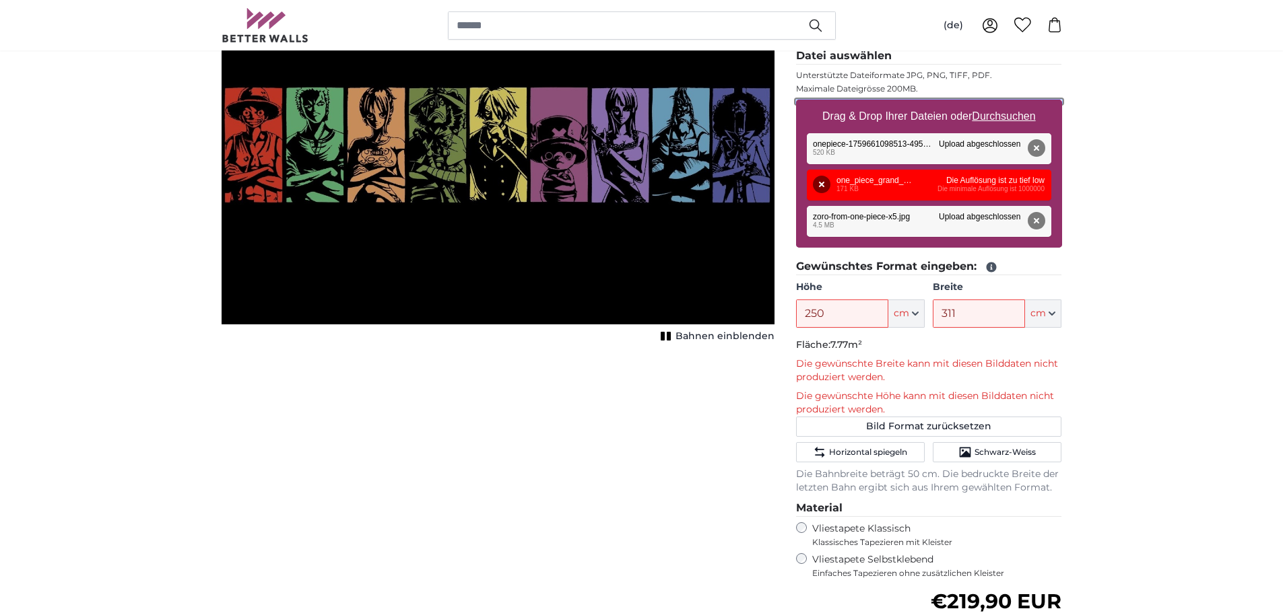
scroll to position [202, 0]
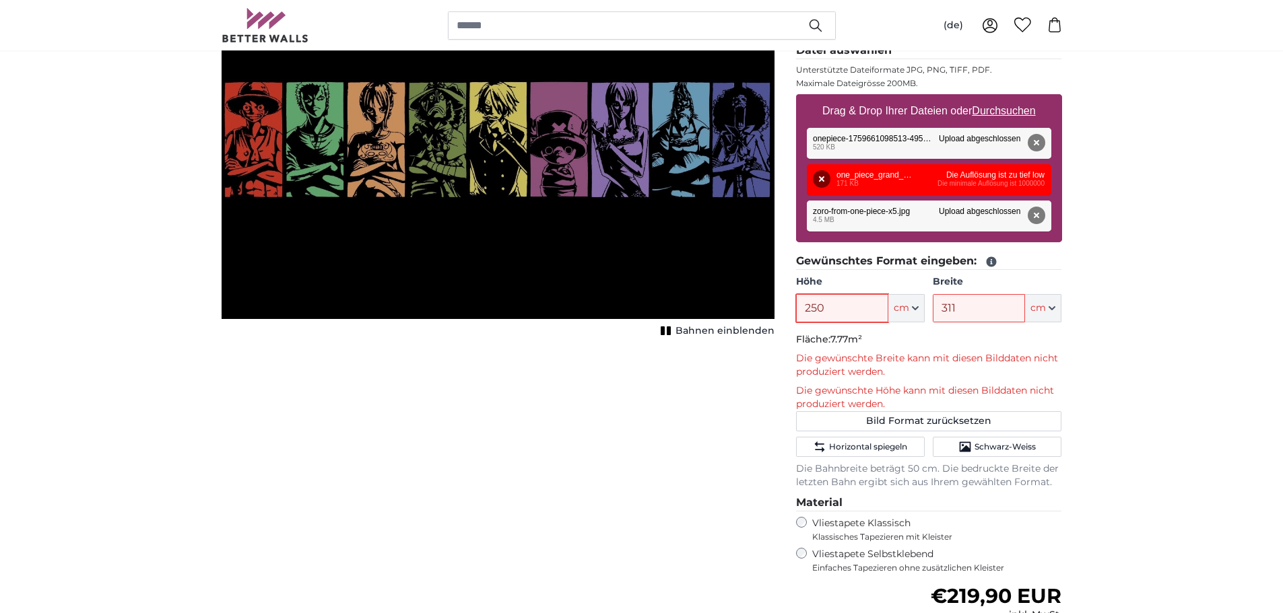
click at [846, 308] on input "250" at bounding box center [842, 308] width 92 height 28
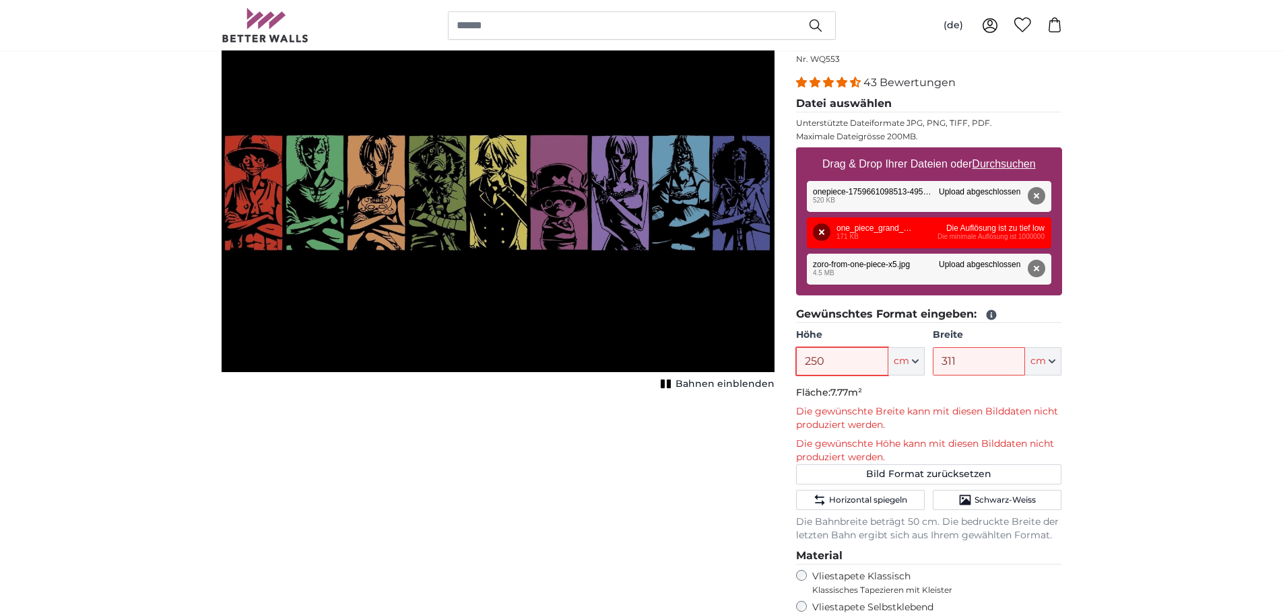
scroll to position [67, 0]
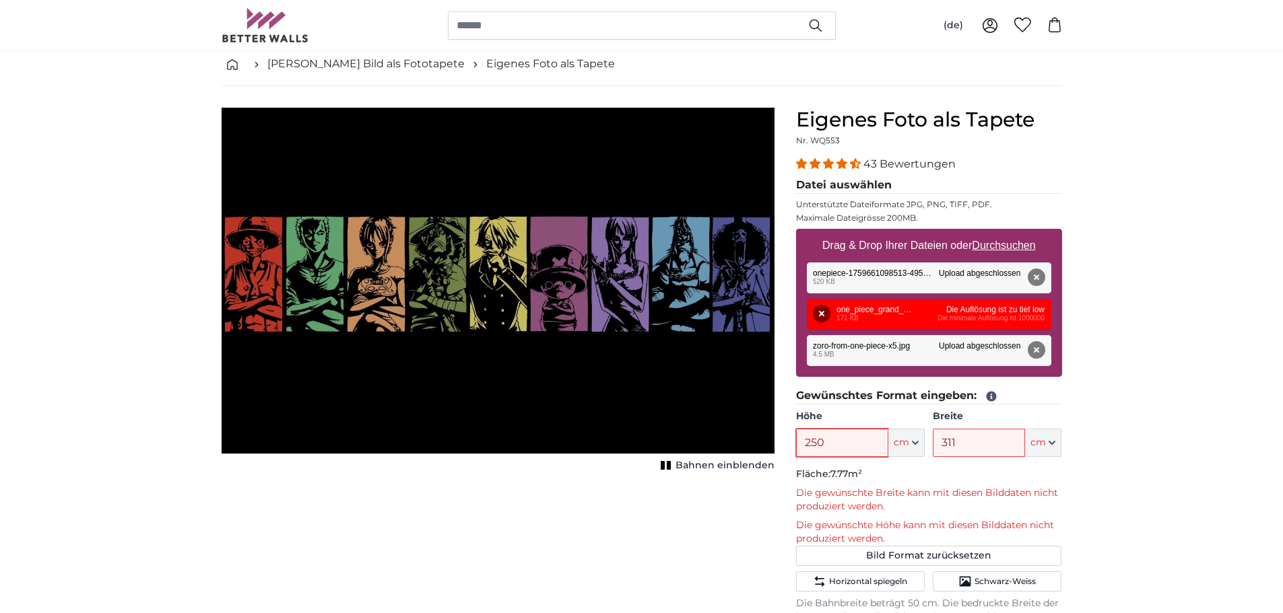
click at [875, 441] on input "250" at bounding box center [842, 443] width 92 height 28
click at [752, 471] on span "Bahnen einblenden" at bounding box center [724, 465] width 99 height 13
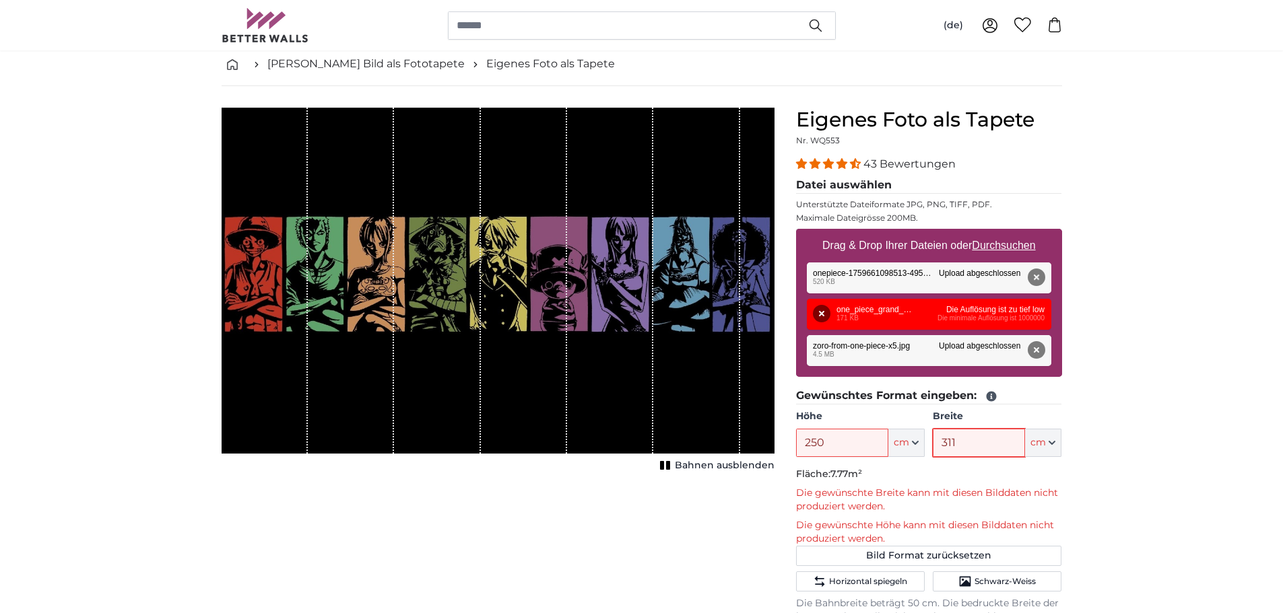
click at [970, 447] on input "311" at bounding box center [979, 443] width 92 height 28
click at [970, 440] on input "311" at bounding box center [979, 443] width 92 height 28
drag, startPoint x: 1024, startPoint y: 442, endPoint x: 1027, endPoint y: 456, distance: 13.7
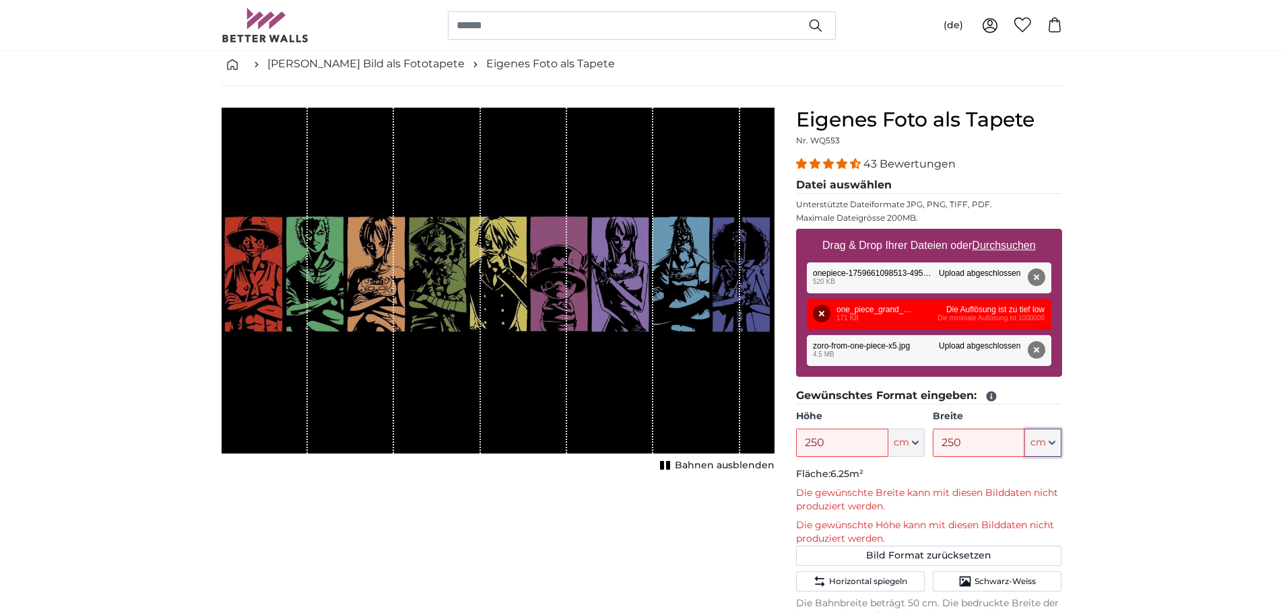
click at [886, 432] on div "Höhe 250 ft cm Centimeter (cm) Inches (inch) Feet (ft. in.) Breite 250 ft cm Ce…" at bounding box center [929, 433] width 266 height 47
click at [1020, 453] on div "250 ft cm Centimeter (cm) Inches (inch) Feet (ft. in.)" at bounding box center [997, 443] width 129 height 28
click at [993, 446] on input "250" at bounding box center [979, 443] width 92 height 28
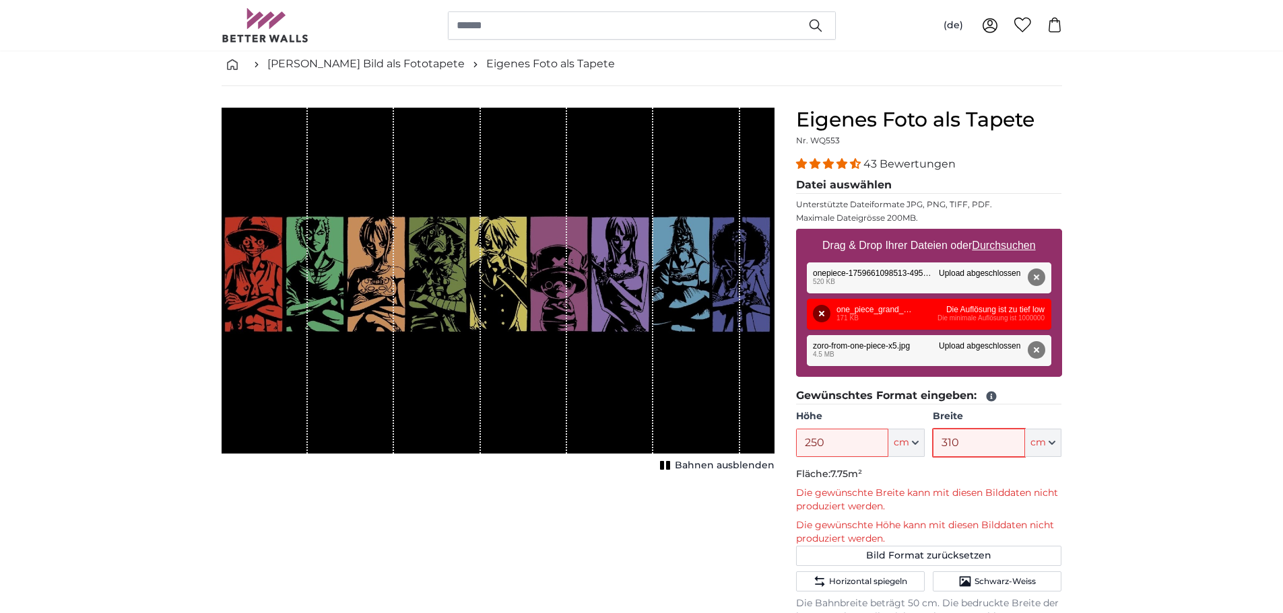
type input "310"
click at [806, 440] on input "250" at bounding box center [842, 443] width 92 height 28
drag, startPoint x: 826, startPoint y: 432, endPoint x: 831, endPoint y: 426, distance: 7.2
click at [829, 428] on div "Höhe 250 ft cm Centimeter (cm) Inches (inch) Feet (ft. in.)" at bounding box center [860, 433] width 129 height 47
type input "2"
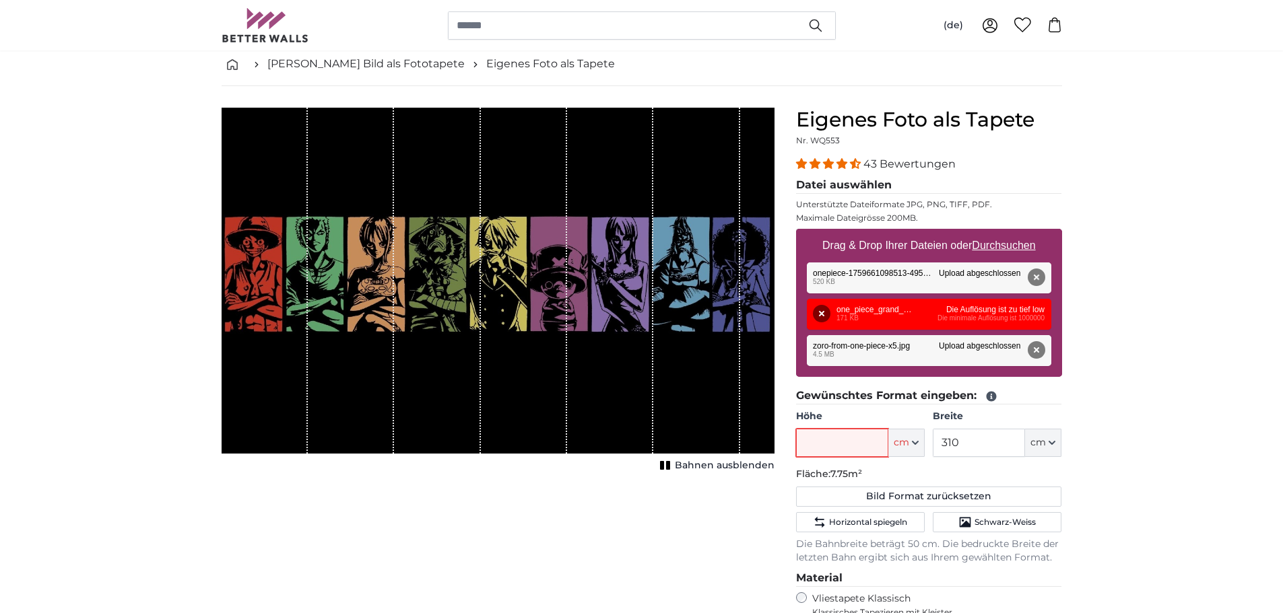
type input "2"
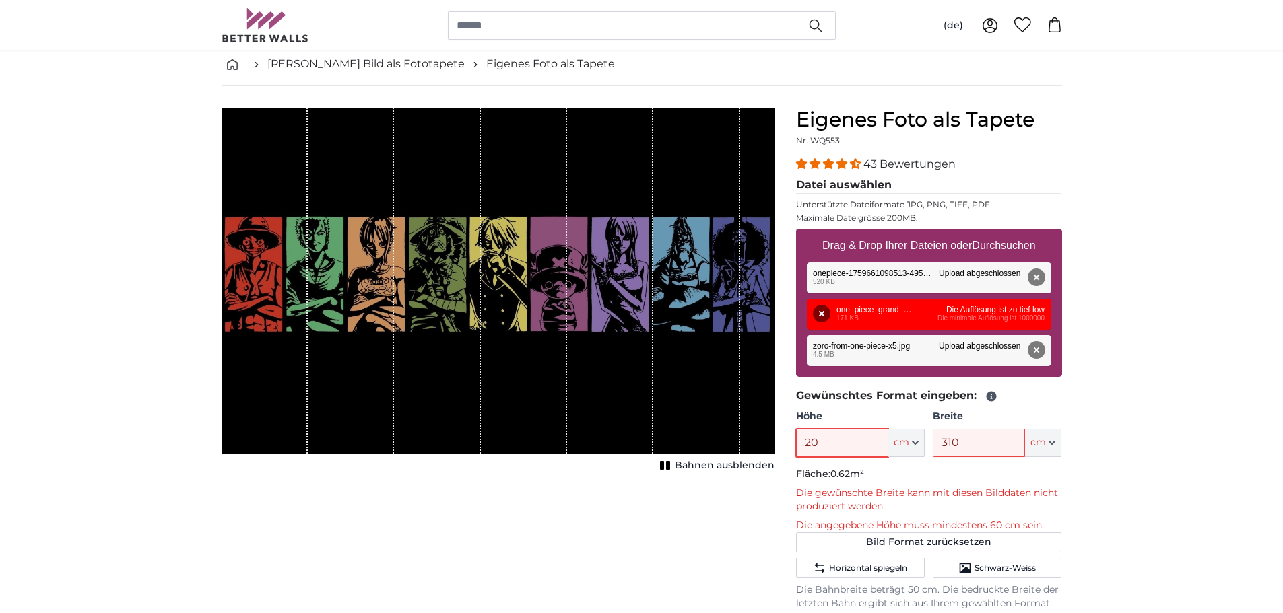
type input "2"
type input "1"
type input "2"
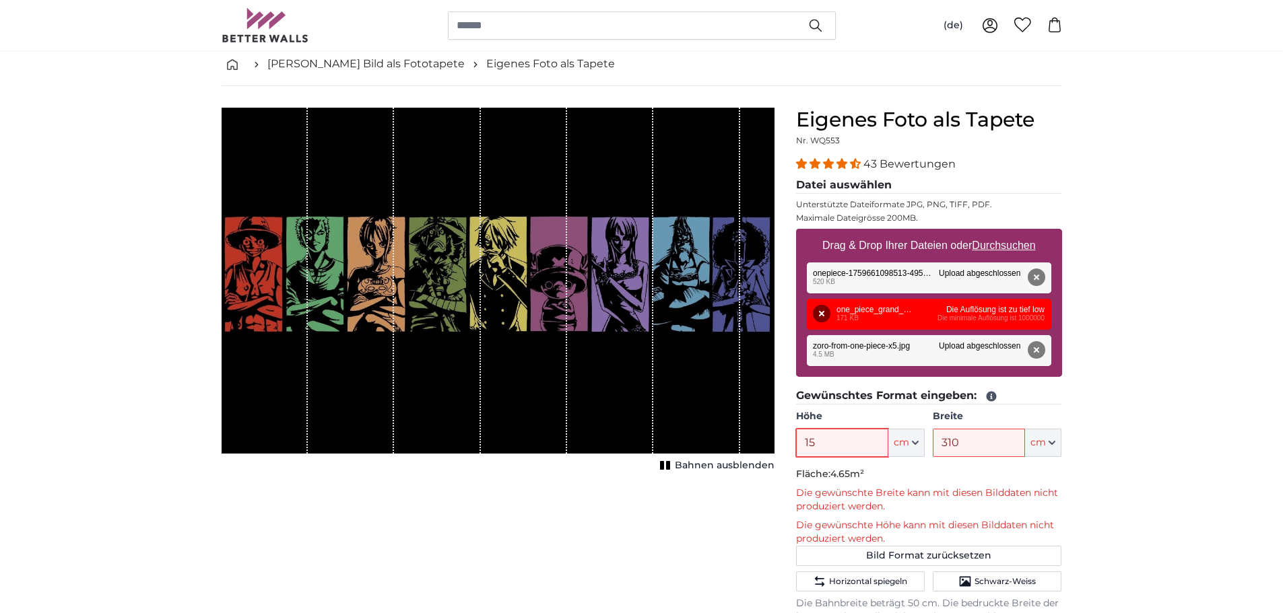
type input "1"
click at [902, 348] on div "Entfernen Nochmal versuchen Entfernen Hochladen Abbrechen Nochmal versuchen Ent…" at bounding box center [929, 350] width 244 height 31
click at [822, 352] on div "Entfernen Nochmal versuchen Entfernen Hochladen Abbrechen Nochmal versuchen Ent…" at bounding box center [929, 350] width 244 height 31
drag, startPoint x: 854, startPoint y: 351, endPoint x: 867, endPoint y: 347, distance: 13.2
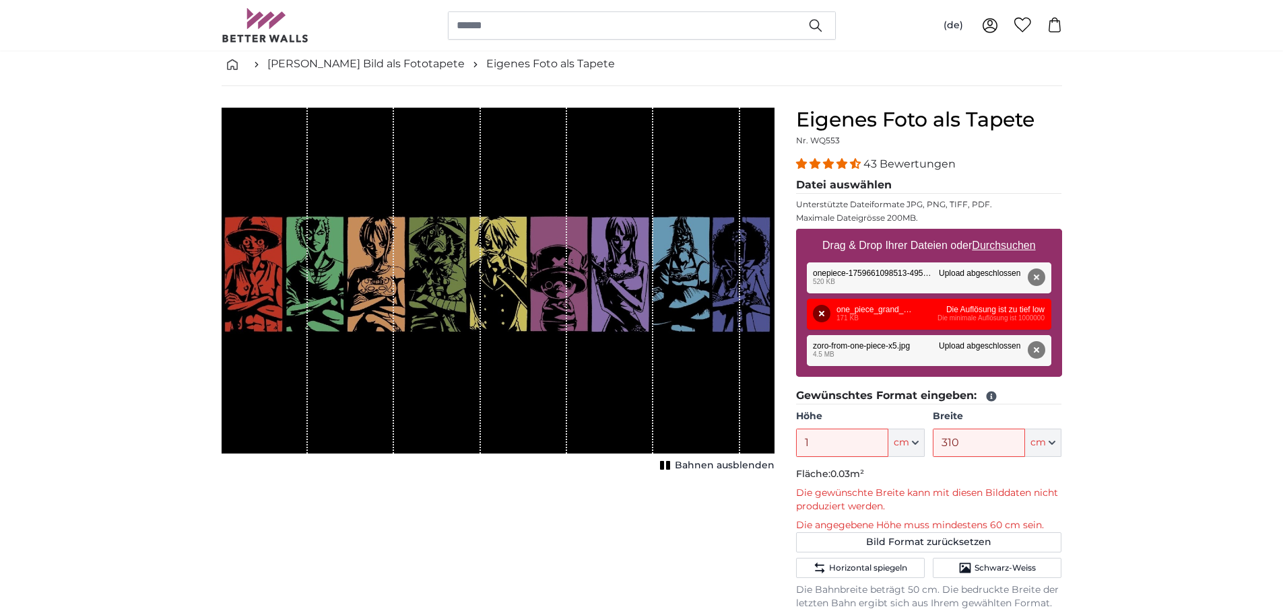
click at [859, 349] on div "Entfernen Nochmal versuchen Entfernen Hochladen Abbrechen Nochmal versuchen Ent…" at bounding box center [929, 350] width 244 height 31
drag, startPoint x: 867, startPoint y: 347, endPoint x: 874, endPoint y: 346, distance: 7.5
click at [868, 346] on div "Entfernen Nochmal versuchen Entfernen Hochladen Abbrechen Nochmal versuchen Ent…" at bounding box center [929, 350] width 244 height 31
click at [854, 315] on div "Entfernen Nochmal versuchen Entfernen Hochladen Abbrechen Nochmal versuchen Ent…" at bounding box center [929, 314] width 244 height 31
click at [827, 311] on button "Entfernen" at bounding box center [822, 314] width 18 height 18
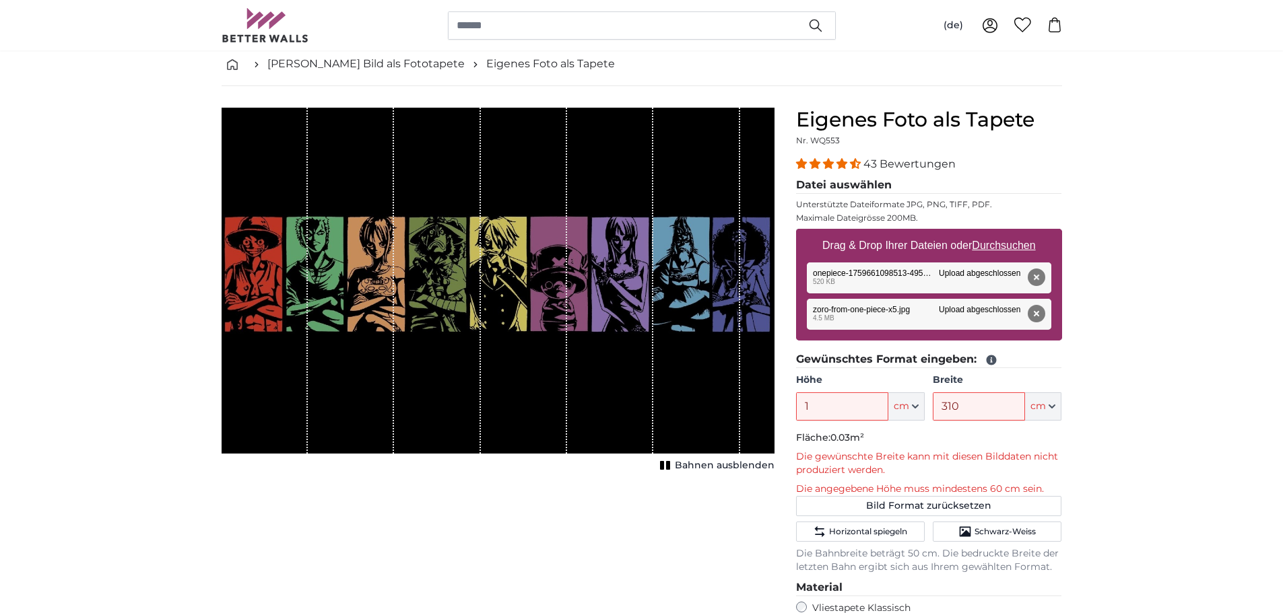
click at [879, 315] on div "Entfernen Nochmal versuchen Entfernen Hochladen Abbrechen Nochmal versuchen Ent…" at bounding box center [929, 314] width 244 height 31
click at [978, 316] on div "Entfernen Nochmal versuchen Entfernen Hochladen Abbrechen Nochmal versuchen Ent…" at bounding box center [929, 314] width 244 height 31
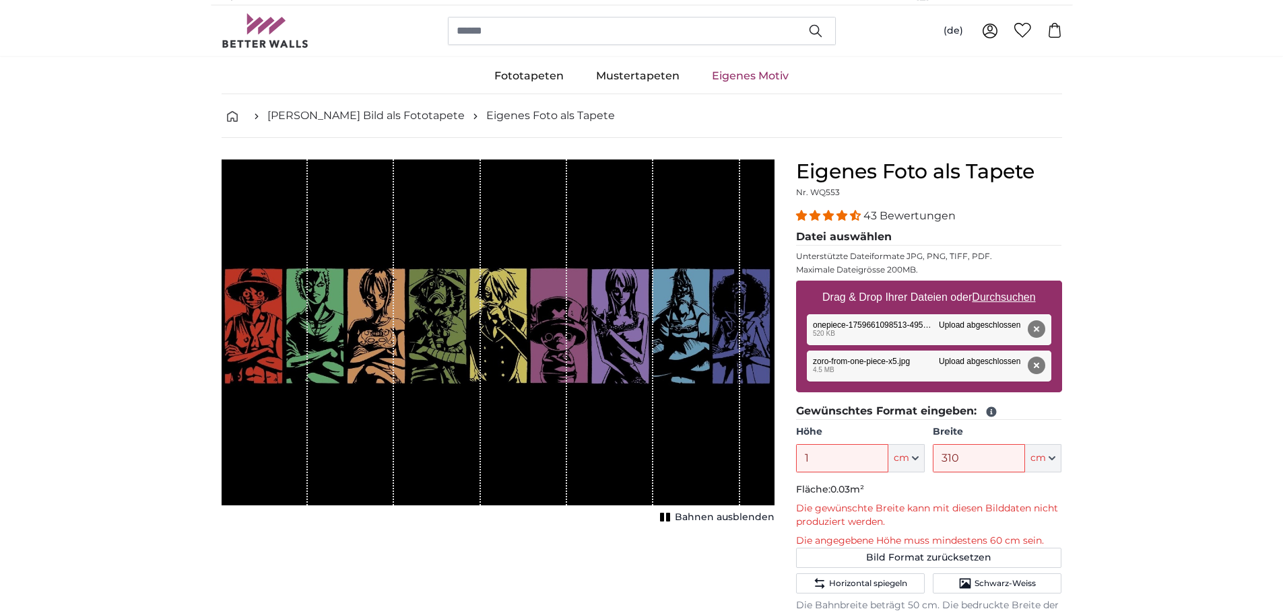
scroll to position [0, 0]
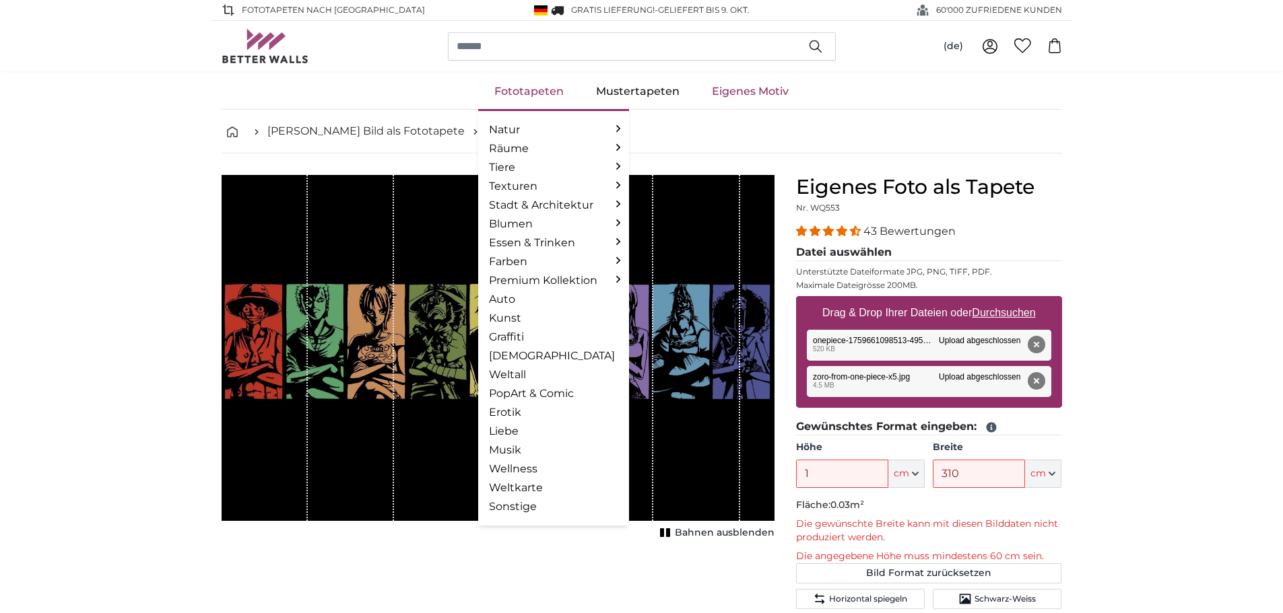
click at [513, 88] on link "Fototapeten" at bounding box center [529, 91] width 102 height 35
